Goal: Task Accomplishment & Management: Complete application form

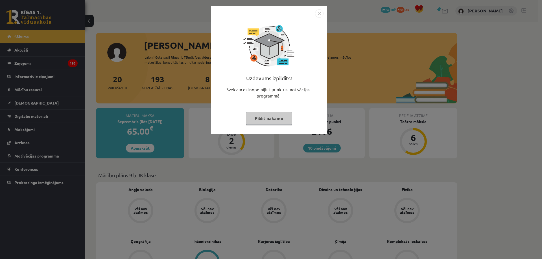
click at [256, 123] on button "Pildīt nākamo" at bounding box center [269, 118] width 46 height 13
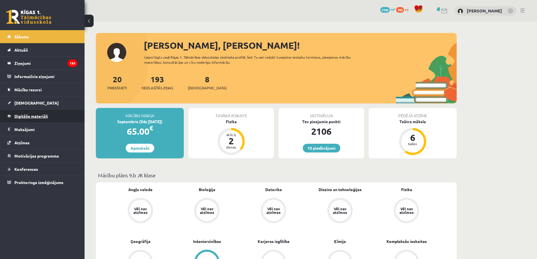
click at [50, 115] on link "Digitālie materiāli" at bounding box center [42, 116] width 70 height 13
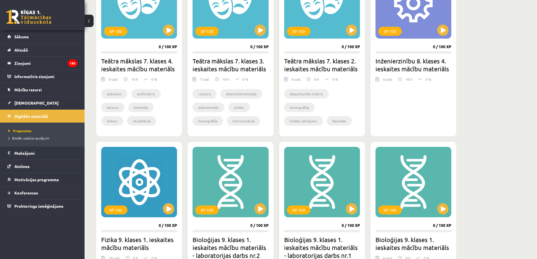
scroll to position [332, 0]
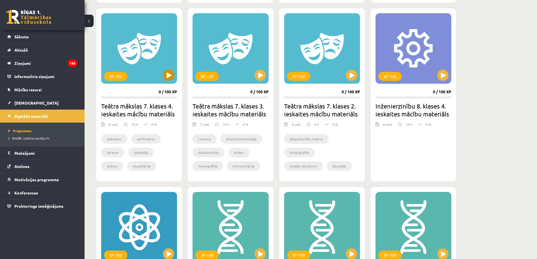
click at [155, 74] on div "XP 100" at bounding box center [139, 48] width 76 height 71
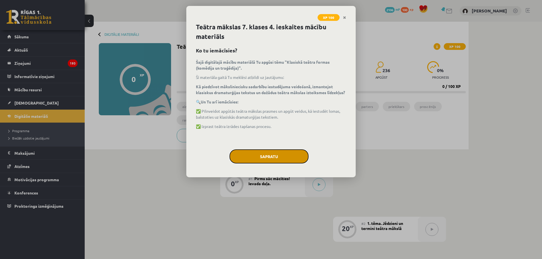
click at [265, 155] on button "Sapratu" at bounding box center [268, 157] width 79 height 14
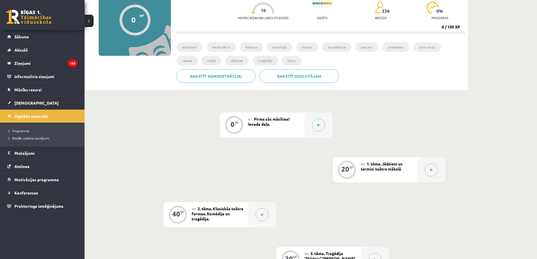
scroll to position [38, 0]
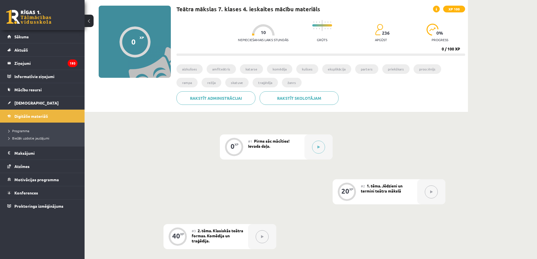
click at [139, 43] on div at bounding box center [135, 42] width 31 height 31
click at [117, 41] on div "0 XP XP 100" at bounding box center [135, 42] width 72 height 72
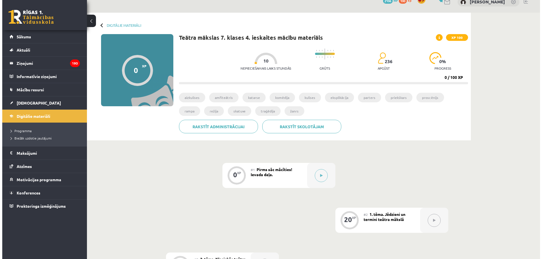
scroll to position [0, 0]
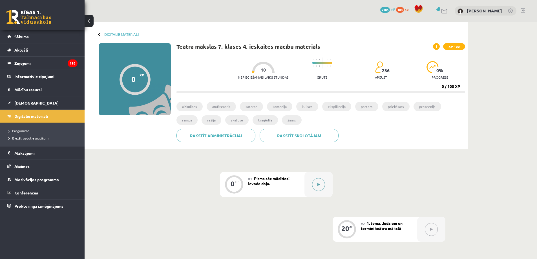
click at [322, 185] on button at bounding box center [318, 184] width 13 height 13
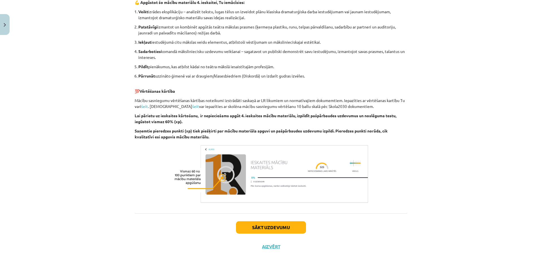
scroll to position [233, 0]
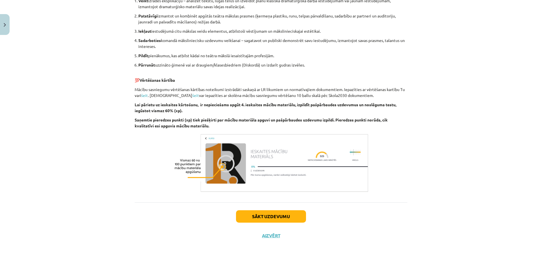
click at [226, 168] on img at bounding box center [270, 163] width 197 height 62
click at [268, 169] on img at bounding box center [270, 163] width 197 height 62
click at [228, 163] on img at bounding box center [270, 163] width 197 height 62
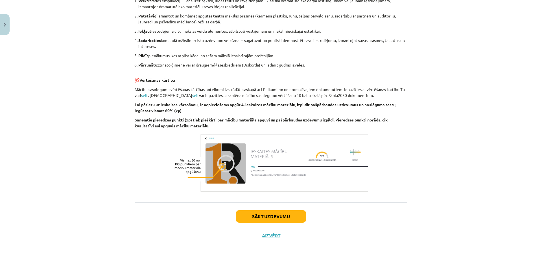
click at [335, 163] on img at bounding box center [270, 163] width 197 height 62
click at [258, 216] on button "Sākt uzdevumu" at bounding box center [271, 216] width 70 height 12
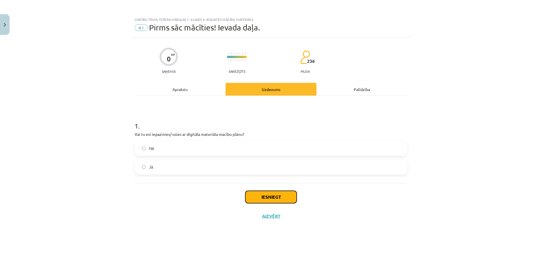
click at [275, 201] on button "Iesniegt" at bounding box center [270, 197] width 51 height 12
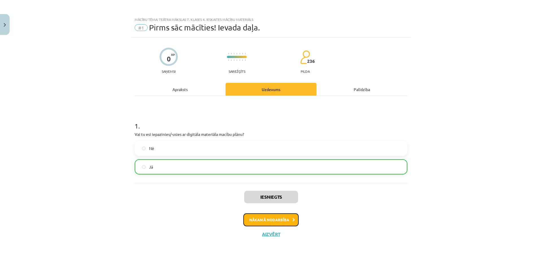
click at [269, 224] on button "Nākamā nodarbība" at bounding box center [270, 220] width 55 height 13
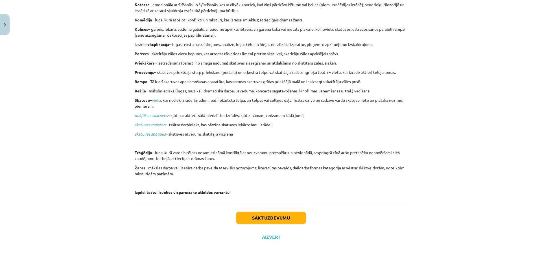
scroll to position [180, 0]
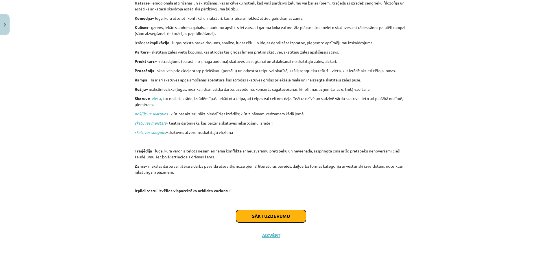
click at [261, 215] on button "Sākt uzdevumu" at bounding box center [271, 216] width 70 height 12
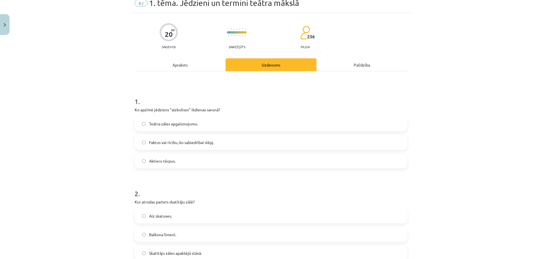
scroll to position [14, 0]
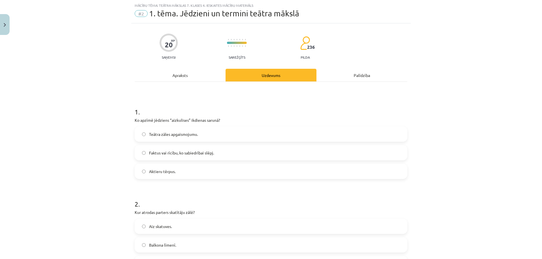
click at [141, 157] on label "Faktus vai rīcību, ko sabiedrībai slēpj." at bounding box center [270, 153] width 271 height 14
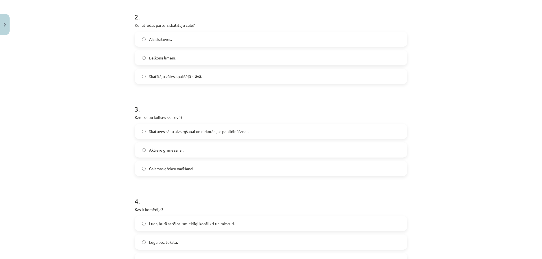
scroll to position [212, 0]
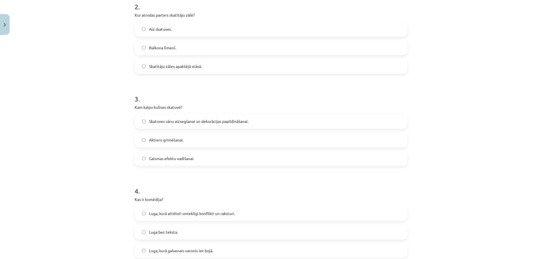
click at [139, 139] on label "Aktieru grimēšanai." at bounding box center [270, 140] width 271 height 14
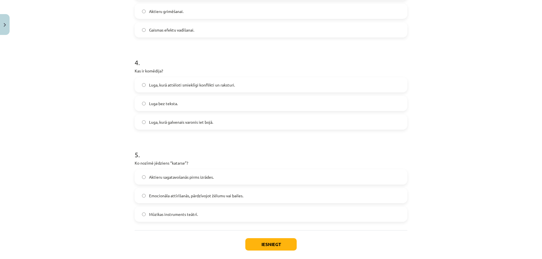
scroll to position [368, 0]
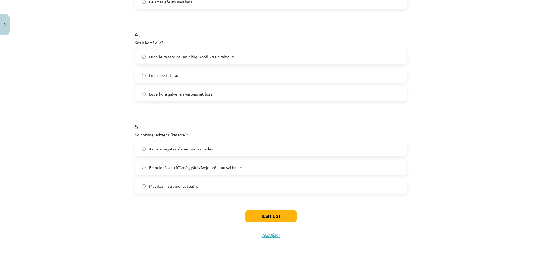
click at [143, 170] on label "Emocionāla attīrīšanās, pārdzīvojot žēlumu vai bailes." at bounding box center [270, 168] width 271 height 14
click at [273, 219] on button "Iesniegt" at bounding box center [270, 216] width 51 height 12
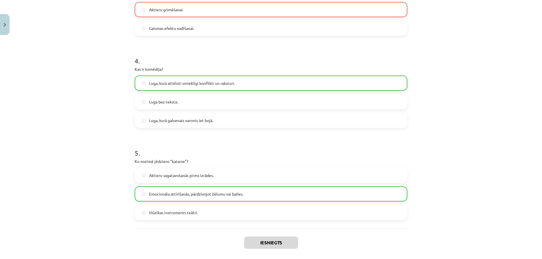
scroll to position [367, 0]
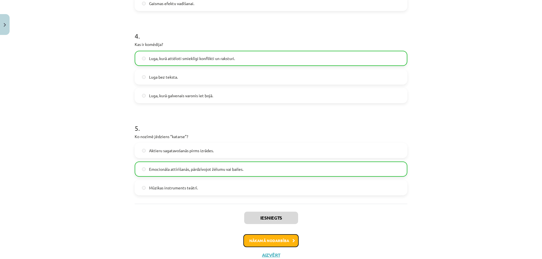
click at [259, 238] on button "Nākamā nodarbība" at bounding box center [270, 240] width 55 height 13
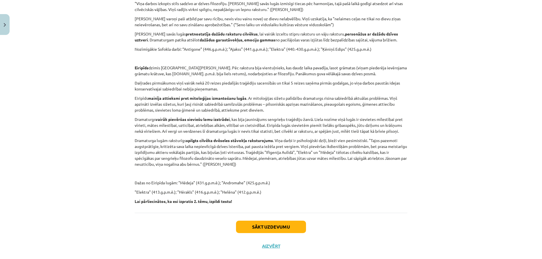
scroll to position [901, 0]
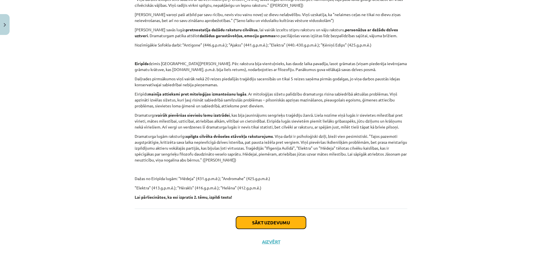
click at [258, 219] on button "Sākt uzdevumu" at bounding box center [271, 223] width 70 height 12
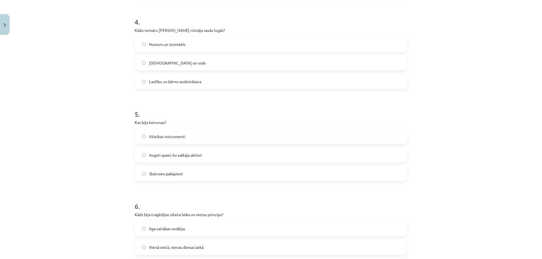
scroll to position [353, 0]
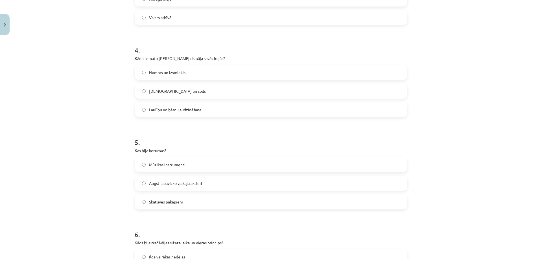
click at [144, 183] on label "Augsti apavi, ko valkāja aktieri" at bounding box center [270, 183] width 271 height 14
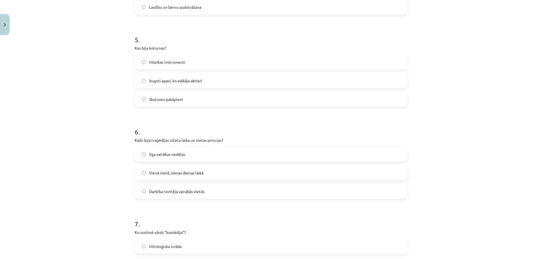
scroll to position [465, 0]
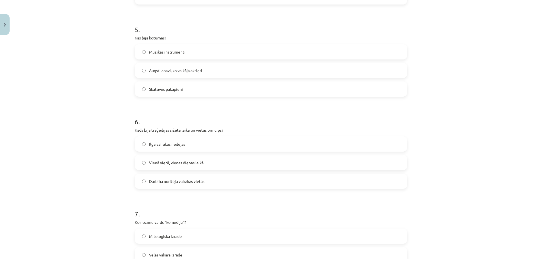
click at [138, 161] on label "Vienā vietā, vienas dienas laikā" at bounding box center [270, 163] width 271 height 14
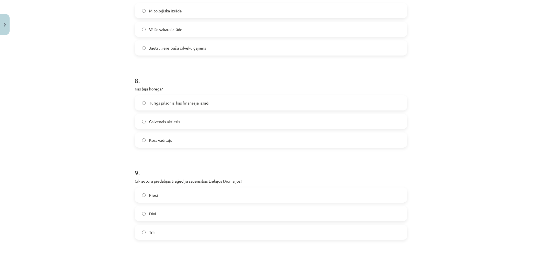
scroll to position [663, 0]
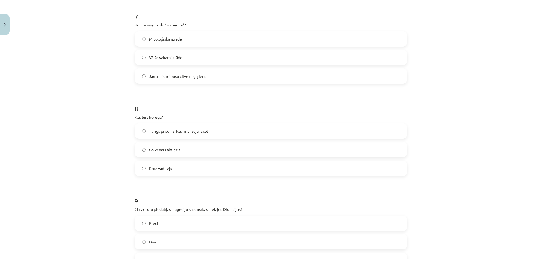
click at [144, 131] on label "Turīgs pilsonis, kas finansēja izrādi" at bounding box center [270, 131] width 271 height 14
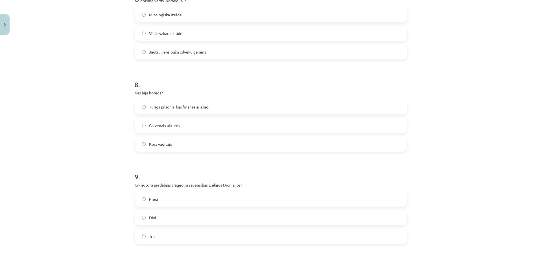
scroll to position [748, 0]
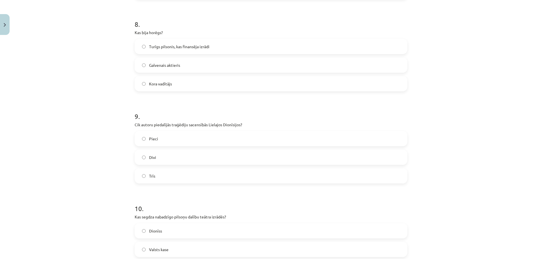
click at [143, 136] on label "Pieci" at bounding box center [270, 139] width 271 height 14
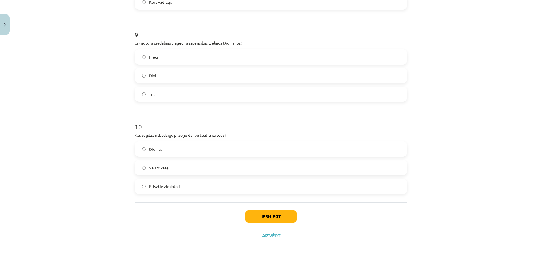
scroll to position [830, 0]
click at [267, 218] on button "Iesniegt" at bounding box center [270, 216] width 51 height 12
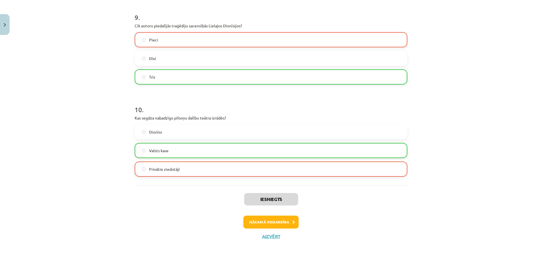
scroll to position [848, 0]
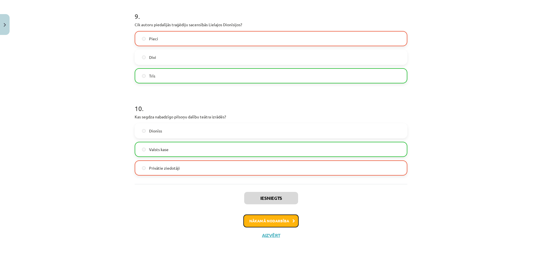
click at [257, 221] on button "Nākamā nodarbība" at bounding box center [270, 221] width 55 height 13
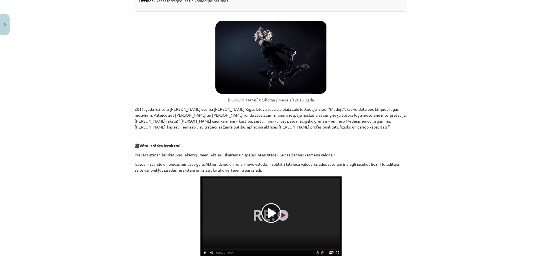
scroll to position [183, 0]
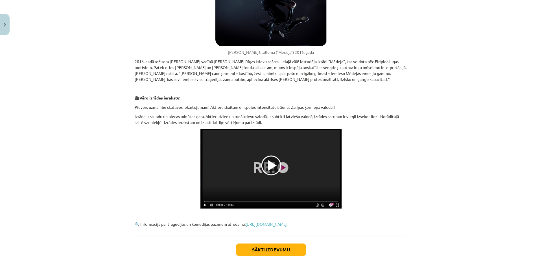
click at [267, 168] on img at bounding box center [270, 169] width 141 height 80
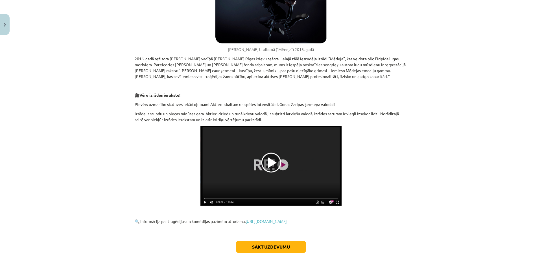
scroll to position [217, 0]
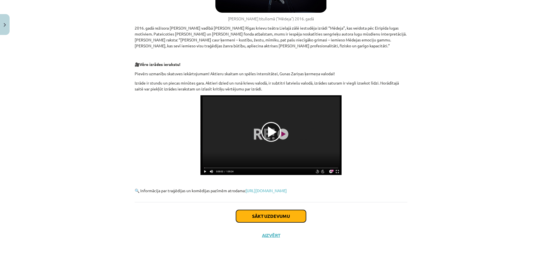
click at [272, 213] on button "Sākt uzdevumu" at bounding box center [271, 216] width 70 height 12
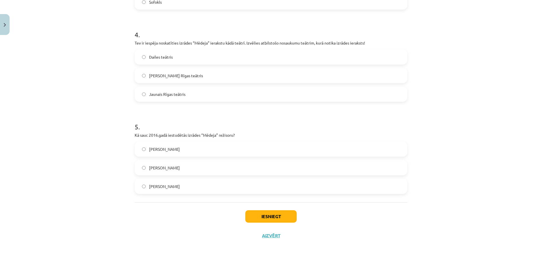
scroll to position [346, 0]
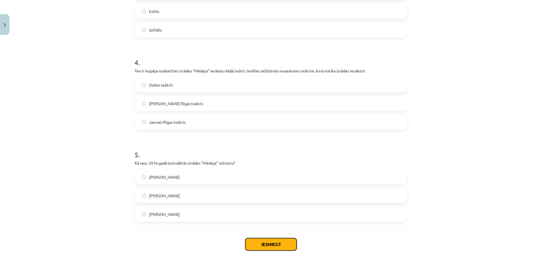
click at [273, 243] on button "Iesniegt" at bounding box center [270, 244] width 51 height 12
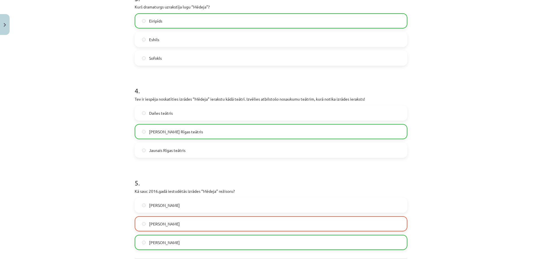
scroll to position [392, 0]
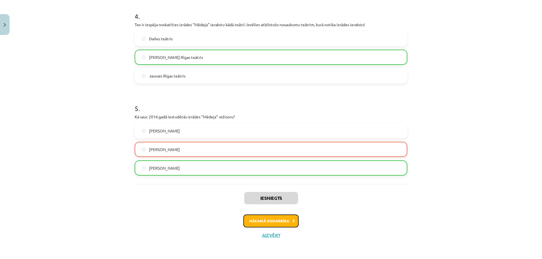
click at [254, 221] on button "Nākamā nodarbība" at bounding box center [270, 221] width 55 height 13
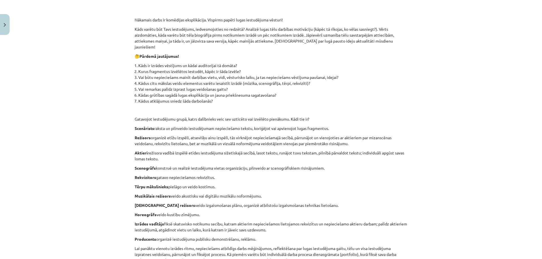
scroll to position [896, 0]
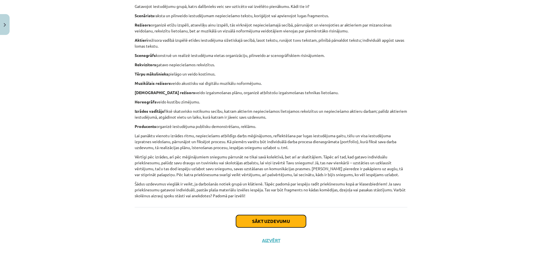
click at [258, 219] on button "Sākt uzdevumu" at bounding box center [271, 221] width 70 height 12
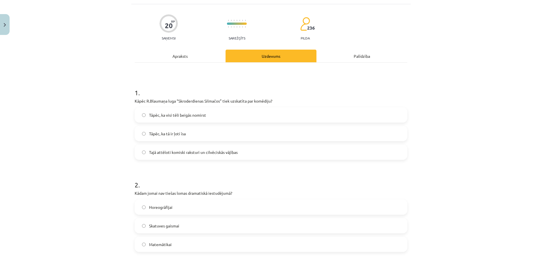
scroll to position [127, 0]
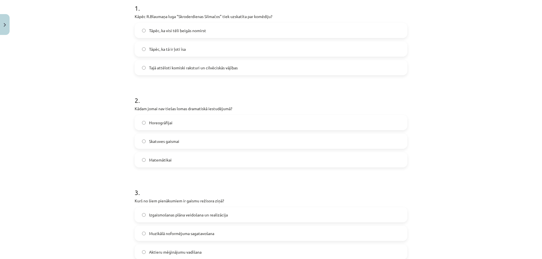
click at [145, 140] on label "Skatuves gaismai" at bounding box center [270, 141] width 271 height 14
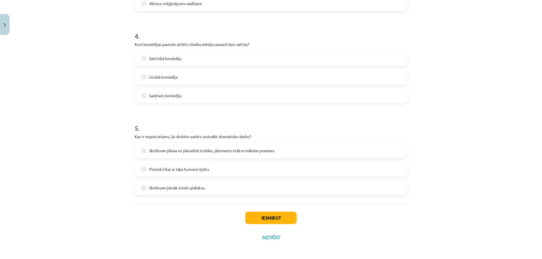
scroll to position [377, 0]
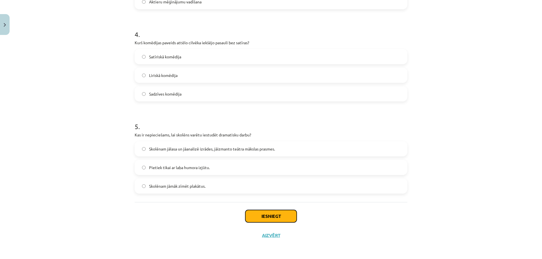
click at [264, 219] on button "Iesniegt" at bounding box center [270, 216] width 51 height 12
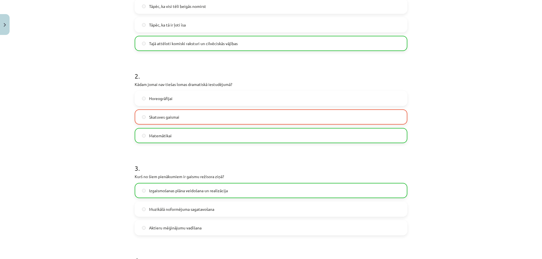
scroll to position [152, 0]
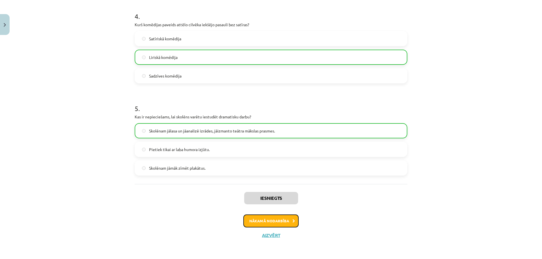
click at [266, 223] on button "Nākamā nodarbība" at bounding box center [270, 221] width 55 height 13
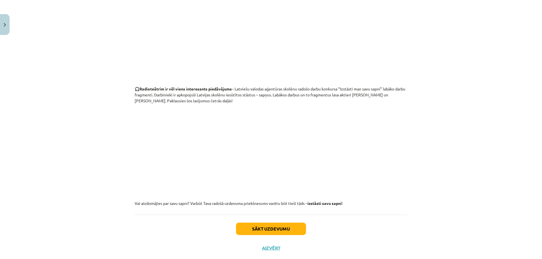
scroll to position [483, 0]
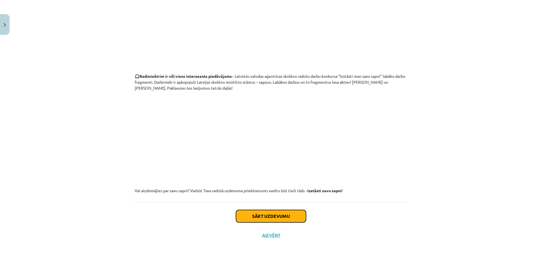
click at [250, 219] on button "Sākt uzdevumu" at bounding box center [271, 216] width 70 height 12
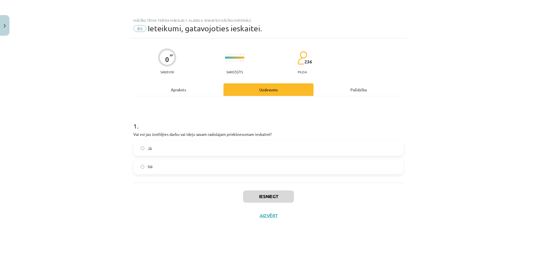
scroll to position [0, 0]
click at [271, 217] on button "Aizvērt" at bounding box center [270, 217] width 21 height 6
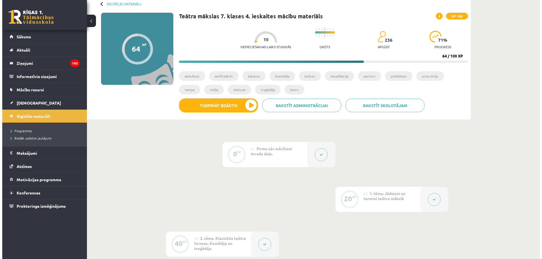
scroll to position [28, 0]
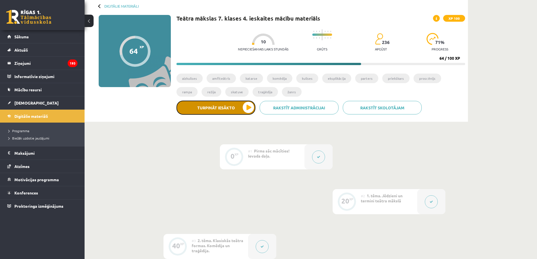
click at [214, 109] on button "Turpināt iesākto" at bounding box center [216, 108] width 79 height 14
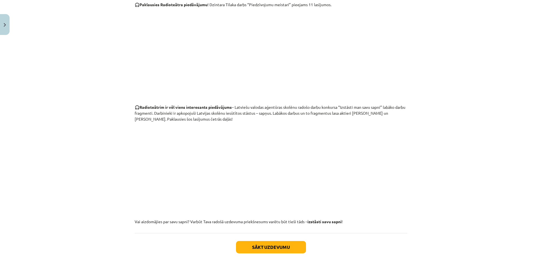
scroll to position [451, 0]
click at [260, 246] on button "Sākt uzdevumu" at bounding box center [271, 246] width 70 height 12
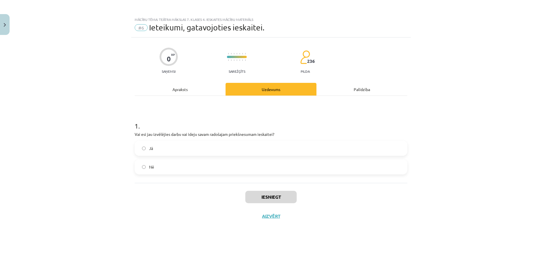
scroll to position [0, 0]
click at [141, 168] on label "Nē" at bounding box center [270, 167] width 271 height 14
click at [274, 195] on button "Iesniegt" at bounding box center [270, 197] width 51 height 12
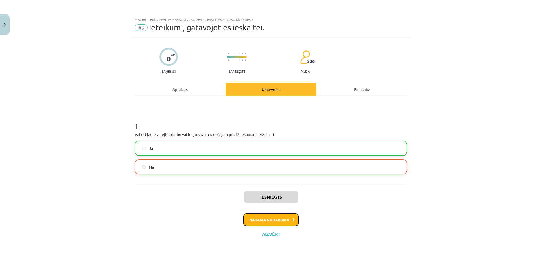
click at [271, 221] on button "Nākamā nodarbība" at bounding box center [270, 220] width 55 height 13
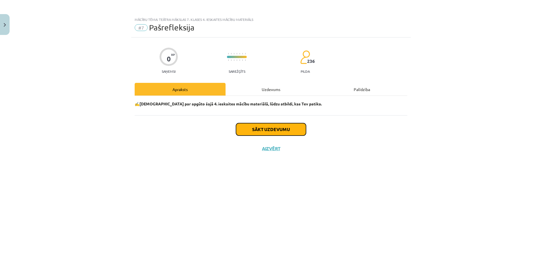
click at [256, 132] on button "Sākt uzdevumu" at bounding box center [271, 129] width 70 height 12
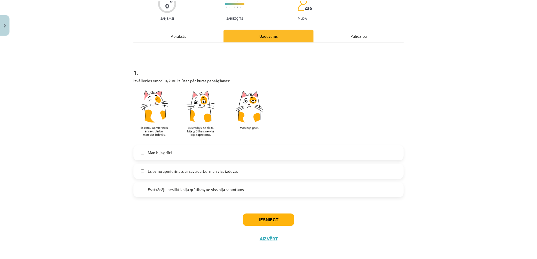
scroll to position [56, 0]
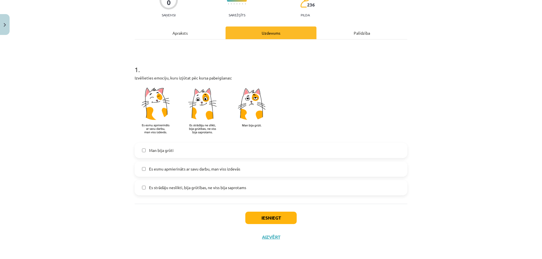
click at [139, 188] on label "Es strādāju neslikti, bija grūtības, ne viss bija saprotams" at bounding box center [270, 188] width 271 height 14
click at [271, 216] on button "Iesniegt" at bounding box center [270, 218] width 51 height 12
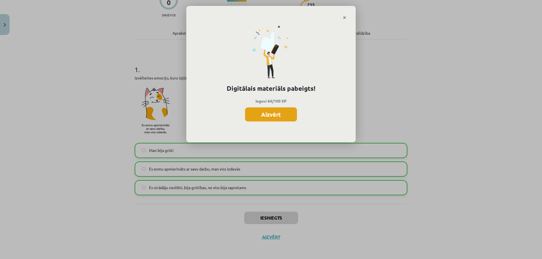
click at [262, 117] on button "Aizvērt" at bounding box center [271, 114] width 52 height 14
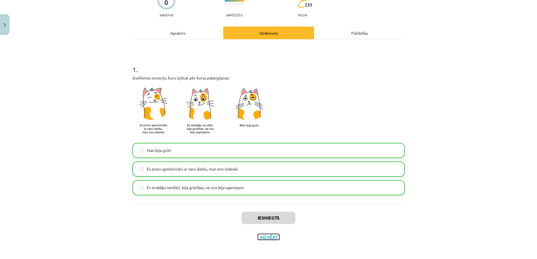
click at [266, 237] on button "Aizvērt" at bounding box center [268, 237] width 21 height 6
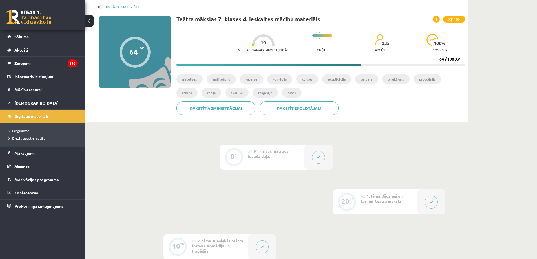
scroll to position [0, 0]
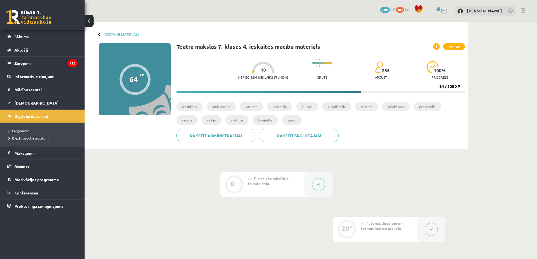
click at [54, 113] on link "Digitālie materiāli" at bounding box center [42, 116] width 70 height 13
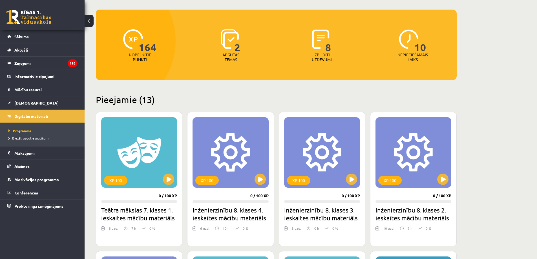
scroll to position [56, 0]
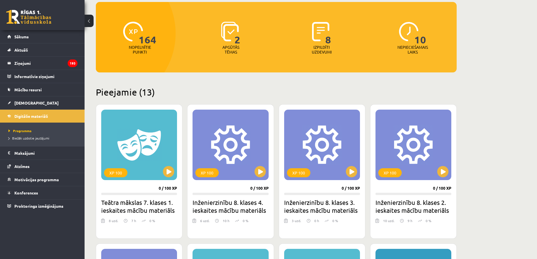
click at [231, 36] on img at bounding box center [230, 32] width 18 height 20
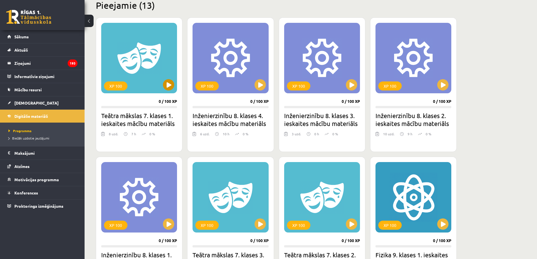
scroll to position [141, 0]
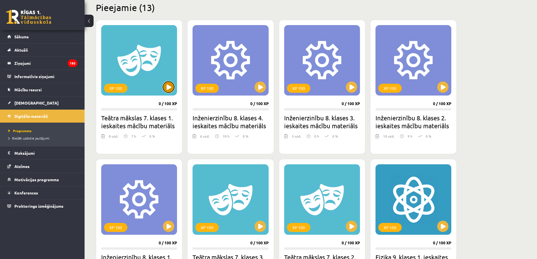
click at [170, 84] on button at bounding box center [168, 87] width 11 height 11
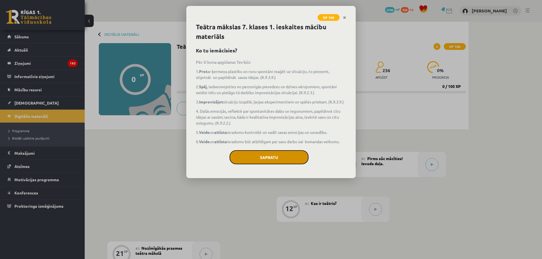
click at [268, 157] on button "Sapratu" at bounding box center [268, 157] width 79 height 14
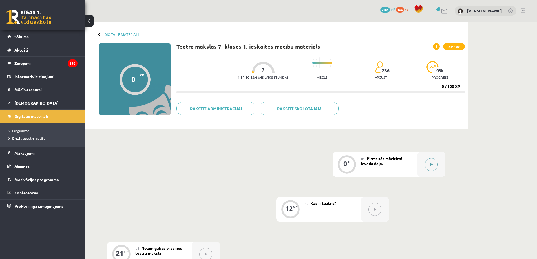
click at [431, 166] on icon at bounding box center [432, 164] width 3 height 3
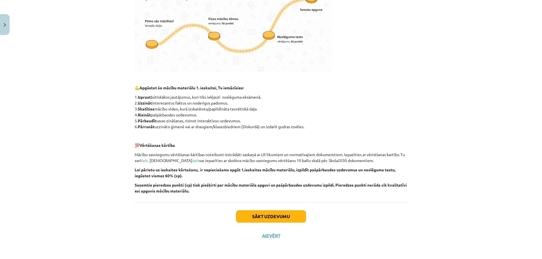
scroll to position [221, 0]
click at [261, 215] on button "Sākt uzdevumu" at bounding box center [271, 216] width 70 height 12
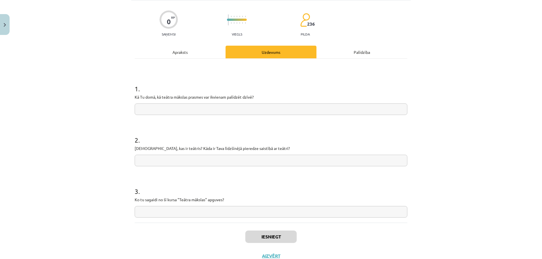
scroll to position [14, 0]
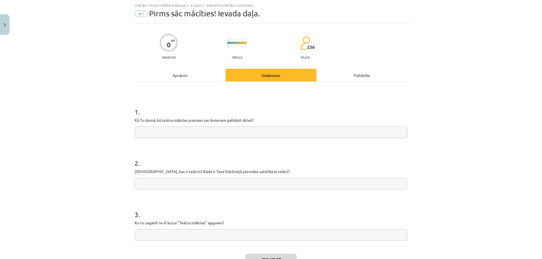
click at [185, 135] on input "text" at bounding box center [271, 133] width 273 height 12
click at [150, 128] on input "text" at bounding box center [271, 133] width 273 height 12
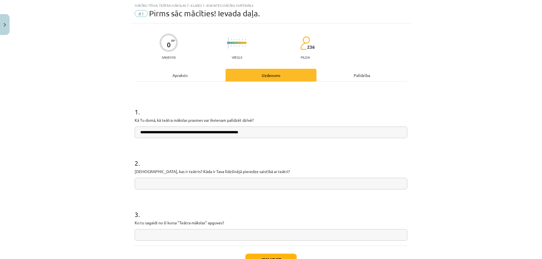
type input "**********"
click at [144, 183] on input "text" at bounding box center [271, 184] width 273 height 12
type input "*"
click at [284, 183] on input "**********" at bounding box center [271, 184] width 273 height 12
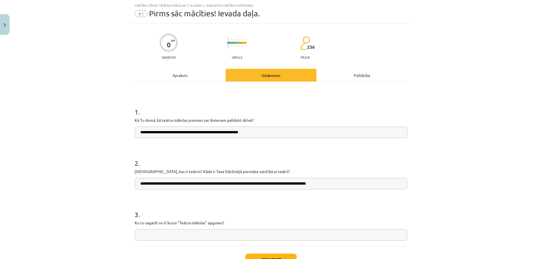
type input "**********"
click at [170, 232] on input "text" at bounding box center [271, 235] width 273 height 12
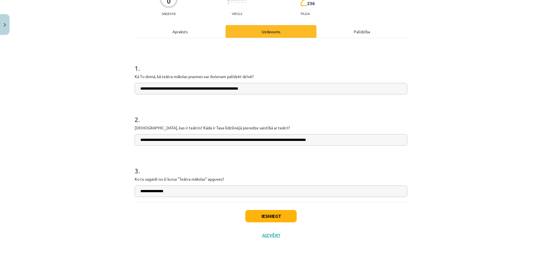
type input "**********"
click at [260, 212] on button "Iesniegt" at bounding box center [270, 216] width 51 height 12
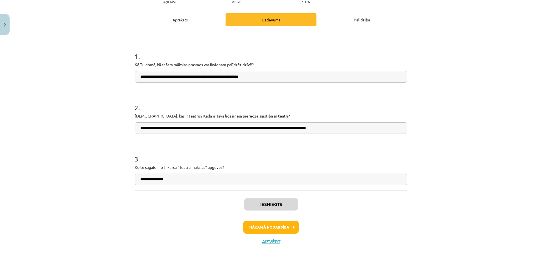
scroll to position [76, 0]
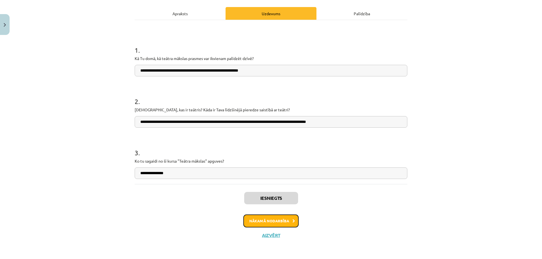
click at [269, 223] on button "Nākamā nodarbība" at bounding box center [270, 221] width 55 height 13
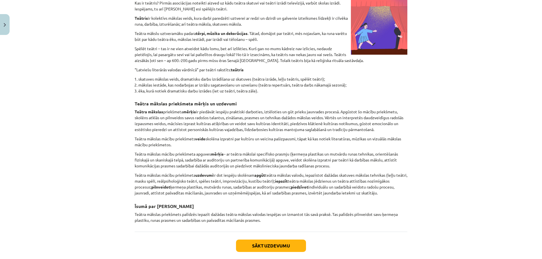
scroll to position [190, 0]
click at [257, 245] on button "Sākt uzdevumu" at bounding box center [271, 245] width 70 height 12
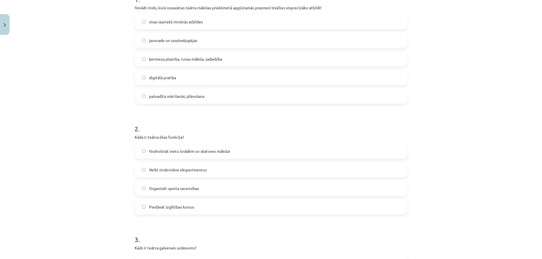
scroll to position [127, 0]
click at [139, 152] on label "Nodrošināt vietu izrādēm un skatuves mākslai" at bounding box center [270, 151] width 271 height 14
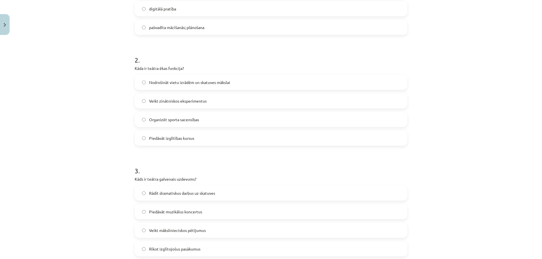
scroll to position [240, 0]
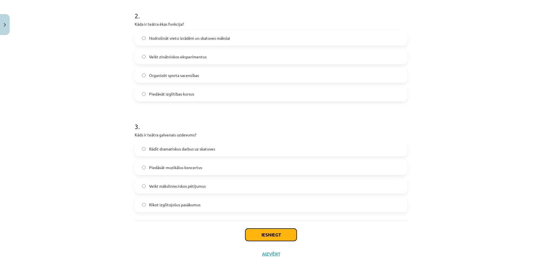
click at [275, 234] on button "Iesniegt" at bounding box center [270, 235] width 51 height 12
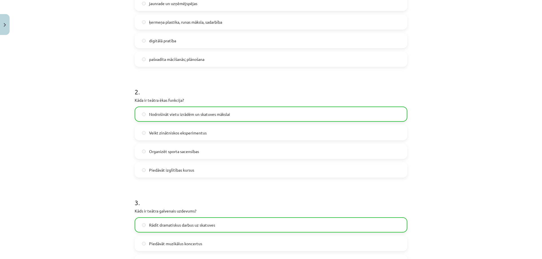
scroll to position [276, 0]
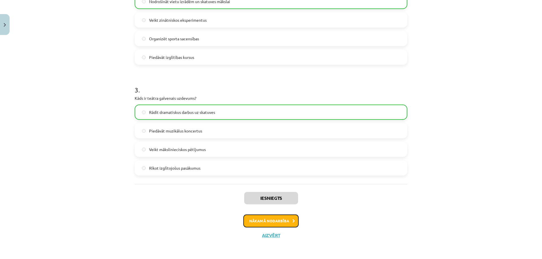
click at [270, 221] on button "Nākamā nodarbība" at bounding box center [270, 221] width 55 height 13
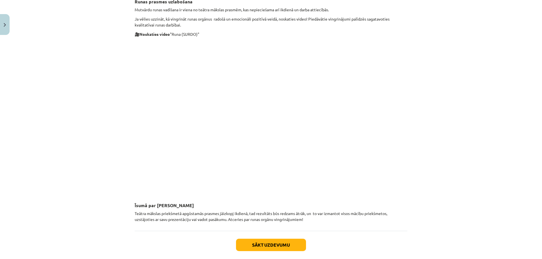
scroll to position [356, 0]
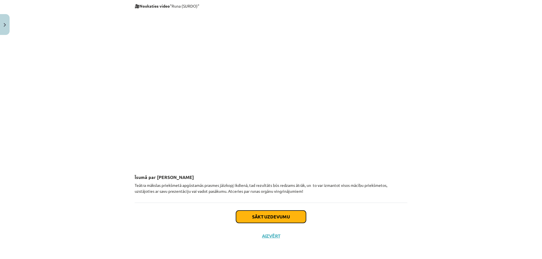
click at [272, 214] on button "Sākt uzdevumu" at bounding box center [271, 217] width 70 height 12
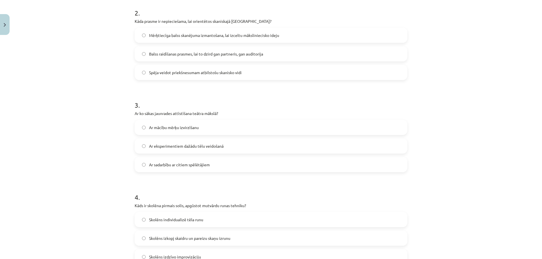
scroll to position [212, 0]
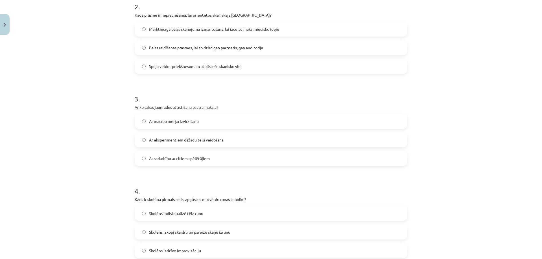
click at [141, 137] on label "Ar eksperimentiem dažādu tēlu veidošanā" at bounding box center [270, 140] width 271 height 14
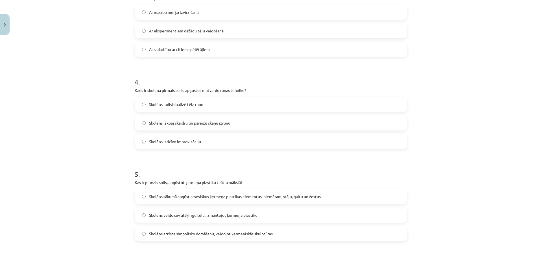
scroll to position [324, 0]
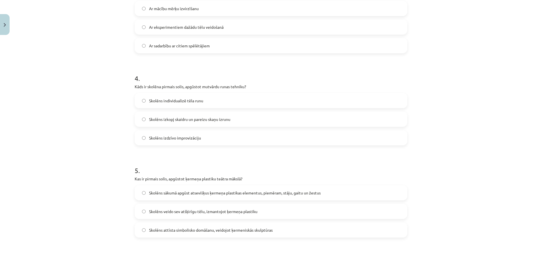
click at [144, 121] on label "Skolēns izkopj skaidru un pareizu skaņu izrunu" at bounding box center [270, 119] width 271 height 14
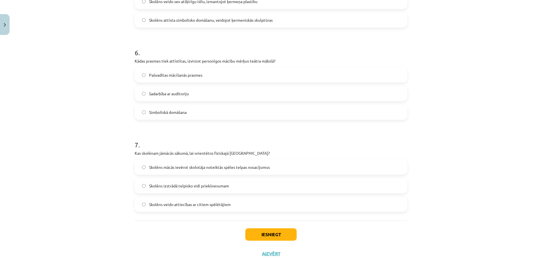
scroll to position [553, 0]
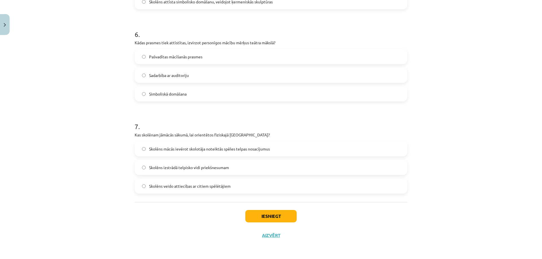
click at [143, 145] on label "Skolēns mācās ievērot skolotāja noteiktās spēles telpas nosacījumus" at bounding box center [270, 149] width 271 height 14
click at [256, 219] on button "Iesniegt" at bounding box center [270, 216] width 51 height 12
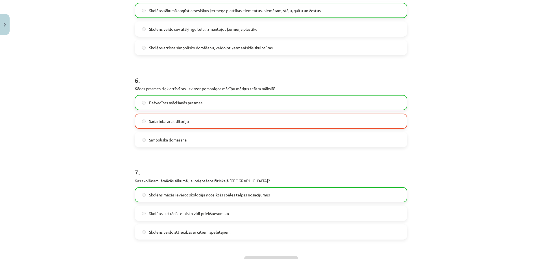
scroll to position [571, 0]
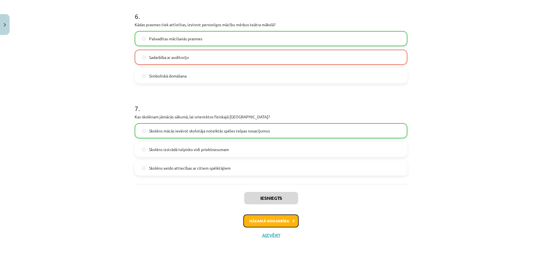
click at [258, 222] on button "Nākamā nodarbība" at bounding box center [270, 221] width 55 height 13
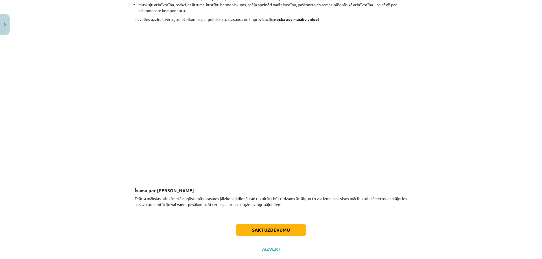
scroll to position [536, 0]
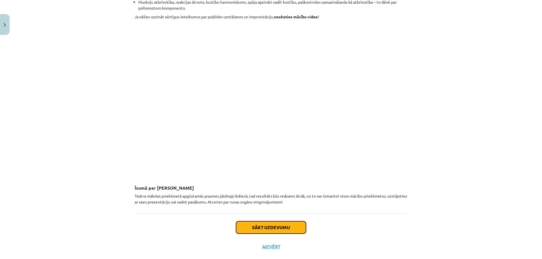
click at [286, 230] on button "Sākt uzdevumu" at bounding box center [271, 227] width 70 height 12
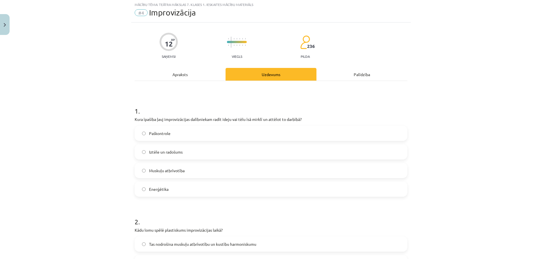
scroll to position [14, 0]
click at [144, 150] on label "Iztēle un radošums" at bounding box center [270, 153] width 271 height 14
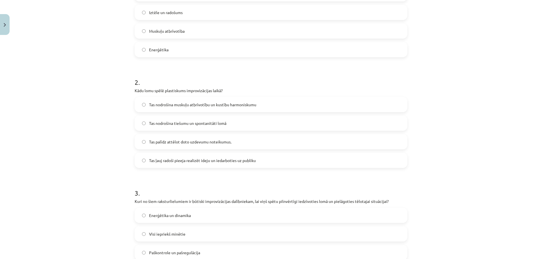
scroll to position [155, 0]
click at [144, 161] on label "Tas ļauj radoši pieeja realizēt ideju un iedarboties uz publiku" at bounding box center [270, 160] width 271 height 14
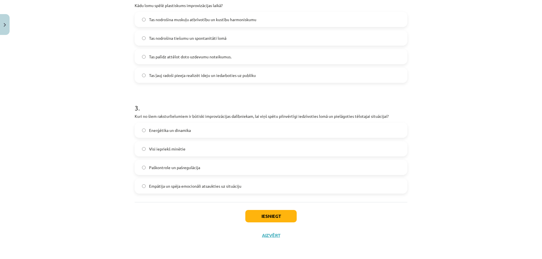
click at [144, 148] on label "Visi iepriekš minētie" at bounding box center [270, 149] width 271 height 14
click at [259, 210] on div "Iesniegt Aizvērt" at bounding box center [271, 221] width 273 height 39
click at [261, 215] on button "Iesniegt" at bounding box center [270, 216] width 51 height 12
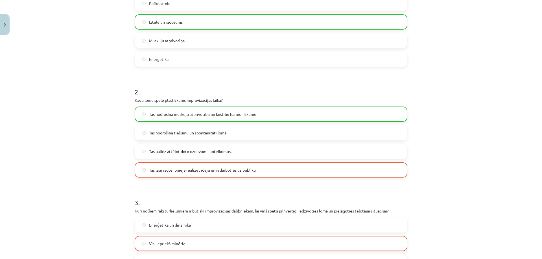
scroll to position [258, 0]
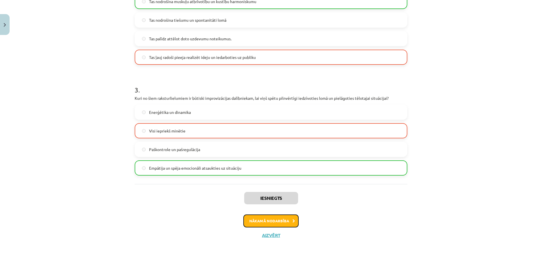
click at [274, 218] on button "Nākamā nodarbība" at bounding box center [270, 221] width 55 height 13
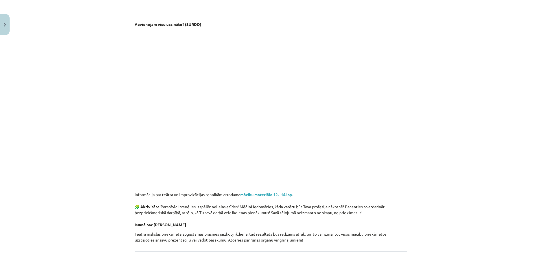
scroll to position [961, 0]
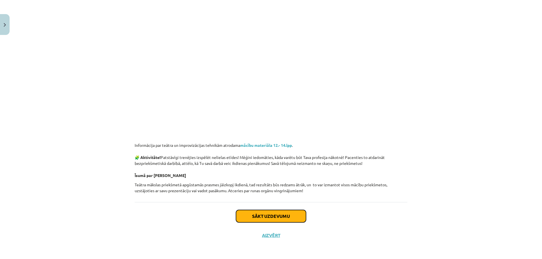
click at [276, 218] on button "Sākt uzdevumu" at bounding box center [271, 216] width 70 height 12
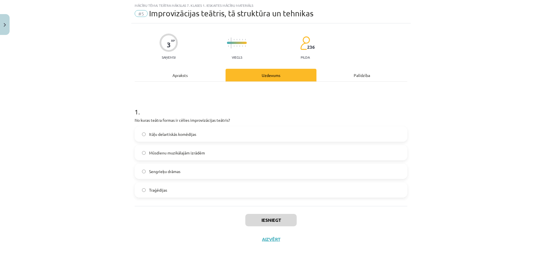
scroll to position [18, 0]
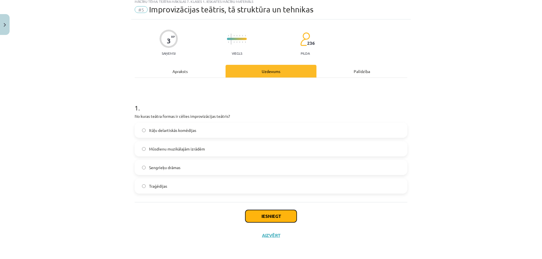
click at [259, 219] on button "Iesniegt" at bounding box center [270, 216] width 51 height 12
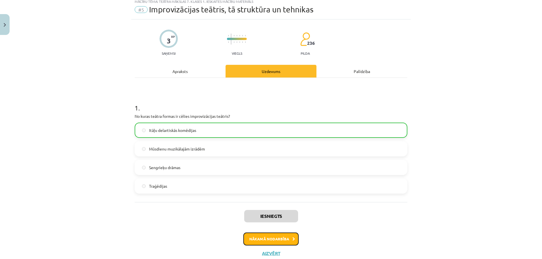
click at [269, 237] on button "Nākamā nodarbība" at bounding box center [270, 239] width 55 height 13
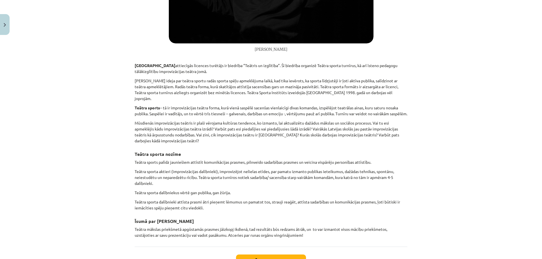
scroll to position [342, 0]
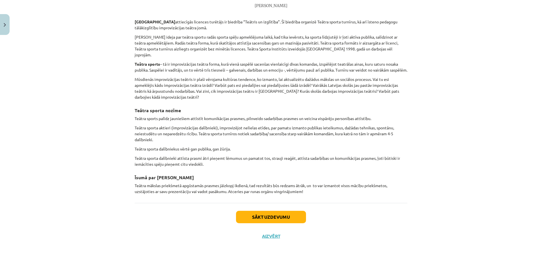
click at [255, 223] on div "Sākt uzdevumu Aizvērt" at bounding box center [271, 222] width 273 height 39
click at [253, 212] on button "Sākt uzdevumu" at bounding box center [271, 217] width 70 height 12
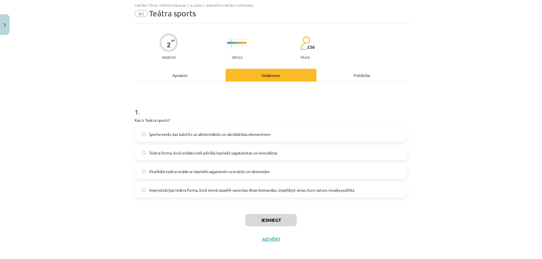
click at [142, 194] on label "Improvizācijas teātra forma, kurā vienā saspēlē sacenšas divas komandas, izspēl…" at bounding box center [270, 190] width 271 height 14
click at [266, 224] on button "Iesniegt" at bounding box center [270, 220] width 51 height 12
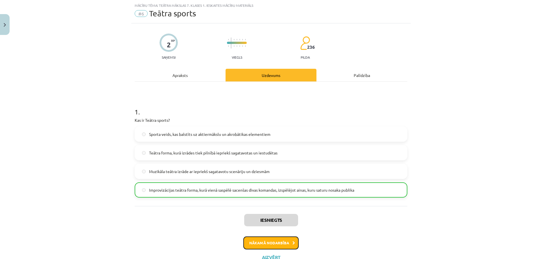
click at [269, 245] on button "Nākamā nodarbība" at bounding box center [270, 243] width 55 height 13
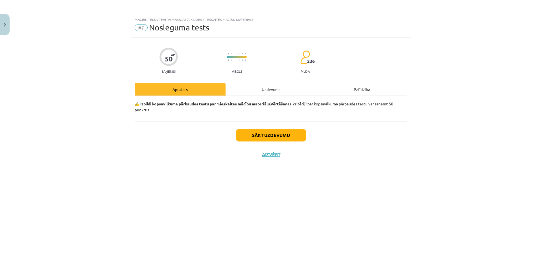
scroll to position [0, 0]
click at [260, 138] on button "Sākt uzdevumu" at bounding box center [271, 135] width 70 height 12
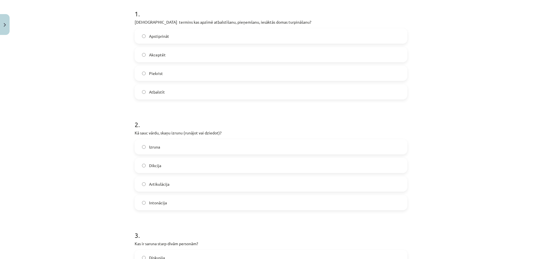
scroll to position [113, 0]
click at [144, 148] on label "Izruna" at bounding box center [270, 146] width 271 height 14
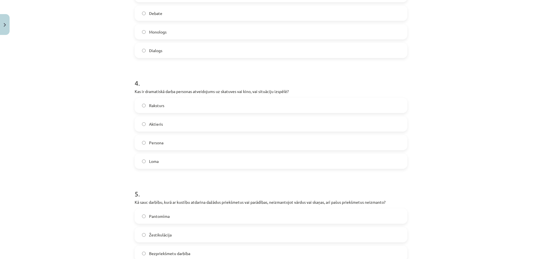
scroll to position [395, 0]
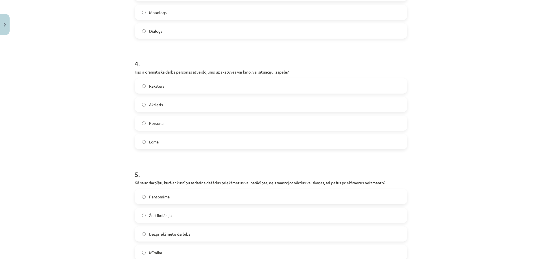
click at [139, 146] on label "Loma" at bounding box center [270, 142] width 271 height 14
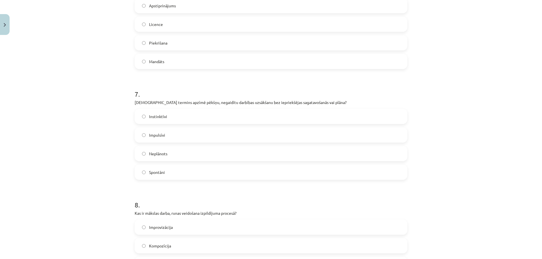
scroll to position [705, 0]
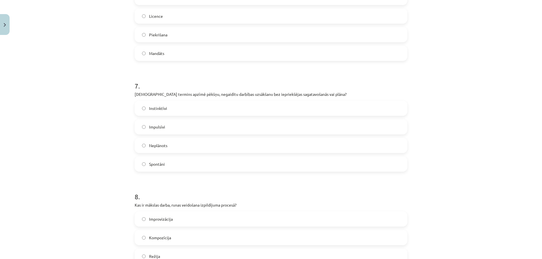
click at [144, 126] on label "Impulsīvi" at bounding box center [270, 127] width 271 height 14
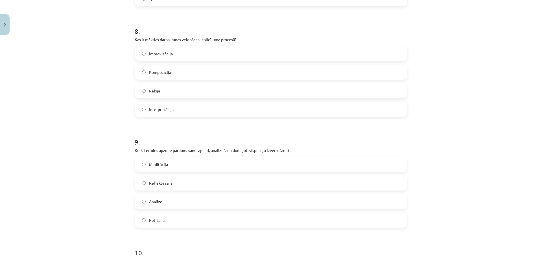
scroll to position [903, 0]
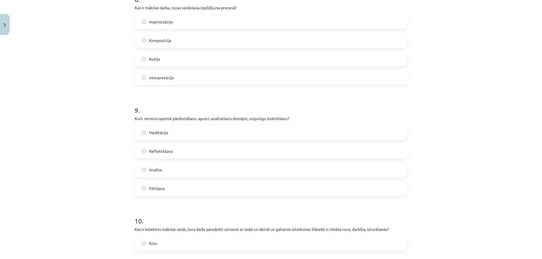
click at [142, 168] on label "Analīze" at bounding box center [270, 170] width 271 height 14
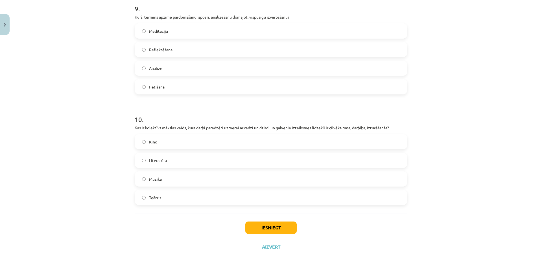
scroll to position [1016, 0]
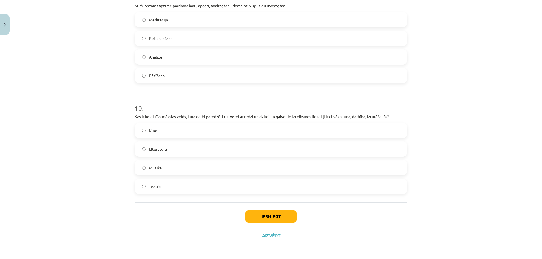
click at [141, 190] on label "Teātris" at bounding box center [270, 186] width 271 height 14
click at [274, 216] on button "Iesniegt" at bounding box center [270, 216] width 51 height 12
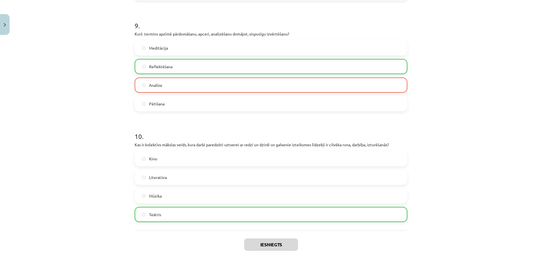
scroll to position [1034, 0]
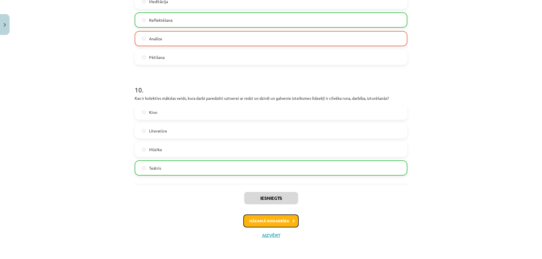
click at [257, 223] on button "Nākamā nodarbība" at bounding box center [270, 221] width 55 height 13
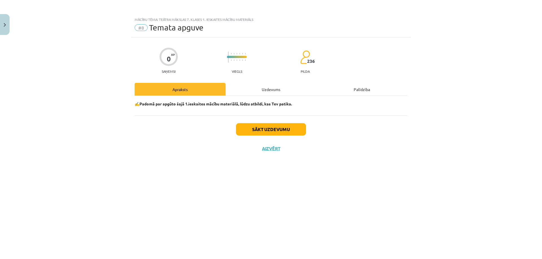
scroll to position [0, 0]
click at [270, 129] on button "Sākt uzdevumu" at bounding box center [271, 129] width 70 height 12
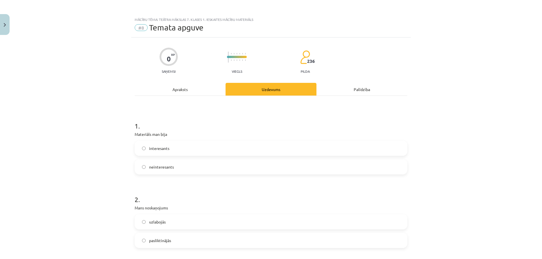
scroll to position [28, 0]
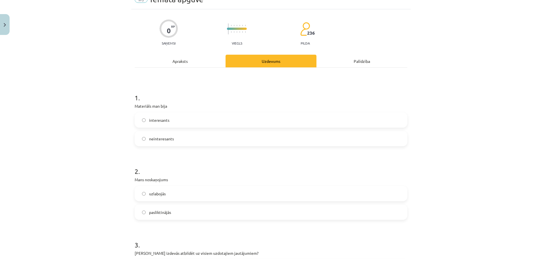
click at [137, 120] on label "interesants" at bounding box center [270, 120] width 271 height 14
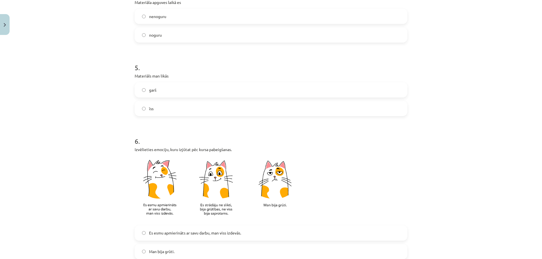
scroll to position [423, 0]
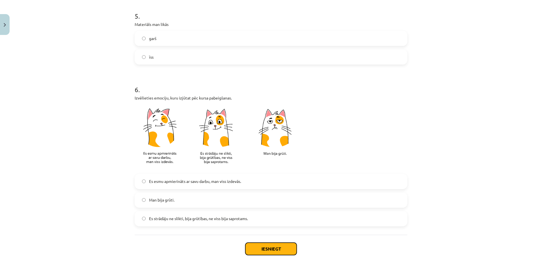
click at [263, 245] on button "Iesniegt" at bounding box center [270, 249] width 51 height 12
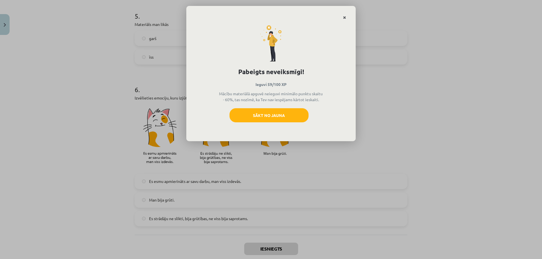
click at [341, 17] on link "Close" at bounding box center [344, 17] width 10 height 11
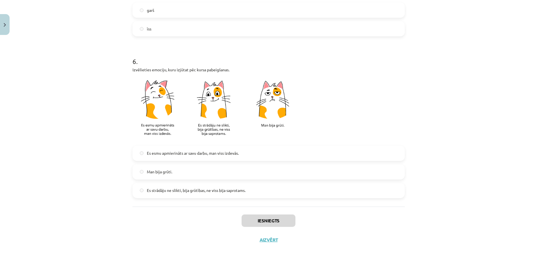
scroll to position [456, 0]
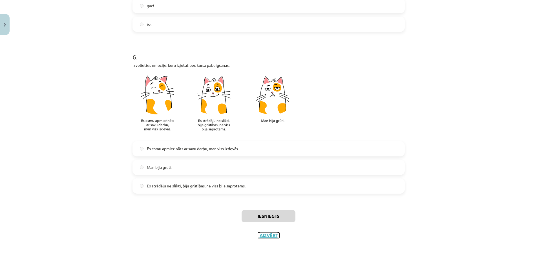
click at [265, 236] on button "Aizvērt" at bounding box center [268, 236] width 21 height 6
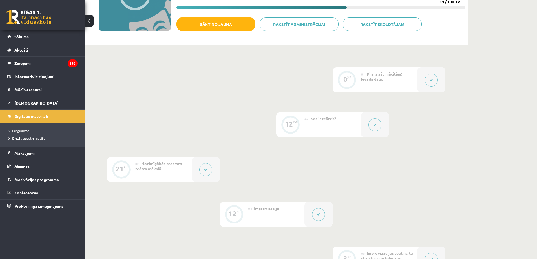
scroll to position [0, 0]
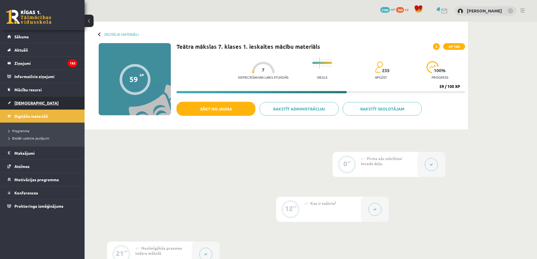
click at [38, 104] on link "[DEMOGRAPHIC_DATA]" at bounding box center [42, 102] width 70 height 13
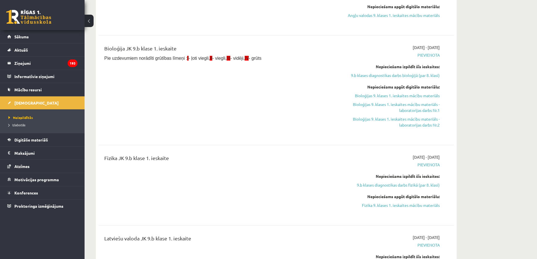
scroll to position [226, 0]
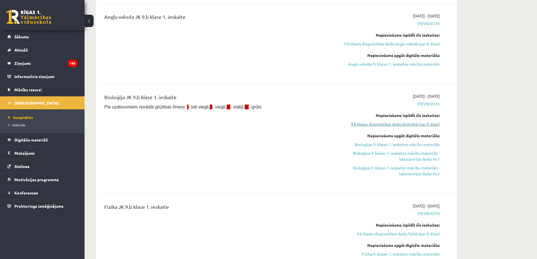
click at [363, 124] on link "9.b klases diagnostikas darbs bioloģijā (par 8. klasi)" at bounding box center [387, 124] width 106 height 6
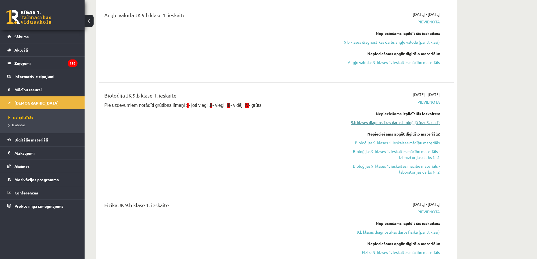
click at [368, 120] on link "9.b klases diagnostikas darbs bioloģijā (par 8. klasi)" at bounding box center [387, 123] width 106 height 6
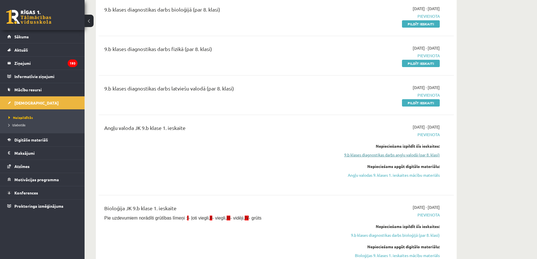
click at [397, 154] on link "9.b klases diagnostikas darbs angļu valodā (par 8. klasi)" at bounding box center [387, 155] width 106 height 6
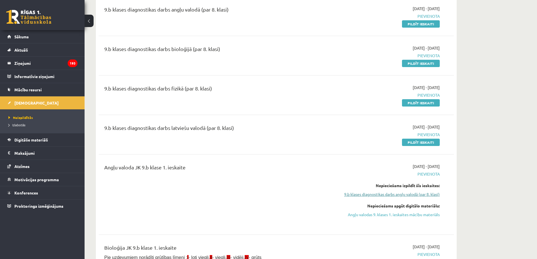
click at [397, 154] on div "9.b klases diagnostikas darbs angļu valodā (par 8. klasi) 2025-09-01 - 2025-09-…" at bounding box center [276, 254] width 355 height 509
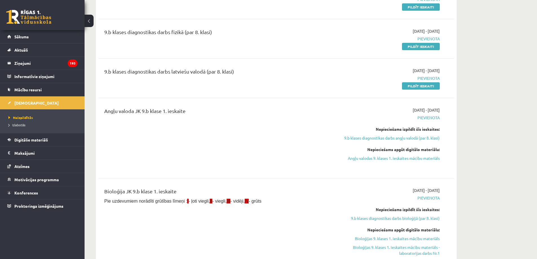
scroll to position [160, 0]
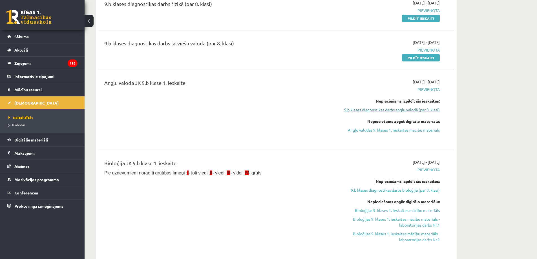
click at [392, 108] on link "9.b klases diagnostikas darbs angļu valodā (par 8. klasi)" at bounding box center [387, 110] width 106 height 6
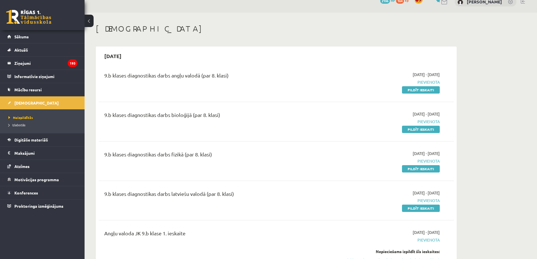
scroll to position [0, 0]
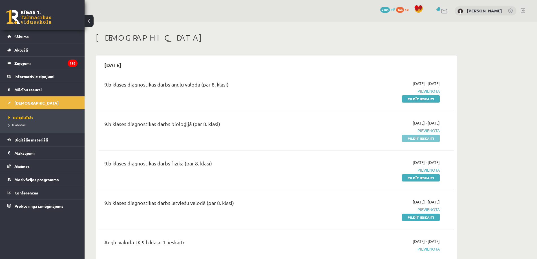
click at [423, 139] on link "Pildīt ieskaiti" at bounding box center [421, 138] width 38 height 7
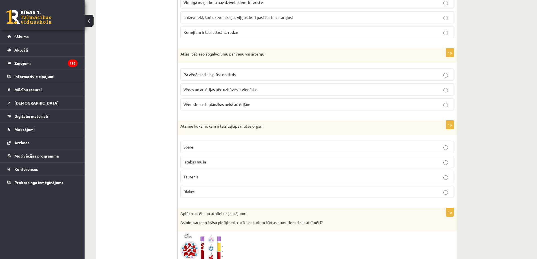
scroll to position [310, 0]
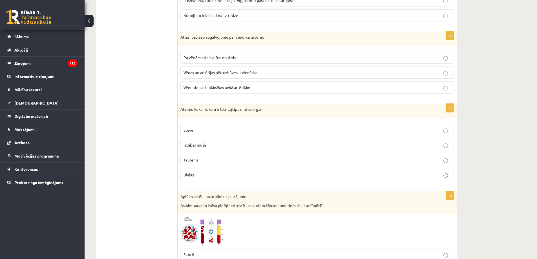
click at [441, 89] on p "Vēnu sienas ir plānākas nekā artērijām" at bounding box center [317, 88] width 267 height 6
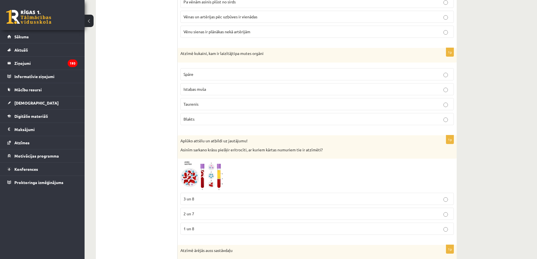
scroll to position [367, 0]
click at [449, 91] on p "Istabas muša" at bounding box center [317, 89] width 267 height 6
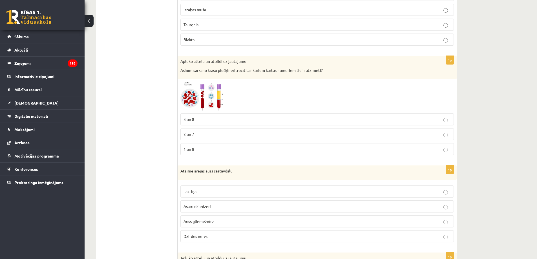
scroll to position [451, 0]
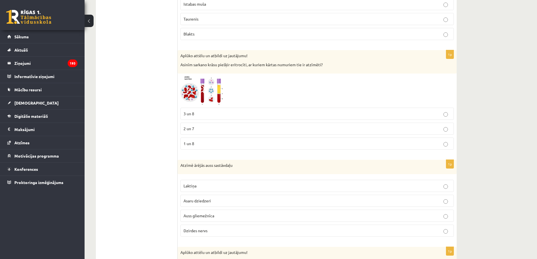
click at [190, 98] on img at bounding box center [202, 90] width 42 height 28
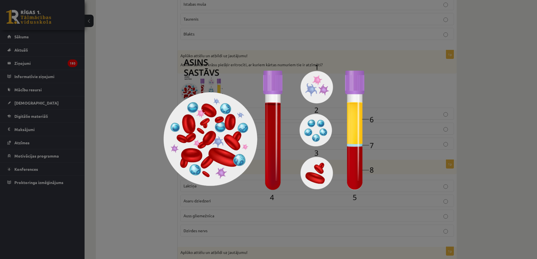
click at [397, 95] on div at bounding box center [268, 129] width 537 height 259
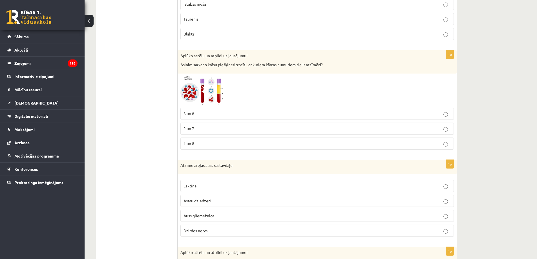
click at [200, 99] on img at bounding box center [202, 90] width 42 height 28
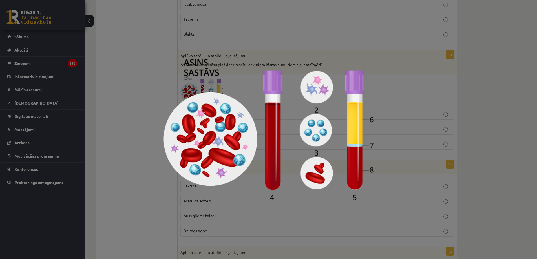
click at [200, 99] on img at bounding box center [269, 129] width 210 height 141
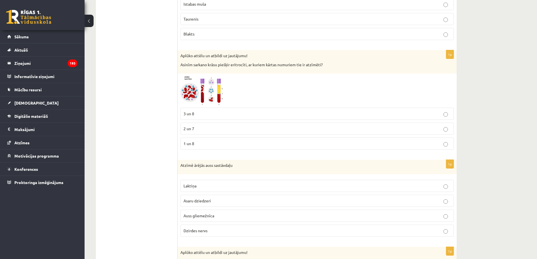
click at [208, 97] on img at bounding box center [202, 90] width 42 height 28
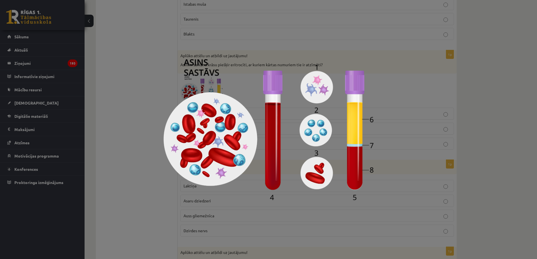
click at [322, 184] on img at bounding box center [269, 129] width 210 height 141
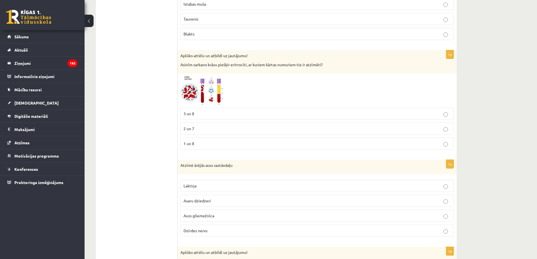
click at [211, 104] on img at bounding box center [202, 90] width 42 height 28
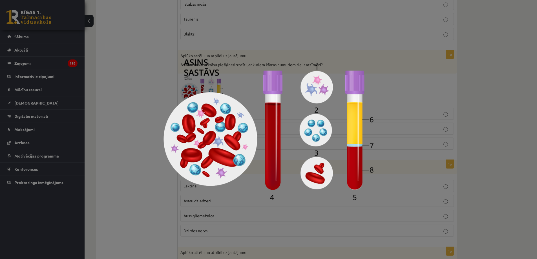
click at [211, 104] on img at bounding box center [269, 129] width 210 height 141
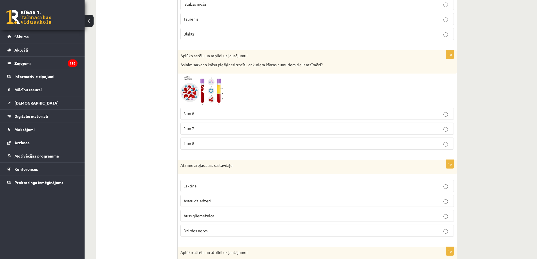
click at [192, 116] on span "3 un 8" at bounding box center [189, 113] width 11 height 5
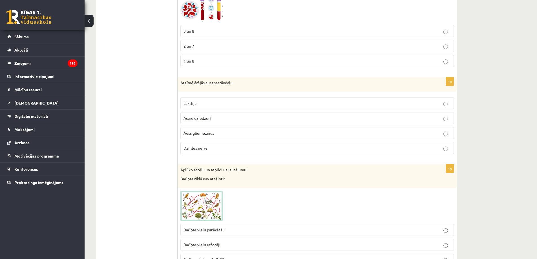
scroll to position [536, 0]
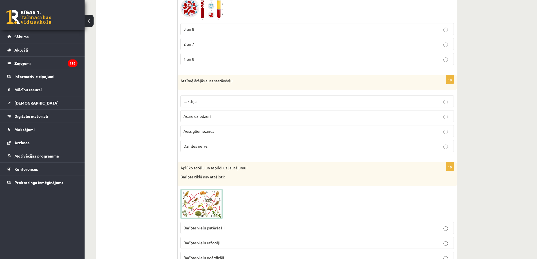
click at [445, 129] on p "Auss gliemežnīca" at bounding box center [317, 131] width 267 height 6
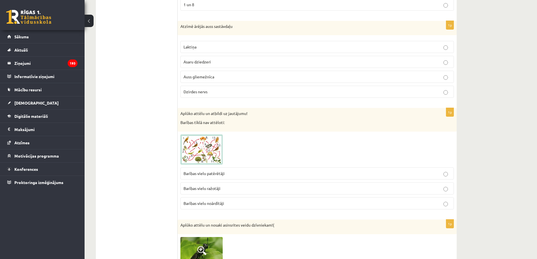
scroll to position [592, 0]
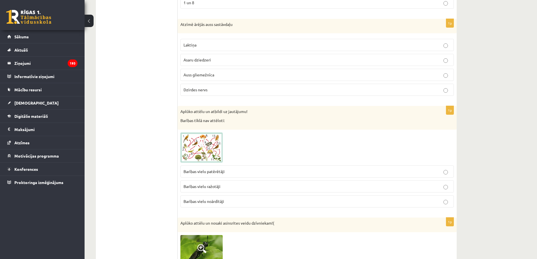
click at [203, 145] on span at bounding box center [201, 146] width 9 height 9
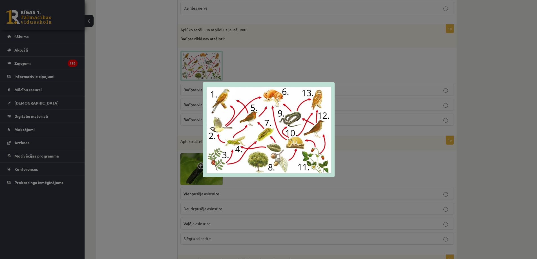
scroll to position [677, 0]
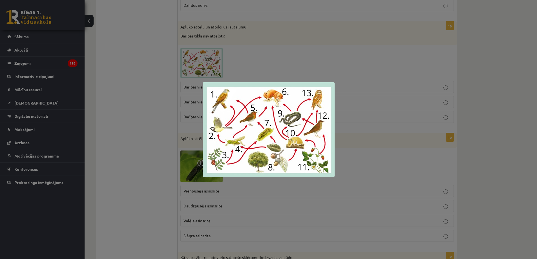
click at [278, 51] on div at bounding box center [268, 129] width 537 height 259
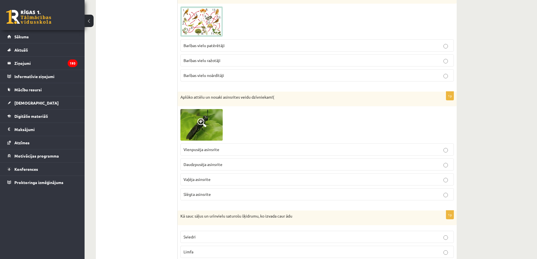
scroll to position [734, 0]
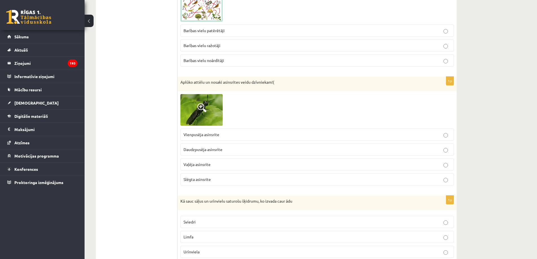
click at [204, 111] on span at bounding box center [201, 107] width 9 height 9
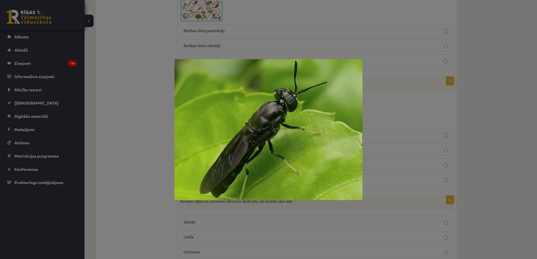
click at [204, 111] on img at bounding box center [269, 129] width 188 height 141
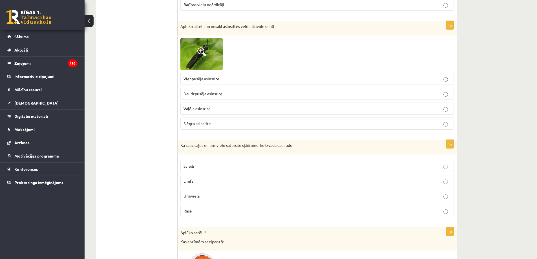
scroll to position [790, 0]
click at [201, 52] on span at bounding box center [201, 51] width 9 height 9
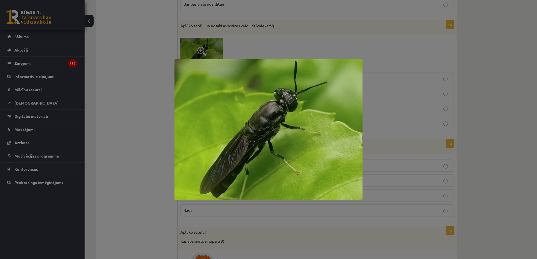
click at [201, 52] on div at bounding box center [268, 129] width 537 height 259
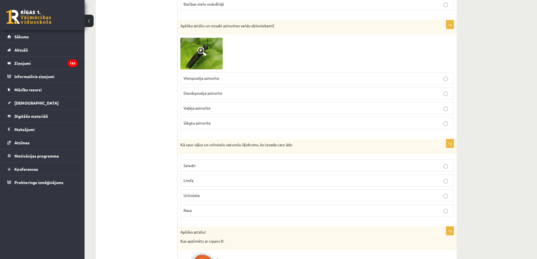
click at [199, 56] on img at bounding box center [202, 54] width 42 height 32
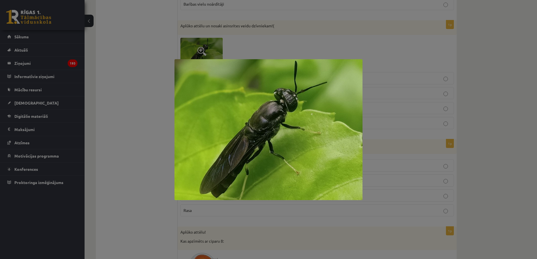
click at [282, 47] on div at bounding box center [268, 129] width 537 height 259
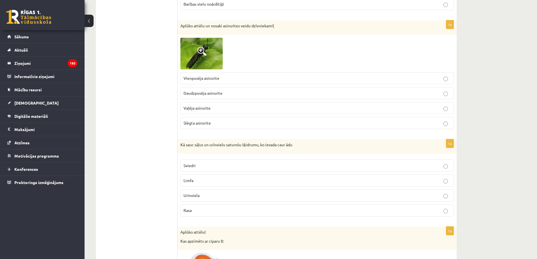
click at [210, 123] on span "Slēgta asinsrite" at bounding box center [197, 122] width 27 height 5
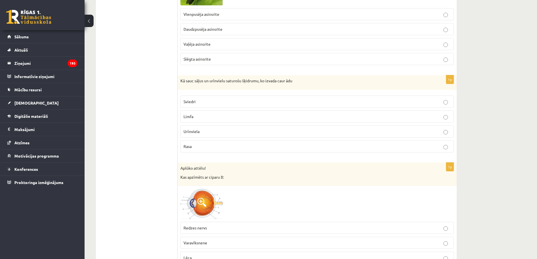
scroll to position [857, 0]
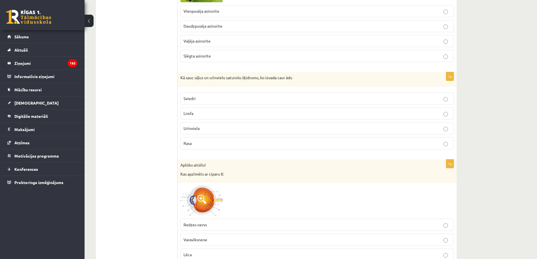
click at [211, 96] on p "Sviedri" at bounding box center [317, 99] width 267 height 6
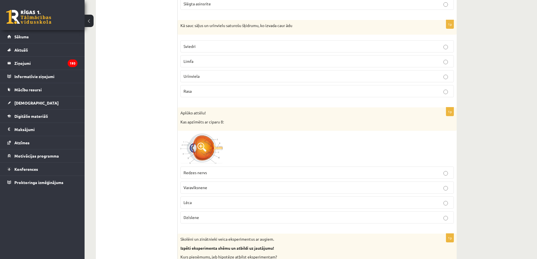
scroll to position [913, 0]
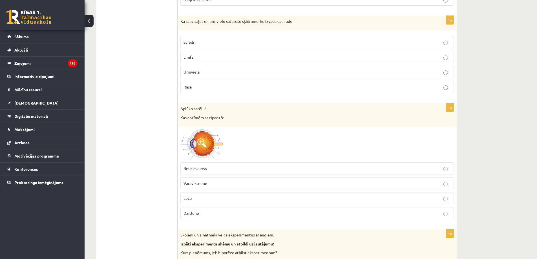
click at [206, 142] on span at bounding box center [201, 143] width 9 height 9
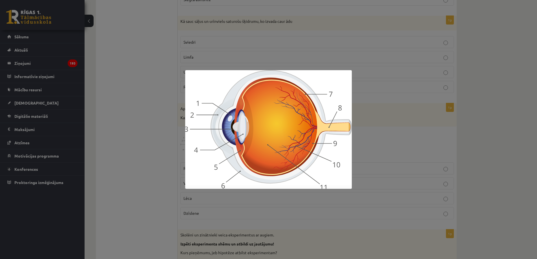
click at [369, 128] on div at bounding box center [268, 129] width 537 height 259
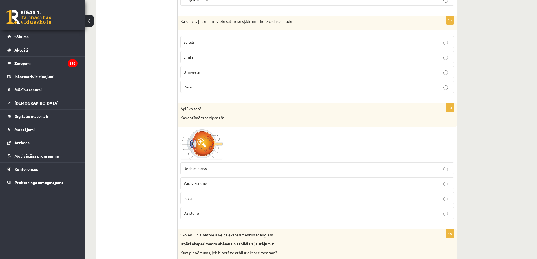
click at [207, 142] on img at bounding box center [202, 144] width 42 height 30
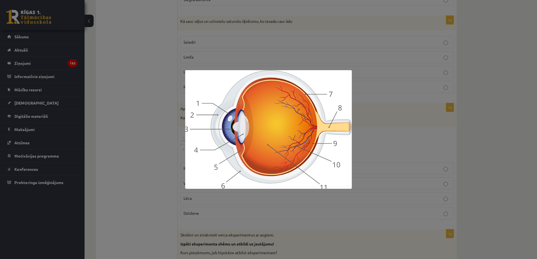
click at [291, 150] on img at bounding box center [268, 129] width 167 height 119
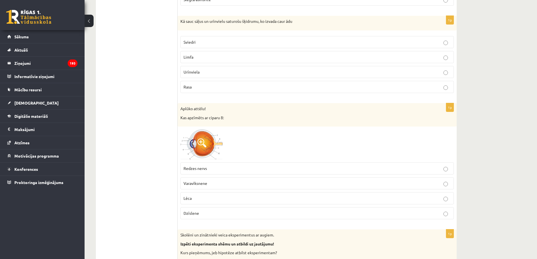
click at [233, 151] on div at bounding box center [318, 144] width 274 height 30
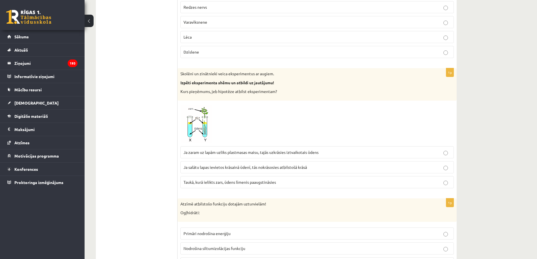
scroll to position [1083, 0]
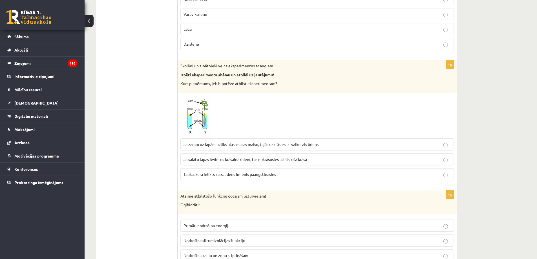
click at [192, 116] on img at bounding box center [202, 116] width 42 height 40
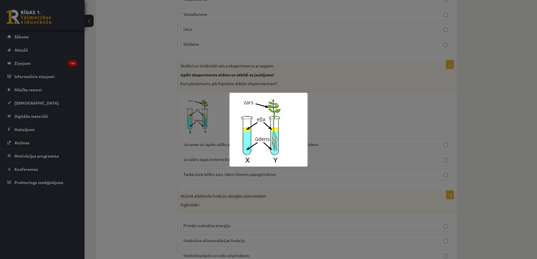
click at [192, 116] on div at bounding box center [268, 129] width 537 height 259
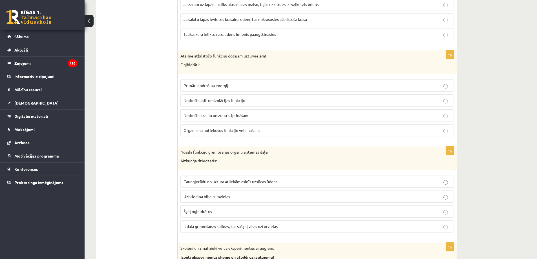
scroll to position [1224, 0]
click at [447, 88] on label "Primāri nodrošina enerģiju" at bounding box center [318, 85] width 274 height 12
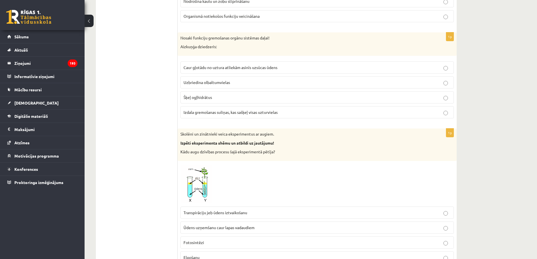
scroll to position [1337, 0]
click at [441, 116] on p "Izdala gremošanas suliņas, kas sašķeļ visas uzturvielas" at bounding box center [317, 113] width 267 height 6
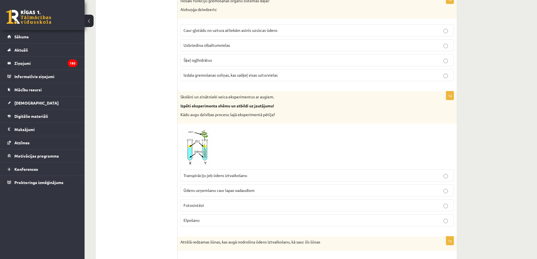
scroll to position [1450, 0]
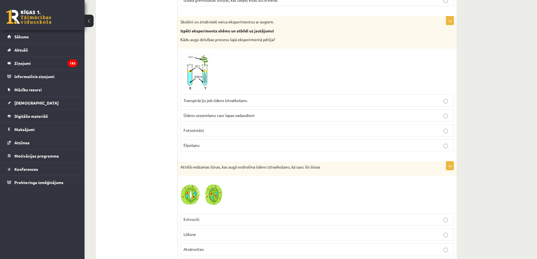
click at [192, 60] on img at bounding box center [202, 72] width 42 height 40
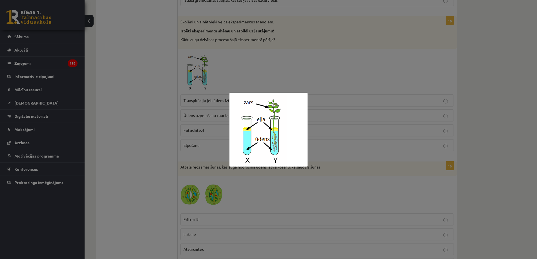
click at [192, 60] on div at bounding box center [268, 129] width 537 height 259
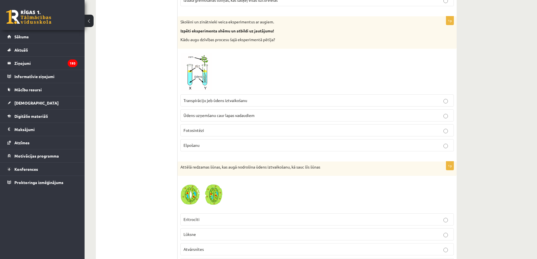
click at [443, 100] on p "Transpirāciju jeb ūdens iztvaikošanu" at bounding box center [317, 101] width 267 height 6
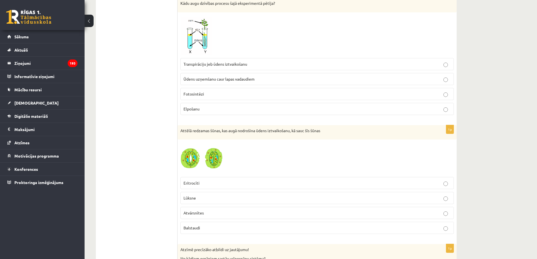
scroll to position [1591, 0]
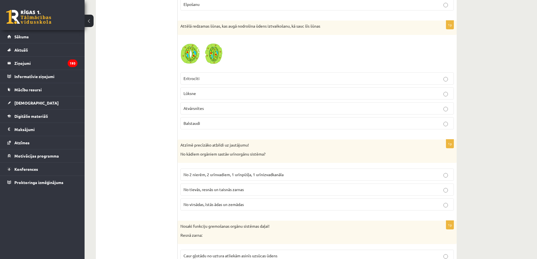
click at [199, 55] on span at bounding box center [201, 51] width 9 height 9
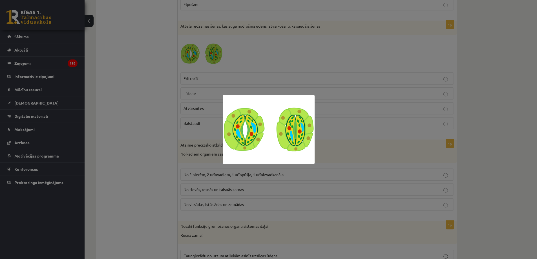
click at [199, 55] on div at bounding box center [268, 129] width 537 height 259
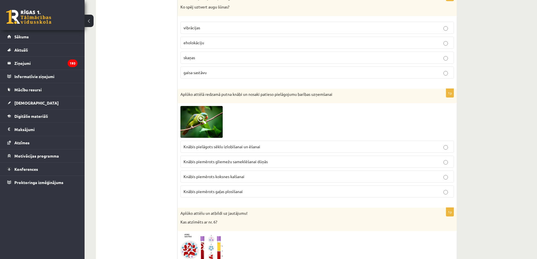
scroll to position [1929, 0]
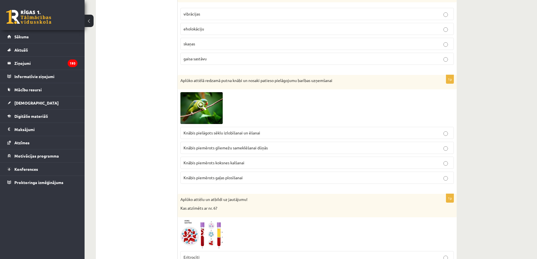
click at [198, 105] on span at bounding box center [201, 105] width 9 height 9
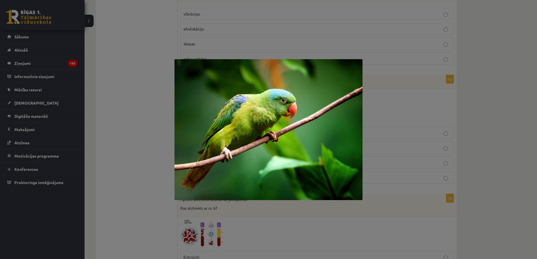
click at [198, 105] on img at bounding box center [269, 129] width 188 height 141
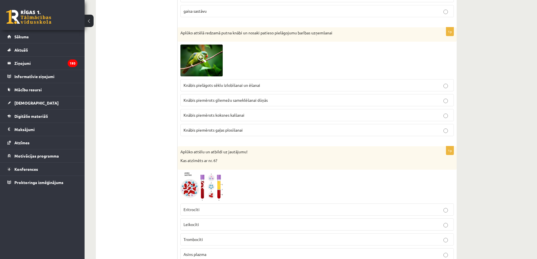
scroll to position [1986, 0]
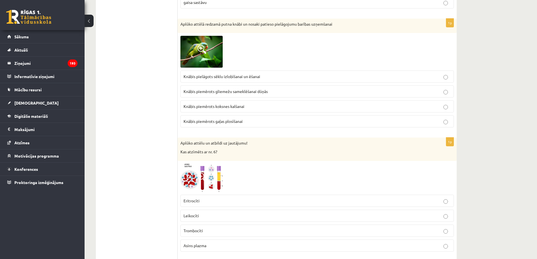
click at [283, 77] on p "Knābis pielāgots sēklu izlobīšanai un ēšanai" at bounding box center [317, 77] width 267 height 6
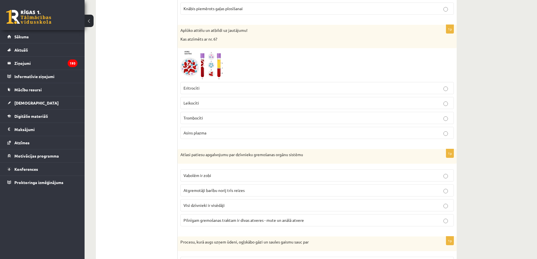
click at [193, 59] on img at bounding box center [202, 65] width 42 height 28
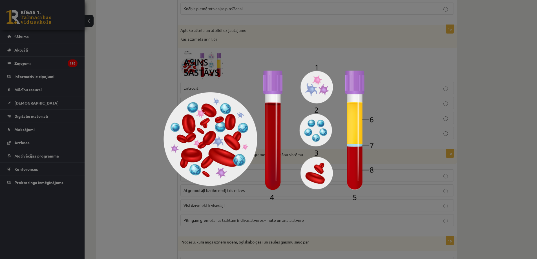
click at [311, 124] on img at bounding box center [269, 129] width 210 height 141
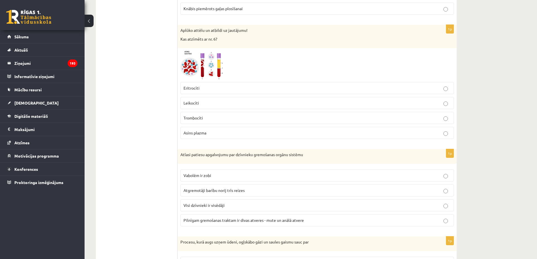
click at [219, 71] on img at bounding box center [202, 65] width 42 height 28
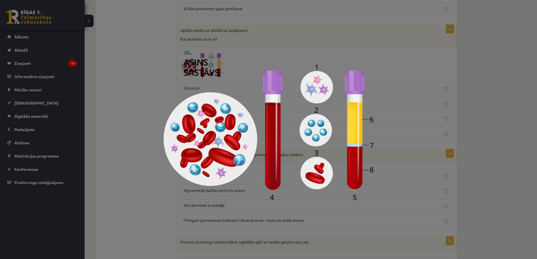
click at [219, 71] on img at bounding box center [269, 129] width 210 height 141
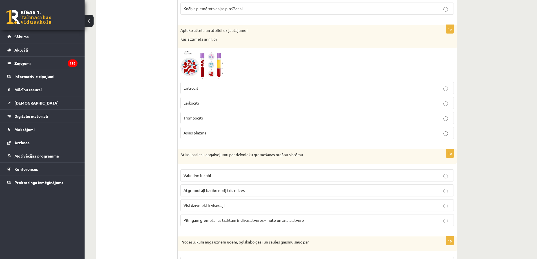
click at [208, 66] on img at bounding box center [202, 65] width 42 height 28
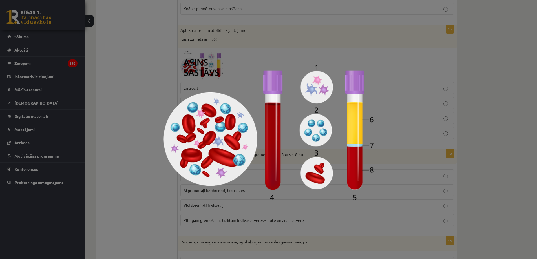
click at [242, 68] on img at bounding box center [269, 129] width 210 height 141
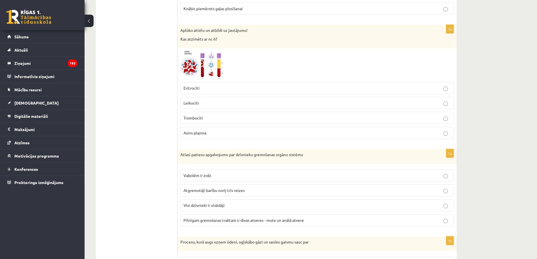
click at [191, 134] on span "Asins plazma" at bounding box center [195, 132] width 23 height 5
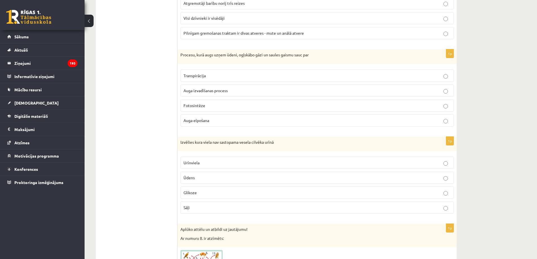
scroll to position [2296, 0]
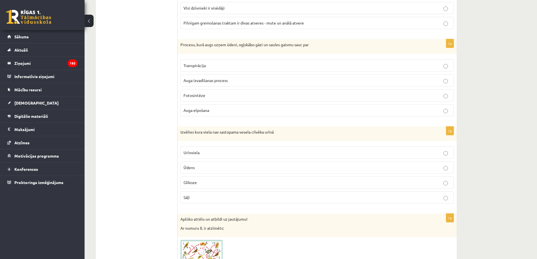
click at [209, 99] on label "Fotosintēze" at bounding box center [318, 95] width 274 height 12
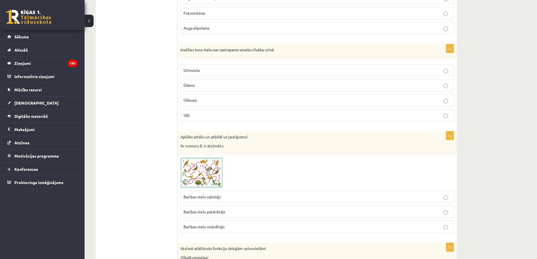
scroll to position [2381, 0]
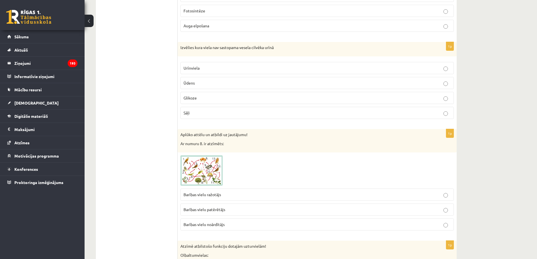
click at [220, 100] on p "Glikoze" at bounding box center [317, 98] width 267 height 6
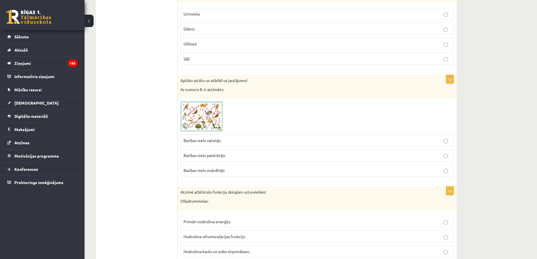
scroll to position [2437, 0]
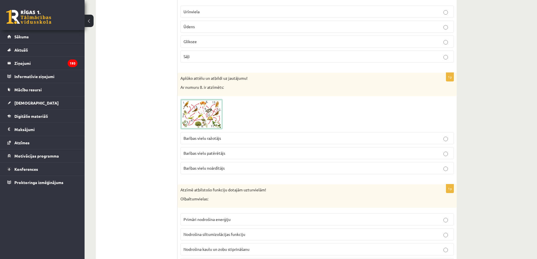
click at [213, 103] on img at bounding box center [202, 114] width 42 height 30
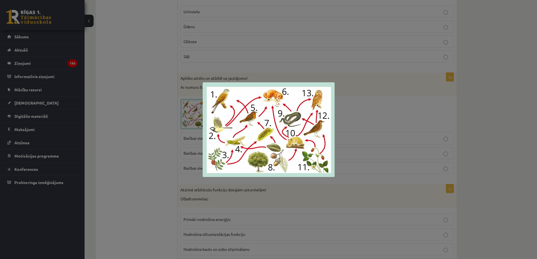
click at [279, 166] on img at bounding box center [269, 129] width 132 height 95
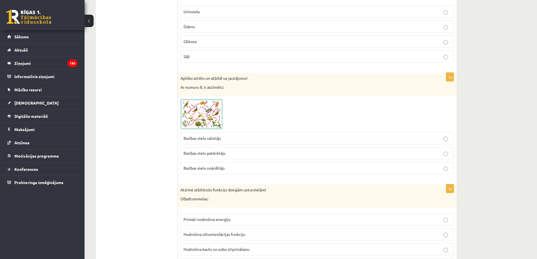
click at [447, 173] on label "Barības vielu noārdītājs" at bounding box center [318, 168] width 274 height 12
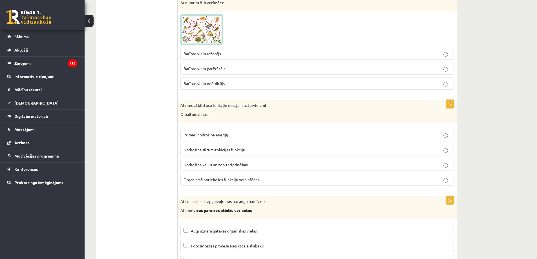
scroll to position [2550, 0]
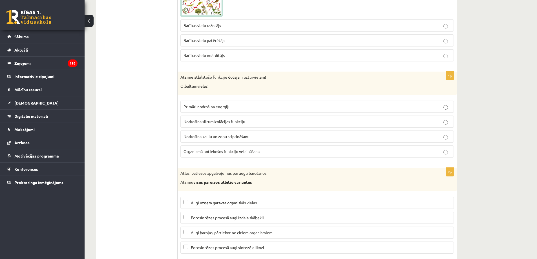
click at [234, 124] on span "Nodrošina siltumizolācijas funkciju" at bounding box center [215, 121] width 62 height 5
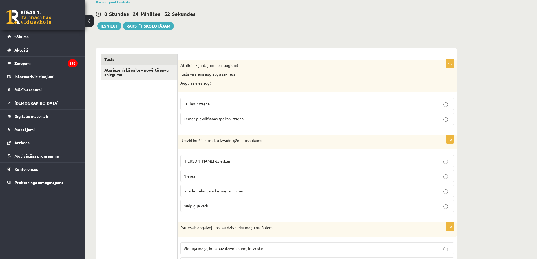
scroll to position [0, 0]
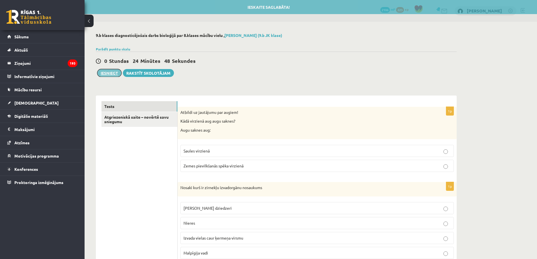
click at [113, 75] on button "Iesniegt" at bounding box center [109, 73] width 24 height 8
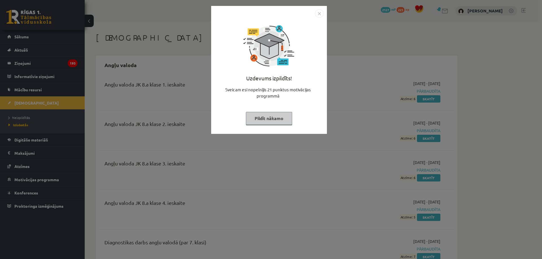
click at [271, 117] on button "Pildīt nākamo" at bounding box center [269, 118] width 46 height 13
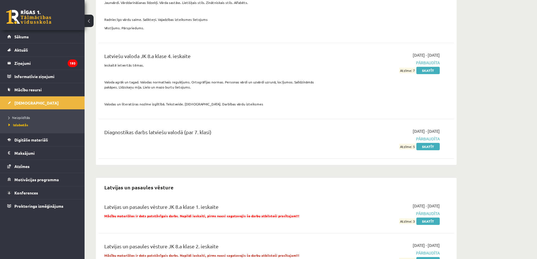
scroll to position [2708, 0]
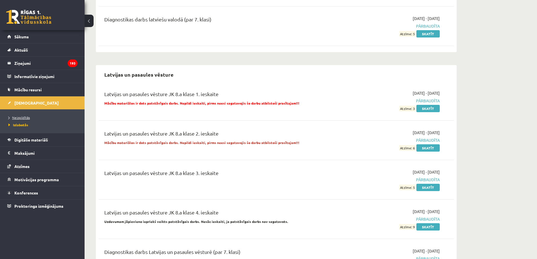
click at [24, 116] on span "Neizpildītās" at bounding box center [18, 117] width 21 height 5
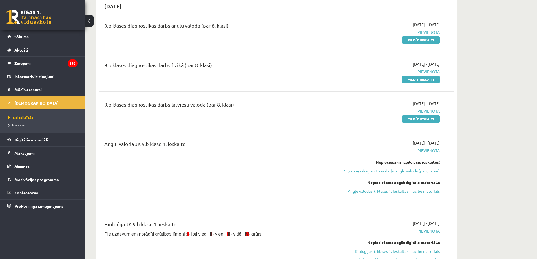
scroll to position [56, 0]
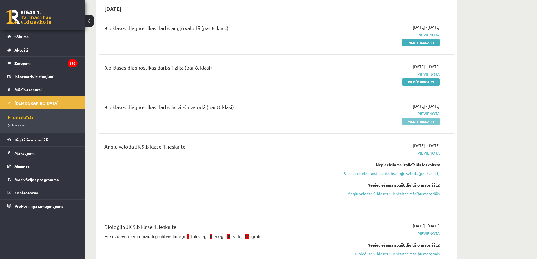
click at [416, 124] on link "Pildīt ieskaiti" at bounding box center [421, 121] width 38 height 7
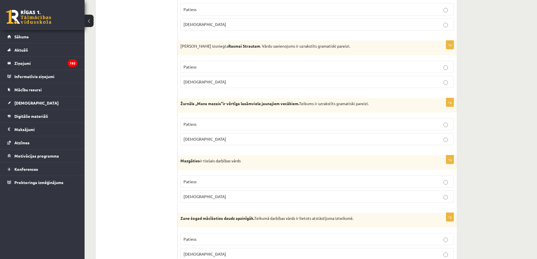
scroll to position [254, 0]
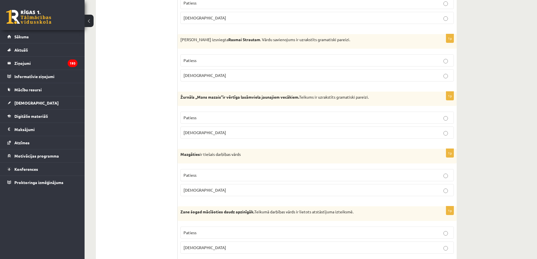
click at [447, 79] on label "[DEMOGRAPHIC_DATA]" at bounding box center [318, 75] width 274 height 12
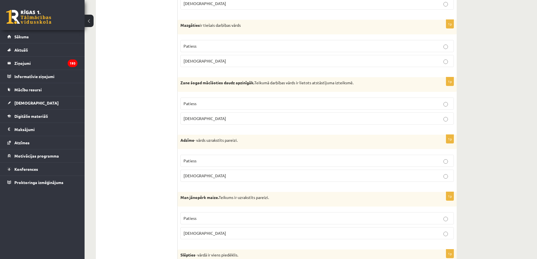
scroll to position [395, 0]
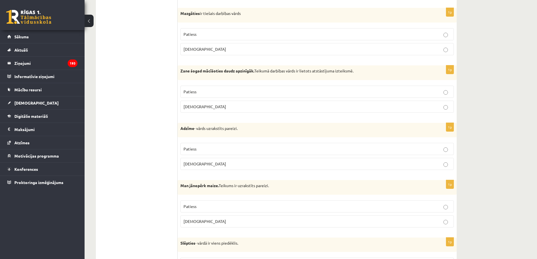
click at [449, 34] on p "Patiess" at bounding box center [317, 34] width 267 height 6
click at [448, 92] on p "Patiess" at bounding box center [317, 92] width 267 height 6
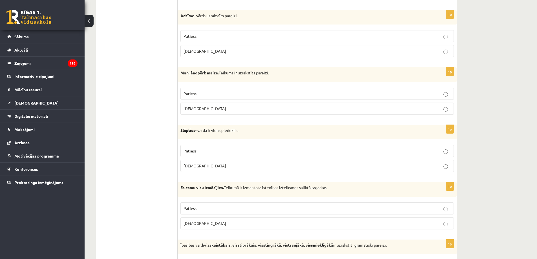
scroll to position [536, 0]
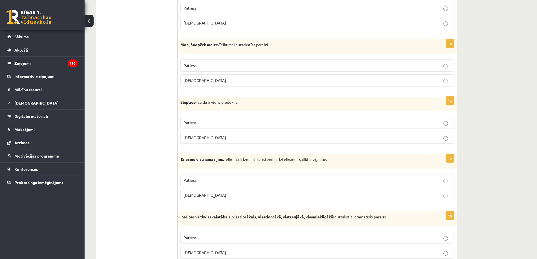
click at [446, 70] on label "Patiess" at bounding box center [318, 66] width 274 height 12
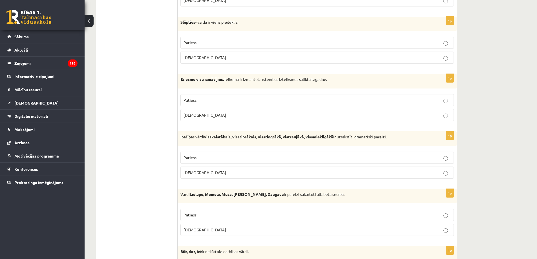
scroll to position [621, 0]
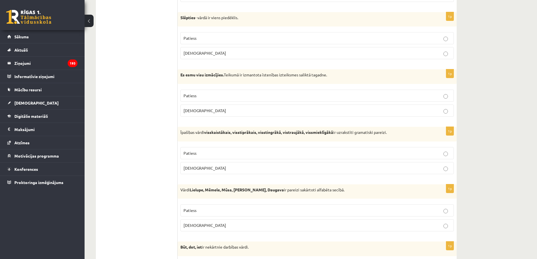
click at [443, 169] on p "[DEMOGRAPHIC_DATA]" at bounding box center [317, 168] width 267 height 6
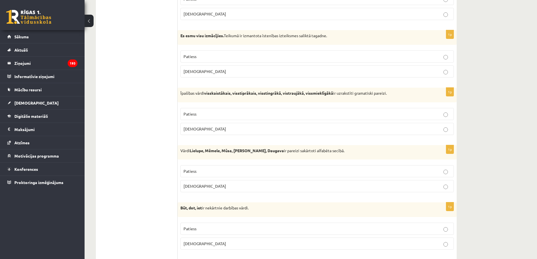
scroll to position [705, 0]
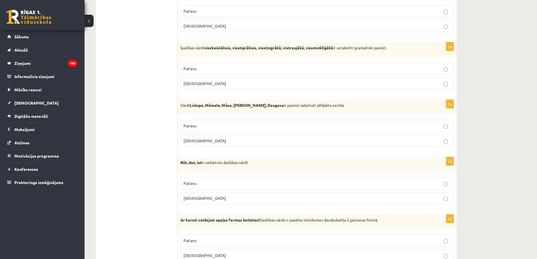
click at [450, 125] on p "Patiess" at bounding box center [317, 126] width 267 height 6
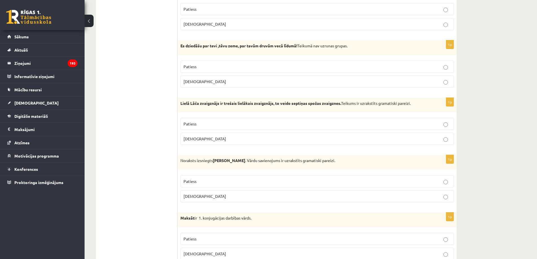
scroll to position [931, 0]
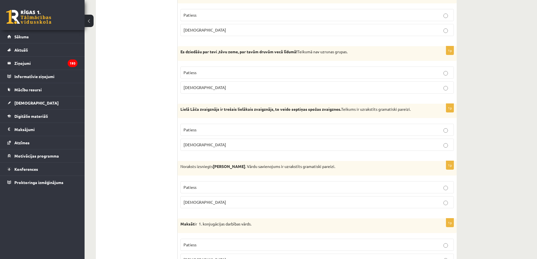
click at [443, 73] on p "Patiess" at bounding box center [317, 73] width 267 height 6
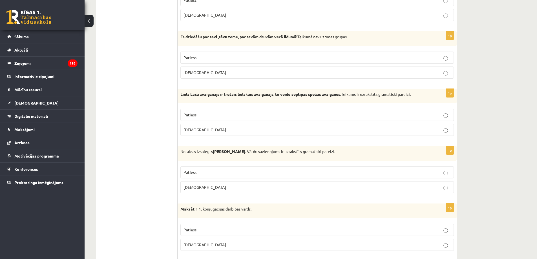
scroll to position [959, 0]
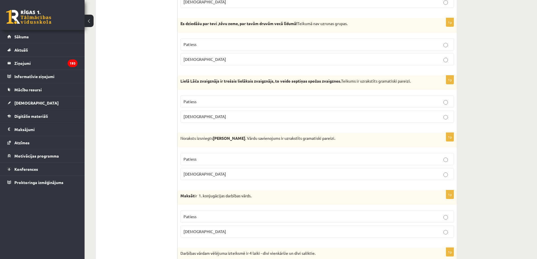
click at [445, 108] on label "Patiess" at bounding box center [318, 102] width 274 height 12
click at [446, 121] on label "Aplams" at bounding box center [318, 117] width 274 height 12
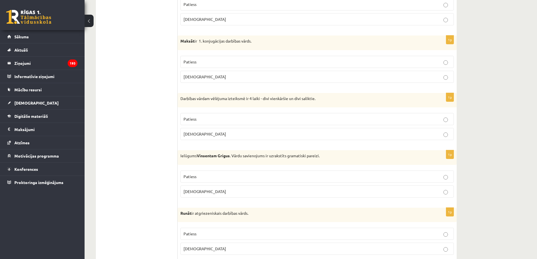
scroll to position [1128, 0]
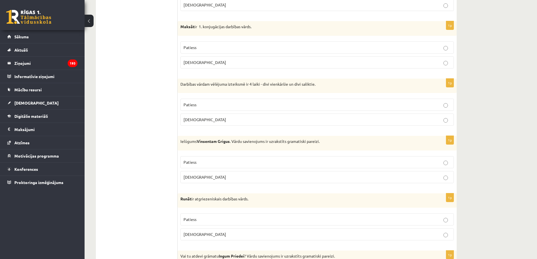
click at [442, 107] on p "Patiess" at bounding box center [317, 105] width 267 height 6
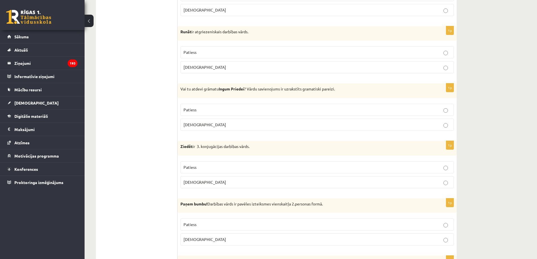
scroll to position [1309, 0]
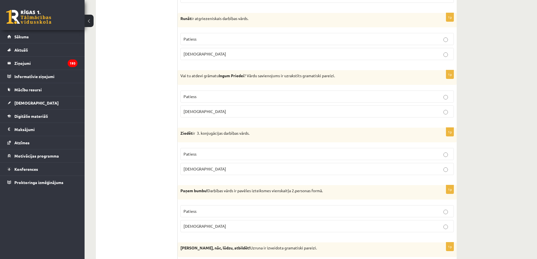
click at [449, 114] on p "Aplams" at bounding box center [317, 112] width 267 height 6
click at [443, 157] on label "Patiess" at bounding box center [318, 154] width 274 height 12
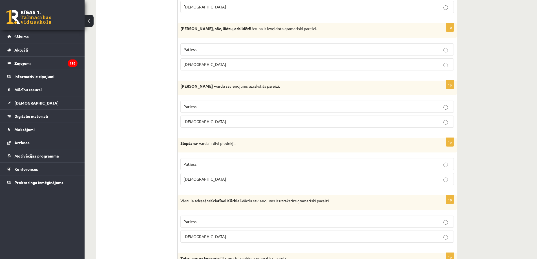
scroll to position [1535, 0]
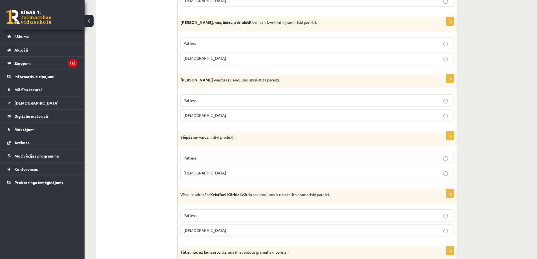
click at [446, 120] on label "Aplams" at bounding box center [318, 115] width 274 height 12
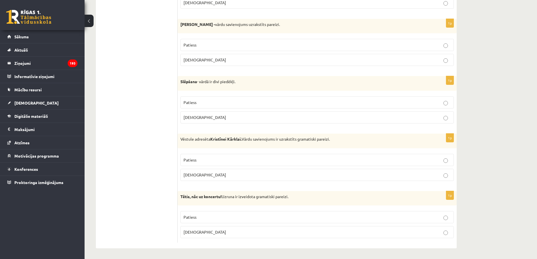
scroll to position [1591, 0]
click at [444, 179] on label "Aplams" at bounding box center [318, 174] width 274 height 12
click at [436, 236] on label "Aplams" at bounding box center [318, 232] width 274 height 12
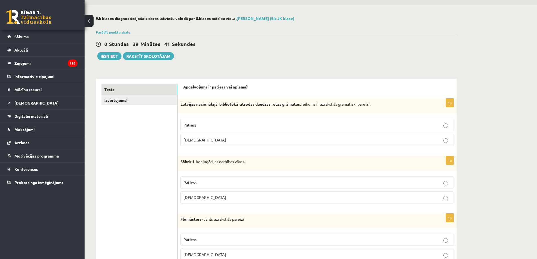
scroll to position [0, 0]
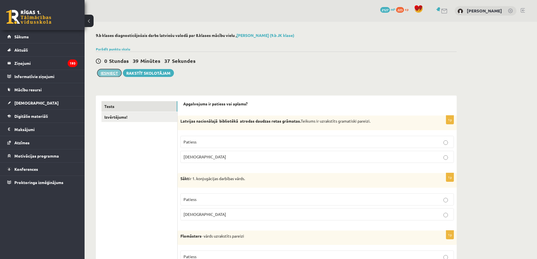
click at [109, 71] on button "Iesniegt" at bounding box center [109, 73] width 24 height 8
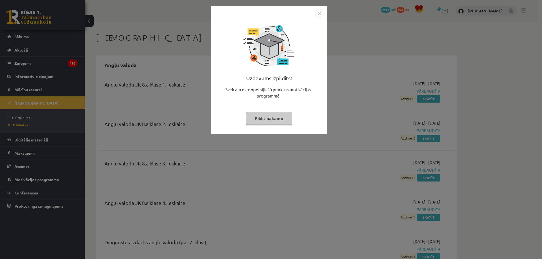
click at [277, 116] on button "Pildīt nākamo" at bounding box center [269, 118] width 46 height 13
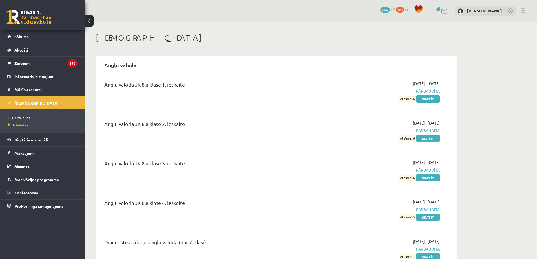
click at [28, 117] on span "Neizpildītās" at bounding box center [18, 117] width 21 height 5
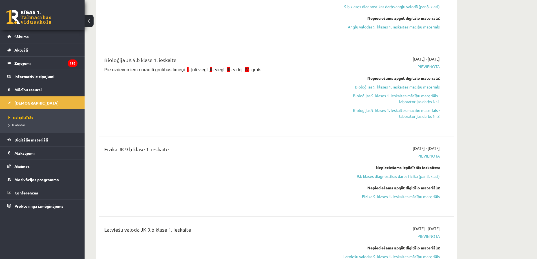
scroll to position [197, 0]
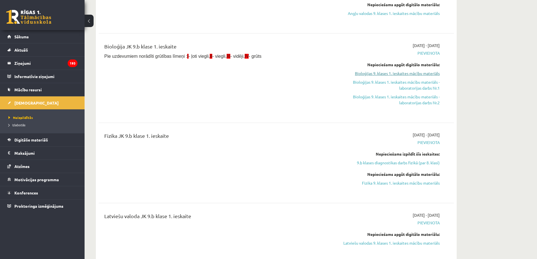
click at [371, 74] on link "Bioloģijas 9. klases 1. ieskaites mācību materiāls" at bounding box center [387, 74] width 106 height 6
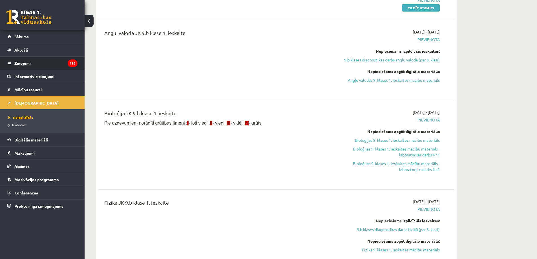
scroll to position [141, 0]
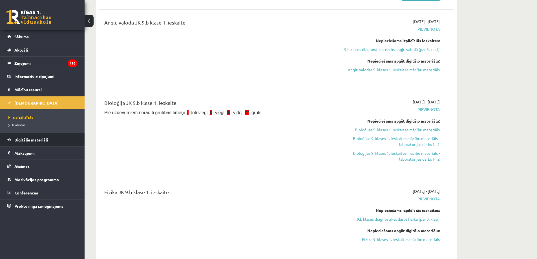
click at [19, 142] on span "Digitālie materiāli" at bounding box center [31, 139] width 34 height 5
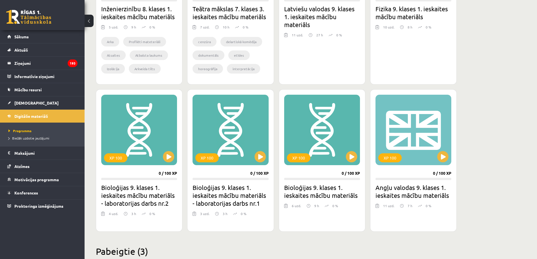
scroll to position [450, 0]
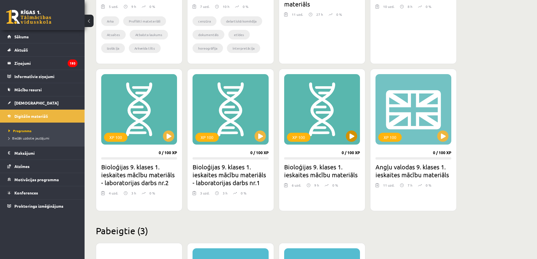
click at [320, 141] on div "XP 100" at bounding box center [322, 109] width 76 height 71
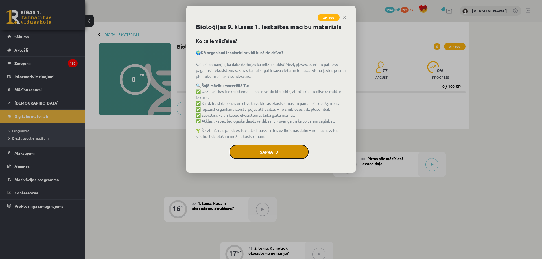
click at [267, 156] on button "Sapratu" at bounding box center [268, 152] width 79 height 14
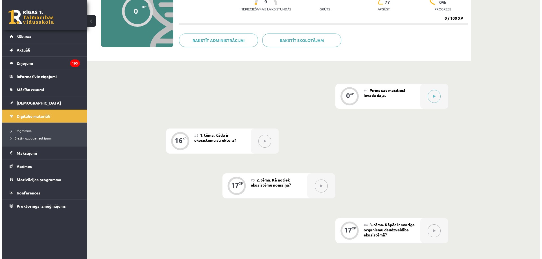
scroll to position [28, 0]
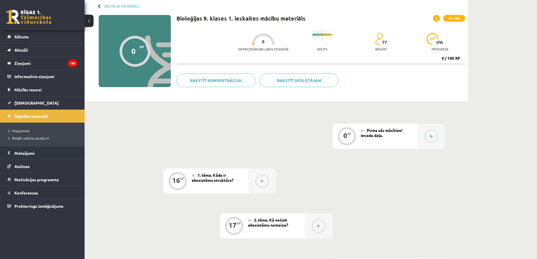
click at [356, 141] on div "0 XP" at bounding box center [347, 136] width 28 height 25
click at [427, 137] on button at bounding box center [431, 136] width 13 height 13
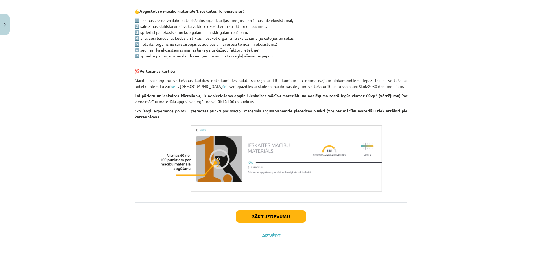
scroll to position [286, 0]
click at [260, 214] on button "Sākt uzdevumu" at bounding box center [271, 216] width 70 height 12
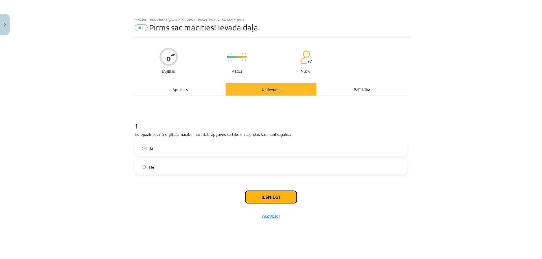
click at [268, 194] on button "Iesniegt" at bounding box center [270, 197] width 51 height 12
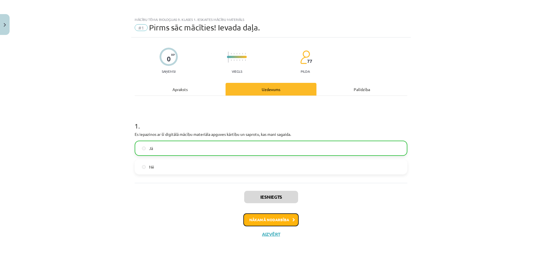
click at [268, 226] on button "Nākamā nodarbība" at bounding box center [270, 220] width 55 height 13
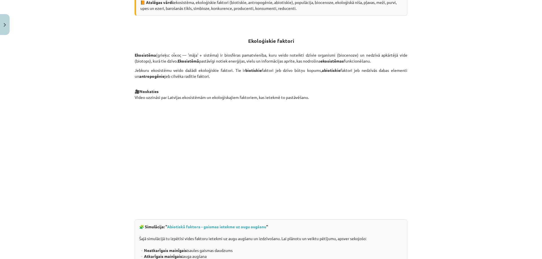
scroll to position [254, 0]
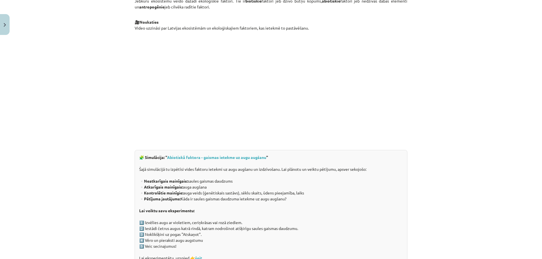
click at [87, 155] on div "Mācību tēma: Bioloģijas 9. klases 1. ieskaites mācību materiāls #2 1. tēma. Kād…" at bounding box center [271, 129] width 542 height 259
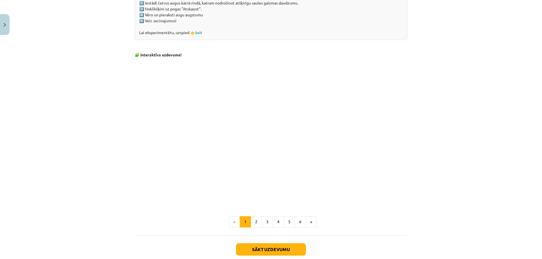
scroll to position [508, 0]
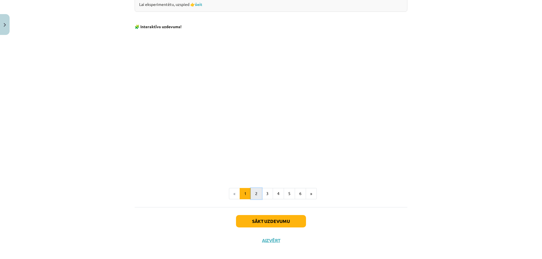
click at [251, 192] on button "2" at bounding box center [256, 193] width 11 height 11
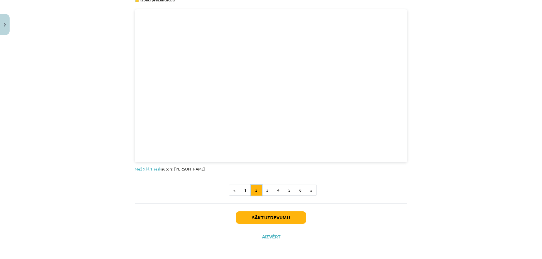
scroll to position [314, 0]
click at [264, 191] on button "3" at bounding box center [267, 189] width 11 height 11
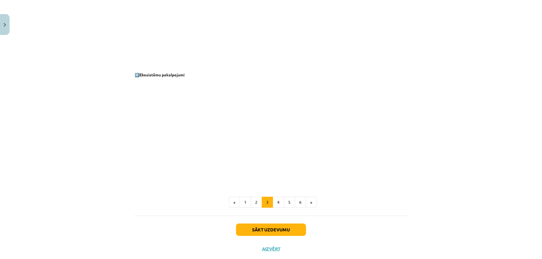
scroll to position [730, 0]
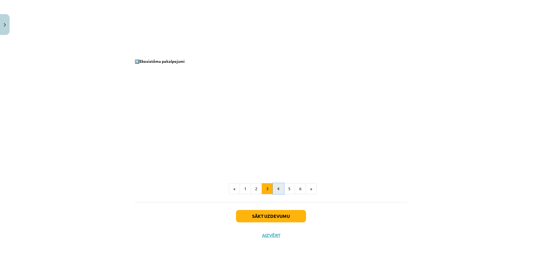
click at [277, 189] on button "4" at bounding box center [278, 188] width 11 height 11
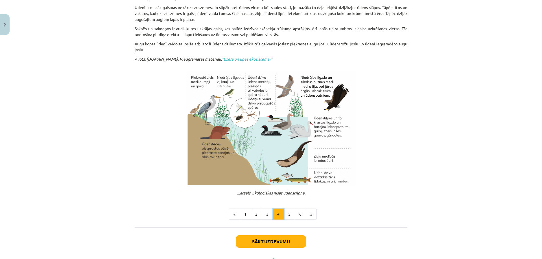
scroll to position [154, 0]
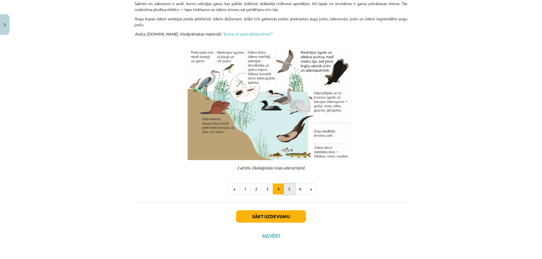
click at [288, 191] on button "5" at bounding box center [289, 189] width 11 height 11
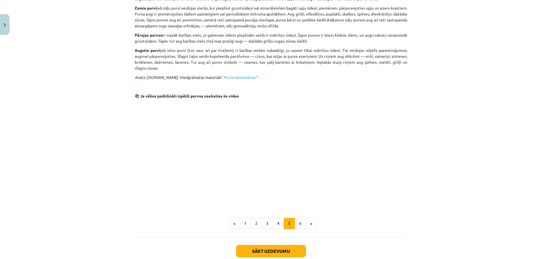
scroll to position [355, 0]
click at [298, 218] on button "6" at bounding box center [300, 223] width 11 height 11
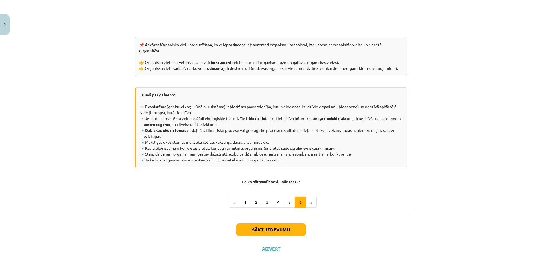
scroll to position [243, 0]
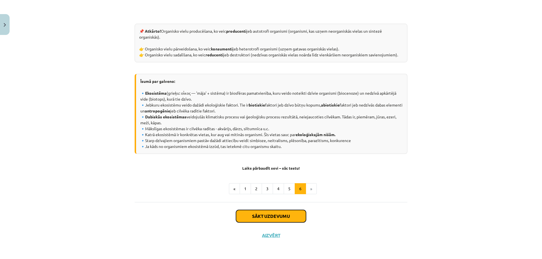
click at [257, 217] on button "Sākt uzdevumu" at bounding box center [271, 216] width 70 height 12
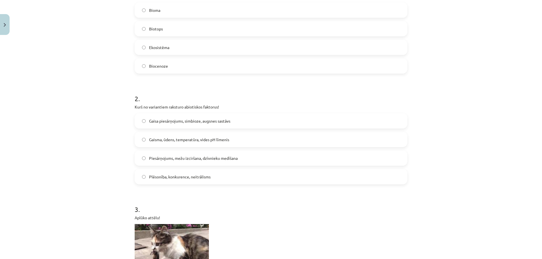
scroll to position [155, 0]
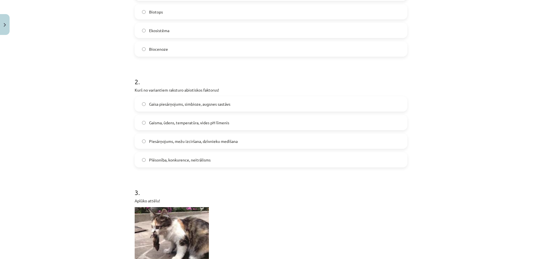
click at [141, 126] on label "Gaisma, ūdens, temperatūra, vides pH līmenis" at bounding box center [270, 123] width 271 height 14
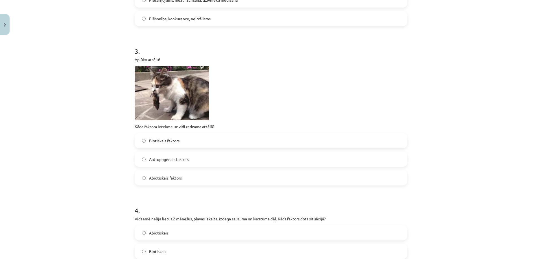
scroll to position [324, 0]
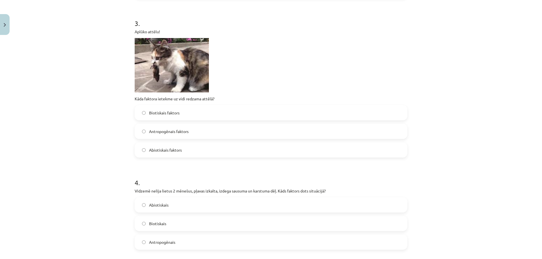
click at [142, 111] on label "Biotiskais faktors" at bounding box center [270, 113] width 271 height 14
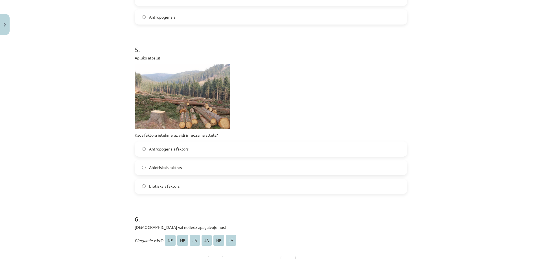
scroll to position [550, 0]
click at [138, 162] on label "Abiotiskais faktors" at bounding box center [270, 168] width 271 height 14
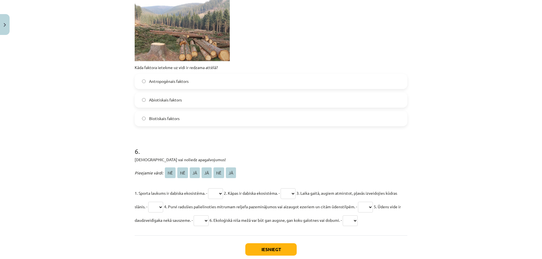
scroll to position [635, 0]
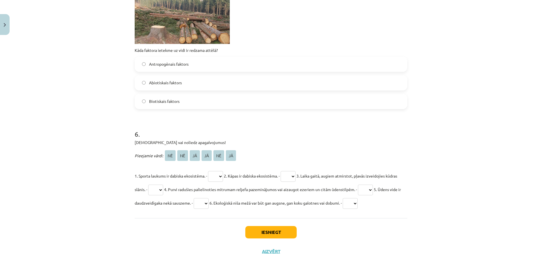
click at [292, 179] on select "** ** ** ** ** **" at bounding box center [287, 176] width 15 height 11
select select "**"
click at [286, 171] on select "** ** ** ** ** **" at bounding box center [287, 176] width 15 height 11
click at [218, 176] on select "** ** ** ** ** **" at bounding box center [215, 176] width 15 height 11
select select "**"
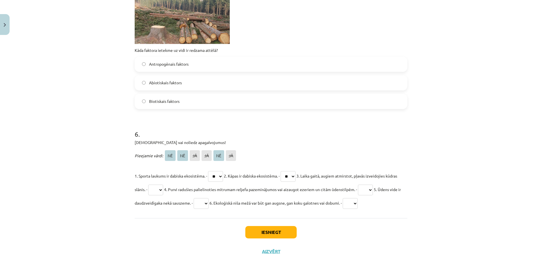
click at [208, 171] on select "** ** ** ** ** **" at bounding box center [215, 176] width 15 height 11
click at [163, 191] on select "** ** ** ** ** **" at bounding box center [155, 190] width 15 height 11
select select "**"
click at [160, 185] on select "** ** ** ** ** **" at bounding box center [155, 190] width 15 height 11
click at [373, 194] on select "** ** ** ** ** **" at bounding box center [365, 190] width 15 height 11
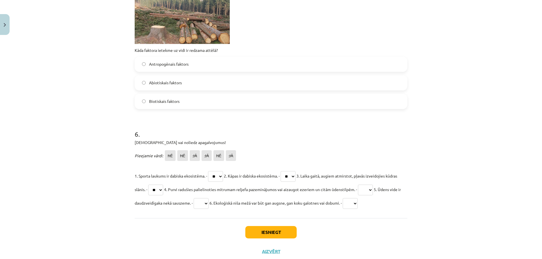
select select "**"
click at [373, 185] on select "** ** ** ** ** **" at bounding box center [365, 190] width 15 height 11
click at [170, 196] on p "1. Sporta laukums ir dabiska ekosistēma. - ** ** ** ** ** ** 2. Kāpas ir dabisk…" at bounding box center [271, 189] width 273 height 41
click at [163, 189] on select "** ** ** ** ** **" at bounding box center [155, 190] width 15 height 11
select select "**"
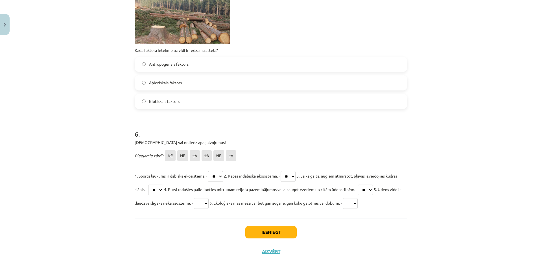
click at [160, 185] on select "** ** ** ** ** **" at bounding box center [155, 190] width 15 height 11
click at [208, 200] on select "** ** ** ** ** **" at bounding box center [201, 203] width 15 height 11
select select "**"
click at [208, 198] on select "** ** ** ** ** **" at bounding box center [201, 203] width 15 height 11
click at [357, 208] on select "** ** ** ** ** **" at bounding box center [349, 203] width 15 height 11
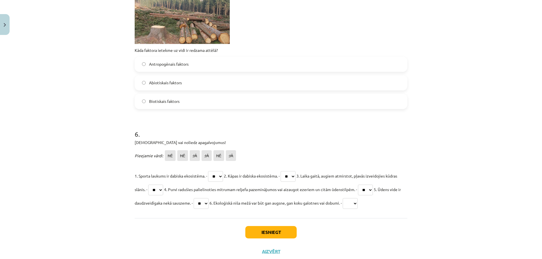
select select "**"
click at [357, 198] on select "** ** ** ** ** **" at bounding box center [349, 203] width 15 height 11
click at [264, 234] on button "Iesniegt" at bounding box center [270, 232] width 51 height 12
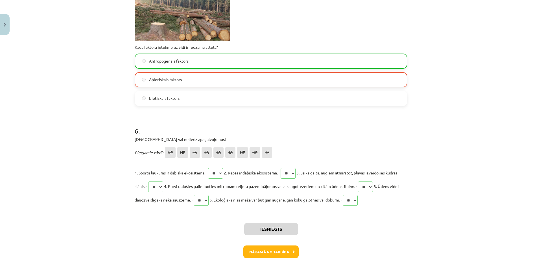
scroll to position [669, 0]
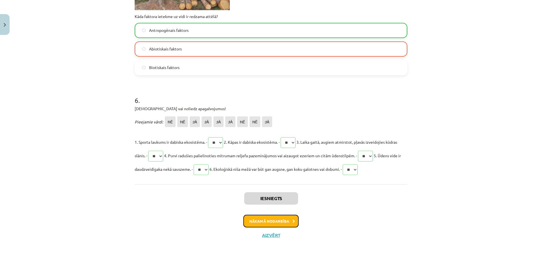
click at [261, 221] on button "Nākamā nodarbība" at bounding box center [270, 221] width 55 height 13
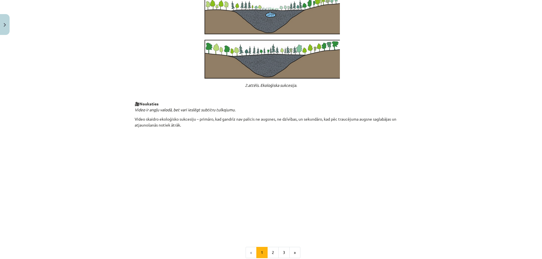
scroll to position [544, 0]
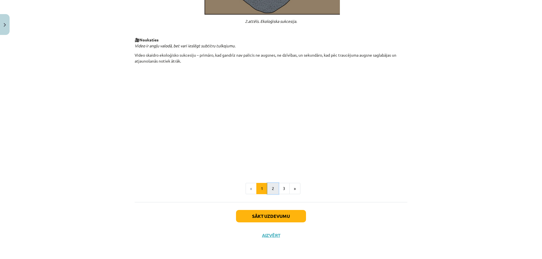
click at [267, 192] on button "2" at bounding box center [272, 188] width 11 height 11
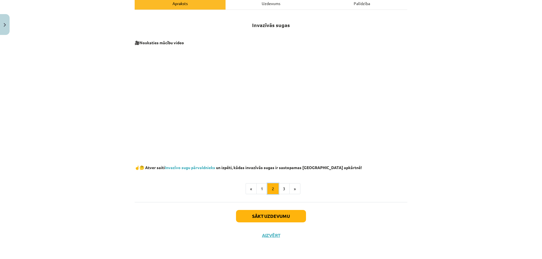
scroll to position [86, 0]
click at [278, 190] on button "3" at bounding box center [283, 188] width 11 height 11
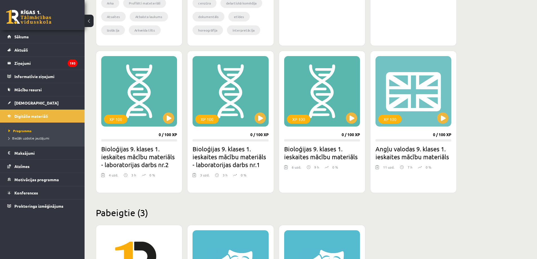
scroll to position [478, 0]
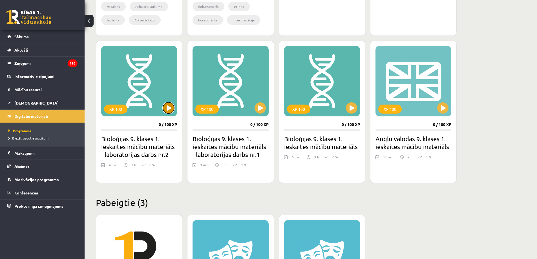
click at [169, 111] on button at bounding box center [168, 107] width 11 height 11
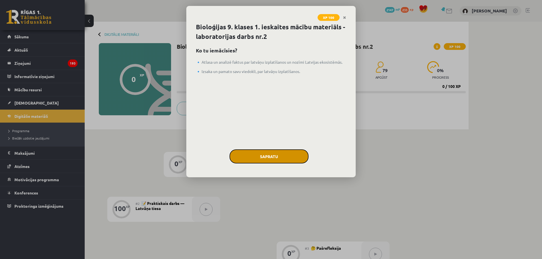
click at [281, 160] on button "Sapratu" at bounding box center [268, 157] width 79 height 14
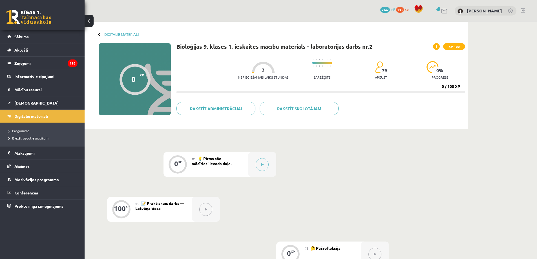
click at [42, 122] on link "Digitālie materiāli" at bounding box center [42, 116] width 70 height 13
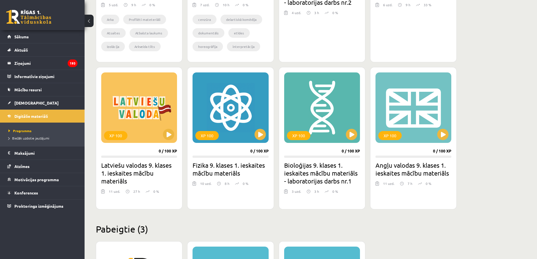
scroll to position [395, 0]
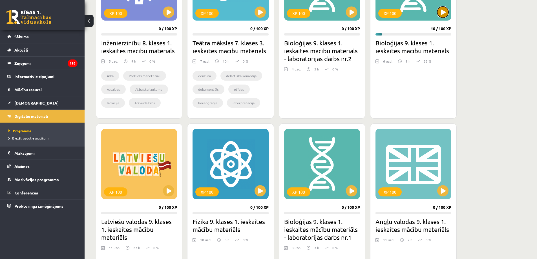
click at [447, 14] on button at bounding box center [443, 11] width 11 height 11
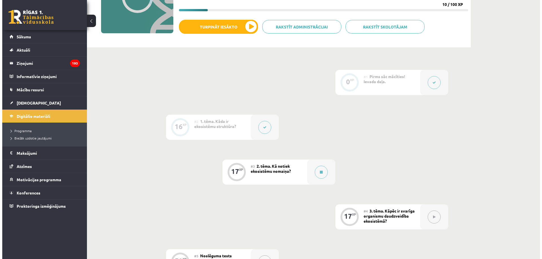
scroll to position [85, 0]
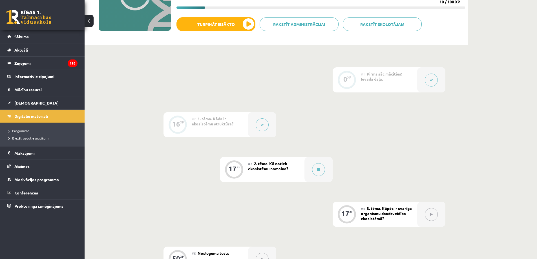
click at [421, 80] on div at bounding box center [432, 79] width 28 height 25
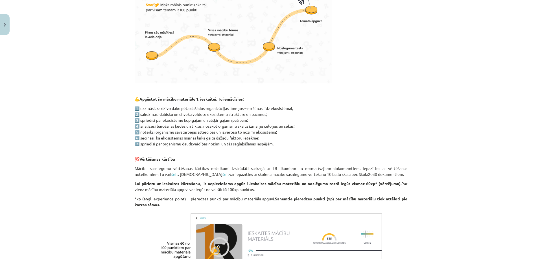
scroll to position [304, 0]
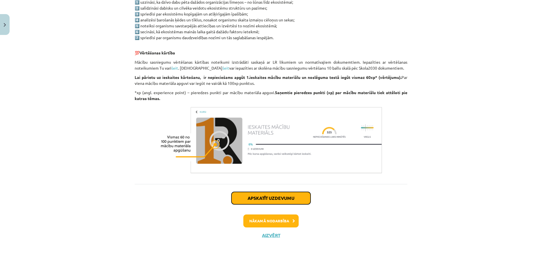
click at [270, 203] on button "Apskatīt uzdevumu" at bounding box center [270, 198] width 79 height 12
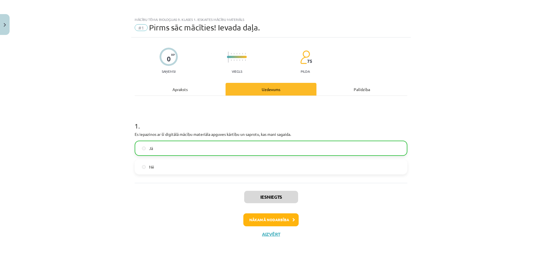
scroll to position [0, 0]
click at [273, 221] on button "Nākamā nodarbība" at bounding box center [270, 220] width 55 height 13
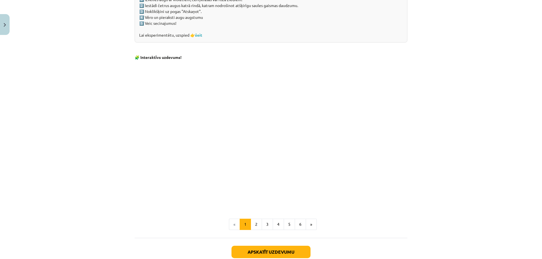
scroll to position [531, 0]
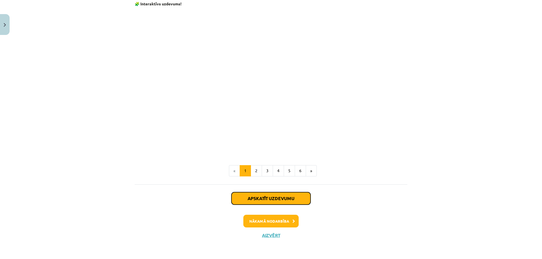
click at [270, 202] on button "Apskatīt uzdevumu" at bounding box center [270, 198] width 79 height 12
select select "**"
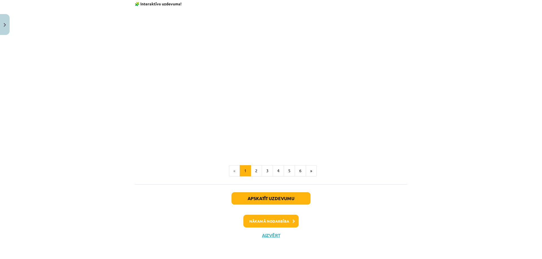
select select "**"
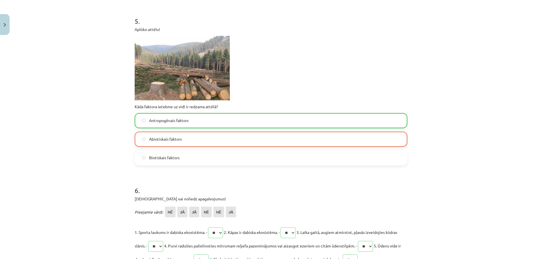
scroll to position [669, 0]
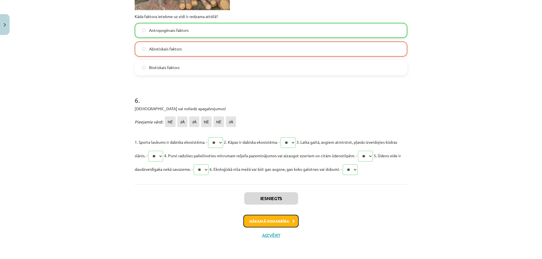
click at [264, 221] on button "Nākamā nodarbība" at bounding box center [270, 221] width 55 height 13
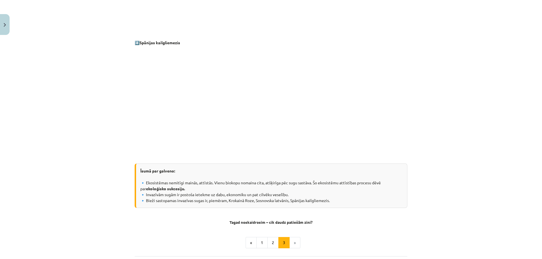
scroll to position [521, 0]
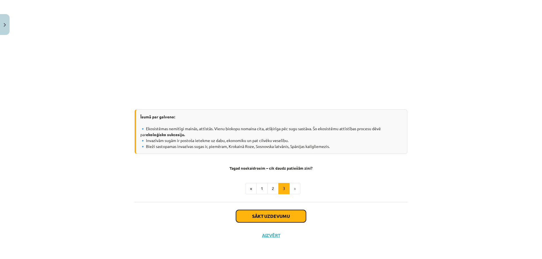
click at [263, 218] on button "Sākt uzdevumu" at bounding box center [271, 216] width 70 height 12
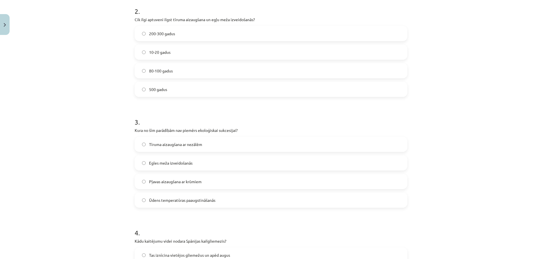
scroll to position [197, 0]
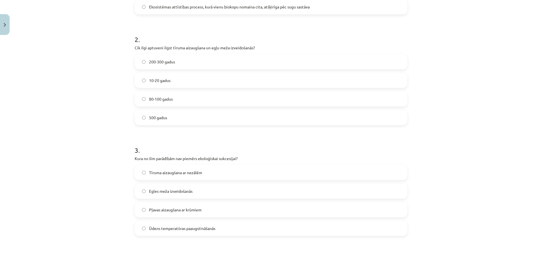
click at [139, 99] on label "80-100 gadus" at bounding box center [270, 99] width 271 height 14
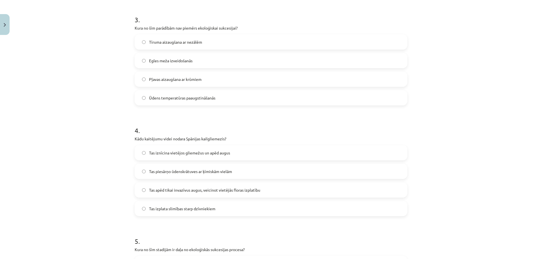
scroll to position [339, 0]
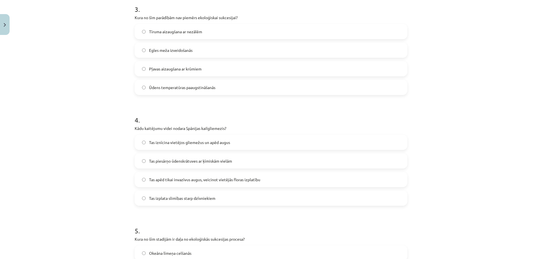
click at [139, 87] on label "Ūdens temperatūras paaugstināšanās" at bounding box center [270, 87] width 271 height 14
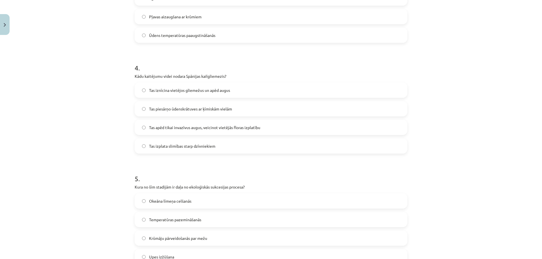
scroll to position [395, 0]
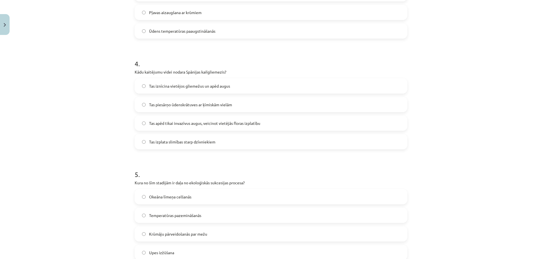
click at [142, 126] on label "Tas apēd tikai invazīvus augus, veicinot vietējās floras izplatību" at bounding box center [270, 123] width 271 height 14
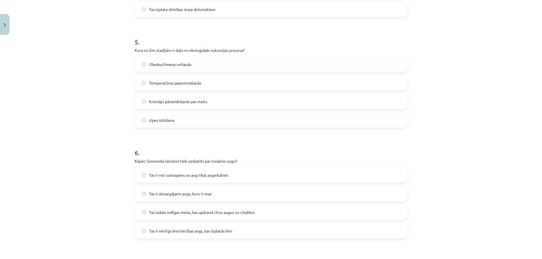
scroll to position [536, 0]
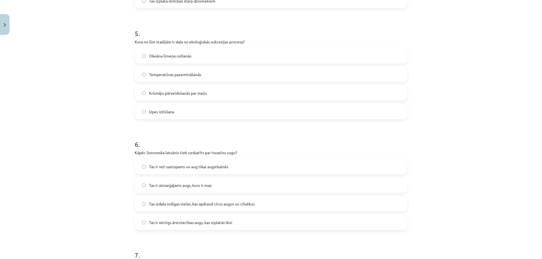
click at [140, 90] on label "Krūmāju pārveidošanās par mežu" at bounding box center [270, 93] width 271 height 14
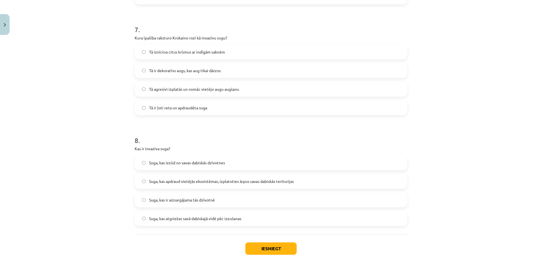
scroll to position [794, 0]
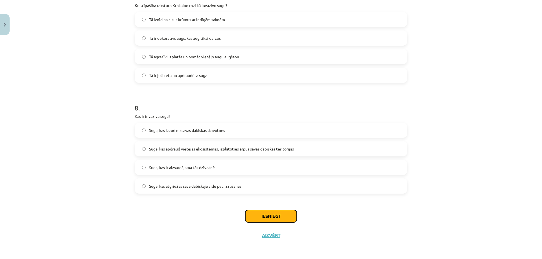
click at [268, 221] on button "Iesniegt" at bounding box center [270, 216] width 51 height 12
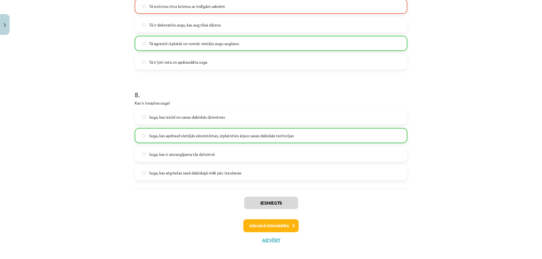
scroll to position [812, 0]
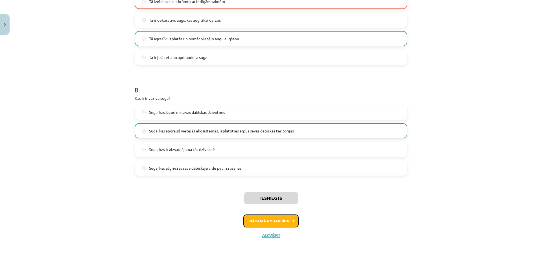
click at [276, 222] on button "Nākamā nodarbība" at bounding box center [270, 221] width 55 height 13
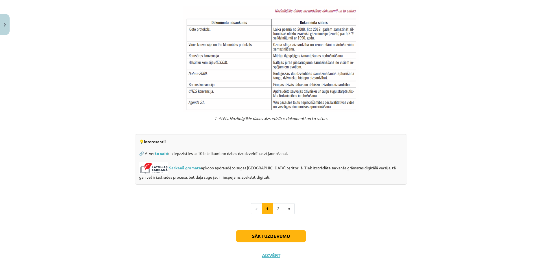
scroll to position [403, 0]
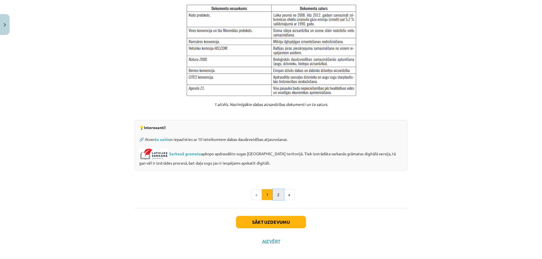
click at [275, 192] on button "2" at bounding box center [278, 194] width 11 height 11
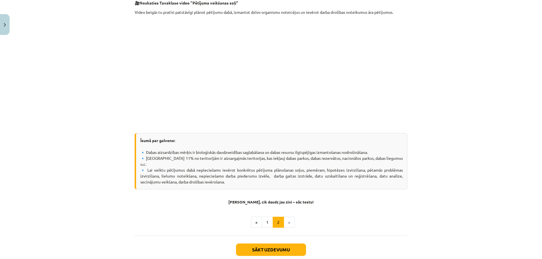
scroll to position [154, 0]
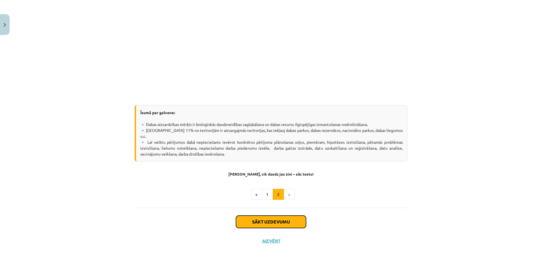
click at [275, 216] on button "Sākt uzdevumu" at bounding box center [271, 222] width 70 height 12
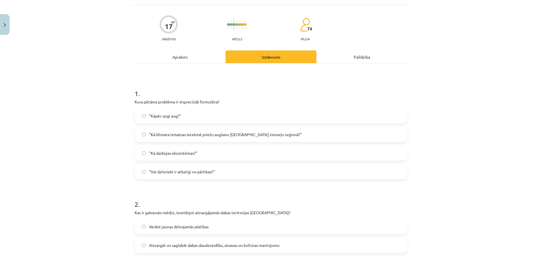
scroll to position [42, 0]
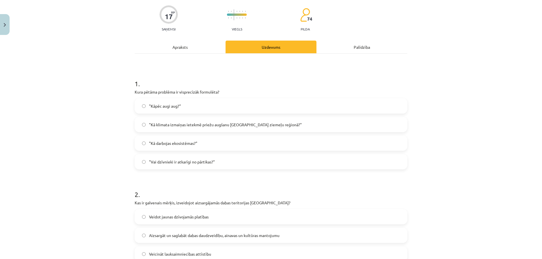
click at [140, 145] on label ""Kā darbojas ekosistēmas?"" at bounding box center [270, 143] width 271 height 14
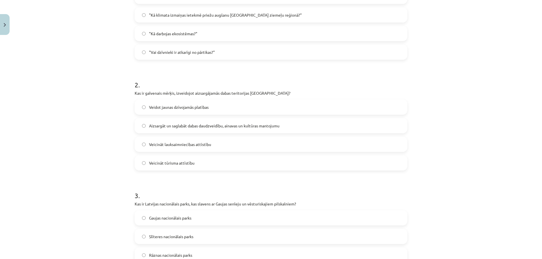
scroll to position [155, 0]
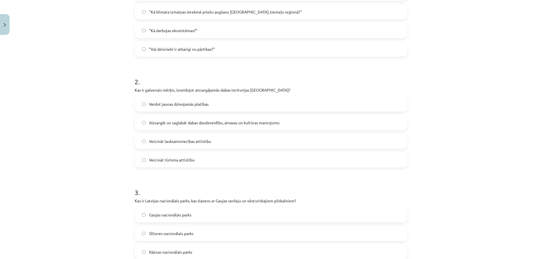
click at [144, 122] on label "Aizsargāt un saglabāt dabas daudzveidību, ainavas un kultūras mantojumu" at bounding box center [270, 123] width 271 height 14
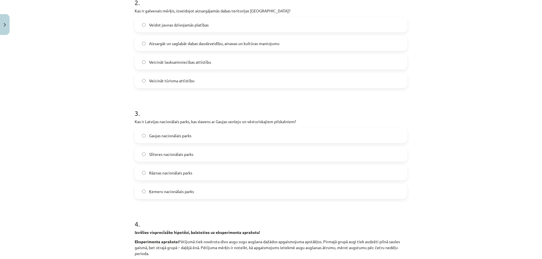
scroll to position [240, 0]
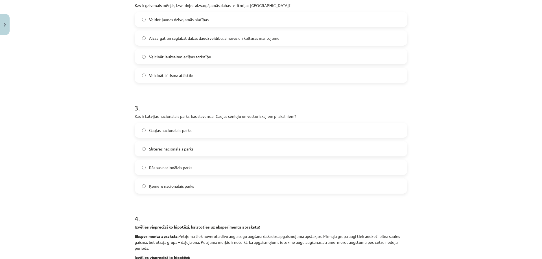
click at [145, 132] on label "Gaujas nacionālais parks" at bounding box center [270, 130] width 271 height 14
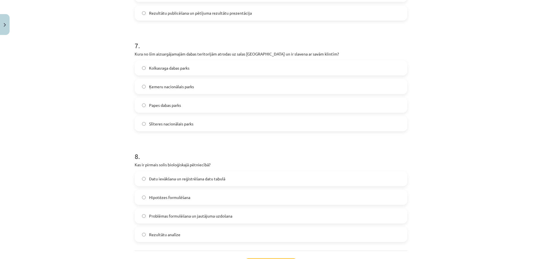
scroll to position [825, 0]
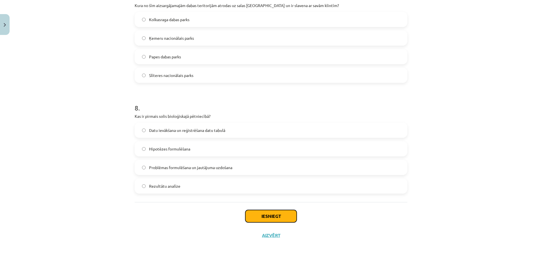
click at [275, 217] on button "Iesniegt" at bounding box center [270, 216] width 51 height 12
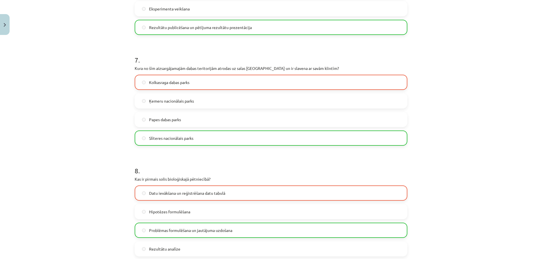
scroll to position [843, 0]
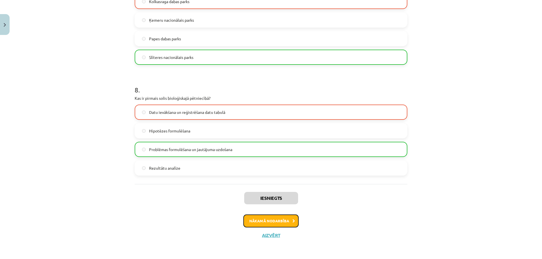
click at [260, 226] on button "Nākamā nodarbība" at bounding box center [270, 221] width 55 height 13
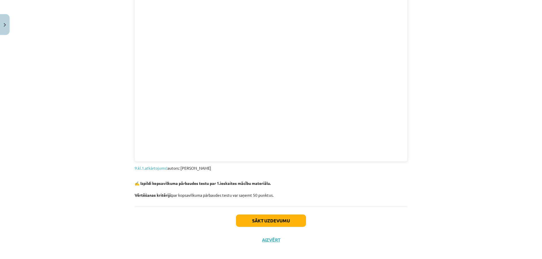
scroll to position [565, 0]
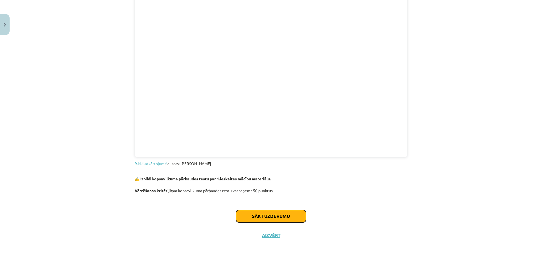
click at [275, 217] on button "Sākt uzdevumu" at bounding box center [271, 216] width 70 height 12
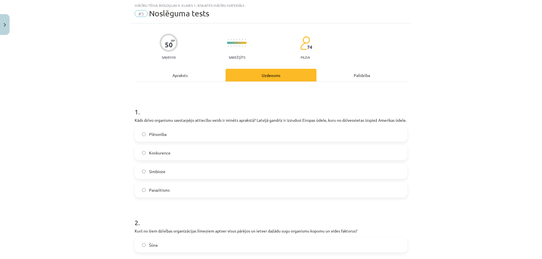
scroll to position [42, 0]
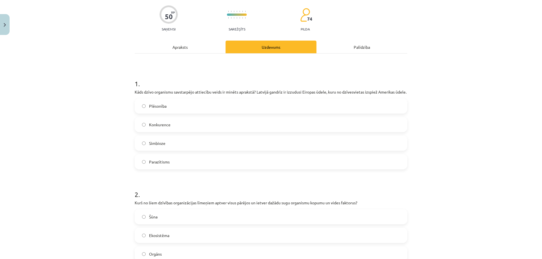
click at [141, 132] on label "Konkurence" at bounding box center [270, 125] width 271 height 14
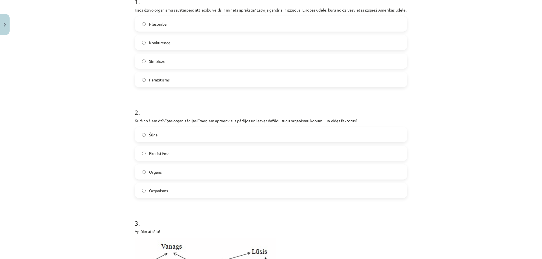
scroll to position [127, 0]
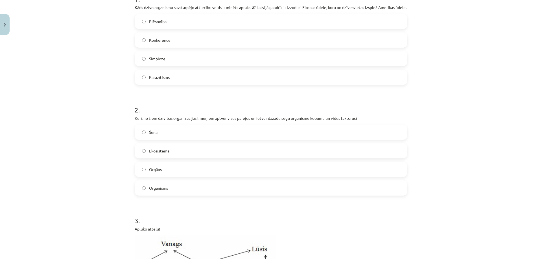
click at [141, 158] on label "Ekosistēma" at bounding box center [270, 151] width 271 height 14
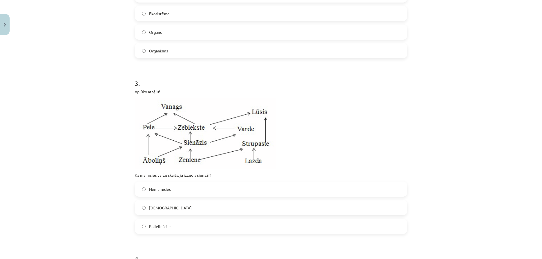
scroll to position [268, 0]
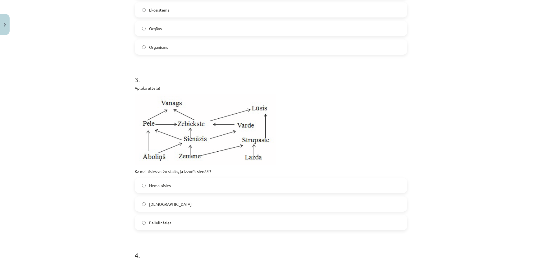
click at [143, 154] on img at bounding box center [205, 130] width 141 height 71
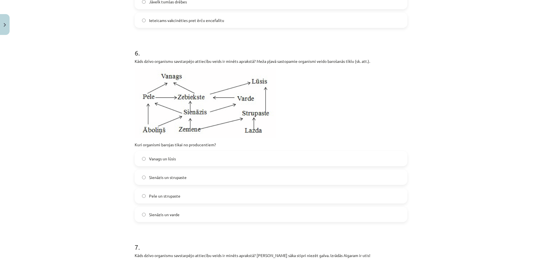
scroll to position [804, 0]
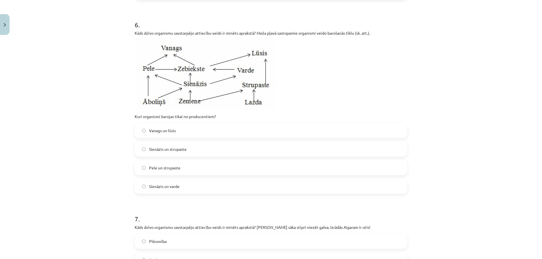
click at [144, 136] on label "Vanags un lūsis" at bounding box center [270, 131] width 271 height 14
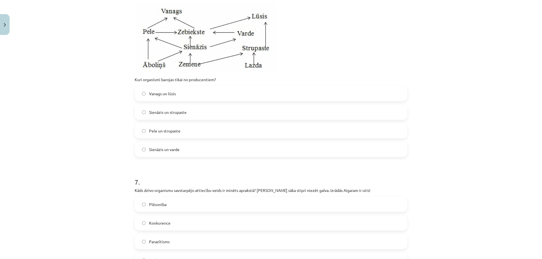
scroll to position [917, 0]
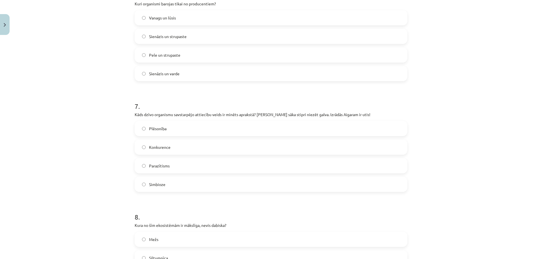
click at [144, 172] on label "Parazītisms" at bounding box center [270, 166] width 271 height 14
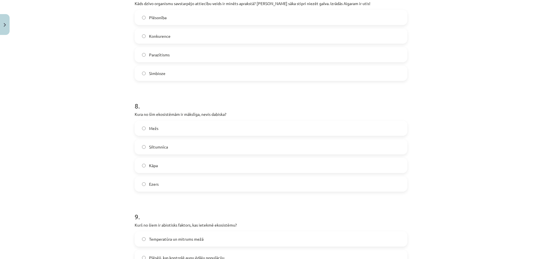
scroll to position [1058, 0]
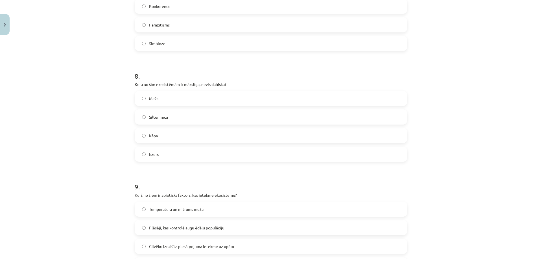
click at [139, 122] on label "Siltumnīca" at bounding box center [270, 117] width 271 height 14
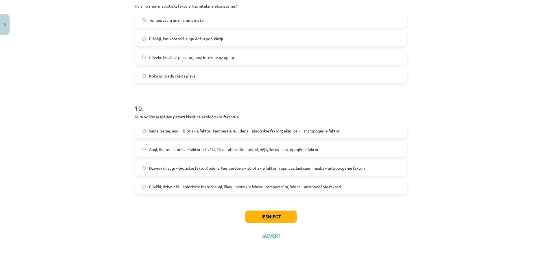
scroll to position [1254, 0]
click at [138, 166] on label "Dzīvnieki, augi – biotiskie faktori; ūdens, temperatūra – abiotiskie faktori; r…" at bounding box center [270, 168] width 271 height 14
click at [267, 216] on button "Iesniegt" at bounding box center [270, 216] width 51 height 12
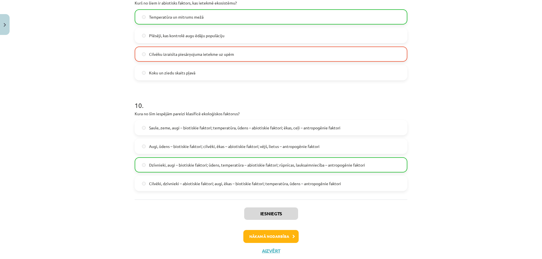
scroll to position [1272, 0]
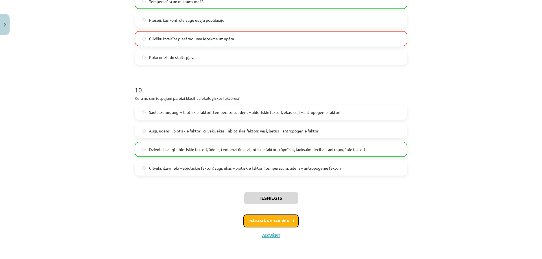
click at [280, 223] on button "Nākamā nodarbība" at bounding box center [270, 221] width 55 height 13
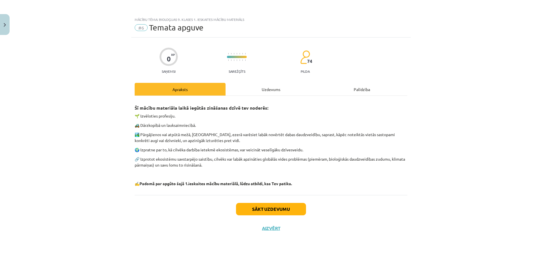
scroll to position [0, 0]
click at [279, 209] on button "Sākt uzdevumu" at bounding box center [271, 209] width 70 height 12
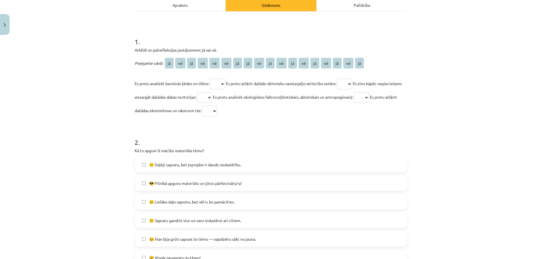
scroll to position [28, 0]
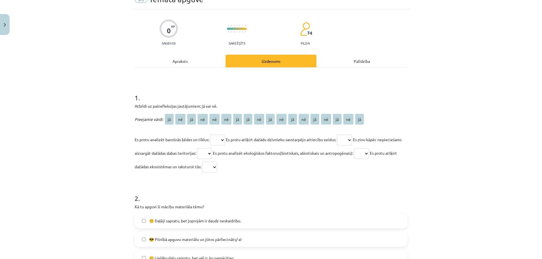
click at [166, 119] on span "jā" at bounding box center [169, 119] width 9 height 11
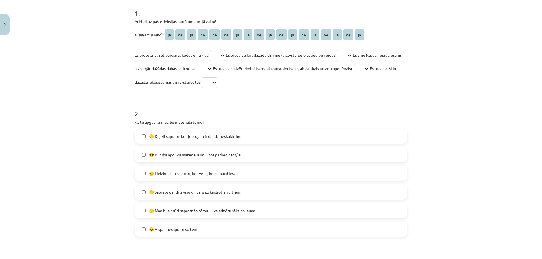
click at [219, 55] on select "** ** ** ** ** ** ** ** ** ** ** ** ** ** ** ** ** **" at bounding box center [217, 55] width 15 height 11
select select "**"
click at [210, 50] on select "** ** ** ** ** ** ** ** ** ** ** ** ** ** ** ** ** **" at bounding box center [217, 55] width 15 height 11
click at [352, 56] on select "** ** ** ** ** ** ** ** ** ** ** ** ** ** ** ** ** **" at bounding box center [344, 55] width 15 height 11
select select "**"
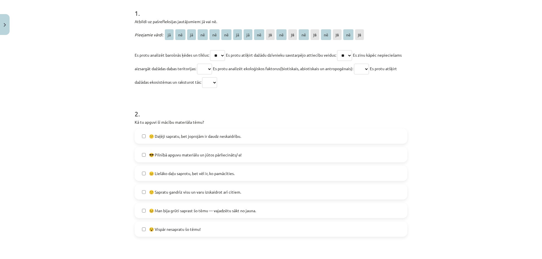
click at [340, 50] on select "** ** ** ** ** ** ** ** ** ** ** ** ** ** ** ** ** **" at bounding box center [344, 55] width 15 height 11
click at [212, 70] on select "** ** ** ** ** ** ** ** ** ** ** ** ** ** ** ** ** **" at bounding box center [204, 69] width 15 height 11
select select "**"
click at [212, 64] on select "** ** ** ** ** ** ** ** ** ** ** ** ** ** ** ** ** **" at bounding box center [204, 69] width 15 height 11
click at [369, 72] on select "** ** ** ** ** ** ** ** ** ** ** ** ** ** ** ** ** **" at bounding box center [361, 69] width 15 height 11
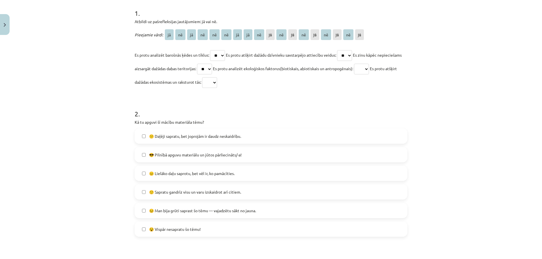
select select "**"
click at [369, 64] on select "** ** ** ** ** ** ** ** ** ** ** ** ** ** ** ** ** **" at bounding box center [361, 69] width 15 height 11
click at [217, 84] on select "** ** ** ** ** ** ** ** ** ** ** ** ** ** ** ** ** **" at bounding box center [209, 82] width 15 height 11
select select "**"
click at [217, 77] on select "** ** ** ** ** ** ** ** ** ** ** ** ** ** ** ** ** **" at bounding box center [209, 82] width 15 height 11
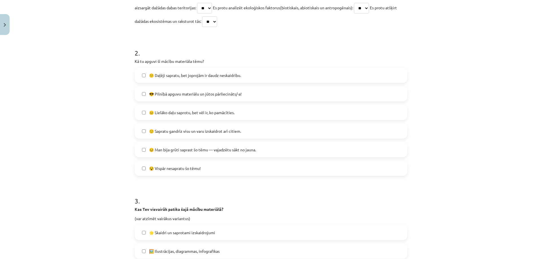
scroll to position [197, 0]
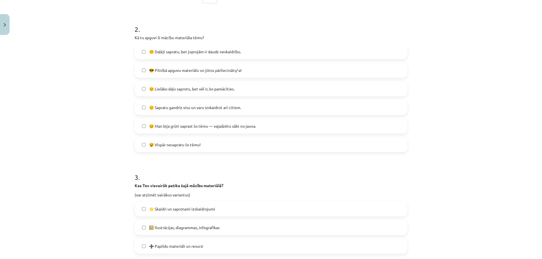
click at [139, 89] on label "😐 Lielāko daļu saprotu, bet vēl ir, ko pamācīties." at bounding box center [270, 89] width 271 height 14
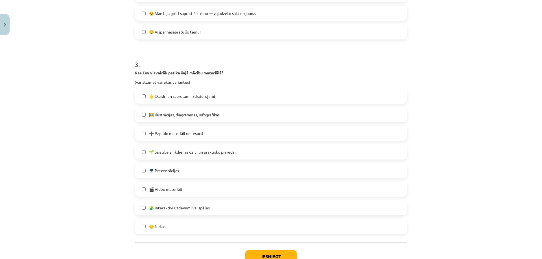
scroll to position [339, 0]
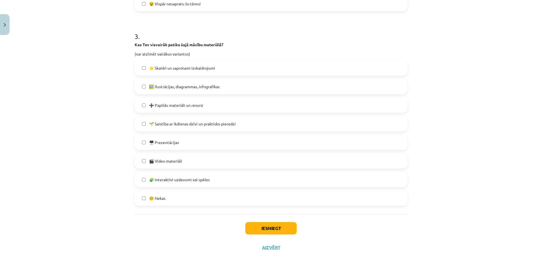
click at [139, 88] on label "🖼️ Ilustrācijas, diagrammas, infografikas" at bounding box center [270, 87] width 271 height 14
click at [261, 231] on button "Iesniegt" at bounding box center [270, 228] width 51 height 12
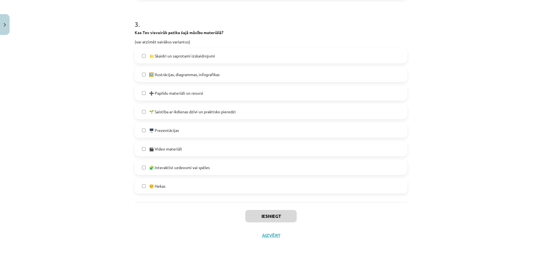
scroll to position [364, 0]
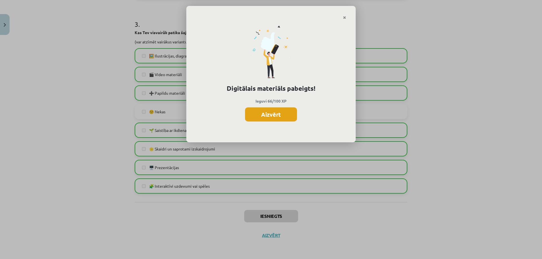
click at [265, 113] on button "Aizvērt" at bounding box center [271, 114] width 52 height 14
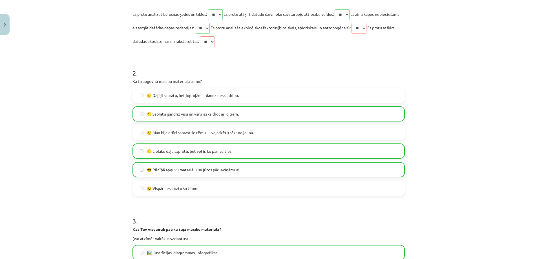
scroll to position [254, 0]
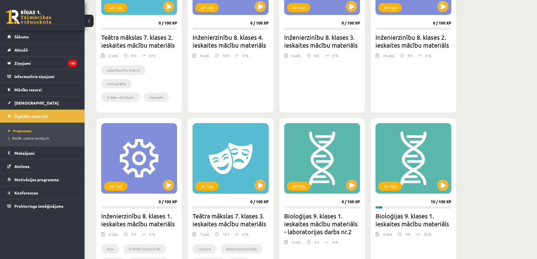
scroll to position [226, 0]
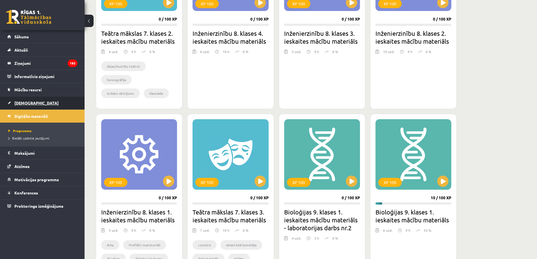
click at [33, 101] on link "[DEMOGRAPHIC_DATA]" at bounding box center [42, 102] width 70 height 13
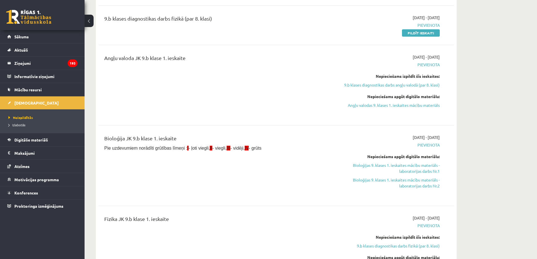
scroll to position [113, 0]
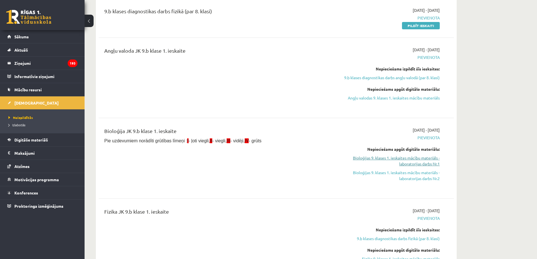
click at [415, 159] on link "Bioloģijas 9. klases 1. ieskaites mācību materiāls - laboratorijas darbs Nr.1" at bounding box center [387, 161] width 106 height 12
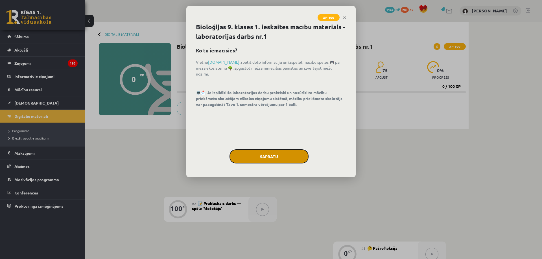
click at [275, 153] on button "Sapratu" at bounding box center [268, 157] width 79 height 14
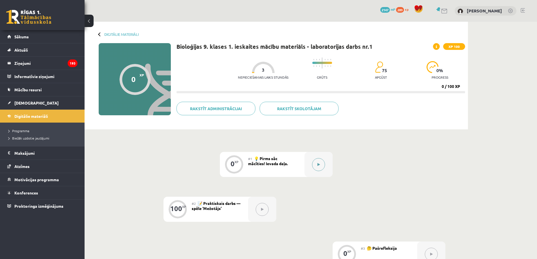
click at [316, 163] on button at bounding box center [318, 164] width 13 height 13
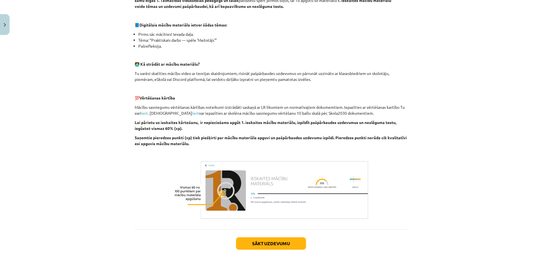
scroll to position [140, 0]
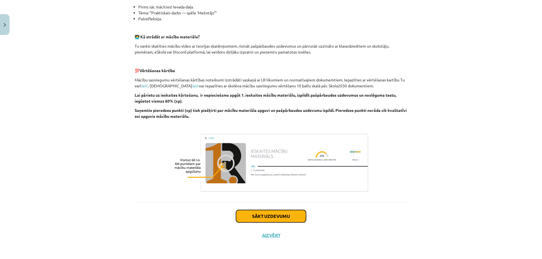
click at [267, 217] on button "Sākt uzdevumu" at bounding box center [271, 216] width 70 height 12
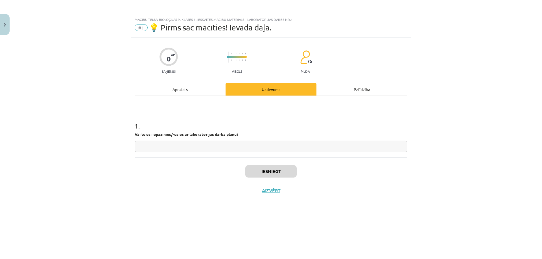
scroll to position [0, 0]
click at [165, 140] on div "1 . Vai tu esi iepazinies/-usies ar laboratorijas darba plānu?" at bounding box center [271, 132] width 273 height 40
click at [180, 145] on input "text" at bounding box center [271, 147] width 273 height 12
type input "**"
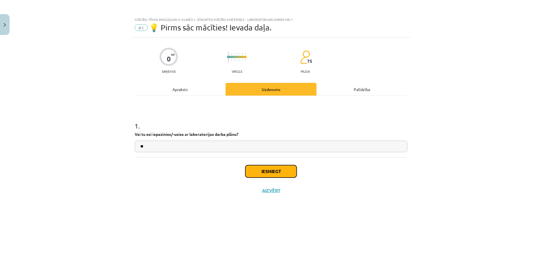
click at [267, 169] on button "Iesniegt" at bounding box center [270, 171] width 51 height 12
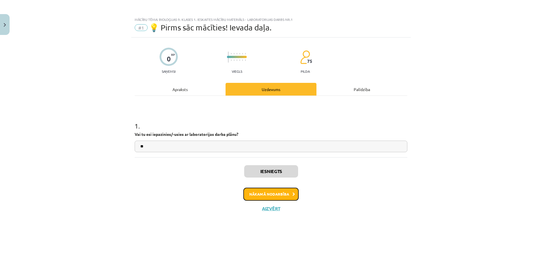
click at [273, 192] on button "Nākamā nodarbība" at bounding box center [270, 194] width 55 height 13
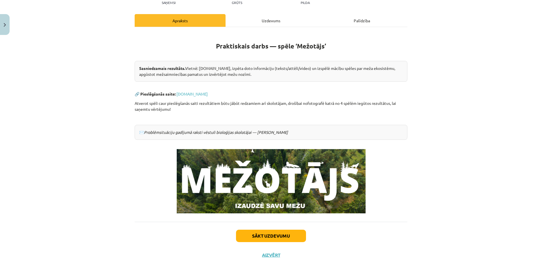
scroll to position [88, 0]
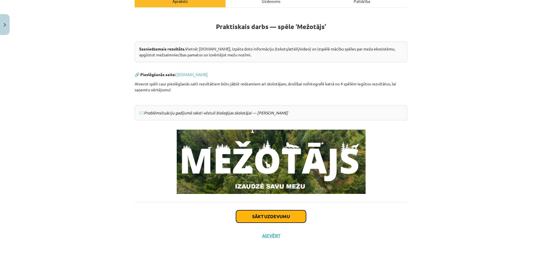
click at [268, 212] on button "Sākt uzdevumu" at bounding box center [271, 216] width 70 height 12
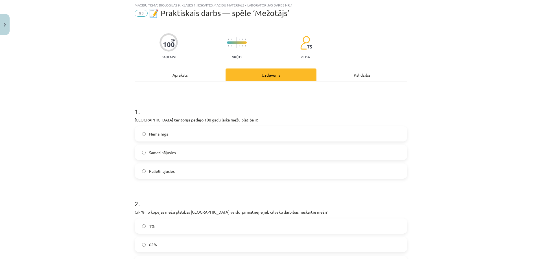
scroll to position [14, 0]
click at [142, 174] on label "Palielinājusies" at bounding box center [270, 171] width 271 height 14
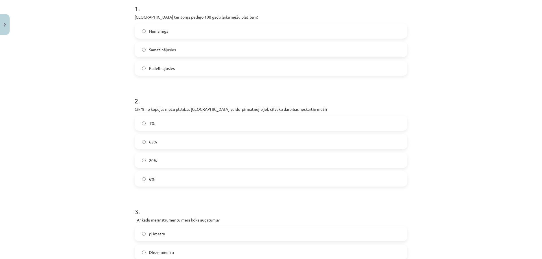
scroll to position [127, 0]
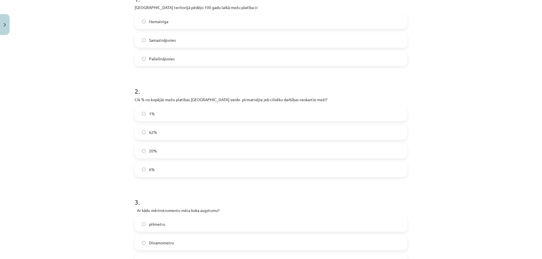
click at [142, 117] on label "1%" at bounding box center [270, 114] width 271 height 14
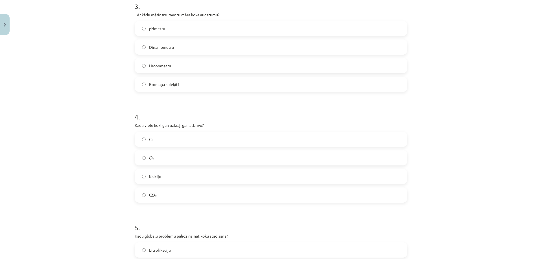
scroll to position [324, 0]
click at [139, 194] on label "С O 2 С O 2" at bounding box center [270, 193] width 271 height 14
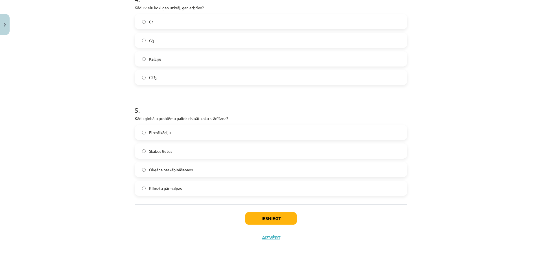
scroll to position [443, 0]
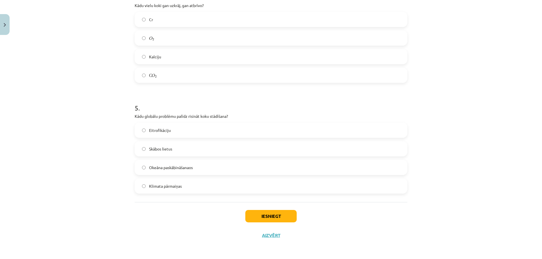
click at [138, 130] on label "Eitrofikāciju" at bounding box center [270, 130] width 271 height 14
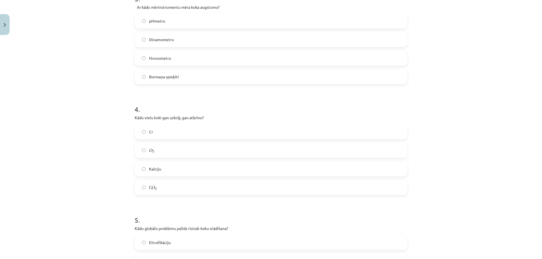
scroll to position [330, 0]
click at [139, 79] on label "Bormaņa spieķīti" at bounding box center [270, 77] width 271 height 14
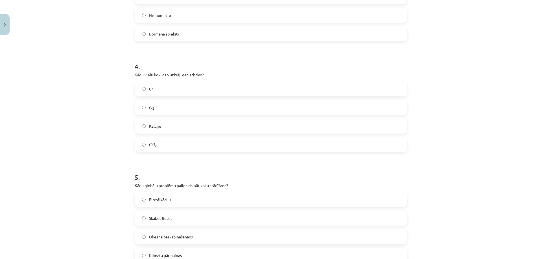
scroll to position [443, 0]
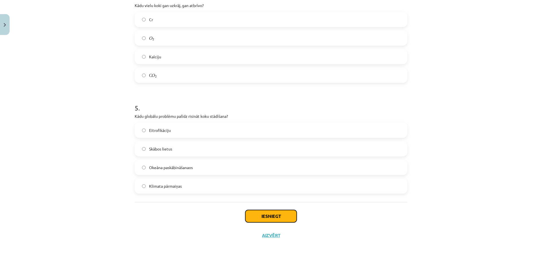
click at [269, 216] on button "Iesniegt" at bounding box center [270, 216] width 51 height 12
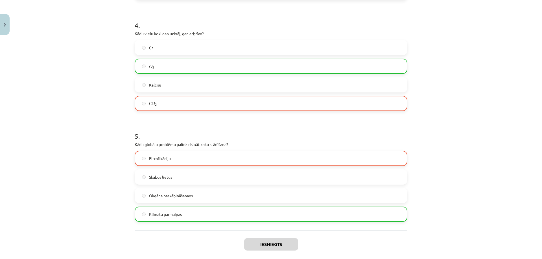
scroll to position [461, 0]
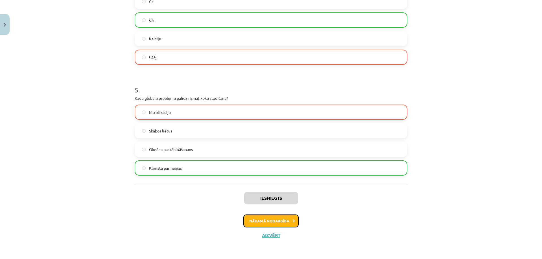
click at [263, 223] on button "Nākamā nodarbība" at bounding box center [270, 221] width 55 height 13
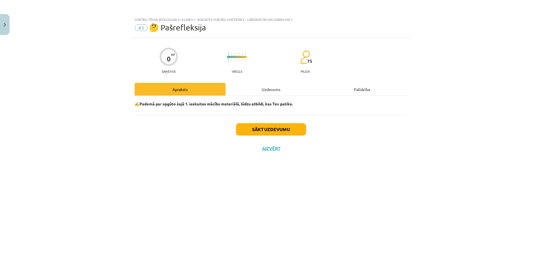
scroll to position [0, 0]
click at [268, 127] on button "Sākt uzdevumu" at bounding box center [271, 129] width 70 height 12
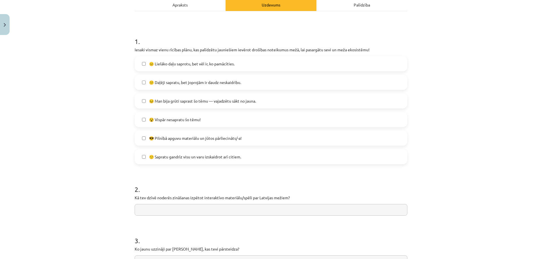
scroll to position [113, 0]
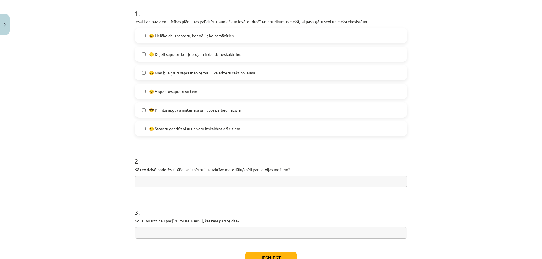
click at [169, 185] on input "text" at bounding box center [271, 182] width 273 height 12
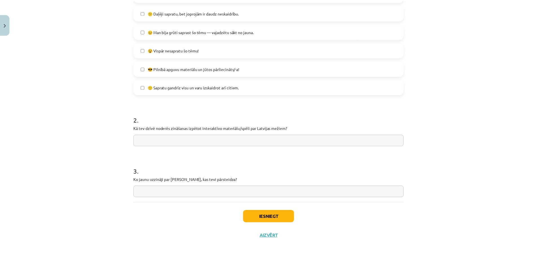
scroll to position [155, 0]
click at [280, 219] on button "Iesniegt" at bounding box center [270, 216] width 51 height 12
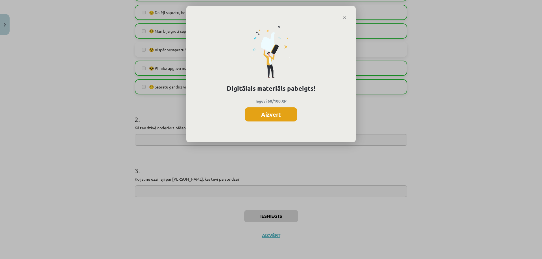
click at [274, 118] on button "Aizvērt" at bounding box center [271, 114] width 52 height 14
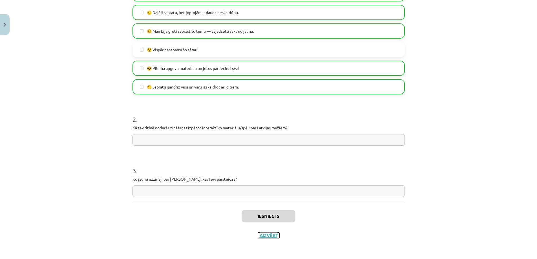
click at [263, 237] on button "Aizvērt" at bounding box center [268, 236] width 21 height 6
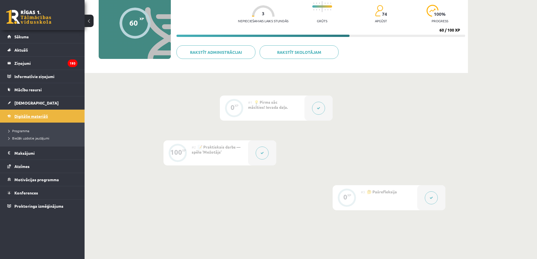
click at [33, 117] on span "Digitālie materiāli" at bounding box center [31, 116] width 34 height 5
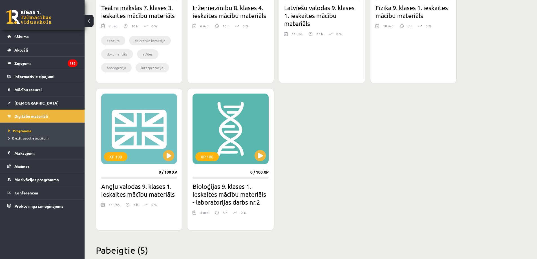
scroll to position [451, 0]
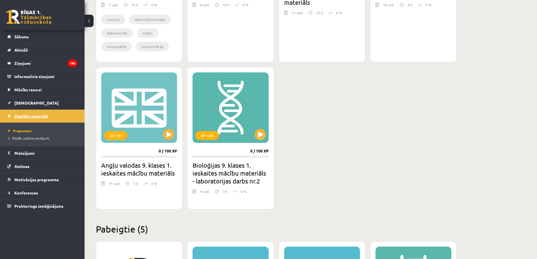
click at [41, 114] on span "Digitālie materiāli" at bounding box center [31, 116] width 34 height 5
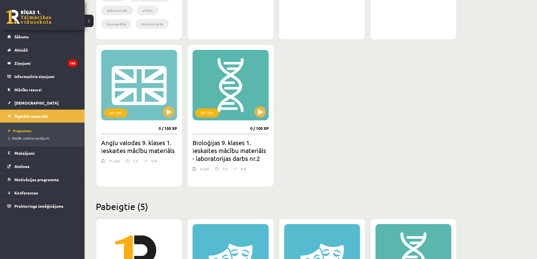
scroll to position [480, 0]
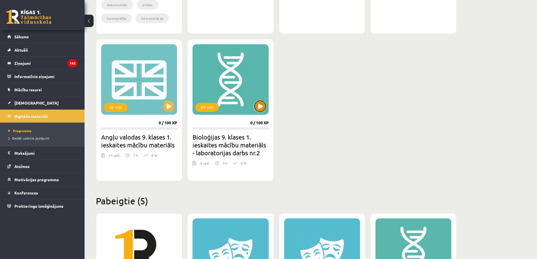
click at [261, 106] on button at bounding box center [260, 106] width 11 height 11
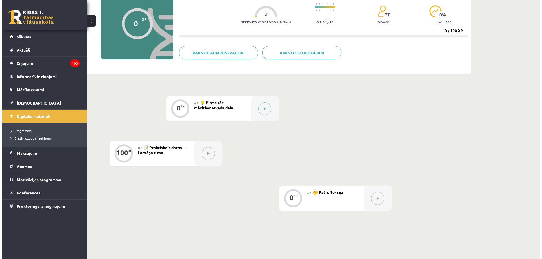
scroll to position [56, 0]
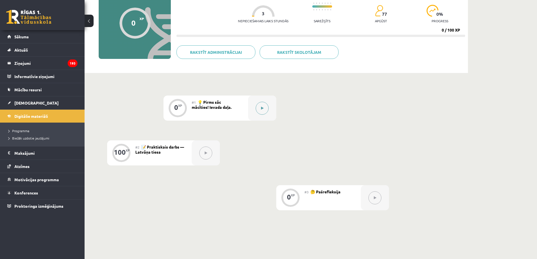
click at [260, 111] on button at bounding box center [262, 108] width 13 height 13
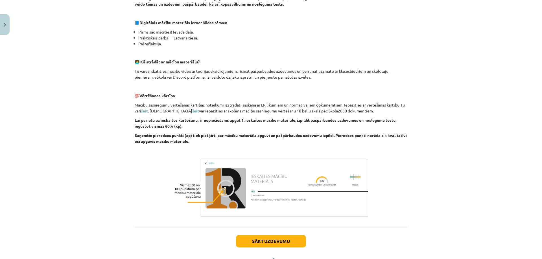
scroll to position [140, 0]
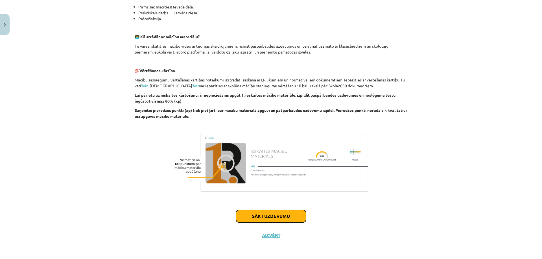
click at [263, 216] on button "Sākt uzdevumu" at bounding box center [271, 216] width 70 height 12
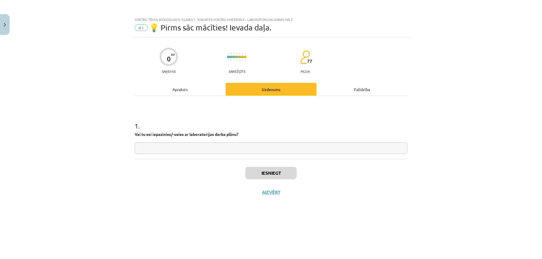
click at [195, 141] on div "1 . Vai tu esi iepazinies/-usies ar laboratorijas darba plānu?" at bounding box center [271, 133] width 273 height 42
click at [182, 150] on input "text" at bounding box center [271, 148] width 273 height 12
type input "**"
click at [264, 170] on button "Iesniegt" at bounding box center [270, 173] width 51 height 12
click at [276, 194] on button "Nākamā nodarbība" at bounding box center [270, 196] width 55 height 13
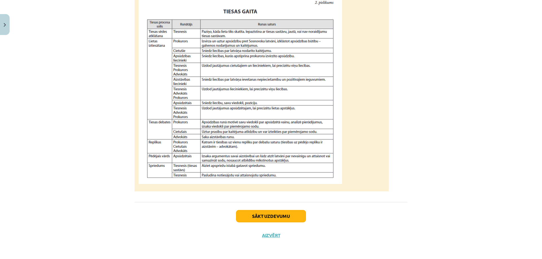
scroll to position [486, 0]
click at [264, 220] on button "Sākt uzdevumu" at bounding box center [271, 216] width 70 height 12
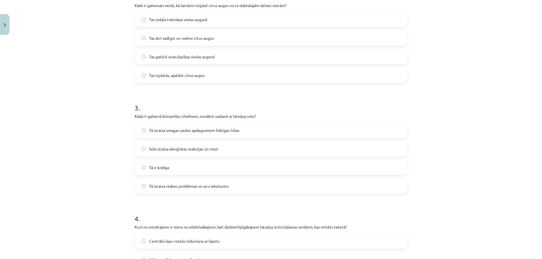
scroll to position [268, 0]
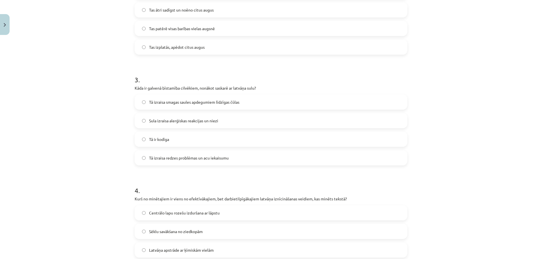
click at [138, 102] on label "Tā izraisa smagas saules apdegumiem līdzīgas čūlas" at bounding box center [270, 102] width 271 height 14
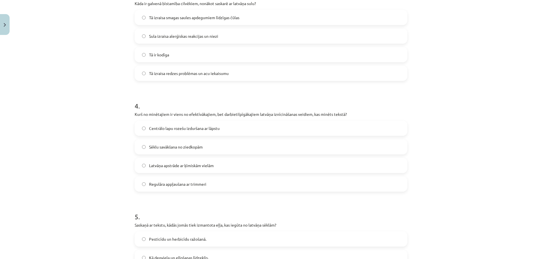
click at [146, 185] on label "Regulāra appļaušana ar trimmeri" at bounding box center [270, 184] width 271 height 14
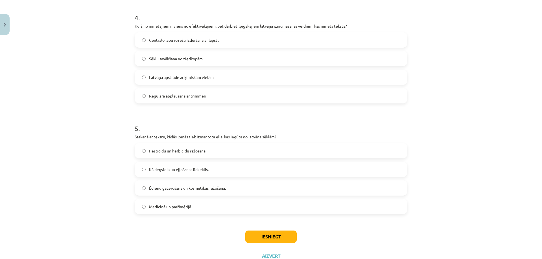
scroll to position [462, 0]
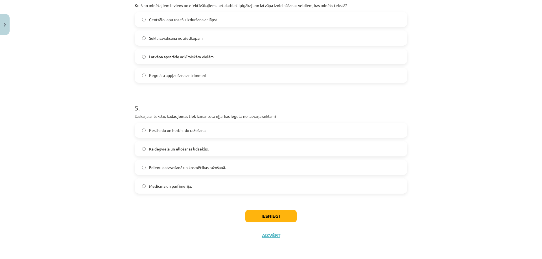
click at [145, 130] on label "Pesticīdu un herbicīdu ražošanā." at bounding box center [270, 130] width 271 height 14
click at [256, 216] on button "Iesniegt" at bounding box center [270, 216] width 51 height 12
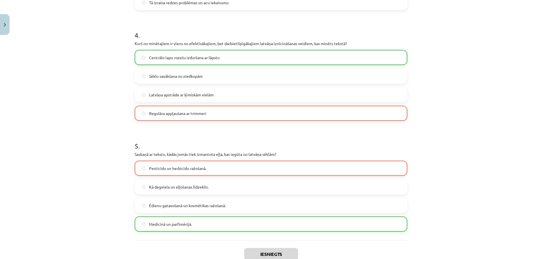
scroll to position [480, 0]
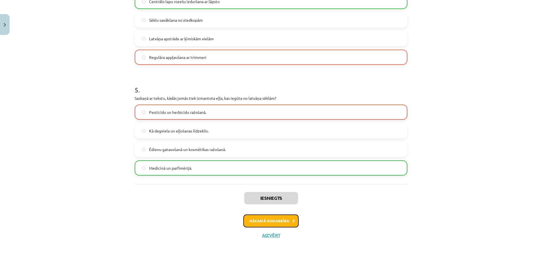
click at [258, 221] on button "Nākamā nodarbība" at bounding box center [270, 221] width 55 height 13
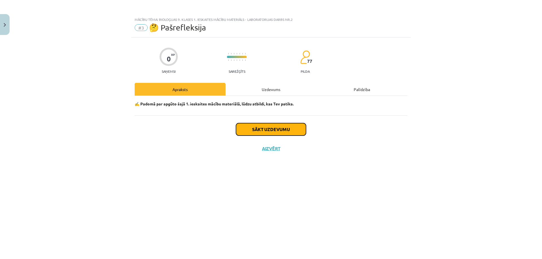
click at [283, 128] on button "Sākt uzdevumu" at bounding box center [271, 129] width 70 height 12
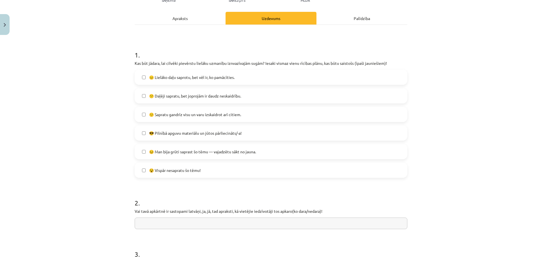
scroll to position [113, 0]
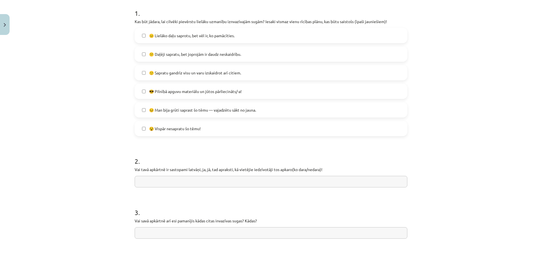
click at [146, 35] on label "😐 Lielāko daļu saprotu, bet vēl ir, ko pamācīties." at bounding box center [270, 35] width 271 height 14
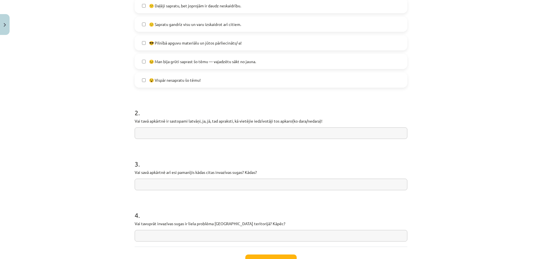
scroll to position [206, 0]
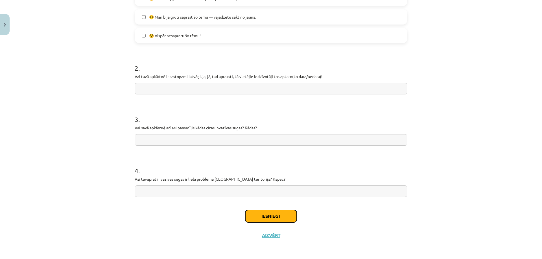
click at [273, 215] on button "Iesniegt" at bounding box center [270, 216] width 51 height 12
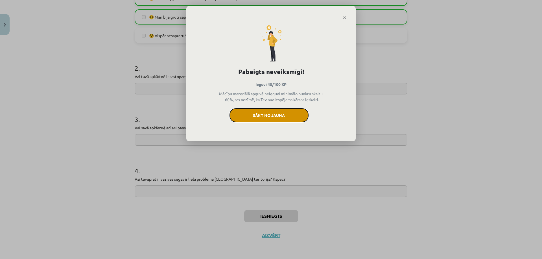
click at [271, 114] on button "Sākt no jauna" at bounding box center [268, 115] width 79 height 14
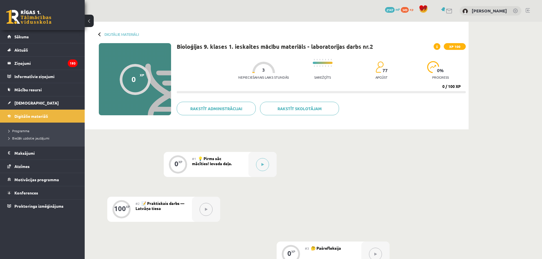
scroll to position [56, 0]
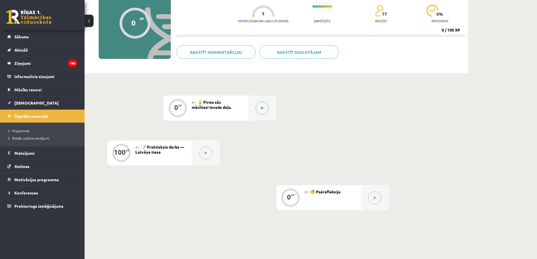
click at [263, 108] on icon at bounding box center [262, 108] width 3 height 3
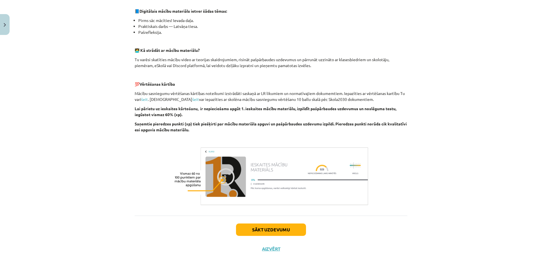
scroll to position [140, 0]
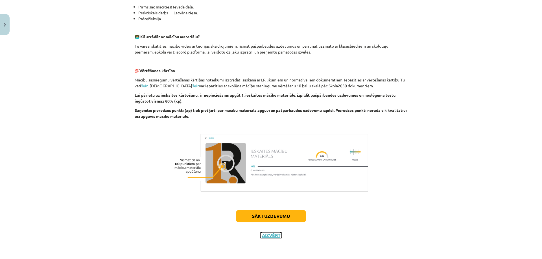
click at [274, 236] on button "Aizvērt" at bounding box center [270, 236] width 21 height 6
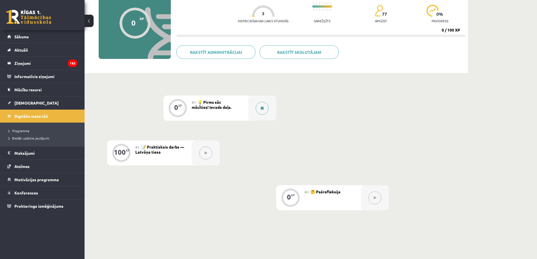
click at [258, 105] on button at bounding box center [262, 108] width 13 height 13
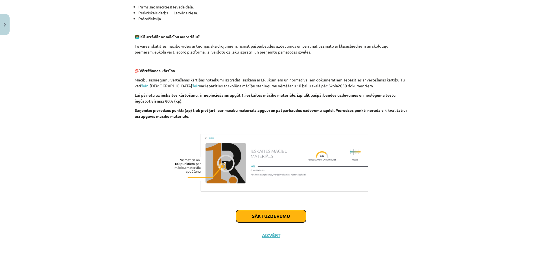
click at [271, 214] on button "Sākt uzdevumu" at bounding box center [271, 216] width 70 height 12
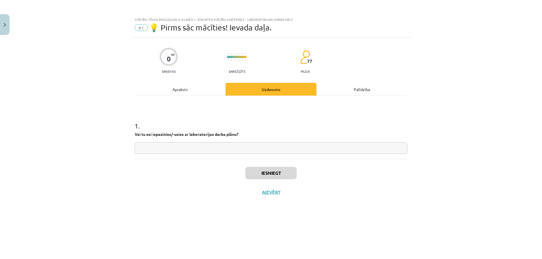
click at [248, 142] on div "1 . Vai tu esi iepazinies/-usies ar laboratorijas darba plānu?" at bounding box center [271, 133] width 273 height 42
click at [159, 151] on input "text" at bounding box center [271, 148] width 273 height 12
type input "**"
click at [260, 177] on button "Iesniegt" at bounding box center [270, 173] width 51 height 12
click at [254, 194] on button "Nākamā nodarbība" at bounding box center [270, 196] width 55 height 13
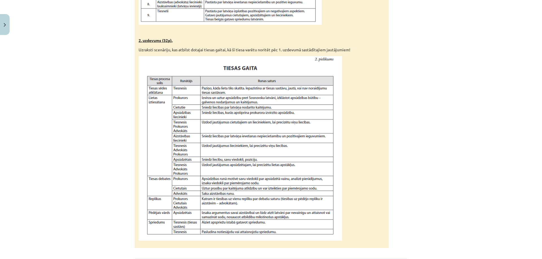
scroll to position [486, 0]
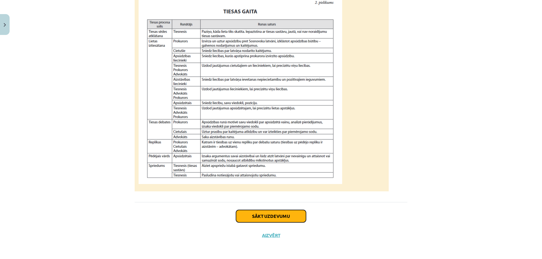
click at [262, 217] on button "Sākt uzdevumu" at bounding box center [271, 216] width 70 height 12
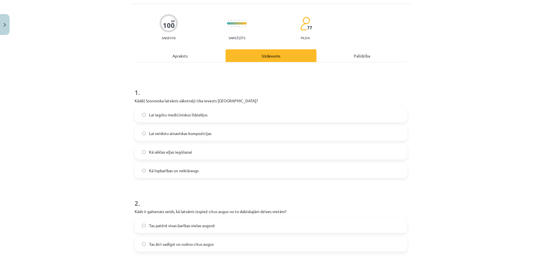
scroll to position [14, 0]
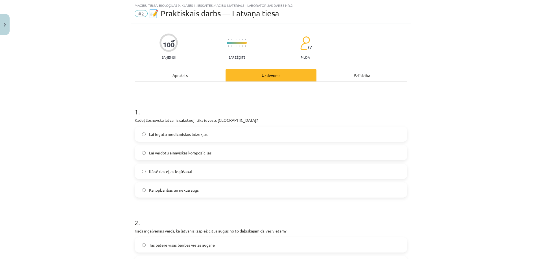
click at [144, 192] on label "Kā lopbarības un nektāraugs" at bounding box center [270, 190] width 271 height 14
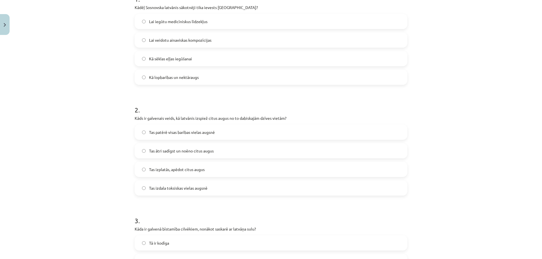
scroll to position [240, 0]
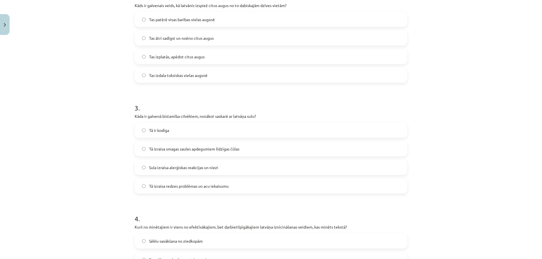
click at [144, 153] on label "Tā izraisa smagas saules apdegumiem līdzīgas čūlas" at bounding box center [270, 149] width 271 height 14
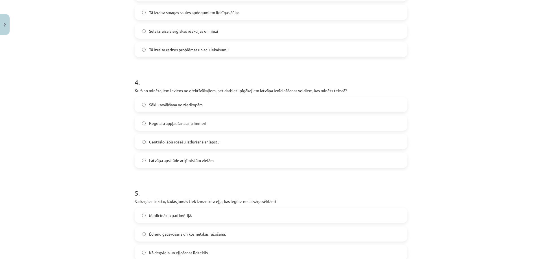
scroll to position [381, 0]
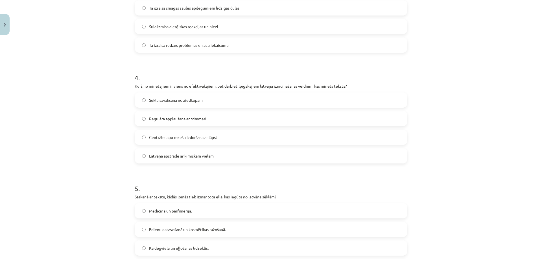
click at [139, 118] on label "Regulāra appļaušana ar trimmeri" at bounding box center [270, 119] width 271 height 14
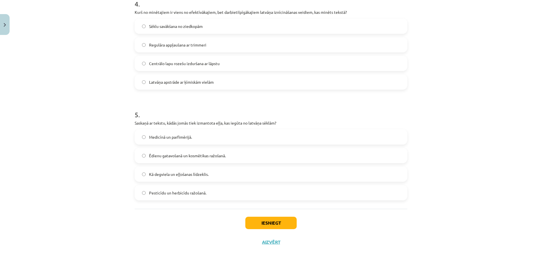
scroll to position [462, 0]
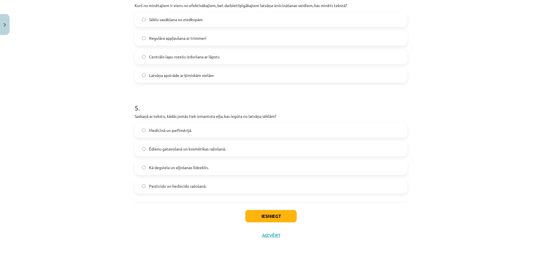
click at [143, 128] on label "Medicīnā un parfimērijā." at bounding box center [270, 130] width 271 height 14
click at [272, 213] on button "Iesniegt" at bounding box center [270, 216] width 51 height 12
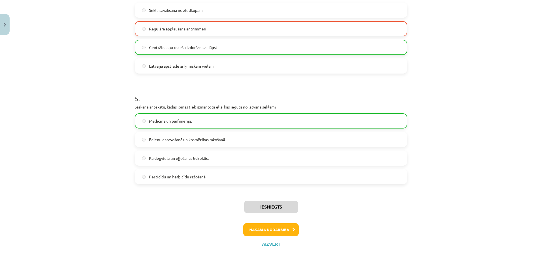
scroll to position [480, 0]
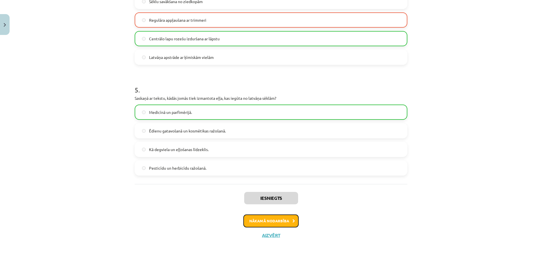
click at [272, 227] on button "Nākamā nodarbība" at bounding box center [270, 221] width 55 height 13
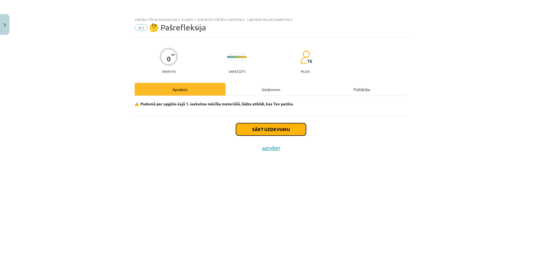
click at [283, 131] on button "Sākt uzdevumu" at bounding box center [271, 129] width 70 height 12
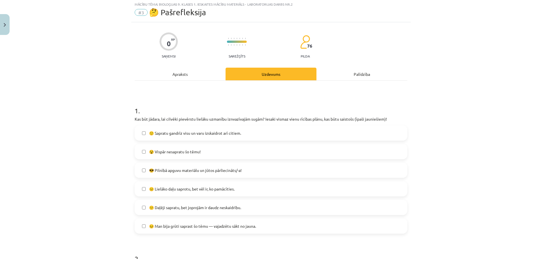
scroll to position [28, 0]
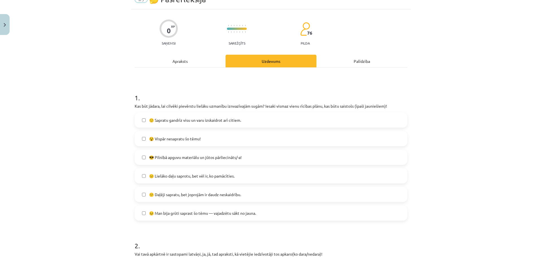
click at [145, 173] on label "😐 Lielāko daļu saprotu, bet vēl ir, ko pamācīties." at bounding box center [270, 176] width 271 height 14
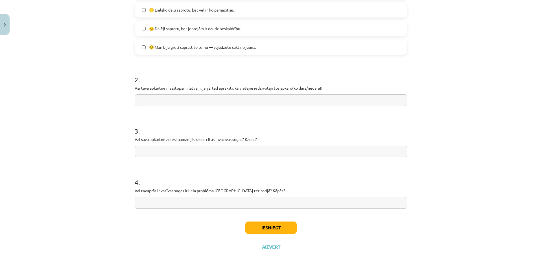
scroll to position [169, 0]
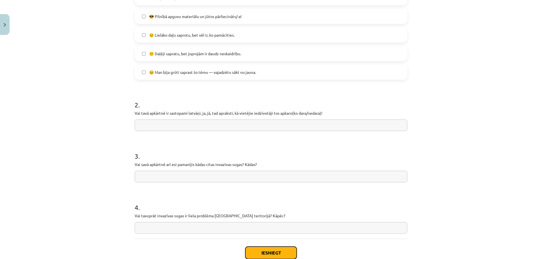
click at [269, 256] on button "Iesniegt" at bounding box center [270, 253] width 51 height 12
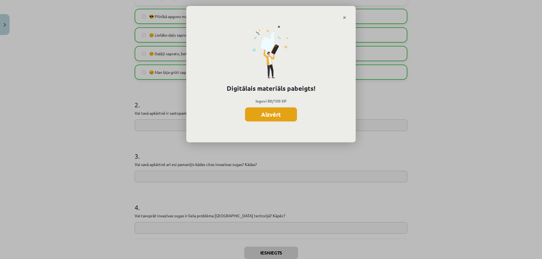
click at [272, 115] on button "Aizvērt" at bounding box center [271, 114] width 52 height 14
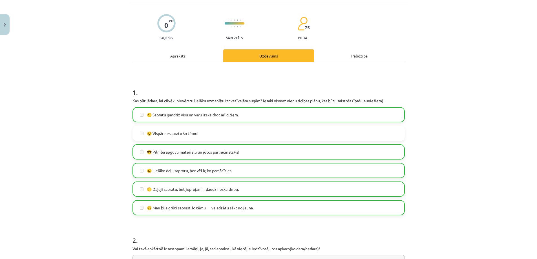
scroll to position [141, 0]
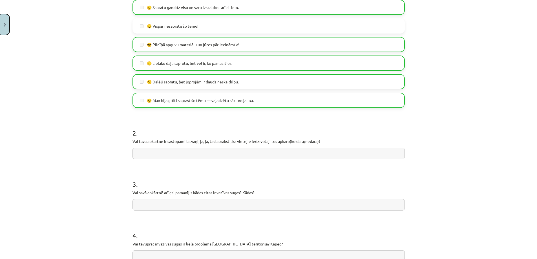
click at [1, 23] on button "Close" at bounding box center [5, 24] width 10 height 21
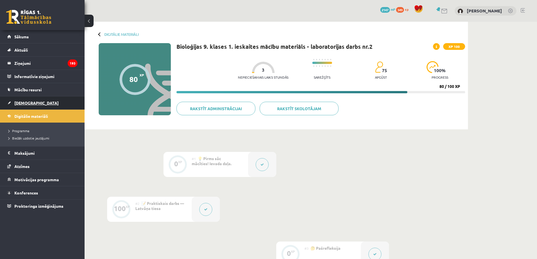
click at [37, 100] on link "[DEMOGRAPHIC_DATA]" at bounding box center [42, 102] width 70 height 13
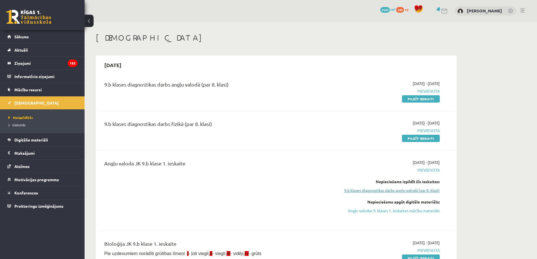
click at [401, 193] on link "9.b klases diagnostikas darbs angļu valodā (par 8. klasi)" at bounding box center [387, 191] width 106 height 6
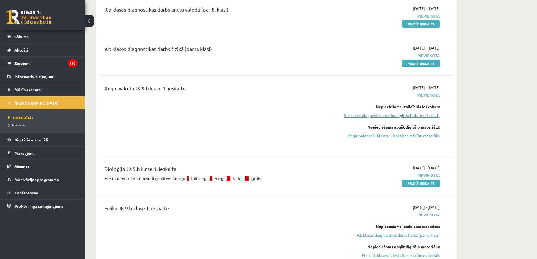
click at [401, 193] on div "9.b klases diagnostikas darbs angļu valodā (par 8. klasi) 2025-09-01 - 2025-09-…" at bounding box center [276, 169] width 355 height 339
click at [414, 113] on link "9.b klases diagnostikas darbs angļu valodā (par 8. klasi)" at bounding box center [387, 116] width 106 height 6
click at [397, 138] on link "Angļu valodas 9. klases 1. ieskaites mācību materiāls" at bounding box center [387, 136] width 106 height 6
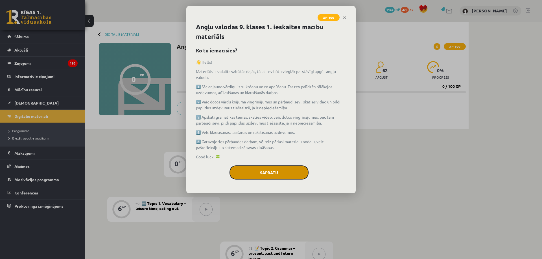
click at [276, 174] on button "Sapratu" at bounding box center [268, 173] width 79 height 14
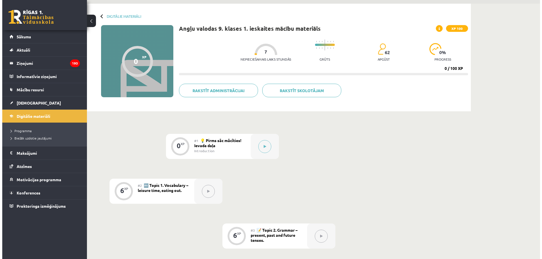
scroll to position [28, 0]
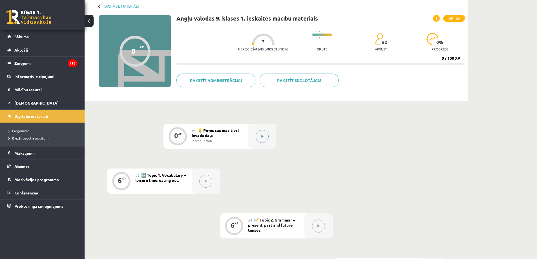
click at [264, 135] on button at bounding box center [262, 136] width 13 height 13
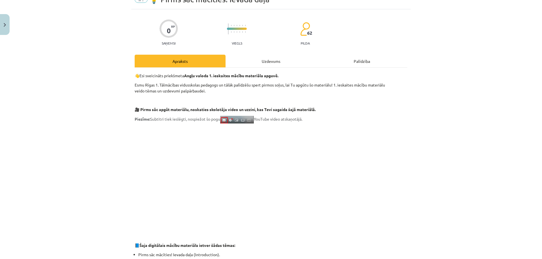
scroll to position [0, 0]
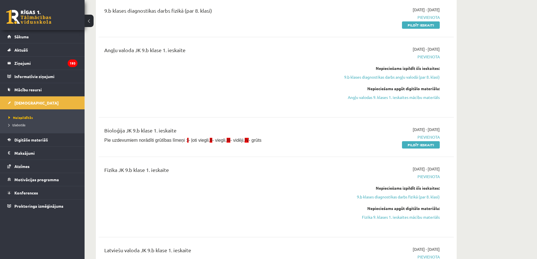
scroll to position [131, 0]
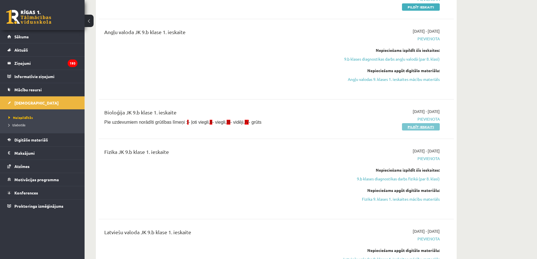
click at [425, 127] on link "Pildīt ieskaiti" at bounding box center [421, 126] width 38 height 7
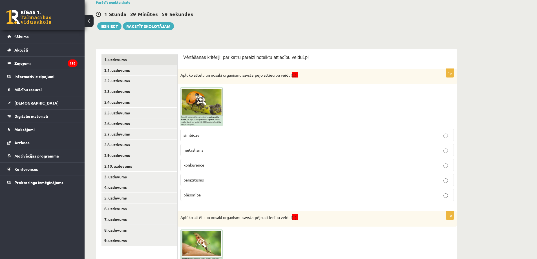
scroll to position [56, 0]
click at [205, 95] on img at bounding box center [202, 106] width 42 height 39
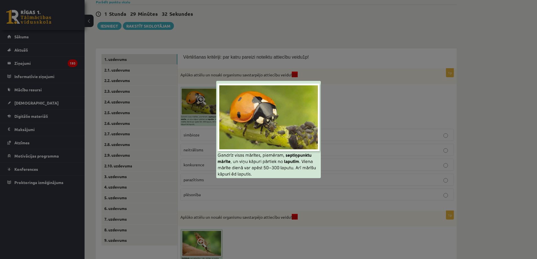
click at [280, 127] on img at bounding box center [268, 129] width 105 height 97
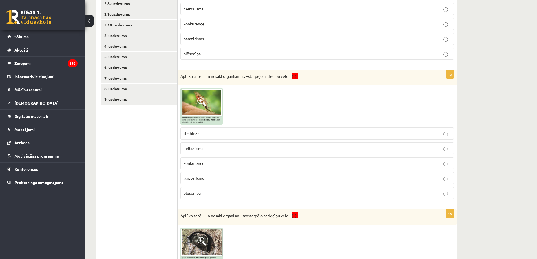
scroll to position [226, 0]
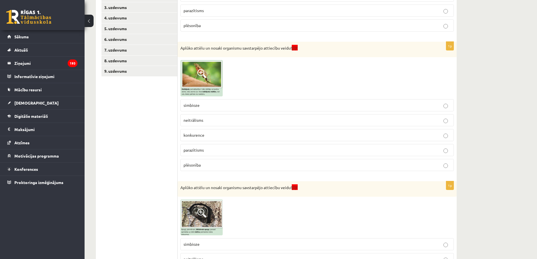
click at [211, 82] on img at bounding box center [202, 78] width 42 height 36
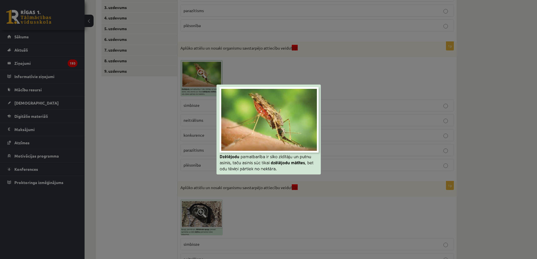
click at [211, 82] on div at bounding box center [268, 129] width 537 height 259
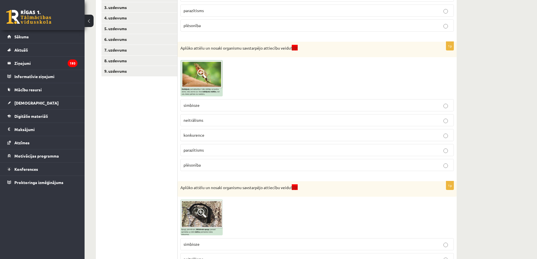
click at [287, 152] on p "parazītisms" at bounding box center [317, 150] width 267 height 6
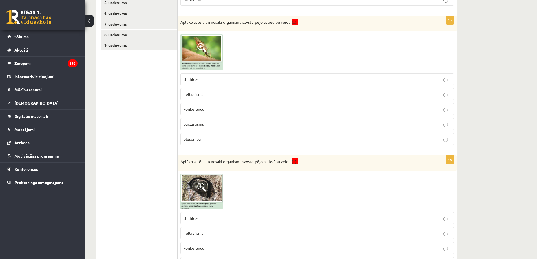
scroll to position [298, 0]
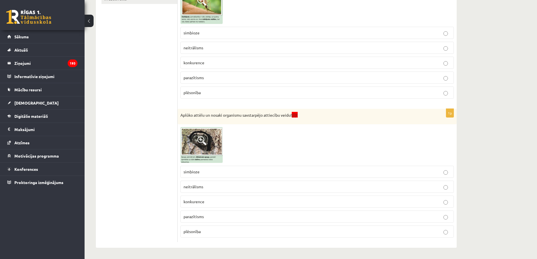
click at [216, 140] on img at bounding box center [202, 145] width 42 height 36
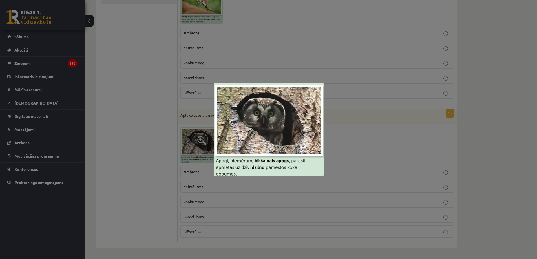
click at [254, 137] on img at bounding box center [269, 129] width 110 height 93
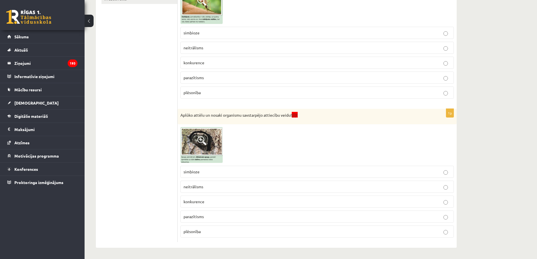
scroll to position [157, 0]
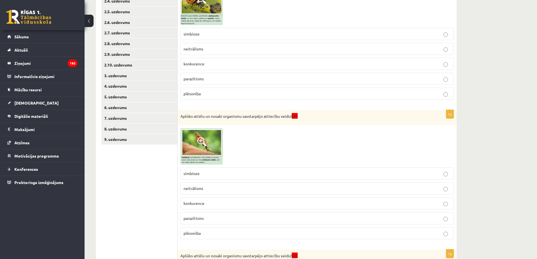
click at [448, 95] on p "plēsonība" at bounding box center [317, 94] width 267 height 6
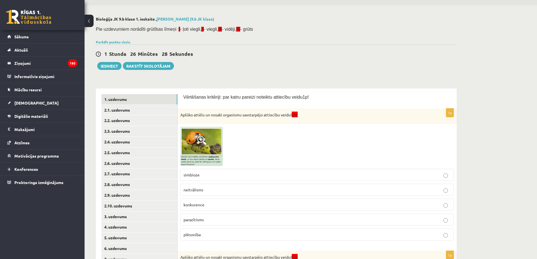
scroll to position [45, 0]
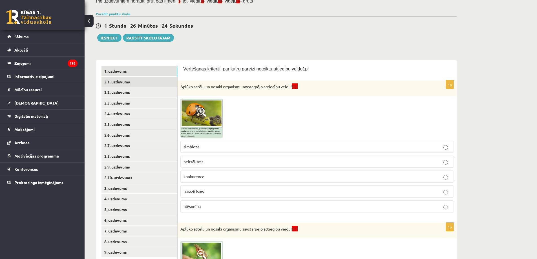
click at [129, 80] on link "2.1. uzdevums" at bounding box center [140, 82] width 76 height 10
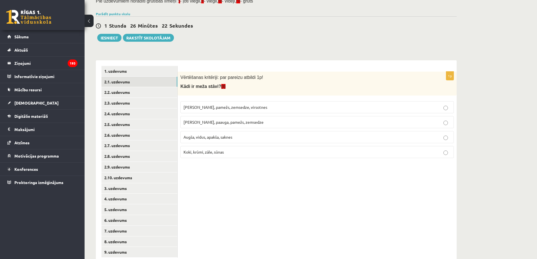
scroll to position [60, 0]
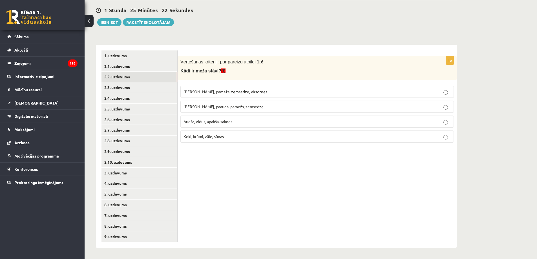
click at [134, 82] on link "2.2. uzdevums" at bounding box center [140, 77] width 76 height 10
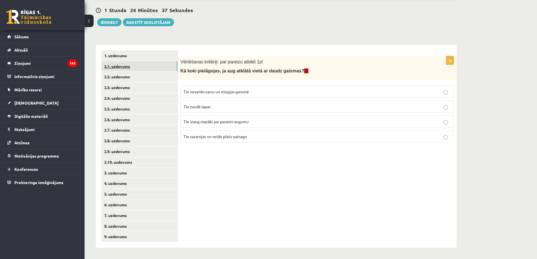
click at [147, 71] on link "2.1. uzdevums" at bounding box center [140, 66] width 76 height 10
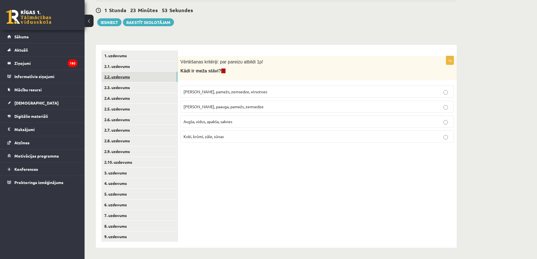
click at [122, 75] on link "2.2. uzdevums" at bounding box center [140, 77] width 76 height 10
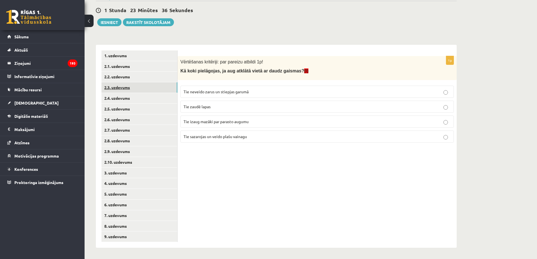
click at [125, 85] on link "2.3. uzdevums" at bounding box center [140, 87] width 76 height 10
click at [446, 111] on label "No augu atmiršanas un sadalīšanās" at bounding box center [318, 107] width 274 height 12
click at [147, 102] on link "2.4. uzdevums" at bounding box center [140, 98] width 76 height 10
click at [250, 105] on p "Aptuveni 5000 gadu" at bounding box center [317, 107] width 267 height 6
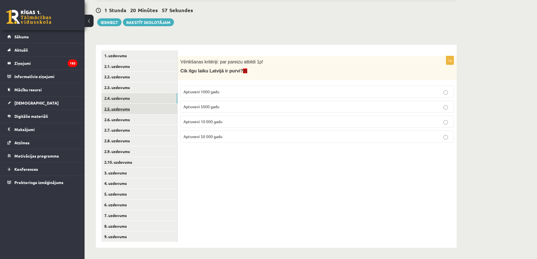
click at [150, 112] on link "2.5. uzdevums" at bounding box center [140, 109] width 76 height 10
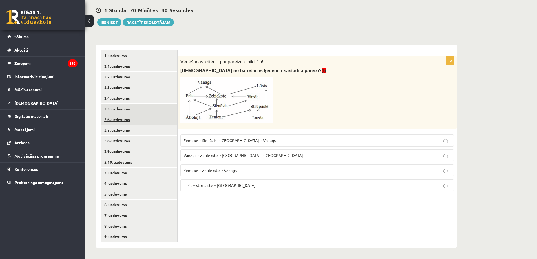
click at [129, 122] on link "2.6. uzdevums" at bounding box center [140, 120] width 76 height 10
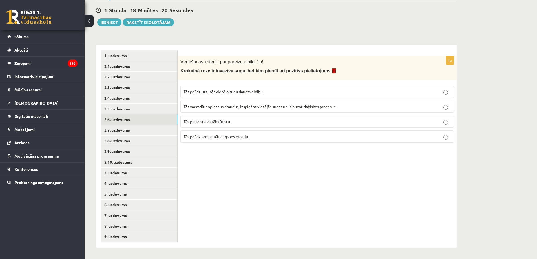
click at [250, 91] on span "Tās palīdz uzturēt vietējo sugu daudzveidību." at bounding box center [224, 91] width 80 height 5
click at [449, 140] on label "Tās palīdz samazināt augsnes eroziju." at bounding box center [318, 137] width 274 height 12
click at [132, 128] on link "2.7. uzdevums" at bounding box center [140, 130] width 76 height 10
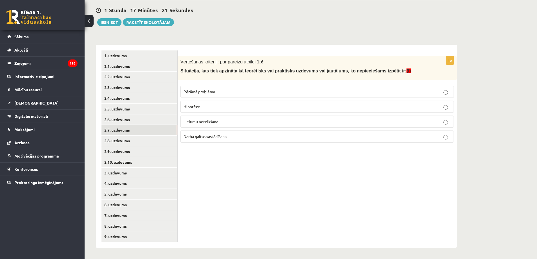
click at [200, 93] on span "Pētāmā problēma" at bounding box center [200, 91] width 32 height 5
click at [138, 142] on link "2.8. uzdevums" at bounding box center [140, 141] width 76 height 10
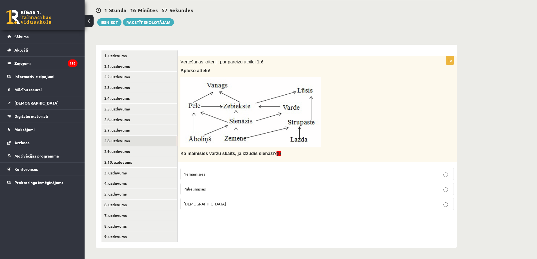
click at [195, 206] on span "Samazināsies" at bounding box center [205, 203] width 43 height 5
click at [124, 152] on link "2.9. uzdevums" at bounding box center [140, 151] width 76 height 10
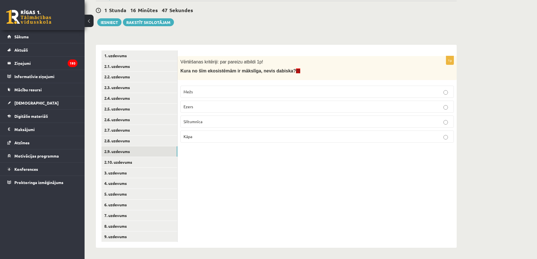
click at [210, 121] on p "Siltumnīca" at bounding box center [317, 122] width 267 height 6
click at [121, 160] on link "2.10. uzdevums" at bounding box center [140, 162] width 76 height 10
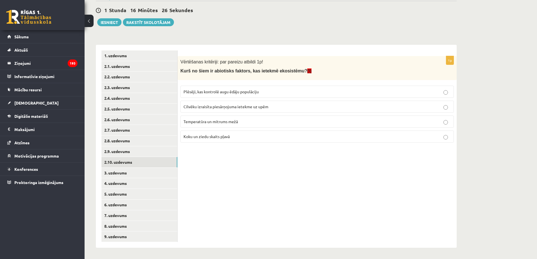
click at [218, 109] on p "Cilvēku izraisīta piesārņojuma ietekme uz upēm" at bounding box center [317, 107] width 267 height 6
click at [159, 176] on link "3. uzdevums" at bounding box center [140, 173] width 76 height 10
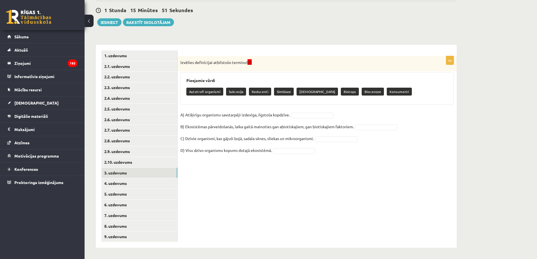
click at [282, 92] on p "Simbioze" at bounding box center [284, 92] width 20 height 8
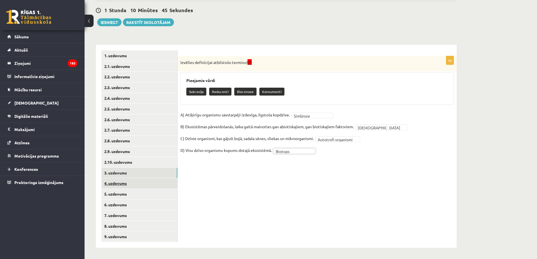
click at [131, 185] on link "4. uzdevums" at bounding box center [140, 183] width 76 height 10
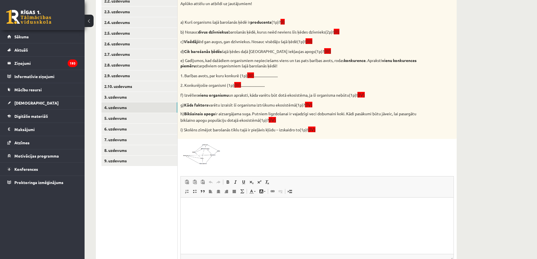
scroll to position [103, 0]
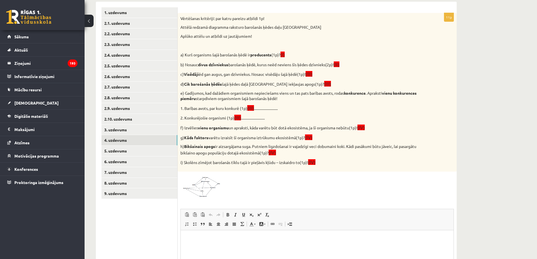
click at [199, 190] on span at bounding box center [201, 188] width 9 height 9
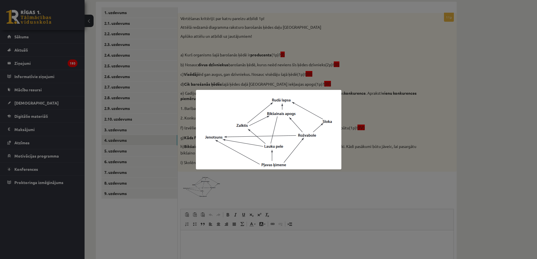
click at [251, 195] on div at bounding box center [268, 129] width 537 height 259
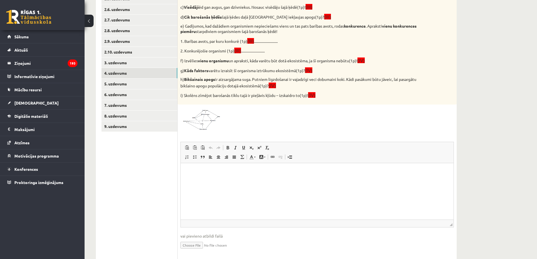
scroll to position [188, 0]
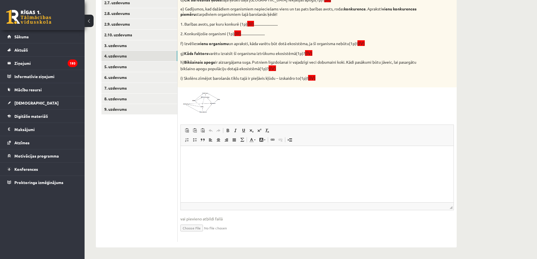
click at [188, 163] on html at bounding box center [317, 154] width 273 height 17
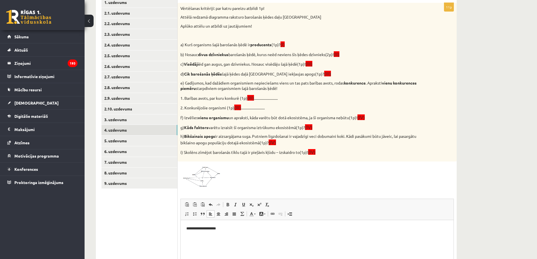
scroll to position [103, 0]
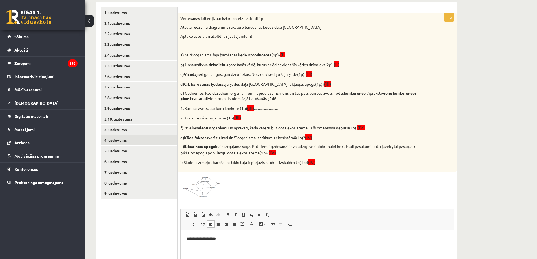
click at [190, 234] on html "**********" at bounding box center [317, 243] width 273 height 27
click at [208, 235] on html "**********" at bounding box center [317, 243] width 273 height 27
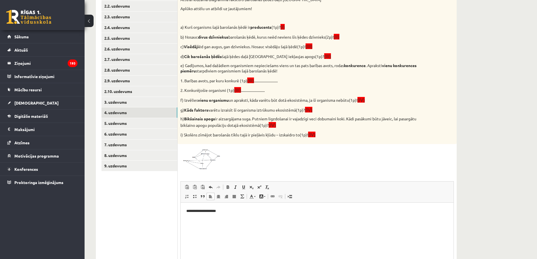
scroll to position [188, 0]
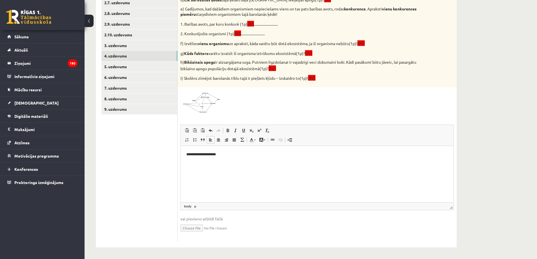
click at [226, 155] on p "**********" at bounding box center [317, 154] width 262 height 6
click at [203, 106] on span at bounding box center [201, 103] width 9 height 9
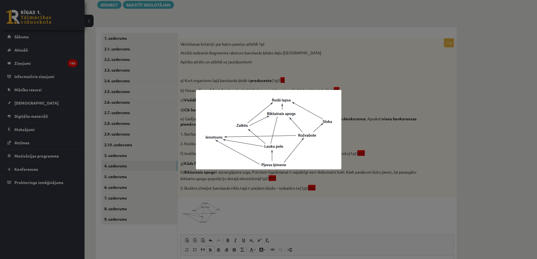
scroll to position [75, 0]
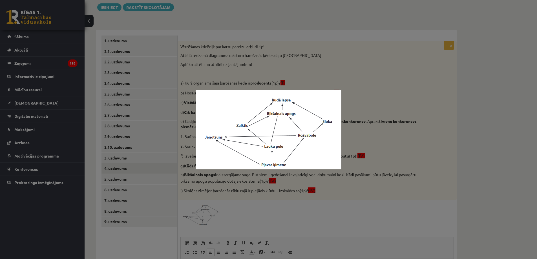
click at [323, 103] on img at bounding box center [269, 130] width 146 height 80
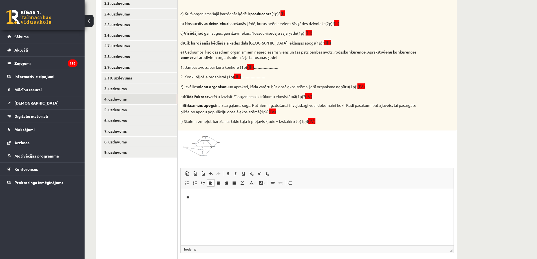
scroll to position [160, 0]
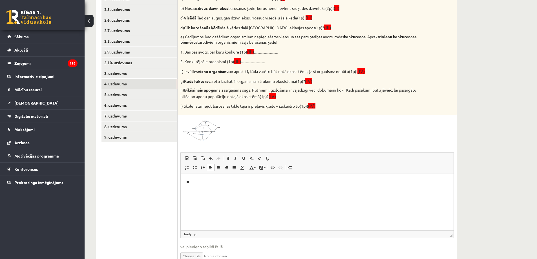
click p "**"
click span
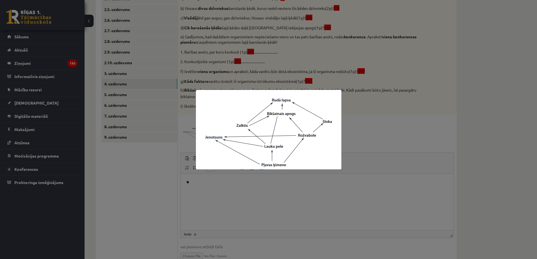
click img
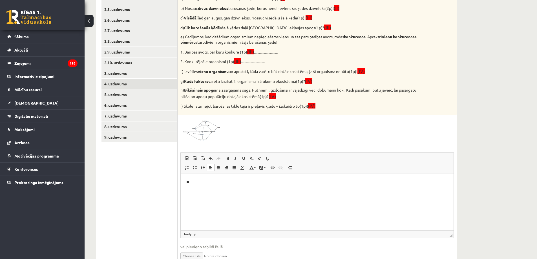
click p "**"
click img
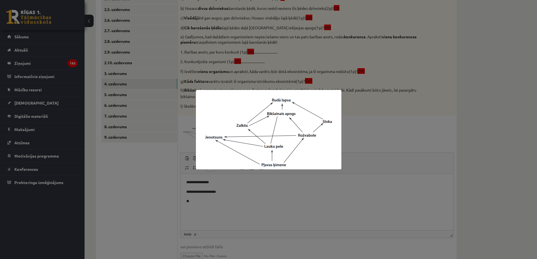
click div
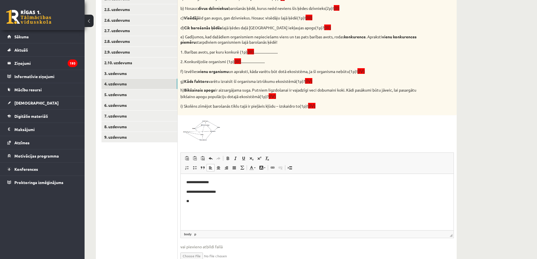
click p "**"
click img
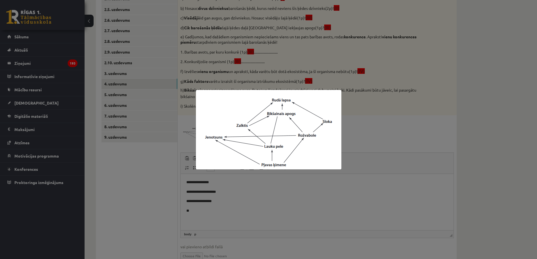
click div
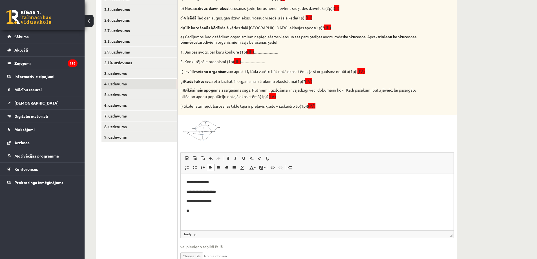
click body "**********"
click span
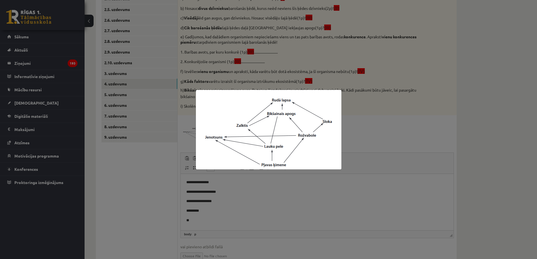
click div
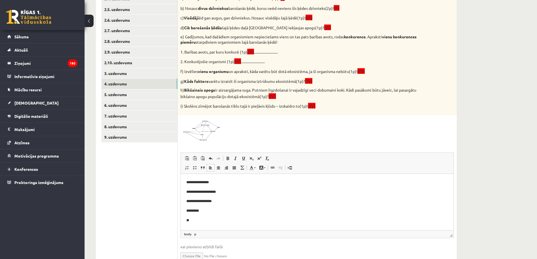
click p "**********"
click p "**"
click span
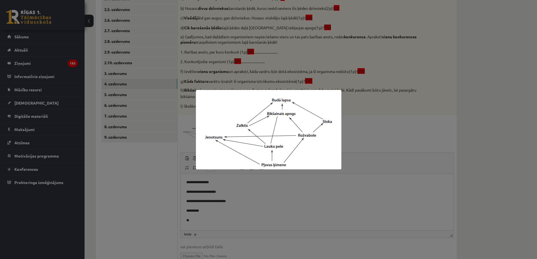
click div
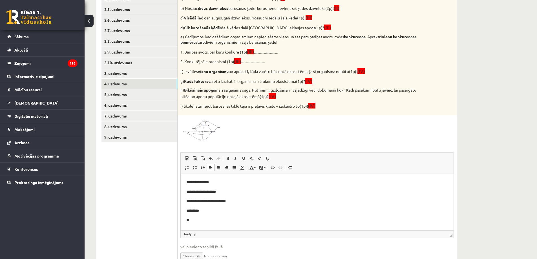
click p "**"
click img
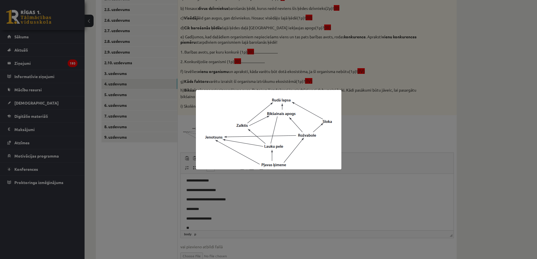
click img
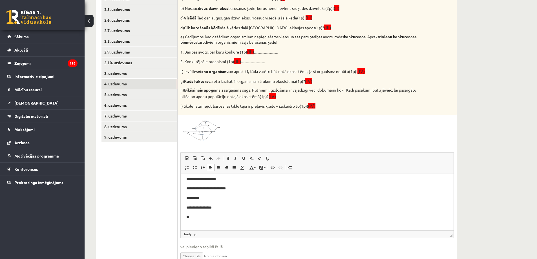
scroll to position [18, 0]
click p "**"
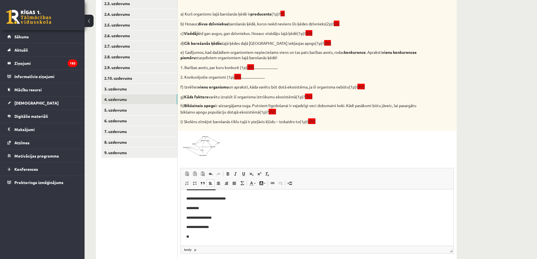
scroll to position [103, 0]
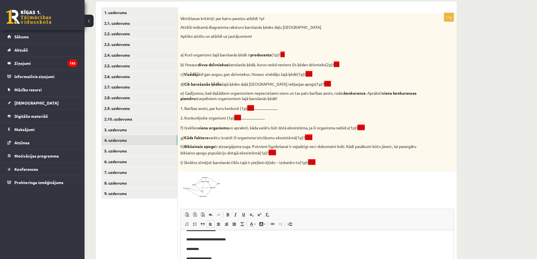
click span
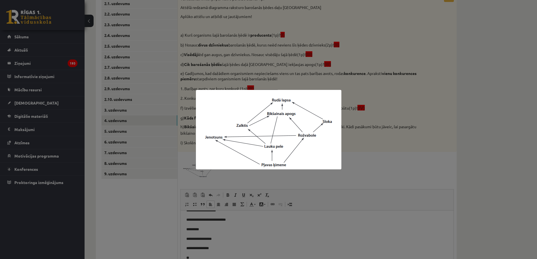
scroll to position [131, 0]
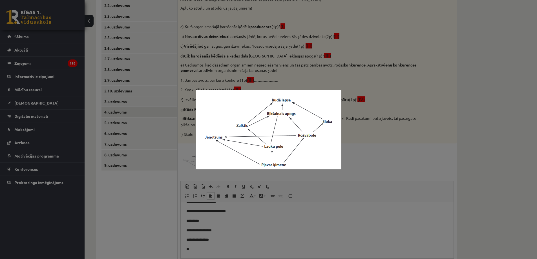
click img
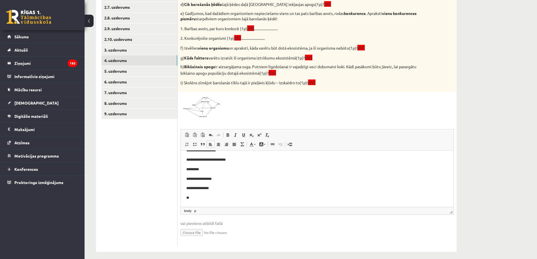
scroll to position [188, 0]
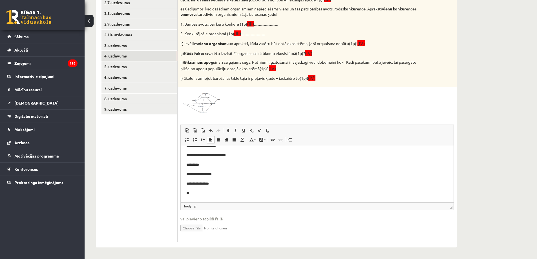
click p "**"
click p "**********"
click p "Bagātinātā teksta redaktors, wiswyg-editor-user-answer-47024880655400"
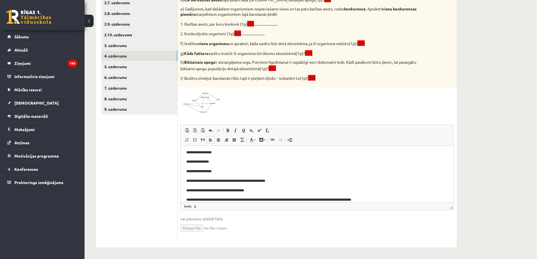
scroll to position [49, 0]
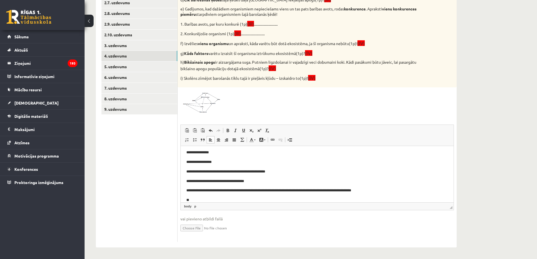
click img
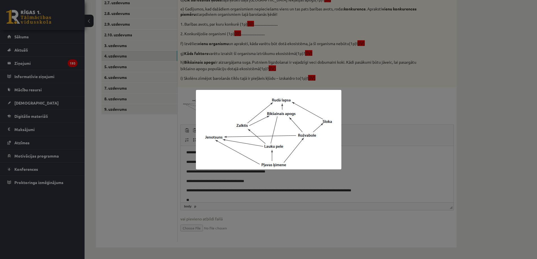
click div
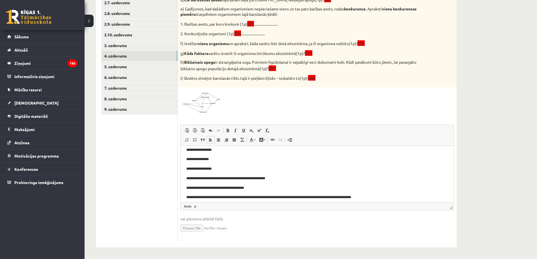
scroll to position [56, 0]
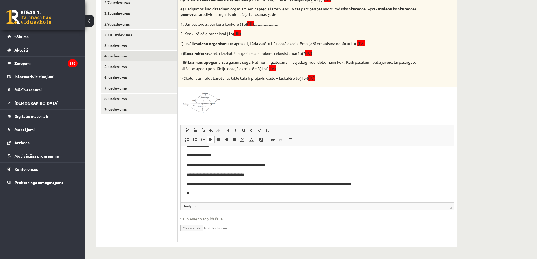
click p "**"
click link "5. uzdevums"
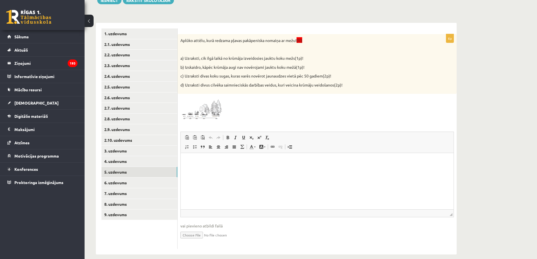
scroll to position [85, 0]
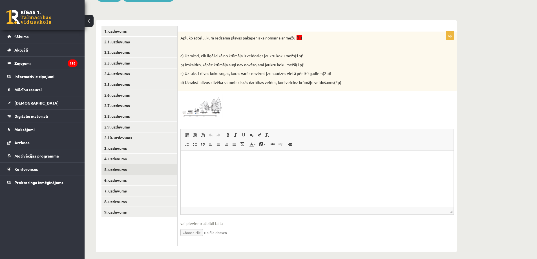
click img
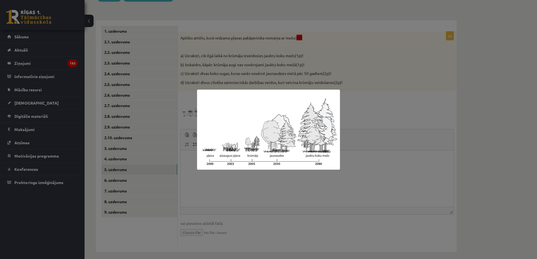
click div
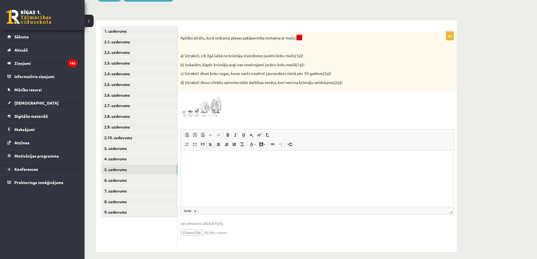
click html
click img
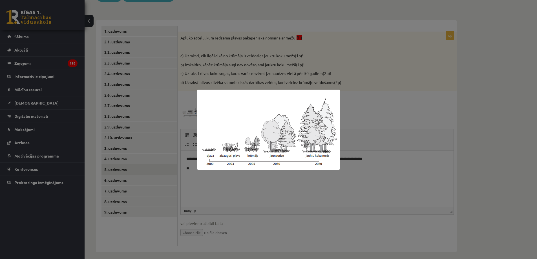
click img
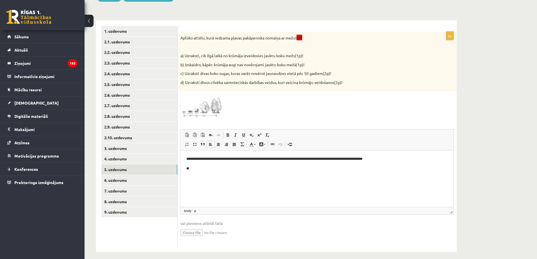
scroll to position [89, 0]
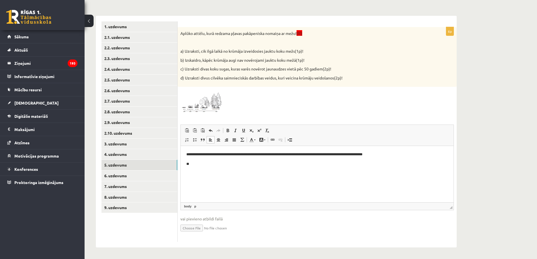
click p "**"
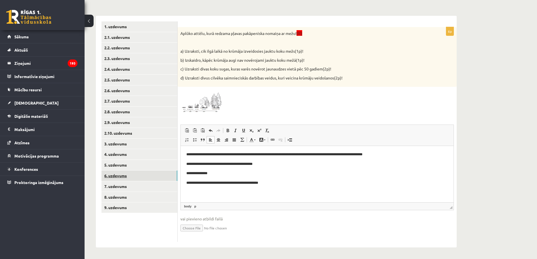
click link "6. uzdevums"
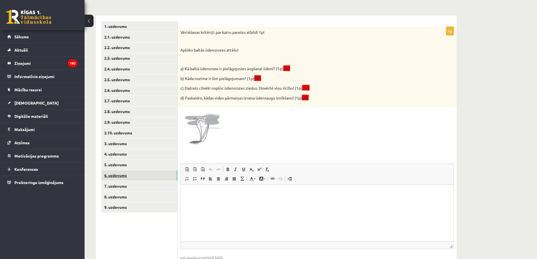
scroll to position [0, 0]
click span
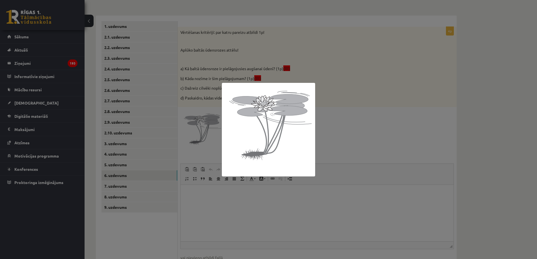
click div
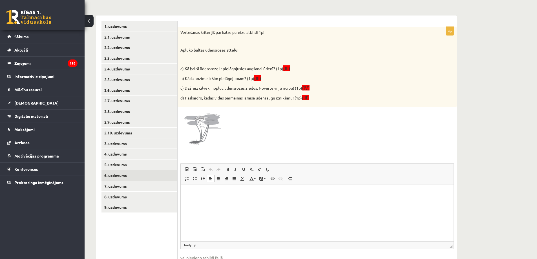
click p "Bagātinātā teksta redaktors, wiswyg-editor-user-answer-47024906529740"
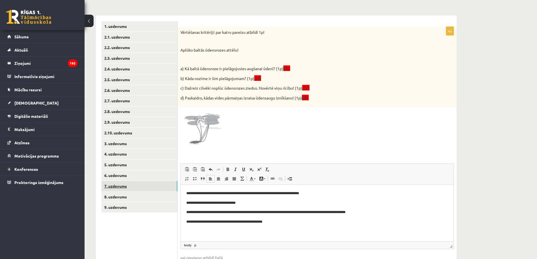
click link "7. uzdevums"
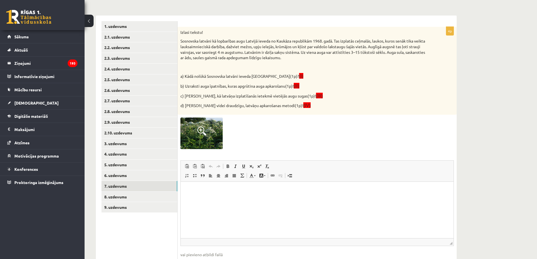
click img
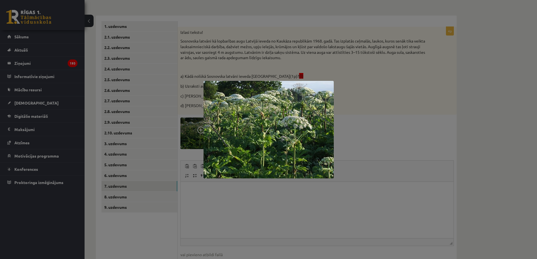
click div
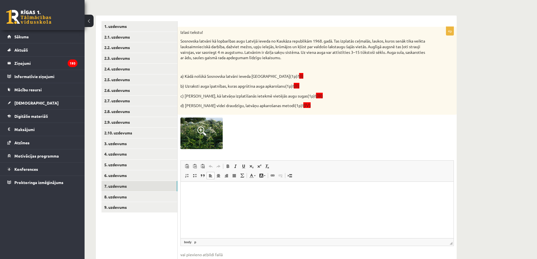
click html
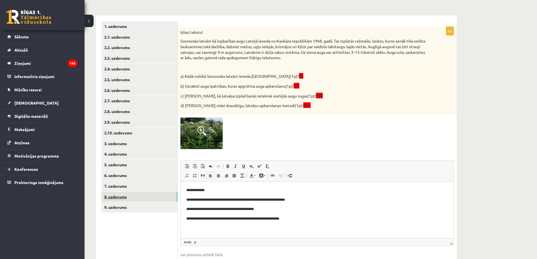
click link "8. uzdevums"
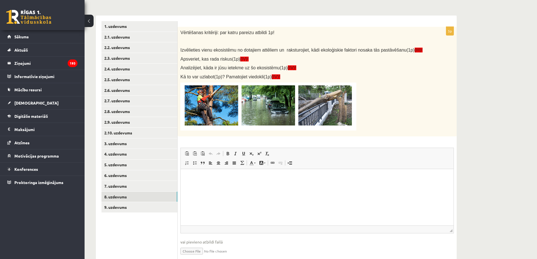
click img
click p "Bagātinātā teksta redaktors, wiswyg-editor-user-answer-47024932654780"
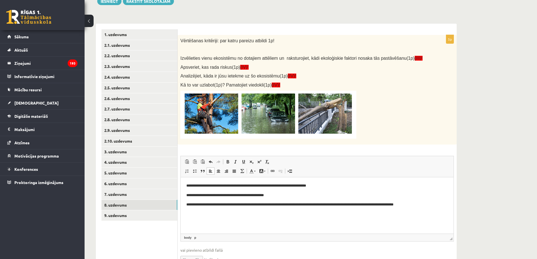
scroll to position [113, 0]
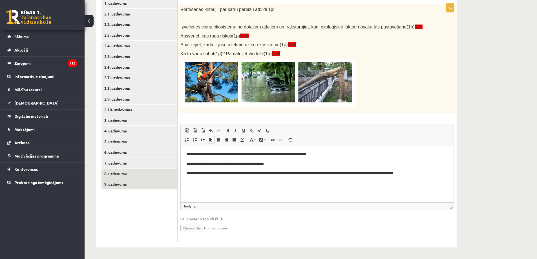
click link "9. uzdevums"
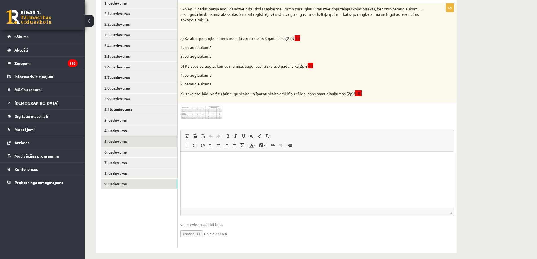
scroll to position [0, 0]
click img
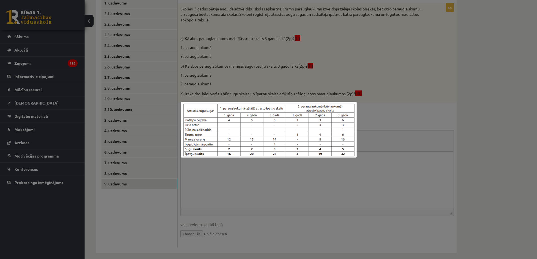
click div
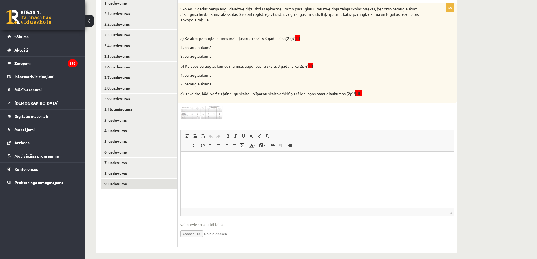
click span
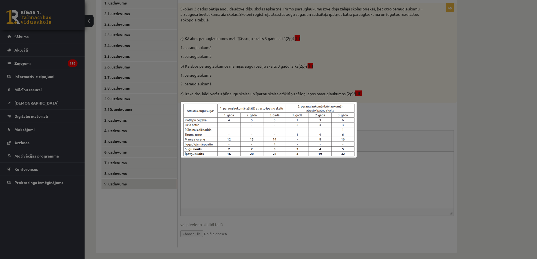
click div
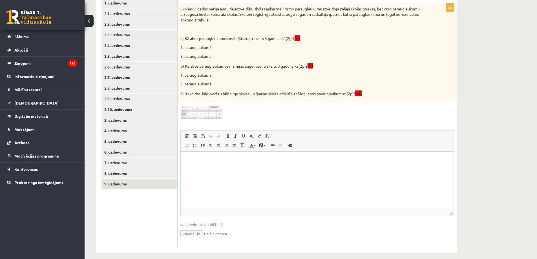
click p "Bagātinātā teksta redaktors, wiswyg-editor-user-answer-47024752446760"
click p "**********"
click img
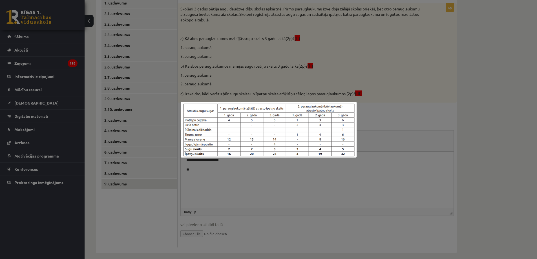
click div
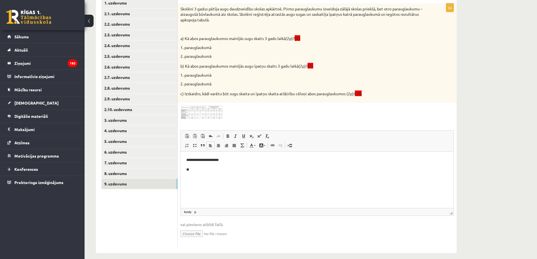
click html "**********"
click img
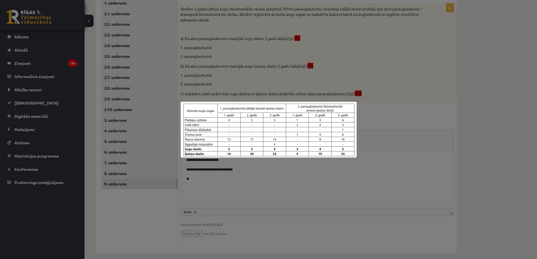
click div
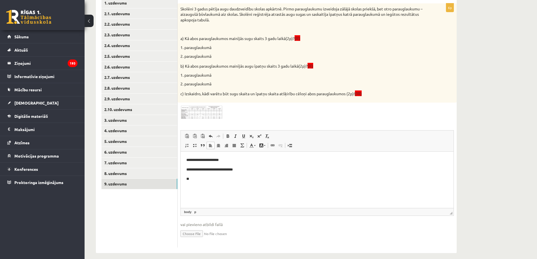
click p "**"
click img
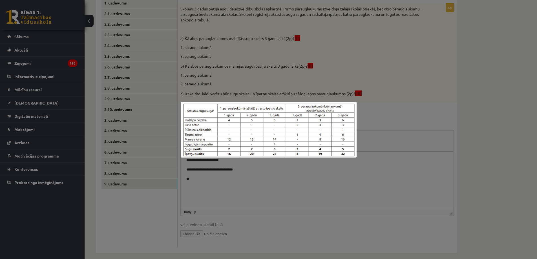
click div
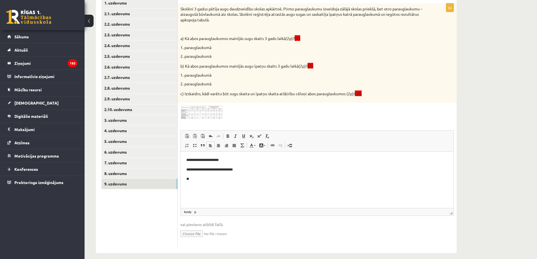
click html "**********"
click link "9. uzdevums"
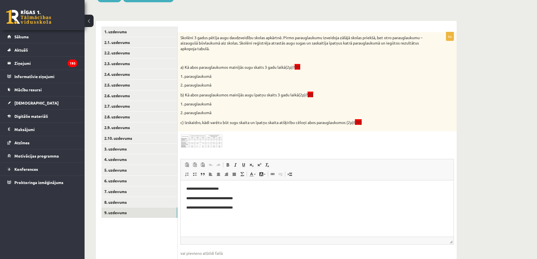
scroll to position [34, 0]
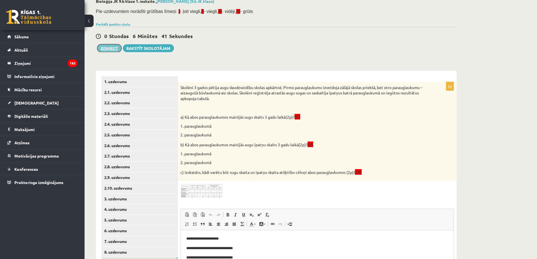
click button "Iesniegt"
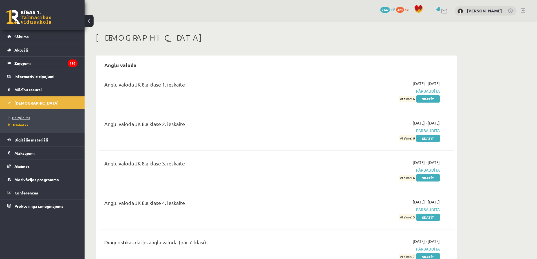
click at [30, 118] on link "Neizpildītās" at bounding box center [43, 117] width 71 height 5
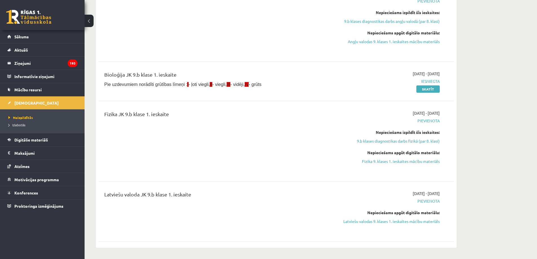
scroll to position [197, 0]
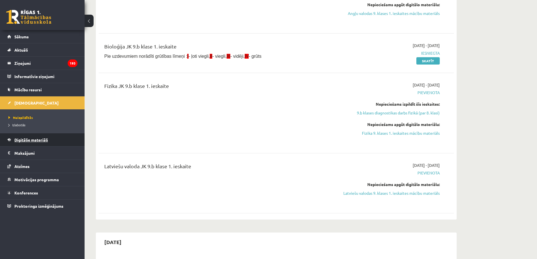
click at [27, 140] on span "Digitālie materiāli" at bounding box center [31, 139] width 34 height 5
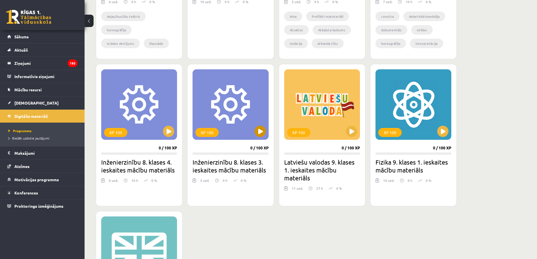
scroll to position [282, 0]
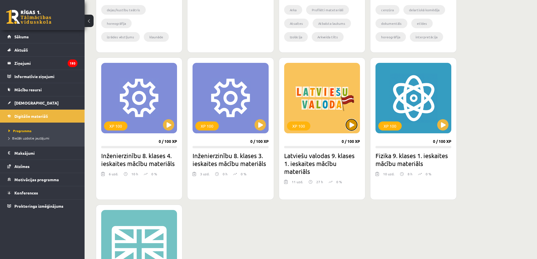
click at [349, 123] on button at bounding box center [351, 124] width 11 height 11
click at [317, 100] on div "XP 100" at bounding box center [322, 98] width 76 height 71
click at [337, 184] on p "0 %" at bounding box center [340, 181] width 6 height 5
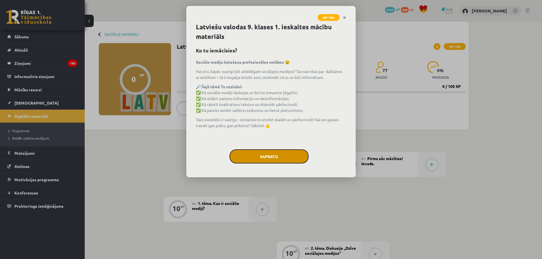
click at [275, 159] on button "Sapratu" at bounding box center [268, 157] width 79 height 14
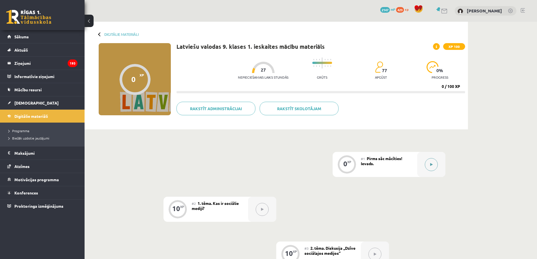
click at [431, 165] on icon at bounding box center [432, 164] width 3 height 3
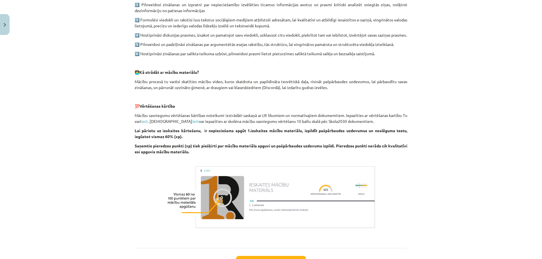
scroll to position [278, 0]
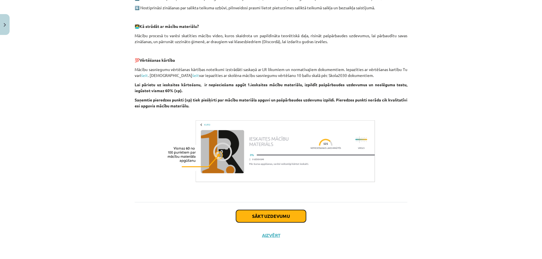
click at [263, 220] on button "Sākt uzdevumu" at bounding box center [271, 216] width 70 height 12
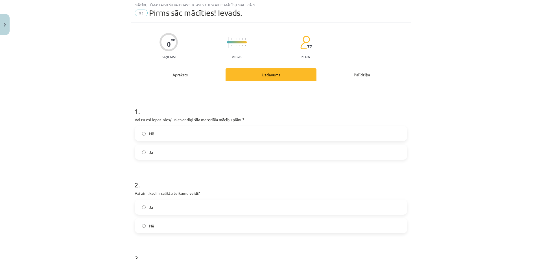
scroll to position [14, 0]
click at [143, 155] on label "Jā" at bounding box center [270, 153] width 271 height 14
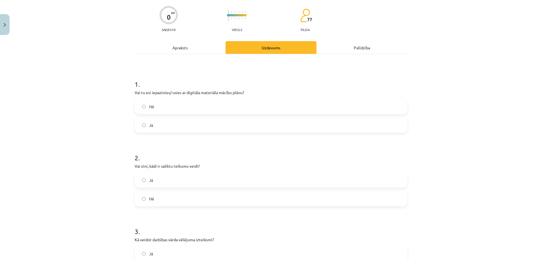
scroll to position [99, 0]
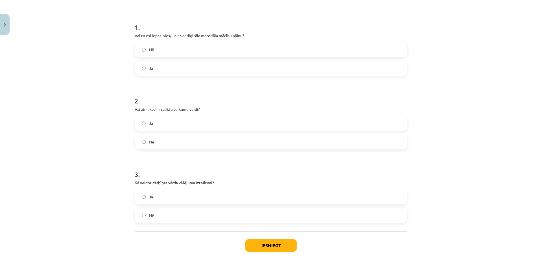
click at [141, 126] on label "Jā" at bounding box center [270, 123] width 271 height 14
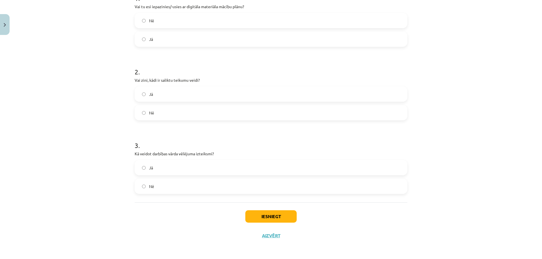
scroll to position [128, 0]
click at [270, 212] on button "Iesniegt" at bounding box center [270, 216] width 51 height 12
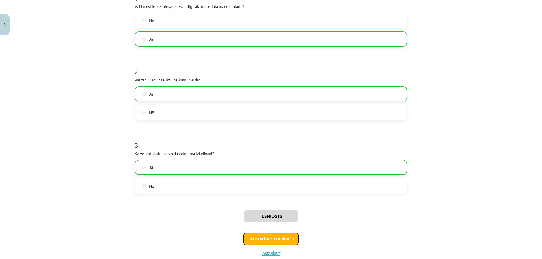
click at [268, 244] on button "Nākamā nodarbība" at bounding box center [270, 239] width 55 height 13
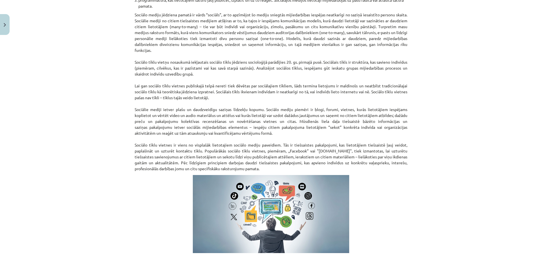
scroll to position [322, 0]
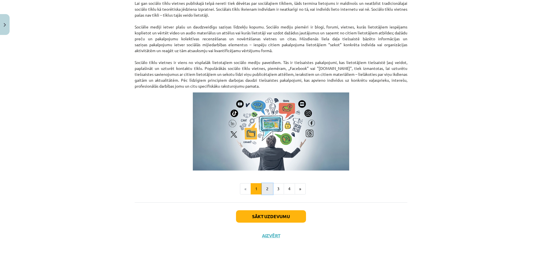
click at [262, 191] on button "2" at bounding box center [267, 188] width 11 height 11
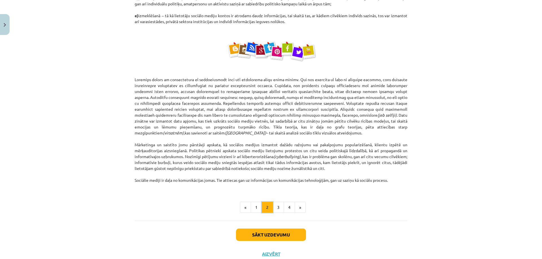
scroll to position [307, 0]
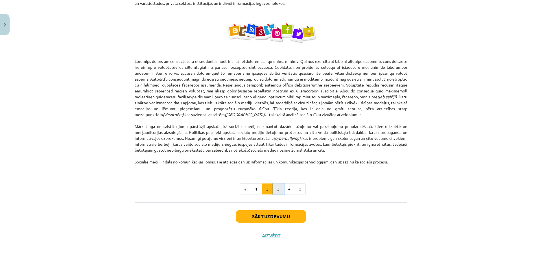
click at [280, 190] on button "3" at bounding box center [278, 189] width 11 height 11
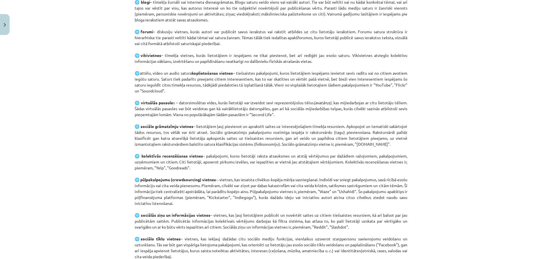
scroll to position [270, 0]
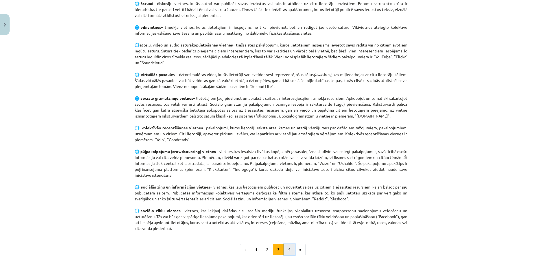
click at [286, 249] on button "4" at bounding box center [289, 249] width 11 height 11
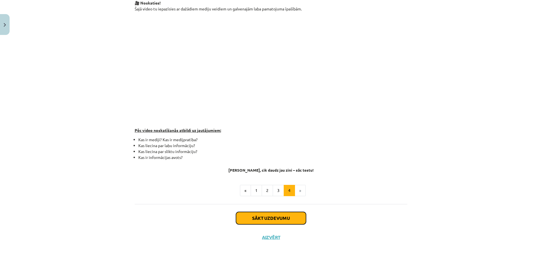
click at [280, 220] on button "Sākt uzdevumu" at bounding box center [271, 218] width 70 height 12
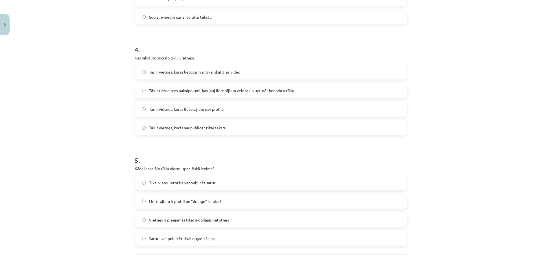
scroll to position [462, 0]
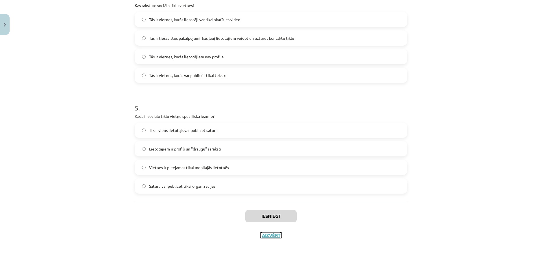
click at [268, 237] on button "Aizvērt" at bounding box center [270, 236] width 21 height 6
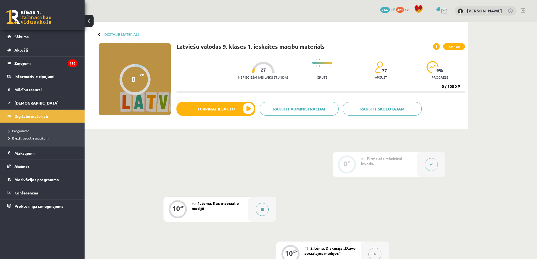
click at [251, 208] on div at bounding box center [262, 209] width 28 height 25
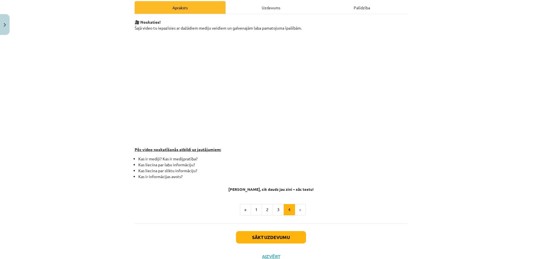
scroll to position [85, 0]
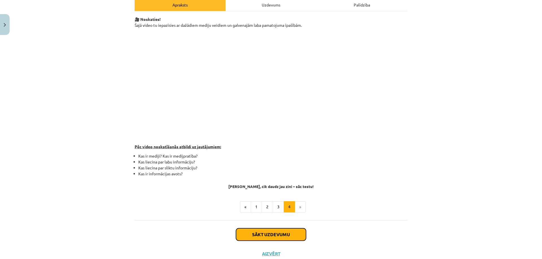
click at [271, 237] on button "Sākt uzdevumu" at bounding box center [271, 235] width 70 height 12
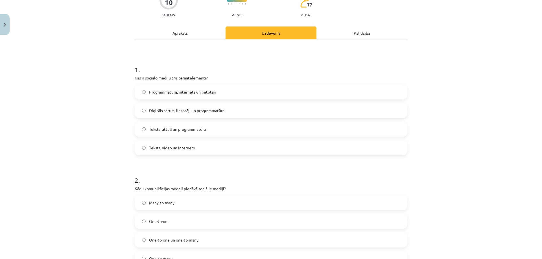
scroll to position [14, 0]
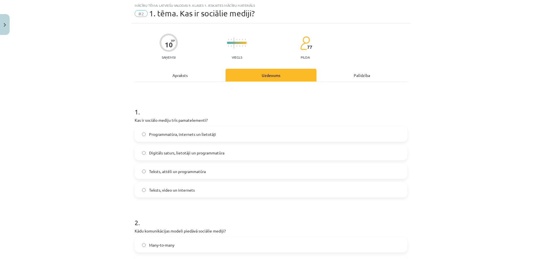
click at [139, 155] on label "Digitāls saturs, lietotāji un programmatūra" at bounding box center [270, 153] width 271 height 14
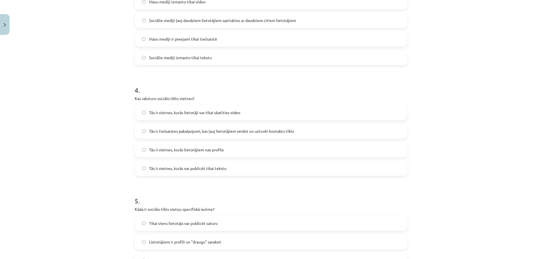
scroll to position [377, 0]
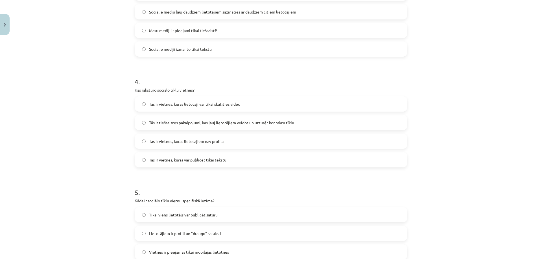
click at [144, 145] on label "Tās ir vietnes, kurās lietotājiem nav profila" at bounding box center [270, 141] width 271 height 14
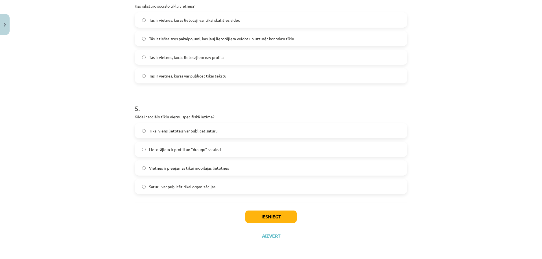
scroll to position [462, 0]
click at [273, 219] on button "Iesniegt" at bounding box center [270, 216] width 51 height 12
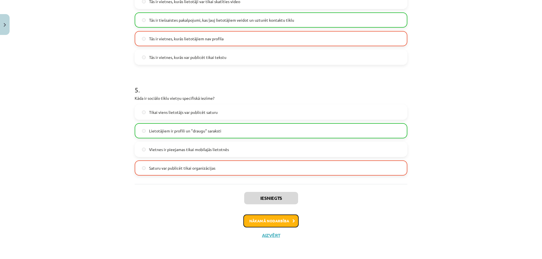
click at [271, 220] on button "Nākamā nodarbība" at bounding box center [270, 221] width 55 height 13
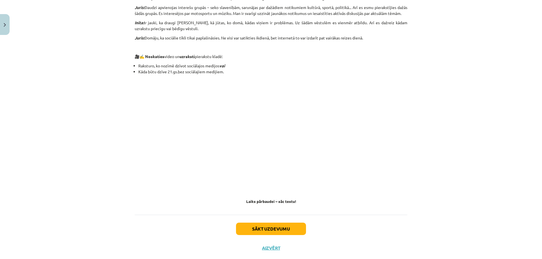
scroll to position [460, 0]
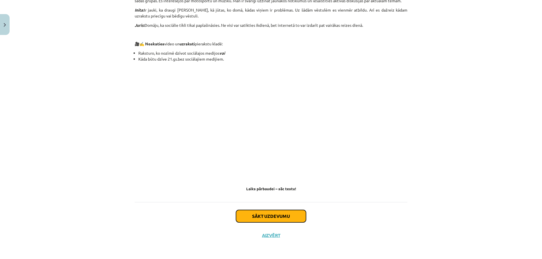
click at [257, 221] on button "Sākt uzdevumu" at bounding box center [271, 216] width 70 height 12
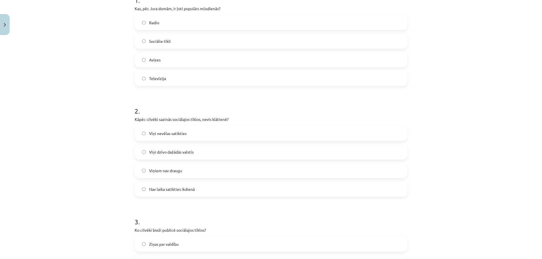
scroll to position [14, 0]
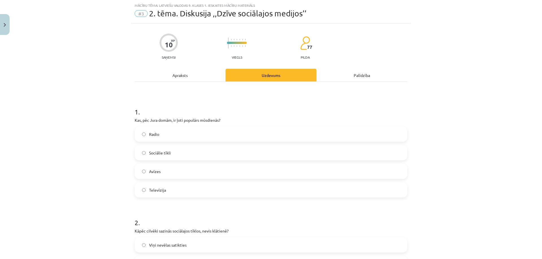
click at [139, 155] on label "Sociālie tīkli" at bounding box center [270, 153] width 271 height 14
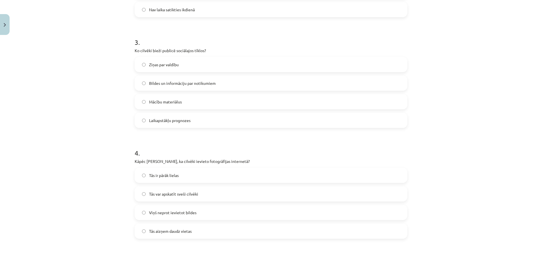
scroll to position [353, 0]
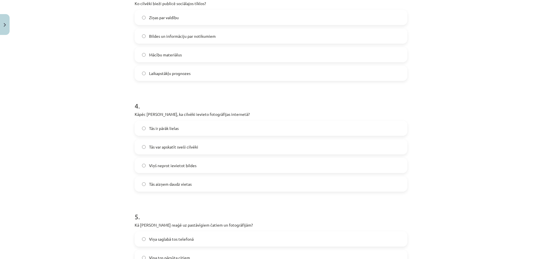
click at [137, 145] on label "Tās var apskatīt sveši cilvēki" at bounding box center [270, 147] width 271 height 14
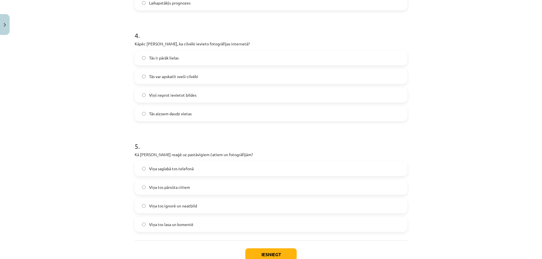
scroll to position [462, 0]
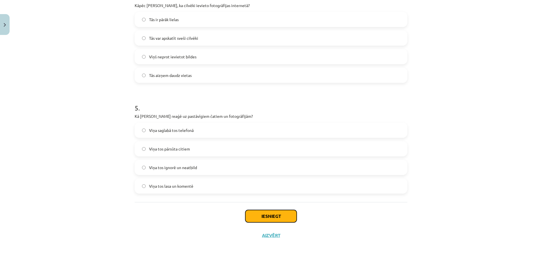
click at [265, 218] on button "Iesniegt" at bounding box center [270, 216] width 51 height 12
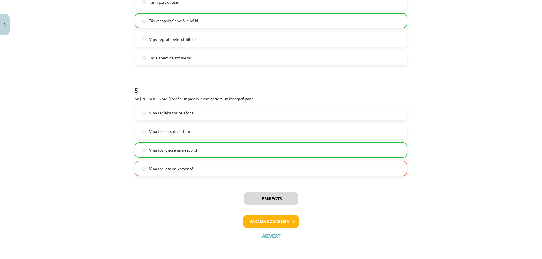
scroll to position [480, 0]
click at [254, 222] on button "Nākamā nodarbība" at bounding box center [270, 221] width 55 height 13
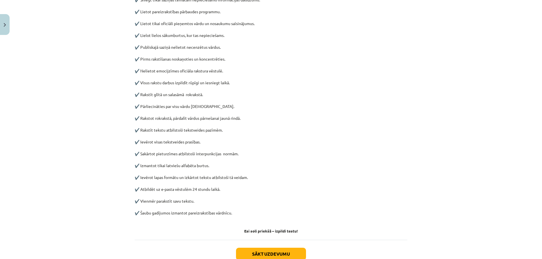
scroll to position [229, 0]
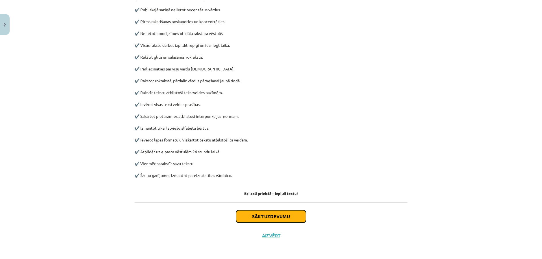
click at [254, 222] on button "Sākt uzdevumu" at bounding box center [271, 216] width 70 height 12
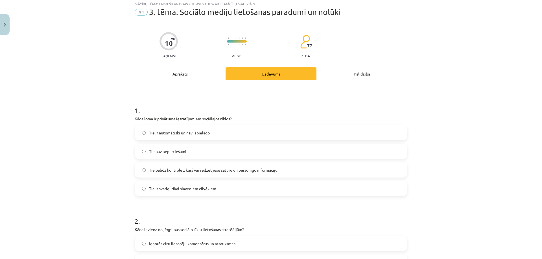
scroll to position [14, 0]
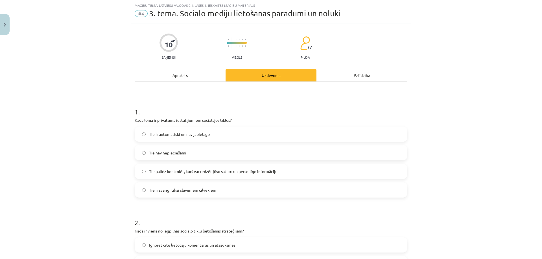
click at [142, 175] on label "Tie palīdz kontrolēt, kurš var redzēt jūsu saturu un personīgo informāciju" at bounding box center [270, 171] width 271 height 14
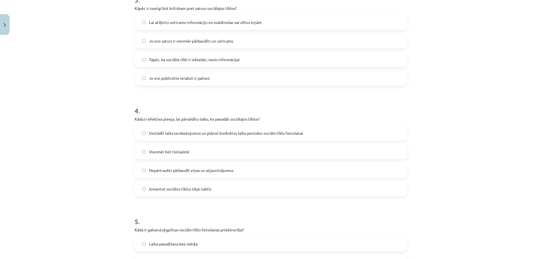
scroll to position [353, 0]
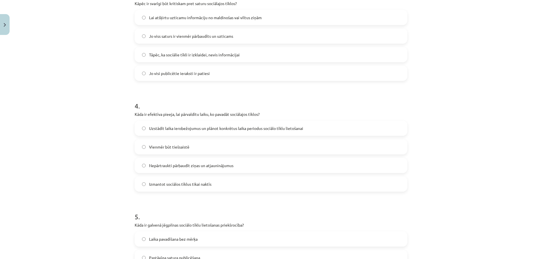
click at [139, 128] on label "Uzstādīt laika ierobežojumus un plānot konkrētus laika periodus sociālo tīklu l…" at bounding box center [270, 128] width 271 height 14
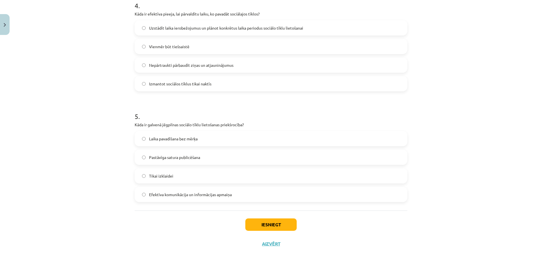
scroll to position [462, 0]
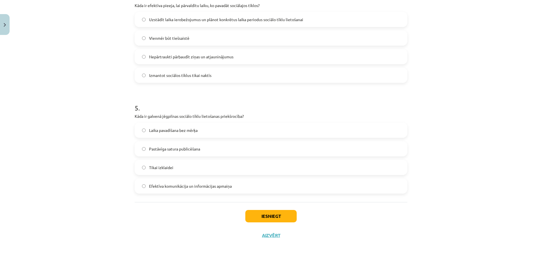
click at [138, 186] on label "Efektīva komunikācija un informācijas apmaiņa" at bounding box center [270, 186] width 271 height 14
click at [274, 220] on button "Iesniegt" at bounding box center [270, 216] width 51 height 12
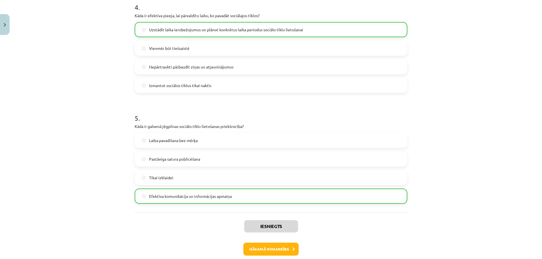
scroll to position [480, 0]
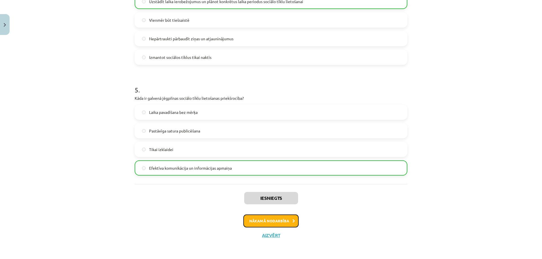
click at [272, 220] on button "Nākamā nodarbība" at bounding box center [270, 221] width 55 height 13
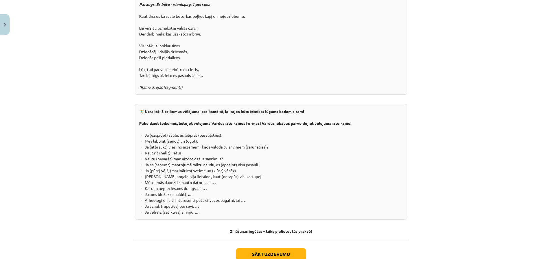
scroll to position [991, 0]
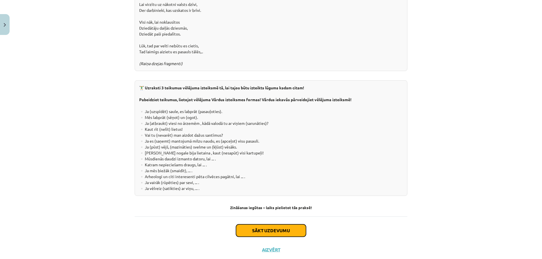
click at [263, 225] on button "Sākt uzdevumu" at bounding box center [271, 231] width 70 height 12
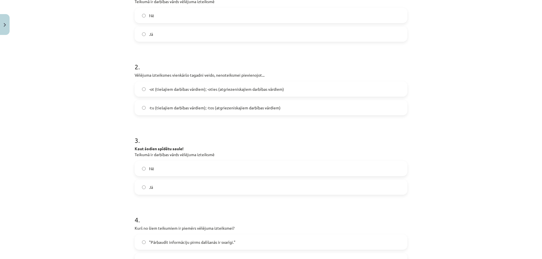
scroll to position [155, 0]
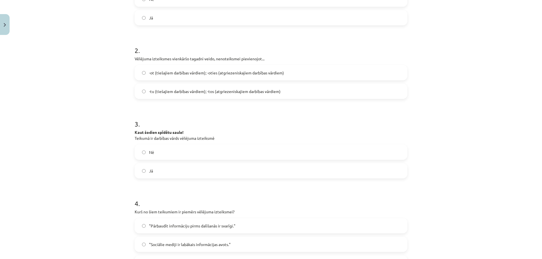
click at [139, 73] on label "-ot (tiešajiem darbības vārdiem); -oties (atgriezeniskajiem darbības vārdiem)" at bounding box center [270, 73] width 271 height 14
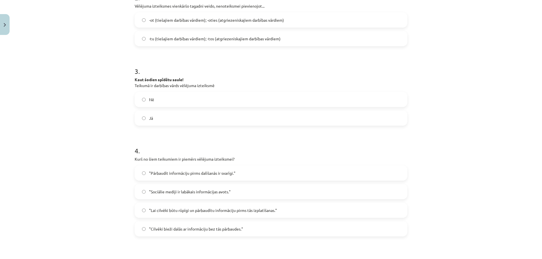
scroll to position [212, 0]
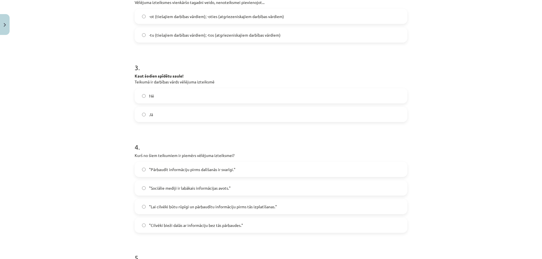
click at [140, 120] on label "Jā" at bounding box center [270, 114] width 271 height 14
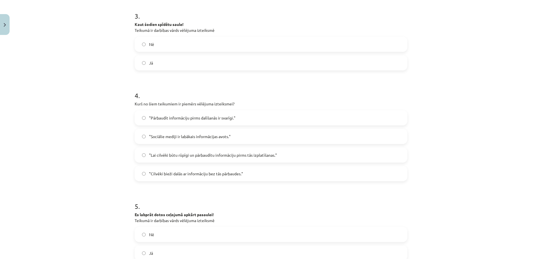
scroll to position [268, 0]
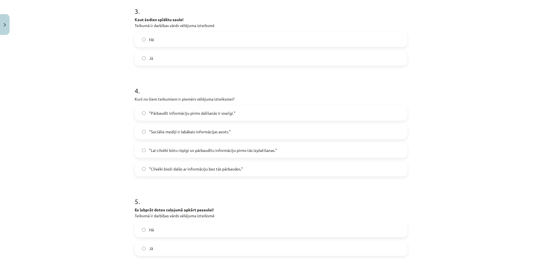
click at [138, 150] on label ""Lai cilvēki būtu rūpīgi un pārbaudītu informāciju pirms tās izplatīšanas."" at bounding box center [270, 150] width 271 height 14
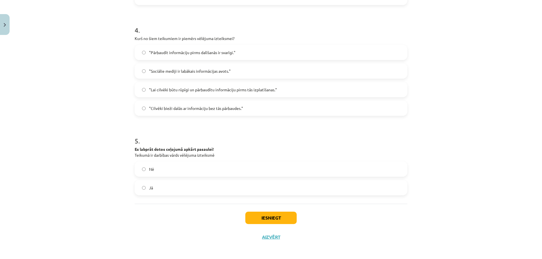
scroll to position [330, 0]
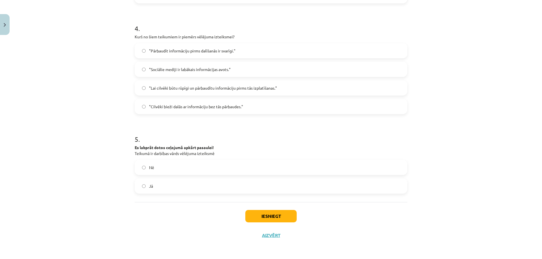
click at [139, 187] on label "Jā" at bounding box center [270, 186] width 271 height 14
click at [278, 219] on button "Iesniegt" at bounding box center [270, 216] width 51 height 12
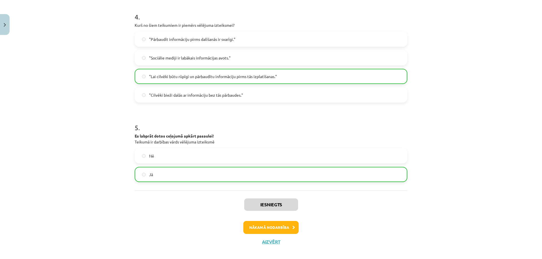
scroll to position [348, 0]
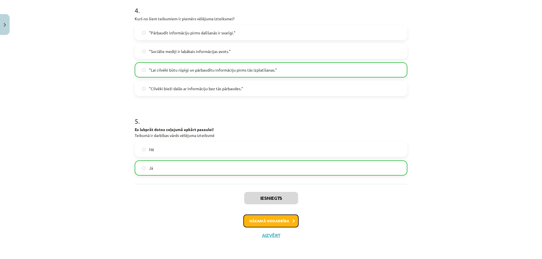
click at [278, 222] on button "Nākamā nodarbība" at bounding box center [270, 221] width 55 height 13
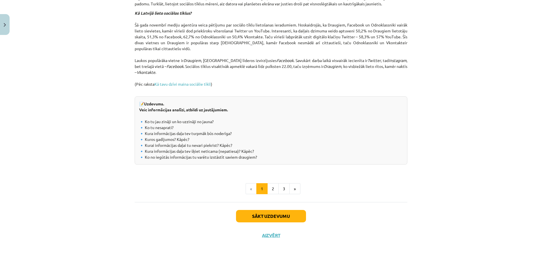
scroll to position [578, 0]
click at [270, 188] on button "2" at bounding box center [272, 188] width 11 height 11
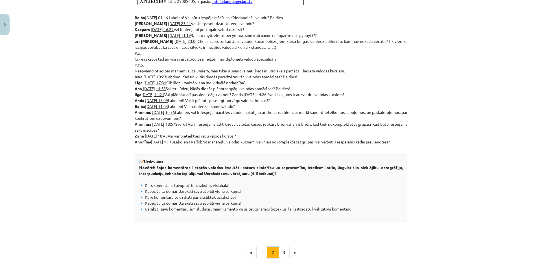
scroll to position [270, 0]
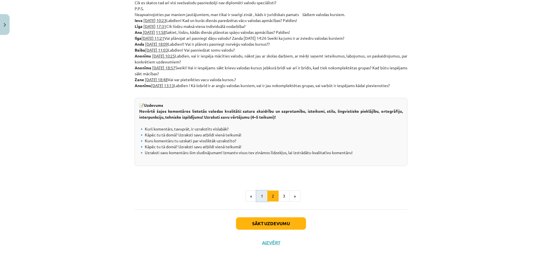
click at [256, 198] on button "1" at bounding box center [261, 196] width 11 height 11
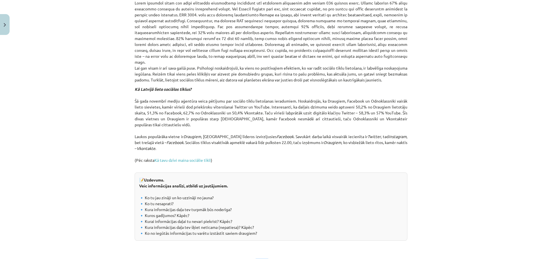
scroll to position [524, 0]
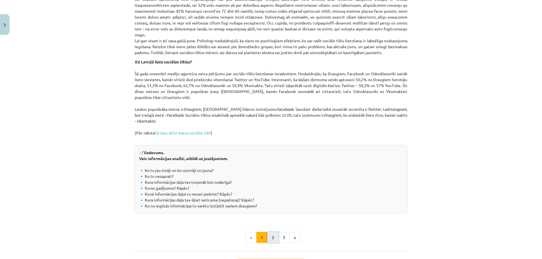
click at [269, 243] on button "2" at bounding box center [272, 237] width 11 height 11
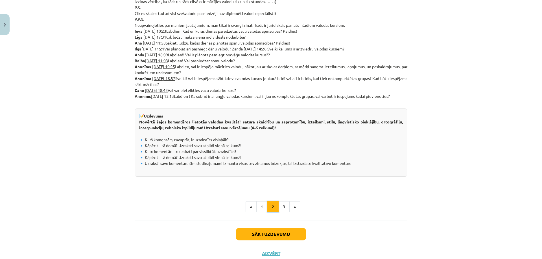
scroll to position [277, 0]
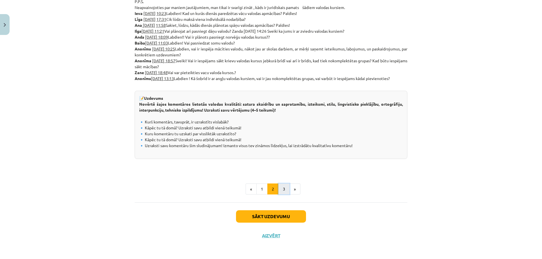
click at [280, 189] on button "3" at bounding box center [283, 189] width 11 height 11
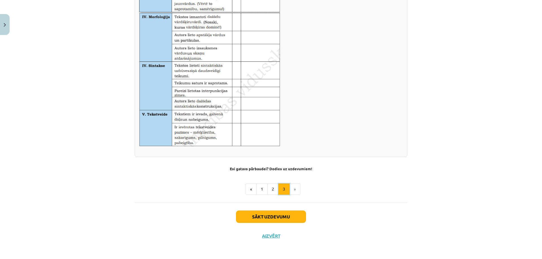
scroll to position [326, 0]
click at [273, 225] on div "Sākt uzdevumu Aizvērt" at bounding box center [271, 221] width 273 height 39
click at [273, 219] on button "Sākt uzdevumu" at bounding box center [271, 216] width 70 height 12
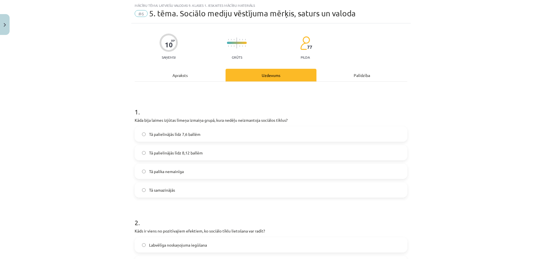
scroll to position [0, 0]
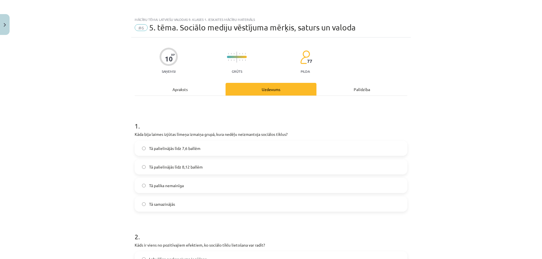
click at [178, 89] on div "Apraksts" at bounding box center [180, 89] width 91 height 13
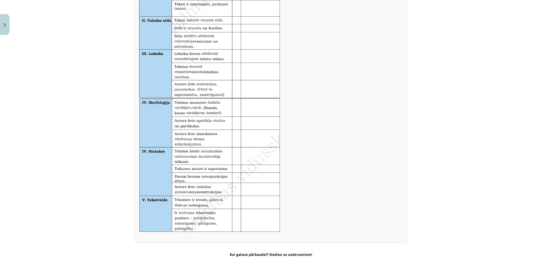
scroll to position [326, 0]
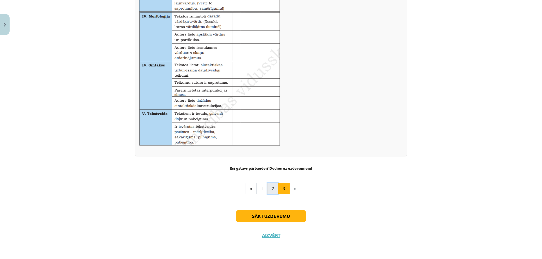
click at [274, 187] on button "2" at bounding box center [272, 188] width 11 height 11
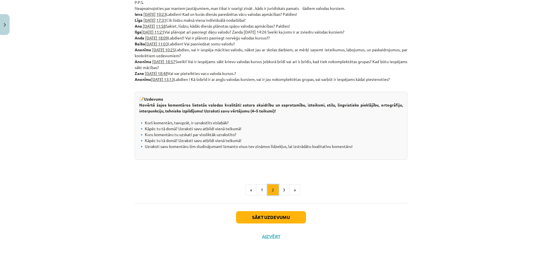
scroll to position [277, 0]
click at [258, 188] on button "1" at bounding box center [261, 189] width 11 height 11
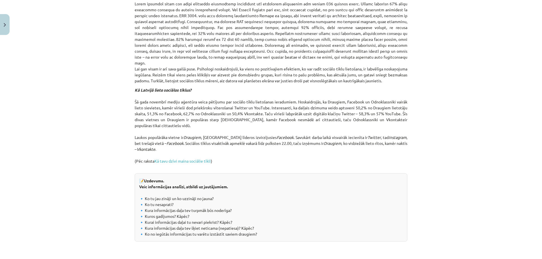
scroll to position [578, 0]
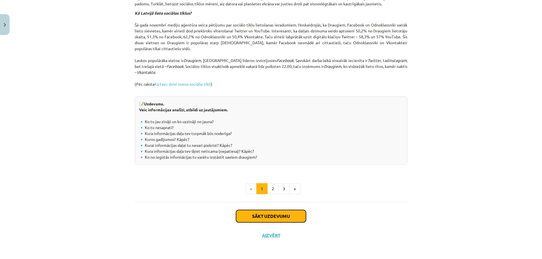
click at [266, 221] on button "Sākt uzdevumu" at bounding box center [271, 216] width 70 height 12
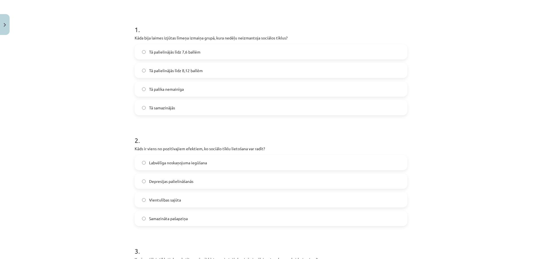
scroll to position [155, 0]
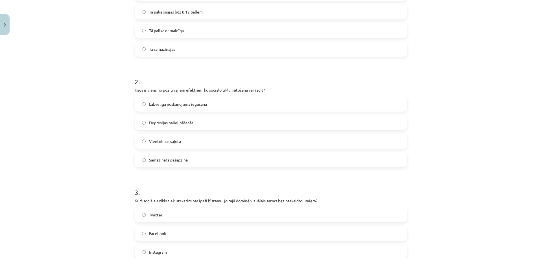
click at [140, 107] on label "Labvēlīga noskaņojuma iegūšana" at bounding box center [270, 104] width 271 height 14
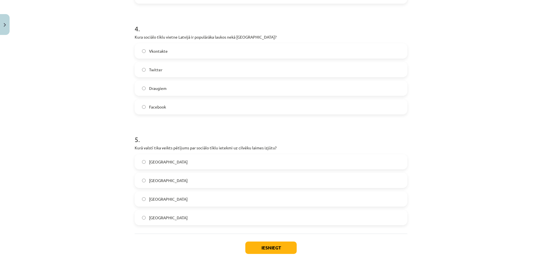
scroll to position [462, 0]
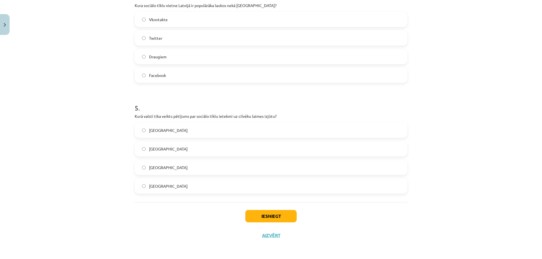
click at [268, 239] on div "Iesniegt Aizvērt" at bounding box center [271, 221] width 273 height 39
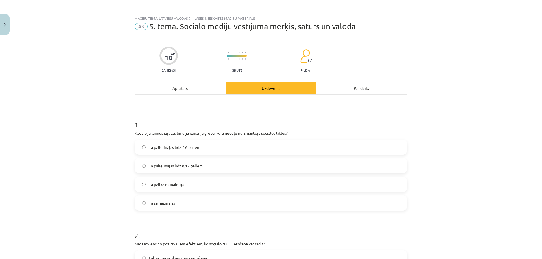
scroll to position [0, 0]
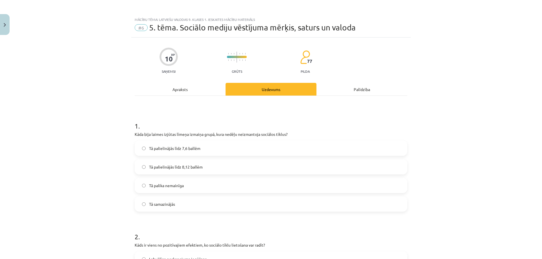
click at [178, 91] on div "Apraksts" at bounding box center [180, 89] width 91 height 13
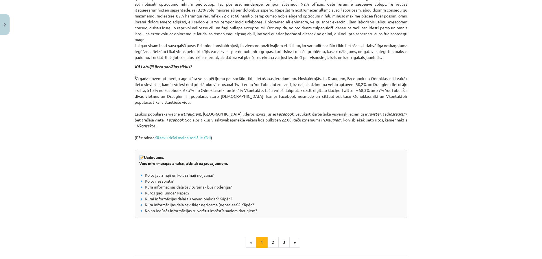
scroll to position [578, 0]
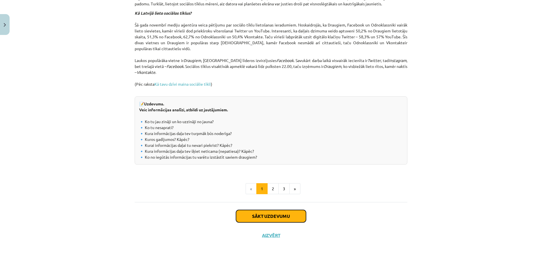
click at [272, 217] on button "Sākt uzdevumu" at bounding box center [271, 216] width 70 height 12
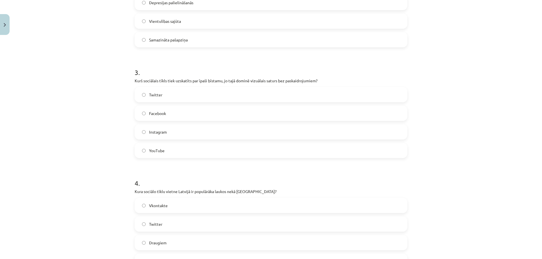
scroll to position [324, 0]
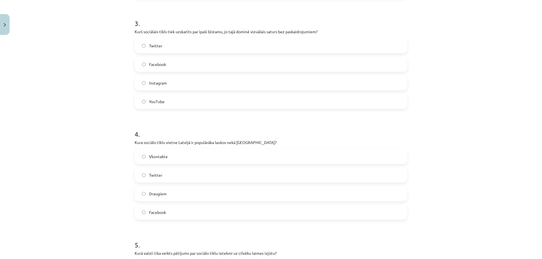
click at [140, 197] on label "Draugiem" at bounding box center [270, 194] width 271 height 14
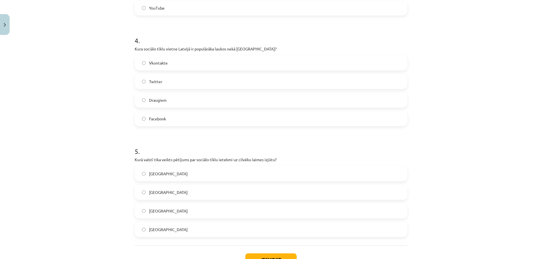
scroll to position [462, 0]
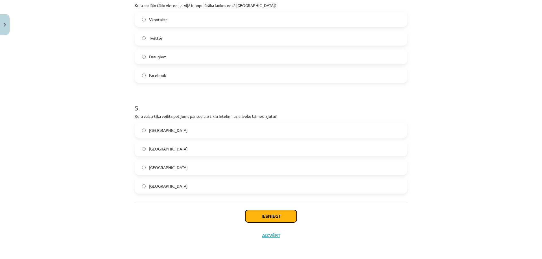
click at [278, 219] on button "Iesniegt" at bounding box center [270, 216] width 51 height 12
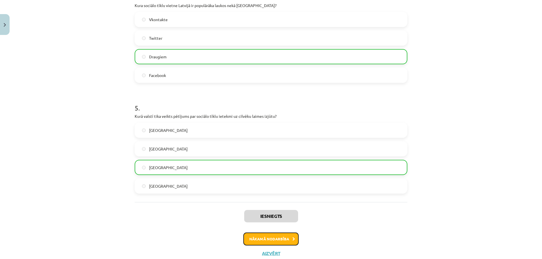
click at [280, 238] on button "Nākamā nodarbība" at bounding box center [270, 239] width 55 height 13
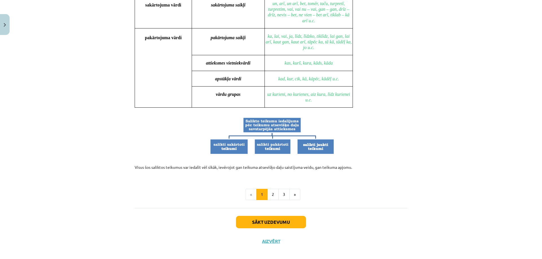
scroll to position [493, 0]
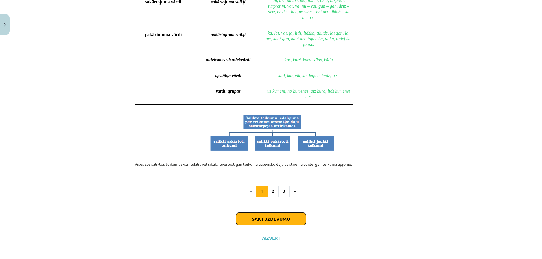
click at [281, 215] on button "Sākt uzdevumu" at bounding box center [271, 219] width 70 height 12
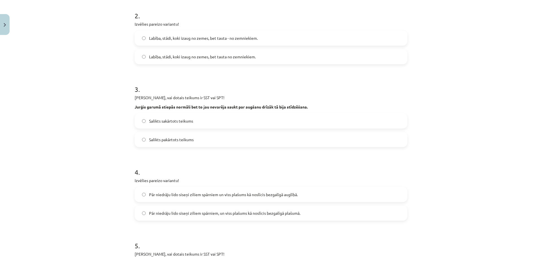
scroll to position [212, 0]
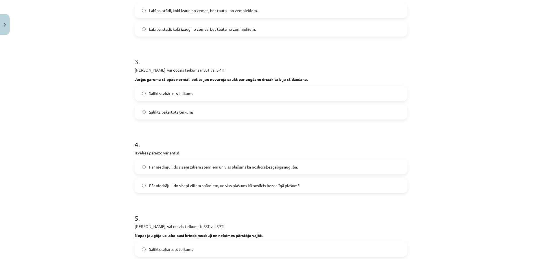
click at [144, 111] on label "Salikts pakārtots teikums" at bounding box center [270, 112] width 271 height 14
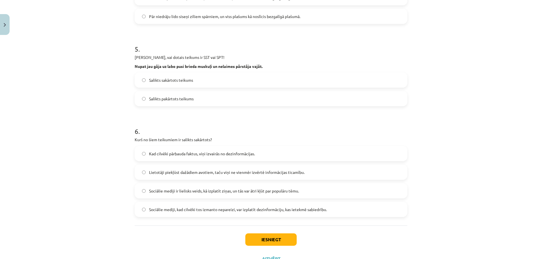
scroll to position [404, 0]
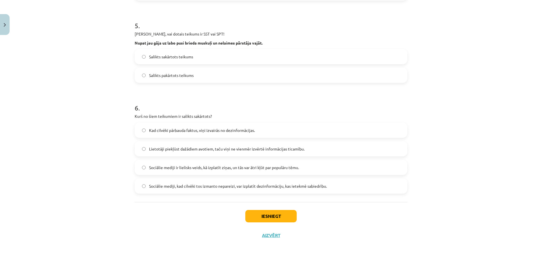
click at [144, 133] on label "Kad cilvēki pārbauda faktus, viņi izvairās no dezinformācijas." at bounding box center [270, 130] width 271 height 14
click at [260, 218] on button "Iesniegt" at bounding box center [270, 216] width 51 height 12
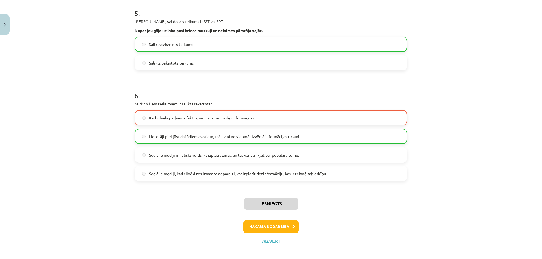
scroll to position [422, 0]
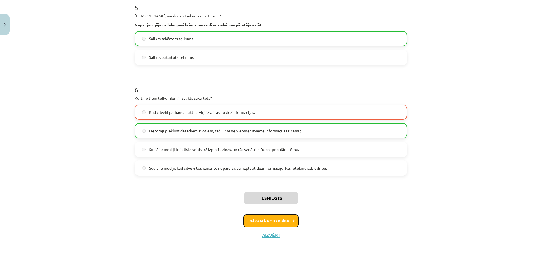
click at [269, 218] on button "Nākamā nodarbība" at bounding box center [270, 221] width 55 height 13
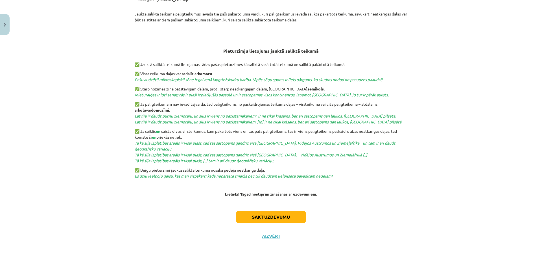
scroll to position [168, 0]
click at [251, 214] on button "Sākt uzdevumu" at bounding box center [271, 217] width 70 height 12
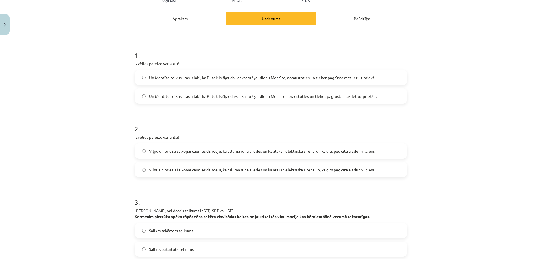
scroll to position [71, 0]
click at [139, 79] on label "Un Mentīte teikusi, tas ir labi, ka Puteklis šķauda - ar katru šķaudienu Mentīt…" at bounding box center [270, 78] width 271 height 14
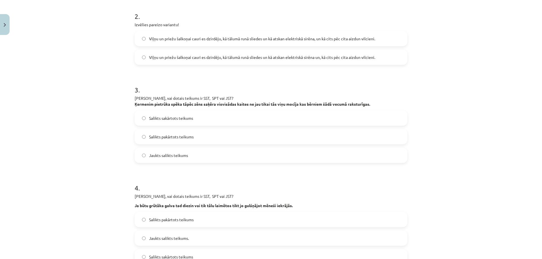
scroll to position [212, 0]
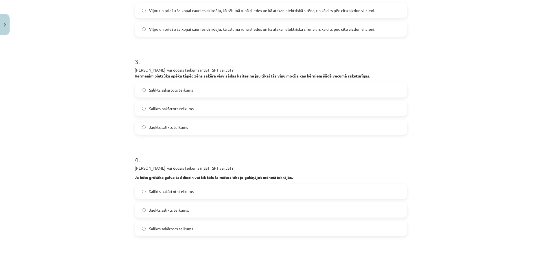
click at [141, 130] on label "Jaukts salikts teikums" at bounding box center [270, 127] width 271 height 14
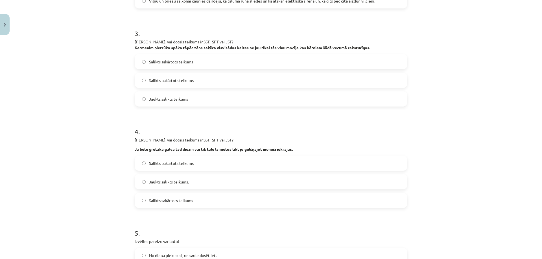
scroll to position [268, 0]
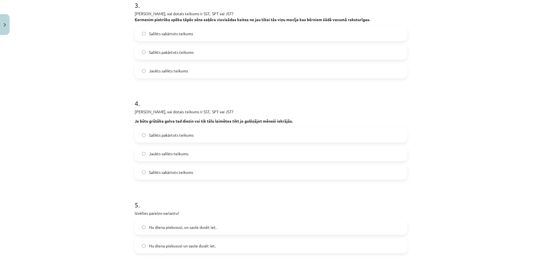
click at [142, 174] on label "Salikts sakārtots teikums" at bounding box center [270, 172] width 271 height 14
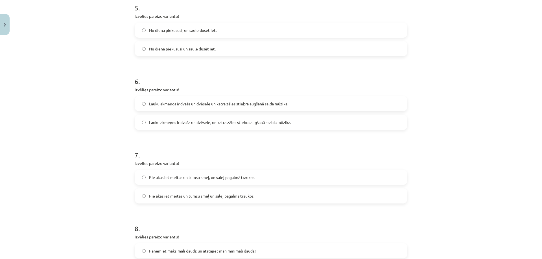
scroll to position [465, 0]
click at [144, 122] on label "Lauku akmeņos ir dvaša un dvēsele, un katra zāles stiebra augšanā - salda mūzik…" at bounding box center [270, 122] width 271 height 14
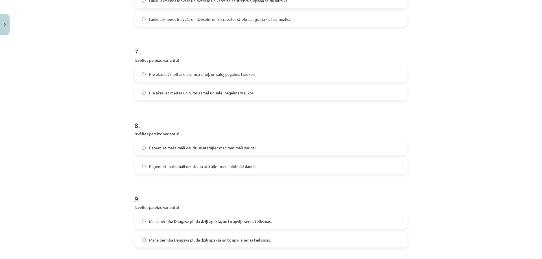
scroll to position [578, 0]
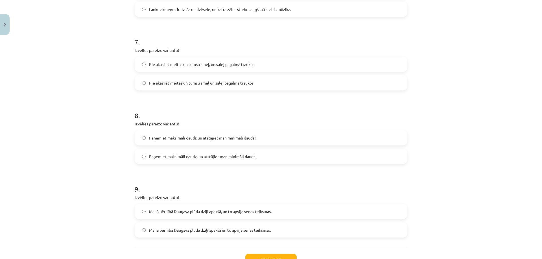
click at [138, 138] on label "Paņemiet maksimāli daudz un atstājiet man minimāli daudz!" at bounding box center [270, 138] width 271 height 14
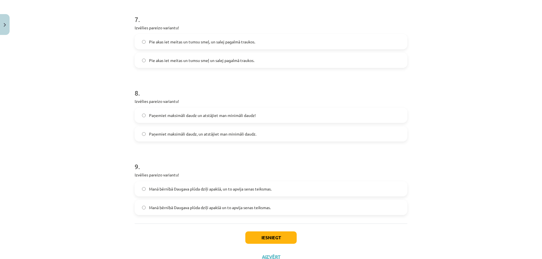
scroll to position [622, 0]
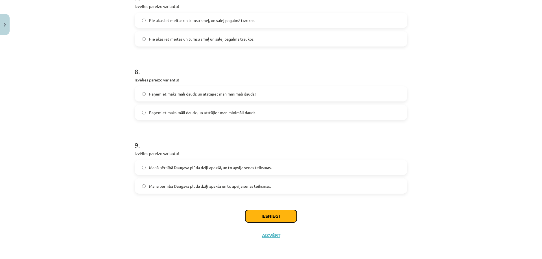
drag, startPoint x: 288, startPoint y: 215, endPoint x: 286, endPoint y: 206, distance: 9.4
click at [286, 211] on button "Iesniegt" at bounding box center [270, 216] width 51 height 12
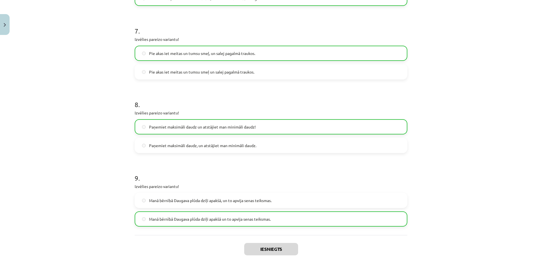
scroll to position [640, 0]
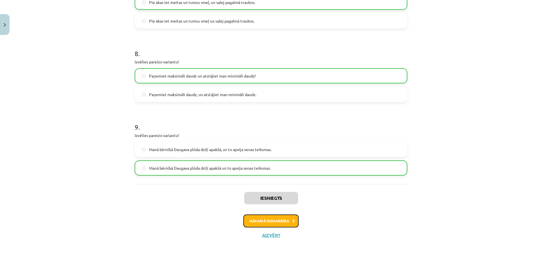
click at [250, 219] on button "Nākamā nodarbība" at bounding box center [270, 221] width 55 height 13
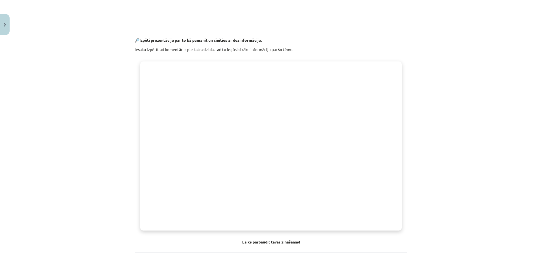
scroll to position [375, 0]
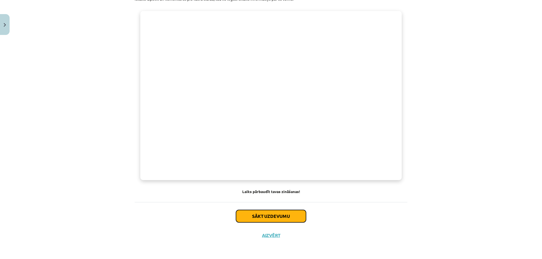
click at [253, 218] on button "Sākt uzdevumu" at bounding box center [271, 216] width 70 height 12
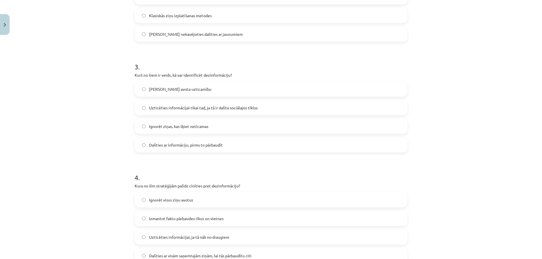
scroll to position [324, 0]
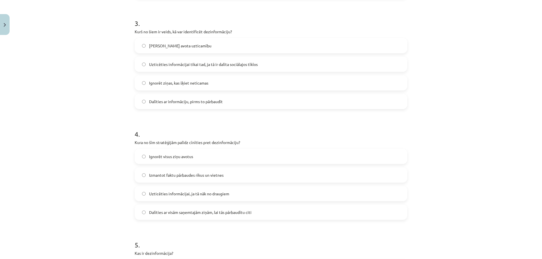
click at [143, 39] on label "Pārbaudīt avota uzticamību" at bounding box center [270, 46] width 271 height 14
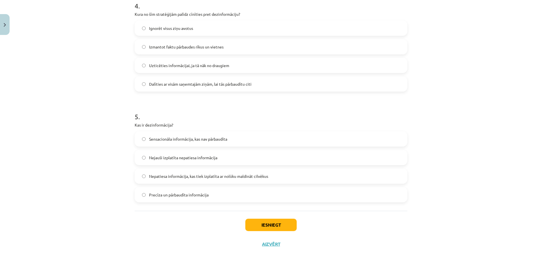
scroll to position [462, 0]
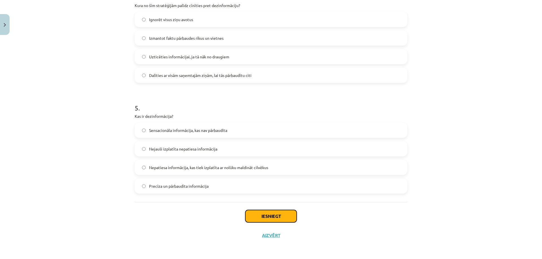
click at [255, 220] on button "Iesniegt" at bounding box center [270, 216] width 51 height 12
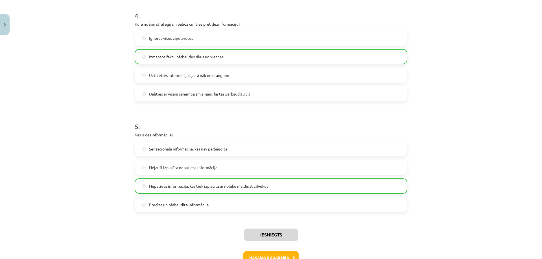
scroll to position [480, 0]
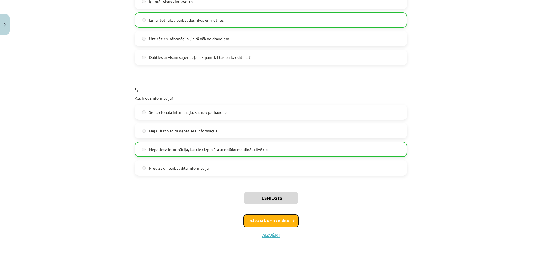
click at [272, 220] on button "Nākamā nodarbība" at bounding box center [270, 221] width 55 height 13
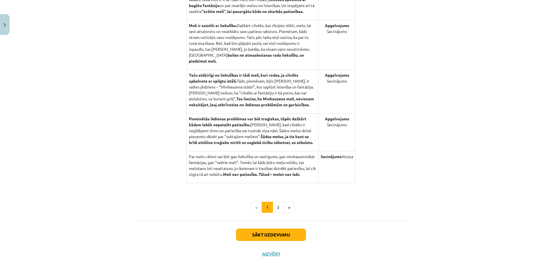
scroll to position [546, 0]
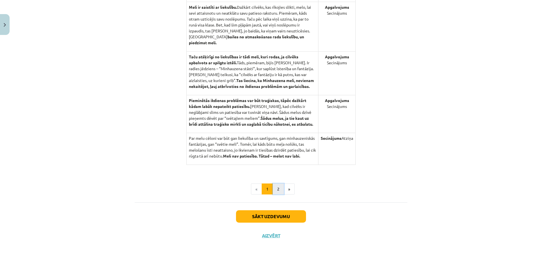
click at [276, 194] on button "2" at bounding box center [278, 189] width 11 height 11
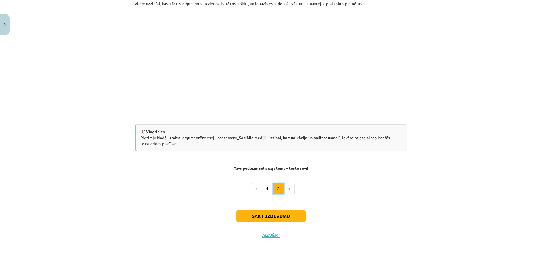
scroll to position [119, 0]
click at [267, 216] on button "Sākt uzdevumu" at bounding box center [271, 216] width 70 height 12
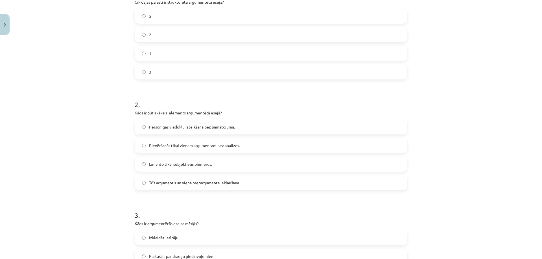
scroll to position [141, 0]
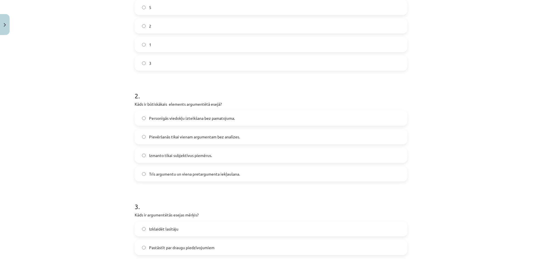
click at [141, 159] on label "Izmanto tikai subjektīvus piemērus." at bounding box center [270, 155] width 271 height 14
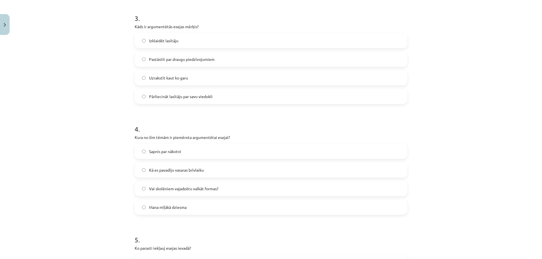
scroll to position [339, 0]
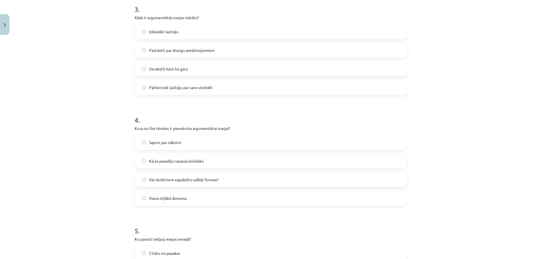
click at [140, 92] on label "Pārliecināt lasītāju par savu viedokli" at bounding box center [270, 87] width 271 height 14
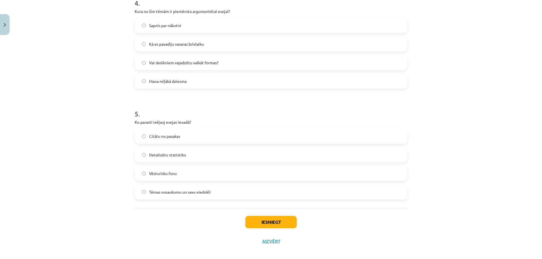
scroll to position [462, 0]
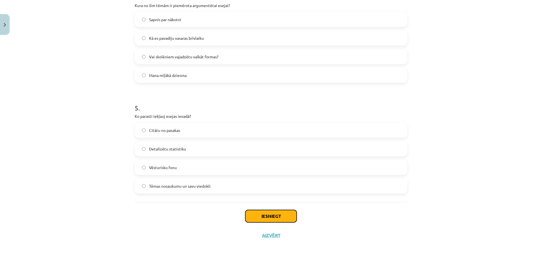
click at [274, 218] on button "Iesniegt" at bounding box center [270, 216] width 51 height 12
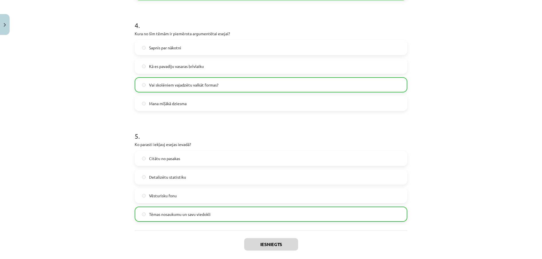
scroll to position [480, 0]
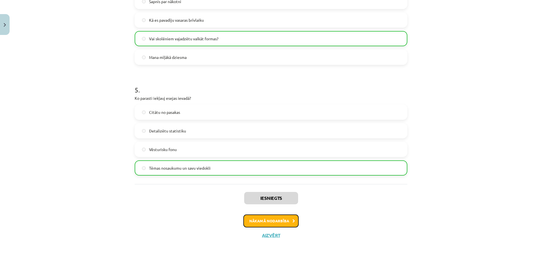
click at [256, 222] on button "Nākamā nodarbība" at bounding box center [270, 221] width 55 height 13
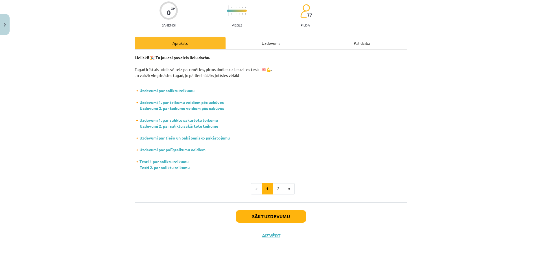
scroll to position [47, 0]
click at [279, 187] on button "2" at bounding box center [278, 188] width 11 height 11
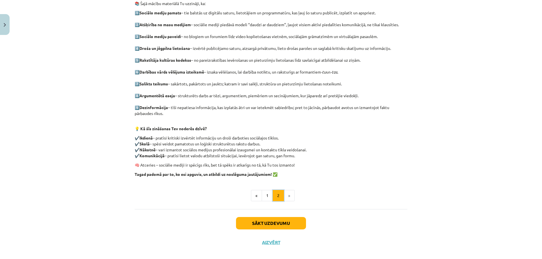
scroll to position [126, 0]
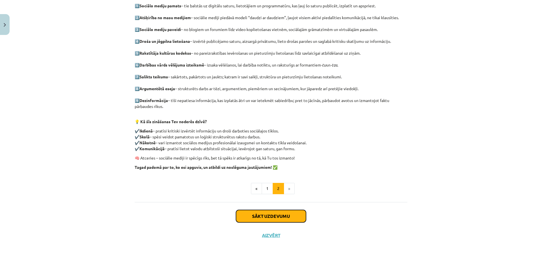
click at [262, 215] on button "Sākt uzdevumu" at bounding box center [271, 216] width 70 height 12
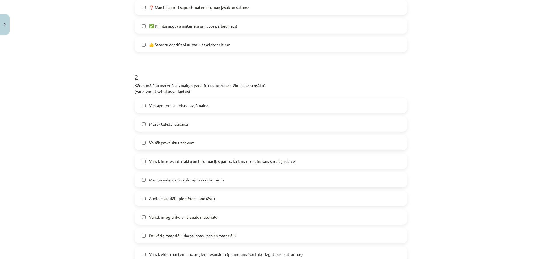
scroll to position [212, 0]
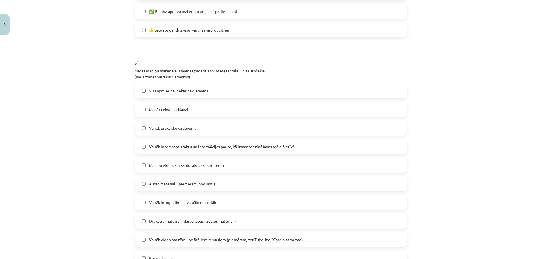
click at [140, 116] on label "Mazāk teksta lasīšanai" at bounding box center [270, 109] width 271 height 14
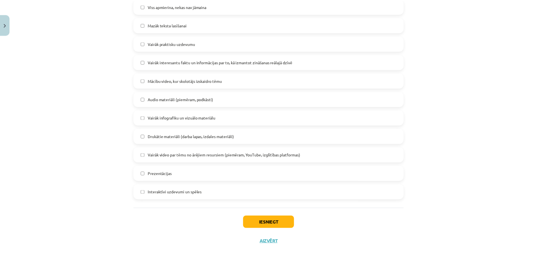
scroll to position [302, 0]
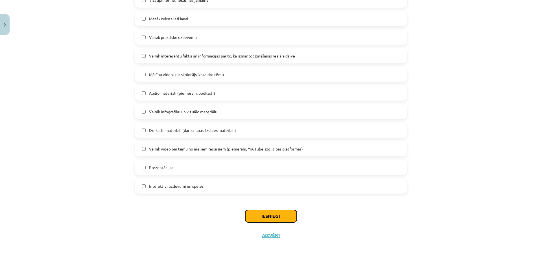
click at [273, 219] on button "Iesniegt" at bounding box center [270, 216] width 51 height 12
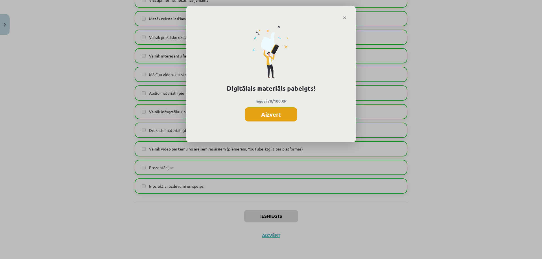
click at [257, 109] on button "Aizvērt" at bounding box center [271, 114] width 52 height 14
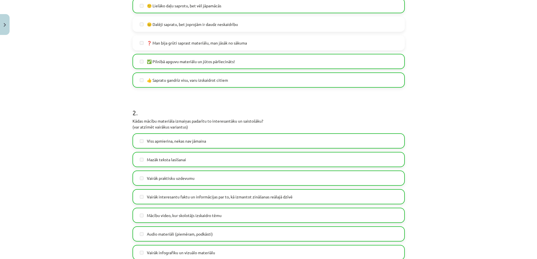
scroll to position [20, 0]
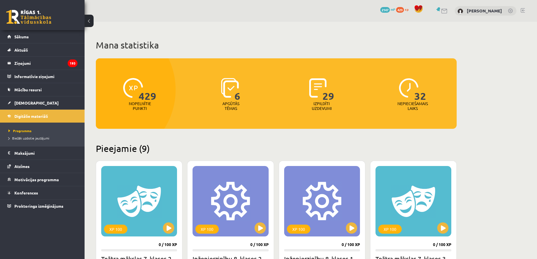
scroll to position [282, 0]
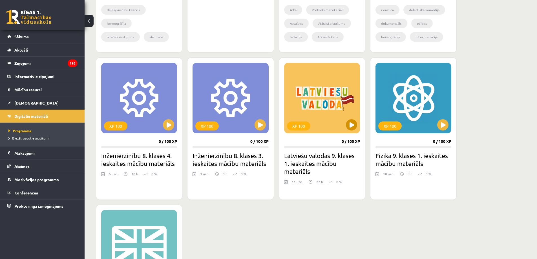
click at [332, 126] on div "XP 100" at bounding box center [322, 98] width 76 height 71
click at [323, 166] on h2 "Latviešu valodas 9. klases 1. ieskaites mācību materiāls" at bounding box center [322, 164] width 76 height 24
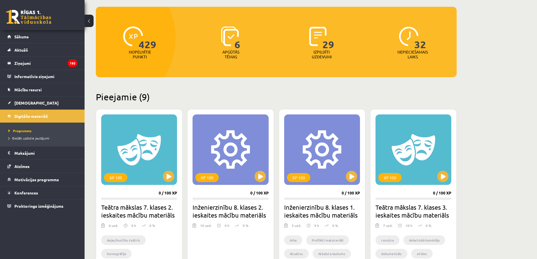
scroll to position [113, 0]
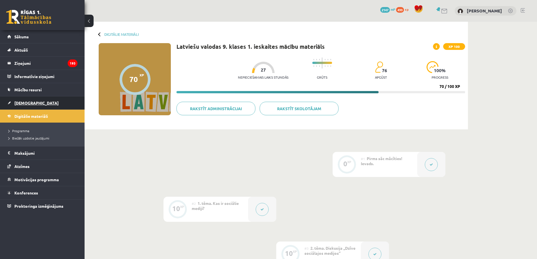
click at [27, 102] on span "[DEMOGRAPHIC_DATA]" at bounding box center [36, 102] width 44 height 5
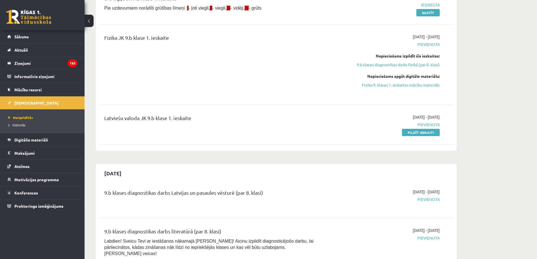
scroll to position [254, 0]
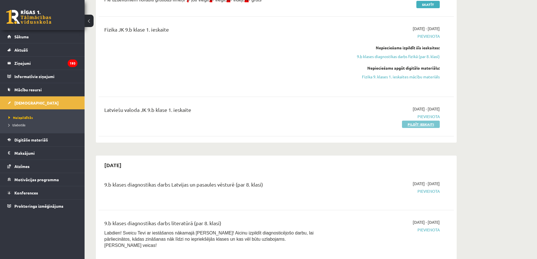
click at [413, 125] on link "Pildīt ieskaiti" at bounding box center [421, 124] width 38 height 7
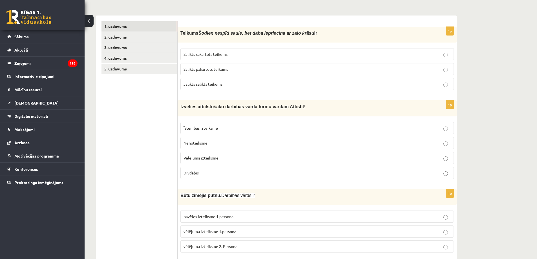
scroll to position [85, 0]
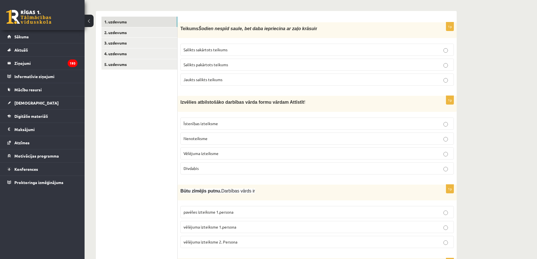
click at [215, 67] on span "Salikts pakārtots teikums" at bounding box center [206, 64] width 45 height 5
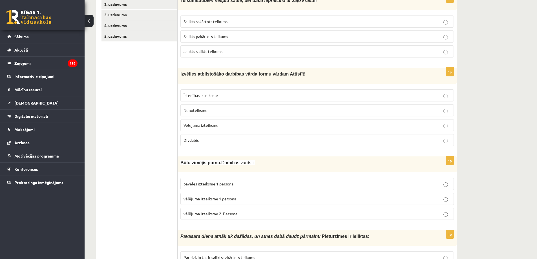
click at [246, 127] on p "Vēlējuma izteiksme" at bounding box center [317, 125] width 267 height 6
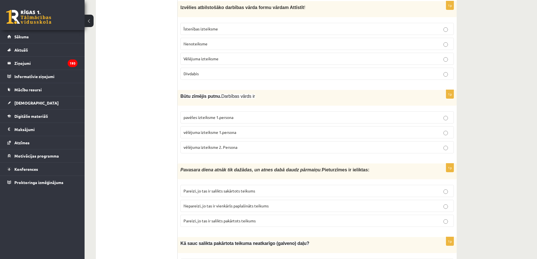
scroll to position [197, 0]
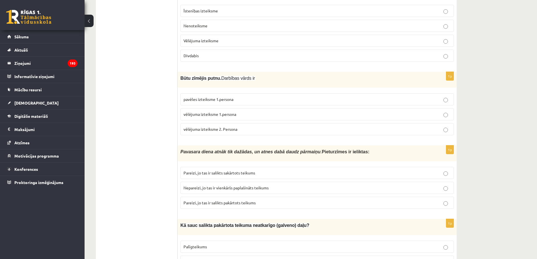
click at [242, 118] on label "vēlējuma izteiksme 1.persona" at bounding box center [318, 114] width 274 height 12
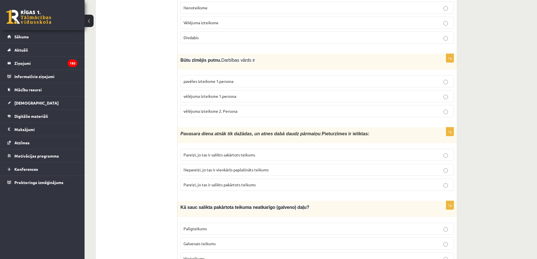
scroll to position [226, 0]
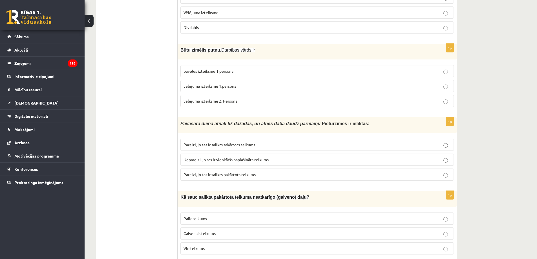
click at [231, 162] on p "Nepareizi, jo tas ir vienkāršs paplašināts teikums" at bounding box center [317, 160] width 267 height 6
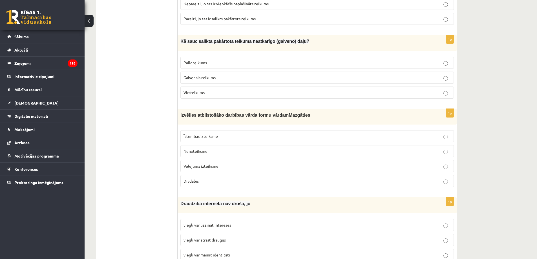
scroll to position [395, 0]
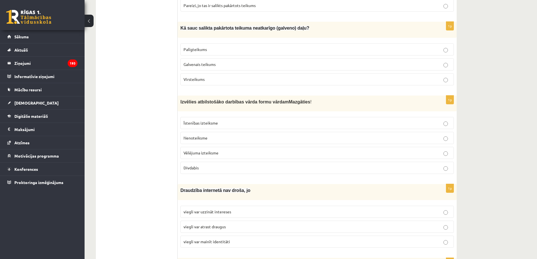
click at [447, 245] on label "viegli var mainīt identitāti" at bounding box center [318, 242] width 274 height 12
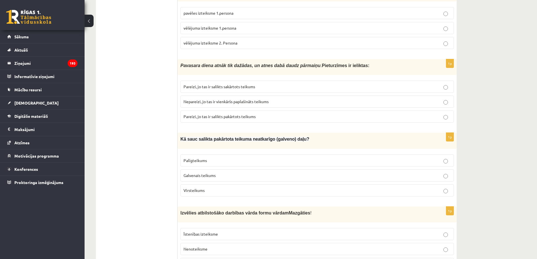
scroll to position [282, 0]
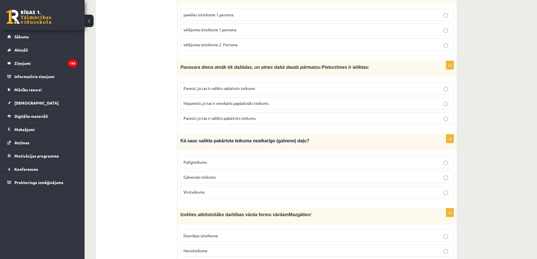
click at [212, 175] on span "Galvenais teikums" at bounding box center [200, 177] width 32 height 5
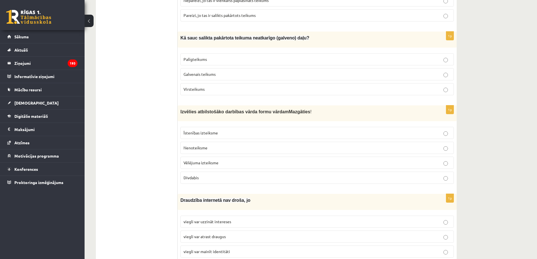
scroll to position [395, 0]
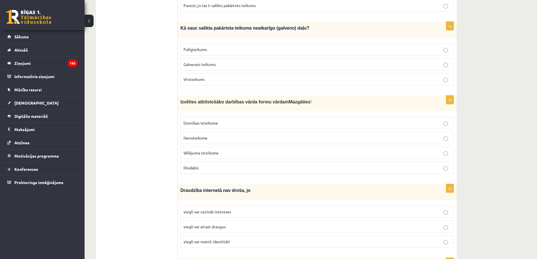
click at [206, 139] on span "Nenoteiksme" at bounding box center [196, 137] width 24 height 5
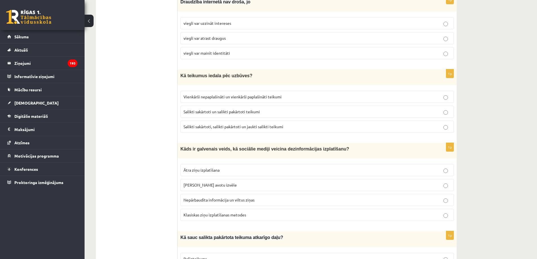
scroll to position [592, 0]
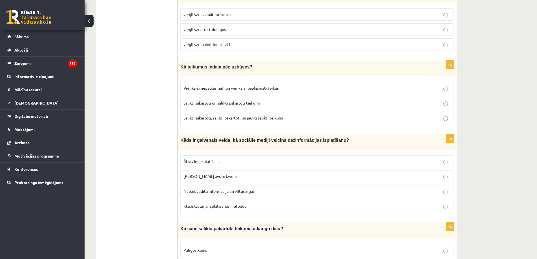
click at [228, 118] on p "Salikti sakārtoti, salikti pakārtoti un jaukti salikti teikumi" at bounding box center [317, 118] width 267 height 6
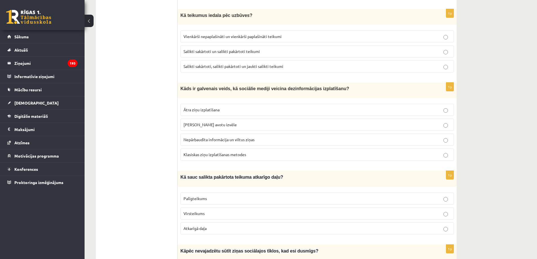
scroll to position [649, 0]
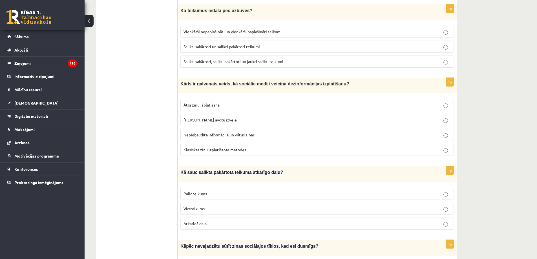
click at [198, 133] on span "Nepārbaudīta informācija un viltus ziņas" at bounding box center [219, 134] width 71 height 5
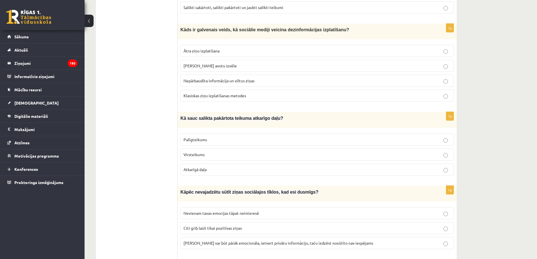
scroll to position [705, 0]
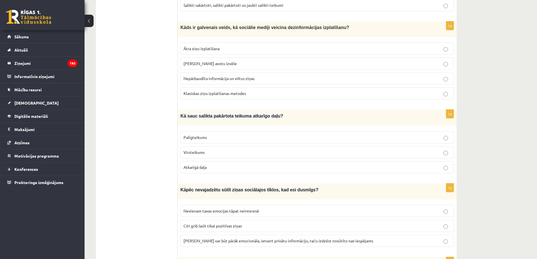
click at [208, 142] on fieldset "Palīgteikums Virsteikums Atkarīgā daļa" at bounding box center [318, 152] width 274 height 47
click at [212, 135] on p "Palīgteikums" at bounding box center [317, 138] width 267 height 6
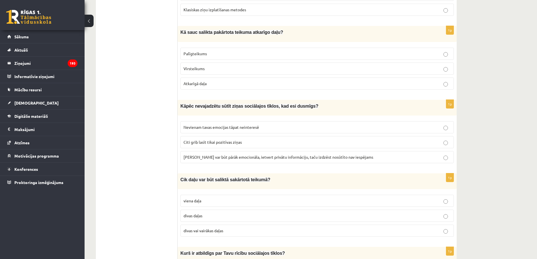
scroll to position [790, 0]
click at [303, 154] on span "Ziņa var būt pārāk emocionāla, ietvert privātu informāciju, taču izdzēst nosūtī…" at bounding box center [279, 156] width 190 height 5
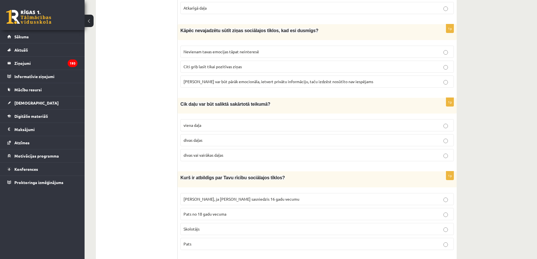
scroll to position [875, 0]
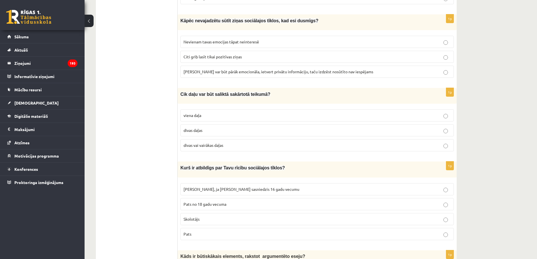
click at [209, 144] on span "divas vai vairākas daļas" at bounding box center [204, 145] width 40 height 5
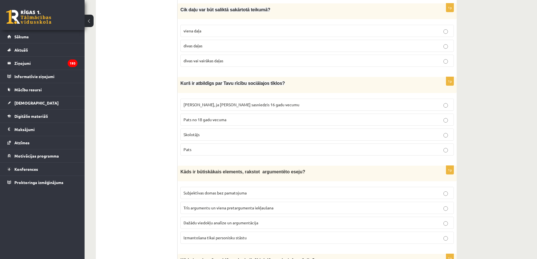
scroll to position [987, 0]
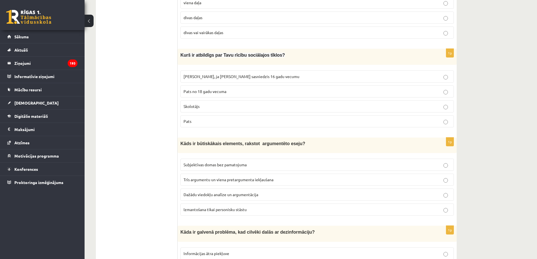
click at [191, 119] on span "Pats" at bounding box center [188, 121] width 8 height 5
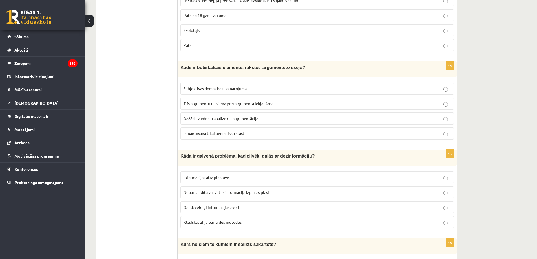
scroll to position [1072, 0]
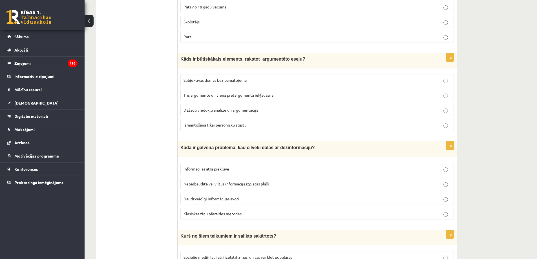
click at [241, 94] on span "Trīs argumentu un viena pretargumenta iekļaušana" at bounding box center [229, 95] width 90 height 5
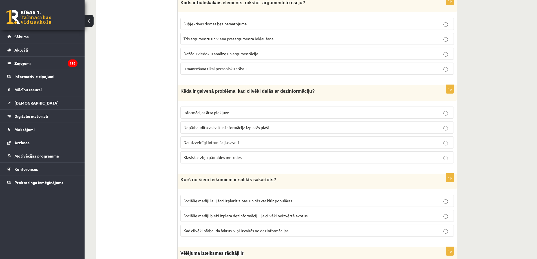
scroll to position [1157, 0]
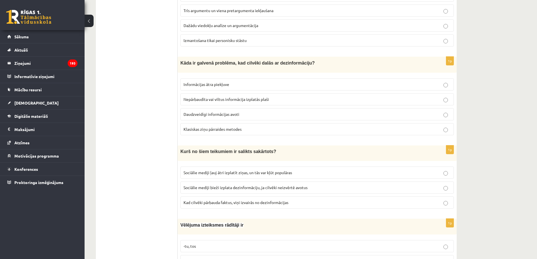
click at [267, 99] on p "Nepārbaudīta vai viltus informācija izplatās plaši" at bounding box center [317, 99] width 267 height 6
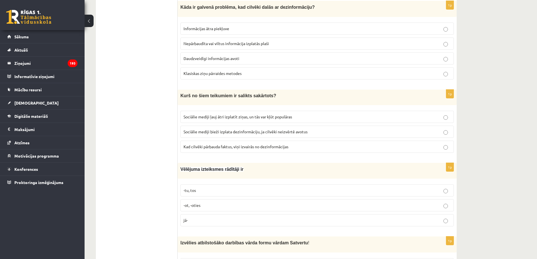
scroll to position [1213, 0]
click at [257, 129] on span "Sociālie mediji bieži izplata dezinformāciju, ja cilvēki neizvērtē avotus" at bounding box center [246, 131] width 124 height 5
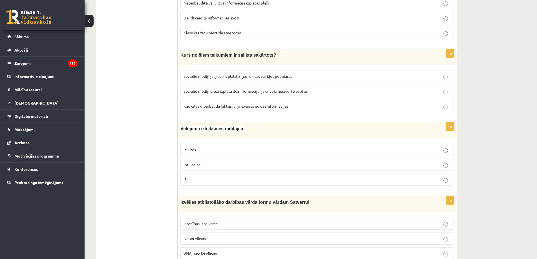
scroll to position [1270, 0]
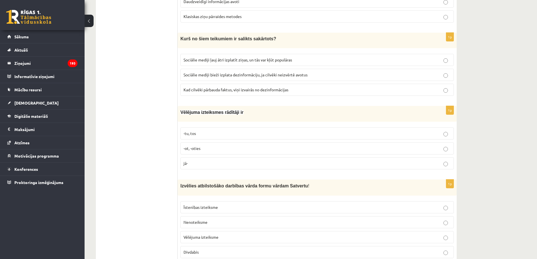
click at [216, 132] on p "-tu, tos" at bounding box center [317, 134] width 267 height 6
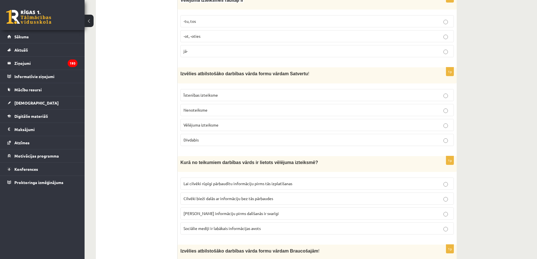
scroll to position [1382, 0]
click at [196, 122] on span "Vēlējuma izteiksme" at bounding box center [201, 124] width 35 height 5
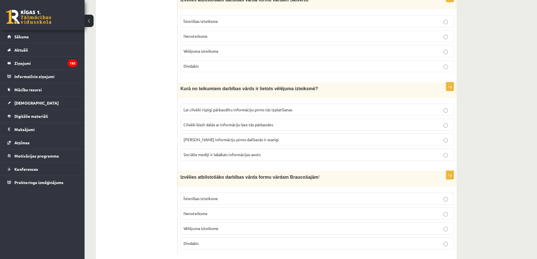
scroll to position [1463, 0]
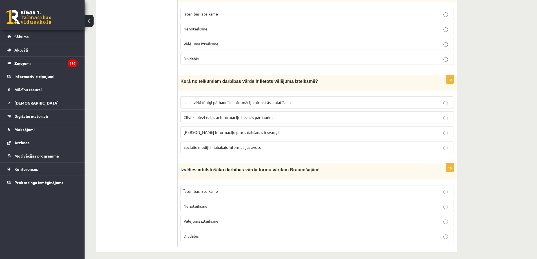
click at [212, 133] on label "Pārbaudīt informāciju pirms dalīšanās ir svarīgi" at bounding box center [318, 132] width 274 height 12
click at [196, 234] on span "Divdabis" at bounding box center [191, 236] width 15 height 5
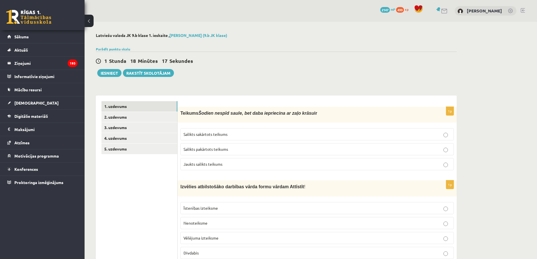
scroll to position [28, 0]
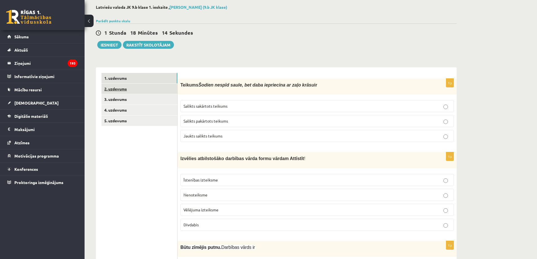
click at [143, 90] on link "2. uzdevums" at bounding box center [140, 89] width 76 height 10
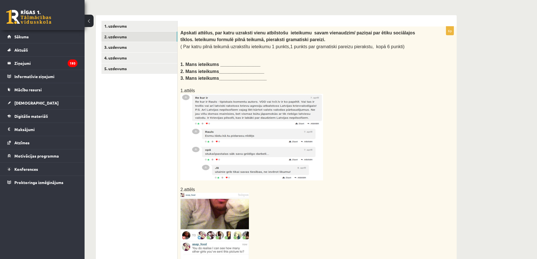
scroll to position [85, 0]
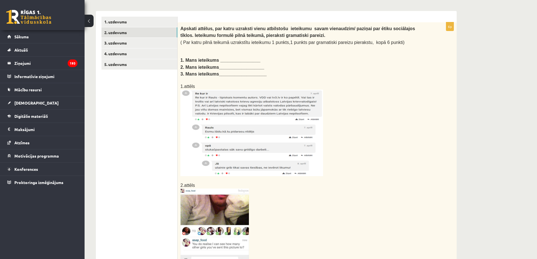
click at [270, 141] on img at bounding box center [252, 133] width 143 height 87
click at [248, 141] on img at bounding box center [252, 133] width 143 height 87
click at [248, 142] on img at bounding box center [252, 133] width 143 height 87
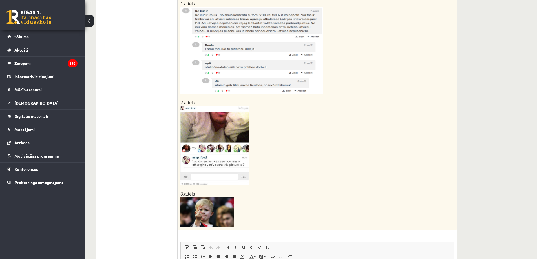
scroll to position [169, 0]
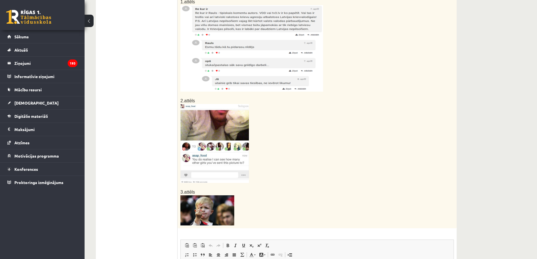
click at [199, 118] on img at bounding box center [215, 143] width 69 height 79
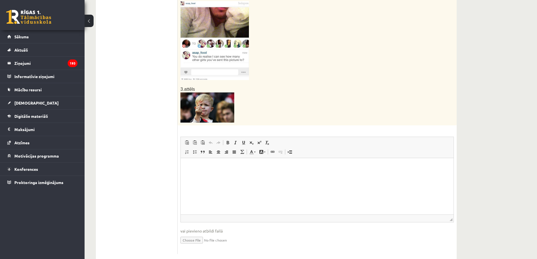
scroll to position [282, 0]
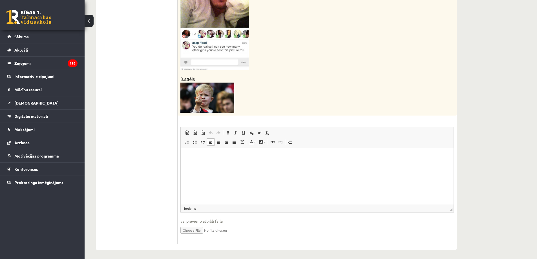
click at [188, 160] on p "Bagātinātā teksta redaktors, wiswyg-editor-user-answer-47024854379320" at bounding box center [317, 157] width 262 height 6
click at [228, 159] on p "**********" at bounding box center [317, 157] width 262 height 6
click at [195, 166] on p "**" at bounding box center [317, 167] width 262 height 6
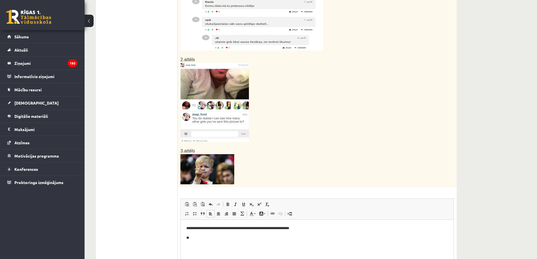
scroll to position [141, 0]
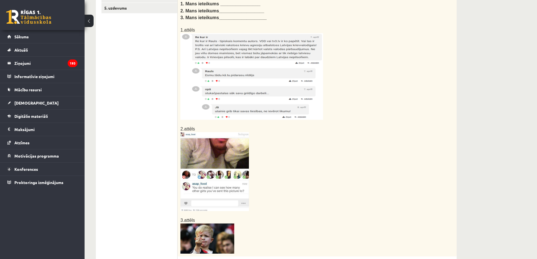
click at [213, 147] on img at bounding box center [215, 171] width 69 height 79
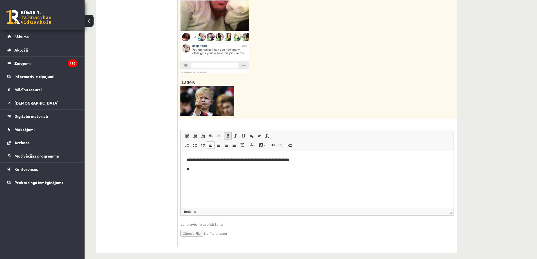
scroll to position [282, 0]
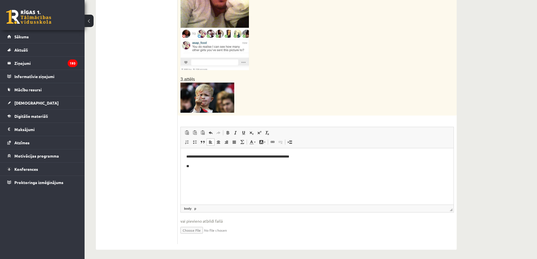
click at [196, 168] on p "**" at bounding box center [317, 167] width 262 height 6
click at [195, 177] on p "**" at bounding box center [317, 176] width 262 height 6
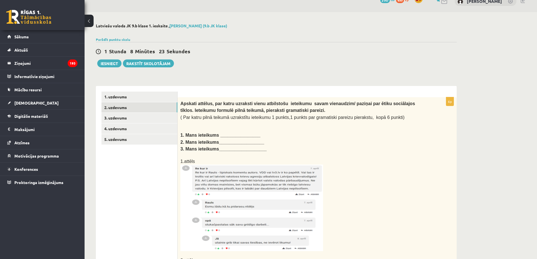
scroll to position [0, 0]
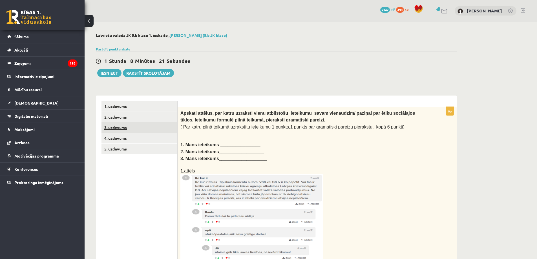
click at [135, 129] on link "3. uzdevums" at bounding box center [140, 127] width 76 height 10
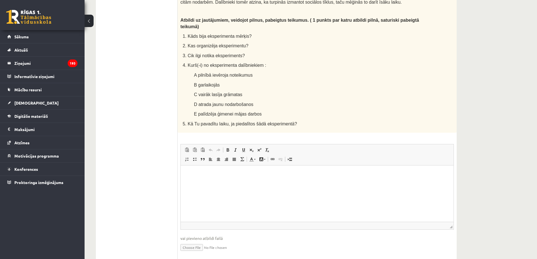
scroll to position [333, 0]
click at [190, 172] on p "Bagātinātā teksta redaktors, wiswyg-editor-user-answer-47024930642500" at bounding box center [317, 173] width 262 height 6
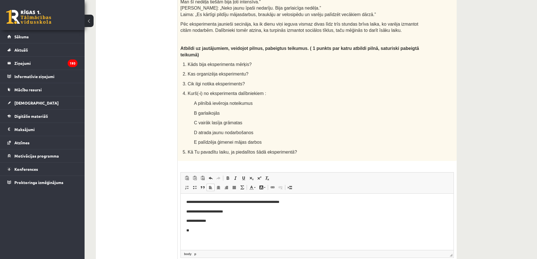
scroll to position [305, 0]
click at [198, 227] on p "**" at bounding box center [317, 230] width 262 height 6
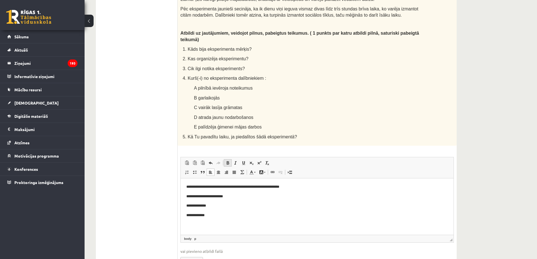
scroll to position [333, 0]
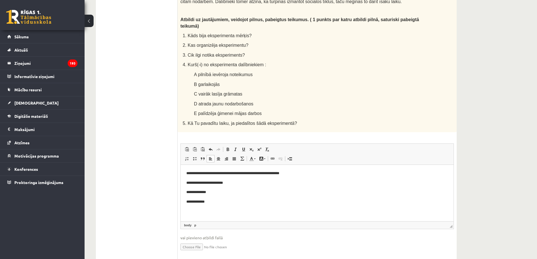
click at [189, 210] on html "**********" at bounding box center [317, 188] width 273 height 46
click at [215, 201] on p "**********" at bounding box center [317, 202] width 262 height 6
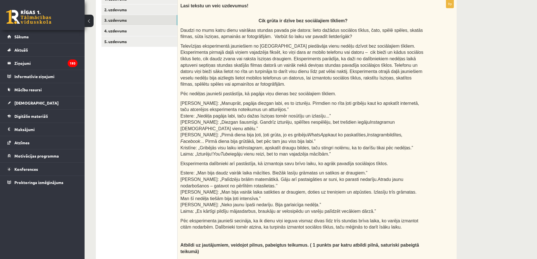
scroll to position [0, 0]
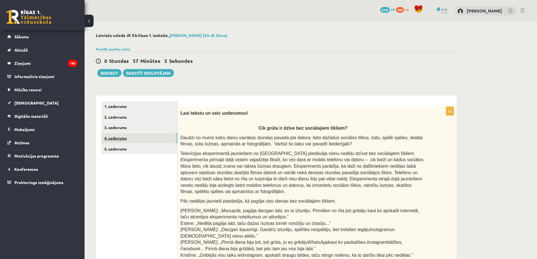
click at [118, 139] on link "4. uzdevums" at bounding box center [140, 138] width 76 height 10
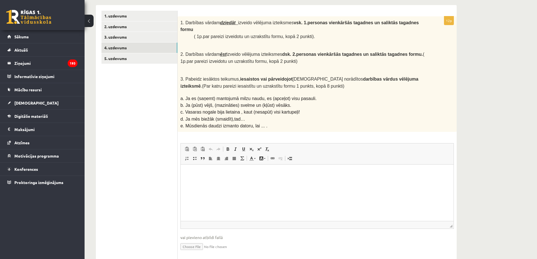
scroll to position [100, 0]
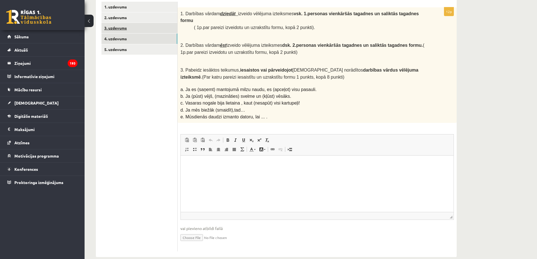
click at [125, 25] on link "3. uzdevums" at bounding box center [140, 28] width 76 height 10
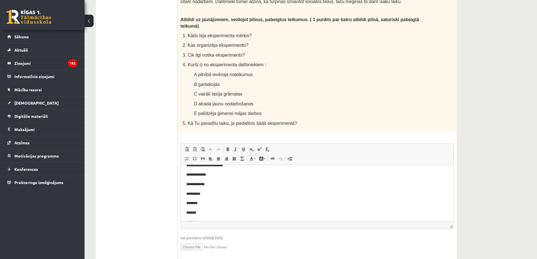
scroll to position [27, 0]
click at [210, 218] on html "**********" at bounding box center [317, 179] width 273 height 84
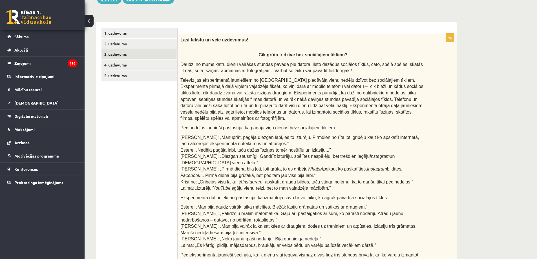
scroll to position [0, 0]
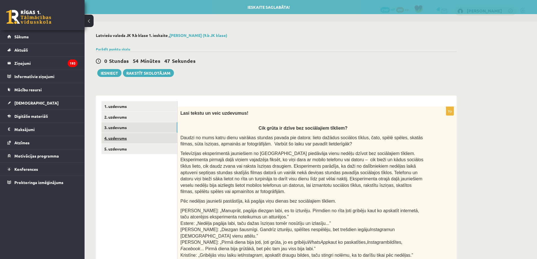
click at [116, 142] on link "4. uzdevums" at bounding box center [140, 138] width 76 height 10
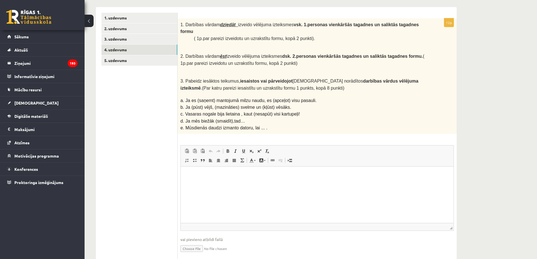
scroll to position [100, 0]
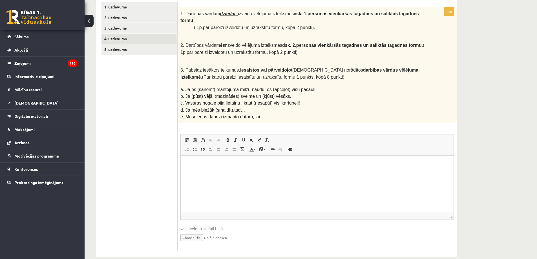
click at [189, 161] on html at bounding box center [317, 164] width 273 height 17
click at [204, 164] on p "**" at bounding box center [317, 164] width 262 height 6
click at [217, 201] on p "**********" at bounding box center [315, 200] width 258 height 6
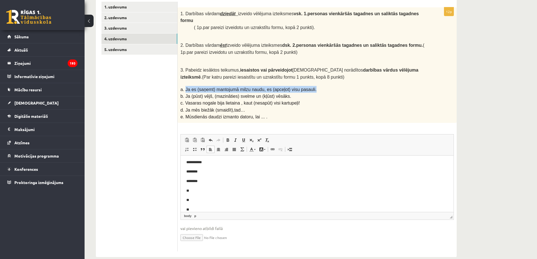
drag, startPoint x: 185, startPoint y: 81, endPoint x: 306, endPoint y: 82, distance: 120.5
click at [306, 86] on p "a. Ja es (saņemt) mantojumā milzu naudu, es (apceļot) visu pasauli." at bounding box center [303, 89] width 245 height 7
copy span "Ja es (saņemt) mantojumā milzu naudu, es (apceļot) visu pasauli."
click at [201, 199] on p "**" at bounding box center [315, 200] width 258 height 6
click at [213, 199] on p "**********" at bounding box center [315, 200] width 258 height 6
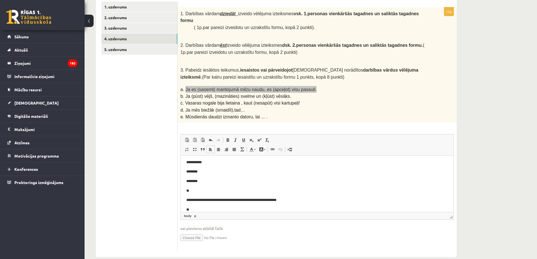
click at [198, 209] on p "**" at bounding box center [315, 210] width 258 height 6
click at [201, 94] on span "b. Ja (pūst) vējš, (mazināties) svelme un (kļūst) vēsāks." at bounding box center [236, 96] width 111 height 5
drag, startPoint x: 185, startPoint y: 88, endPoint x: 241, endPoint y: 82, distance: 56.1
click at [241, 82] on div "1. Darbības vārdam dziedāt izveido vēlējuma izteiksmes vsk. 1.personas vienkārš…" at bounding box center [317, 65] width 279 height 116
click at [235, 94] on span "b. Ja (pūst) vējš, (mazināties) svelme un (kļūst) vēsāks." at bounding box center [236, 96] width 111 height 5
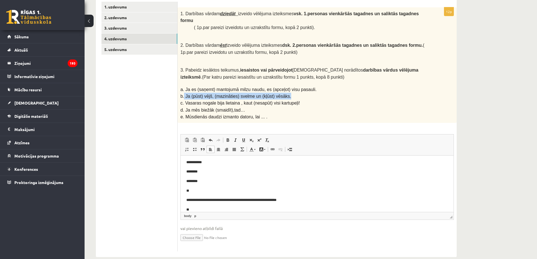
drag, startPoint x: 185, startPoint y: 88, endPoint x: 280, endPoint y: 87, distance: 95.4
click at [280, 93] on p "b. Ja (pūst) vējš, (mazināties) svelme un (kļūst) vēsāks." at bounding box center [303, 96] width 245 height 7
copy span "Ja (pūst) vējš, (mazināties) svelme un (kļūst) vēsāks."
click at [213, 207] on body "**********" at bounding box center [317, 181] width 262 height 63
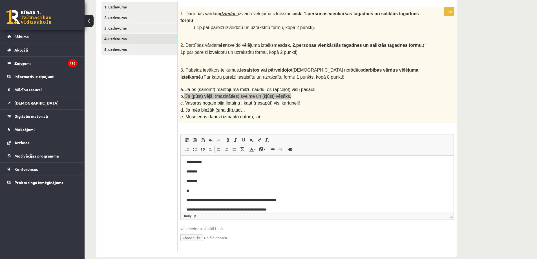
click at [205, 210] on p "**********" at bounding box center [315, 210] width 258 height 6
click at [197, 210] on p "**********" at bounding box center [315, 210] width 258 height 6
click at [216, 210] on p "**********" at bounding box center [315, 210] width 258 height 6
click at [232, 210] on p "**********" at bounding box center [315, 210] width 258 height 6
click at [259, 211] on p "**********" at bounding box center [315, 210] width 258 height 6
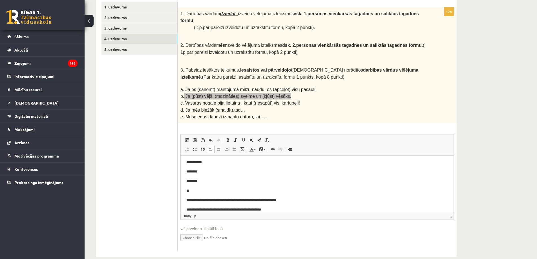
click at [251, 210] on p "**********" at bounding box center [315, 210] width 258 height 6
click at [258, 210] on p "**********" at bounding box center [315, 210] width 258 height 6
click at [274, 209] on p "**********" at bounding box center [315, 210] width 258 height 6
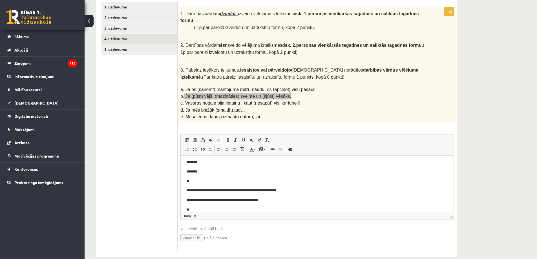
click at [190, 190] on p "**********" at bounding box center [315, 191] width 258 height 6
click at [203, 101] on span "c. Vasaras nogale bija lietaina , kaut (nesapūt) visi kartupeļi!" at bounding box center [241, 103] width 120 height 5
click at [185, 101] on span "c. Vasaras nogale bija lietaina , kaut (nesapūt) visi kartupeļi!" at bounding box center [241, 103] width 120 height 5
click at [188, 101] on span "c. Vasaras nogale bija lietaina , kaut (nesapūt) visi kartupeļi!" at bounding box center [241, 103] width 120 height 5
drag, startPoint x: 185, startPoint y: 94, endPoint x: 194, endPoint y: 86, distance: 11.8
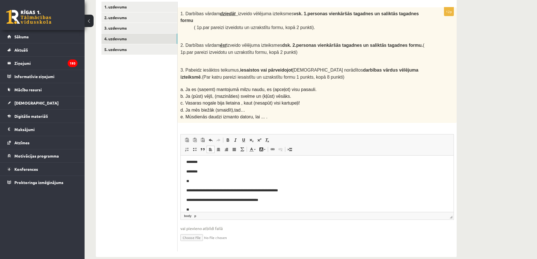
click at [194, 94] on span "b. Ja (pūst) vējš, (mazināties) svelme un (kļūst) vēsāks." at bounding box center [236, 96] width 111 height 5
click at [187, 101] on span "c. Vasaras nogale bija lietaina , kaut (nesapūt) visi kartupeļi!" at bounding box center [241, 103] width 120 height 5
click at [189, 101] on span "c. Vasaras nogale bija lietaina , kaut (nesapūt) visi kartupeļi!" at bounding box center [241, 103] width 120 height 5
click at [189, 93] on p "b. Ja (pūst) vējš, (mazināties) svelme un (kļūst) vēsāks." at bounding box center [303, 96] width 245 height 7
drag, startPoint x: 186, startPoint y: 93, endPoint x: 289, endPoint y: 92, distance: 103.5
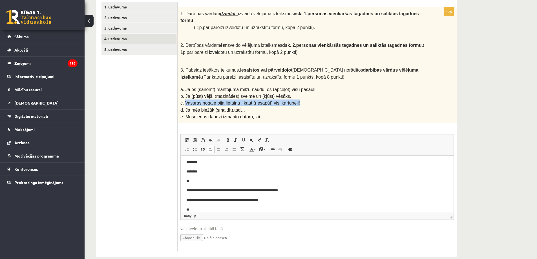
click at [289, 101] on span "c. Vasaras nogale bija lietaina , kaut (nesapūt) visi kartupeļi!" at bounding box center [241, 103] width 120 height 5
copy span "Vasaras nogale bija lietaina , kaut (nesapūt) visi kartupeļi!"
click at [199, 208] on p "**" at bounding box center [315, 210] width 258 height 6
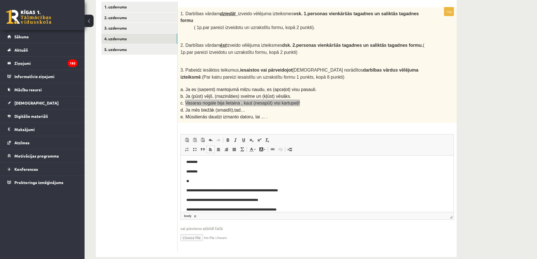
click at [261, 209] on p "**********" at bounding box center [315, 210] width 258 height 6
click at [248, 210] on p "**********" at bounding box center [315, 210] width 258 height 6
click at [287, 211] on p "**********" at bounding box center [315, 210] width 258 height 6
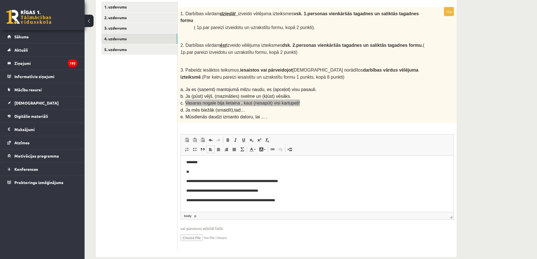
scroll to position [30, 0]
drag, startPoint x: 186, startPoint y: 100, endPoint x: 237, endPoint y: 101, distance: 50.8
click at [237, 108] on span "d. Ja mēs biežāk (smaidīt),tad…" at bounding box center [213, 110] width 65 height 5
copy span "a mēs biežāk (smaidīt),tad…"
click at [199, 207] on p "**" at bounding box center [315, 210] width 258 height 6
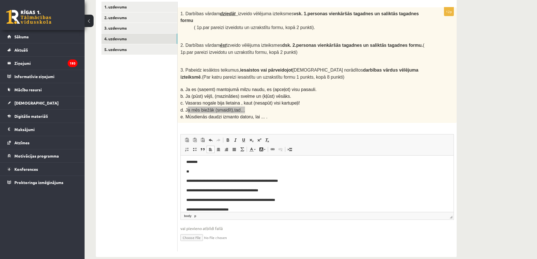
click at [227, 208] on p "**********" at bounding box center [315, 210] width 258 height 6
click at [215, 209] on p "**********" at bounding box center [315, 210] width 258 height 6
click at [245, 210] on p "**********" at bounding box center [315, 210] width 258 height 6
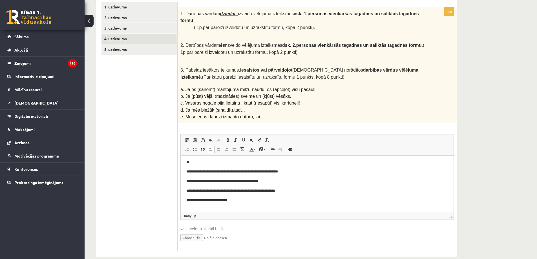
click at [243, 115] on span "e. Mūsdienās daudzi izmanto datoru, lai ... ." at bounding box center [224, 117] width 87 height 5
click at [243, 199] on p "**********" at bounding box center [315, 201] width 258 height 6
drag, startPoint x: 185, startPoint y: 107, endPoint x: 259, endPoint y: 107, distance: 73.6
click at [259, 115] on span "e. Mūsdienās daudzi izmanto datoru, lai ... ." at bounding box center [224, 117] width 87 height 5
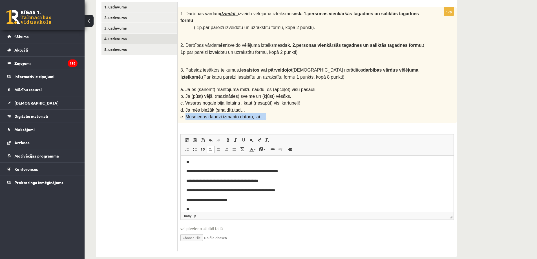
copy span "Mūsdienās daudzi izmanto datoru, lai ..."
click at [209, 206] on body "**********" at bounding box center [317, 171] width 262 height 101
click at [191, 199] on p "**********" at bounding box center [315, 200] width 258 height 6
click at [258, 211] on p "**********" at bounding box center [315, 210] width 258 height 6
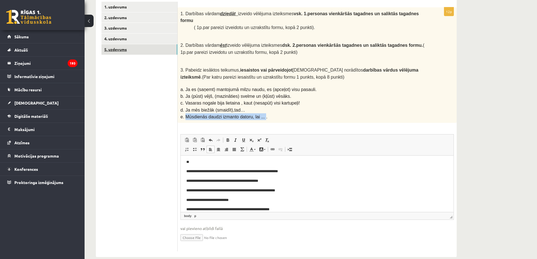
click at [120, 50] on link "5. uzdevums" at bounding box center [140, 49] width 76 height 10
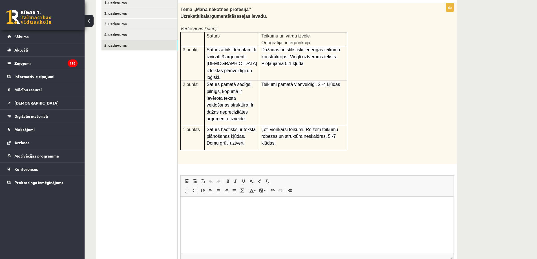
scroll to position [108, 0]
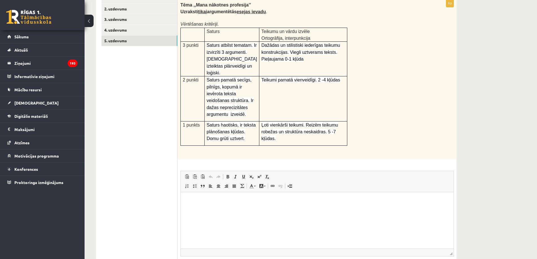
click at [241, 206] on html at bounding box center [317, 200] width 273 height 17
click at [246, 203] on p "**********" at bounding box center [317, 201] width 262 height 6
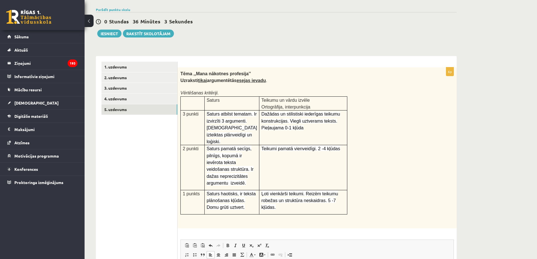
scroll to position [0, 0]
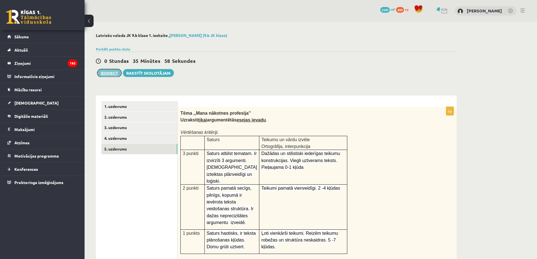
click at [108, 72] on button "Iesniegt" at bounding box center [109, 73] width 24 height 8
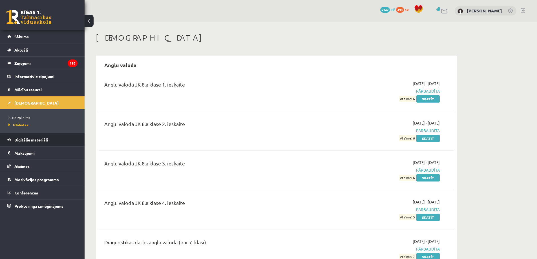
click at [37, 137] on link "Digitālie materiāli" at bounding box center [42, 139] width 70 height 13
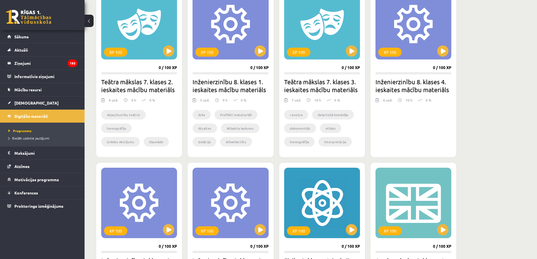
scroll to position [181, 0]
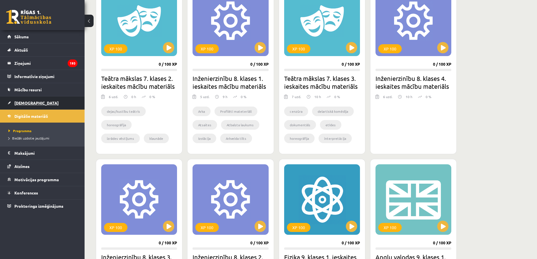
click at [43, 100] on link "[DEMOGRAPHIC_DATA]" at bounding box center [42, 102] width 70 height 13
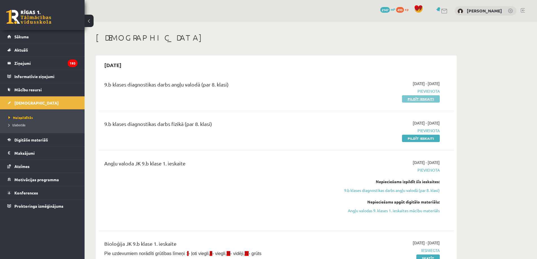
click at [412, 101] on link "Pildīt ieskaiti" at bounding box center [421, 98] width 38 height 7
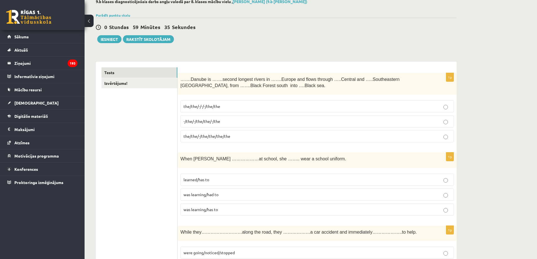
scroll to position [45, 0]
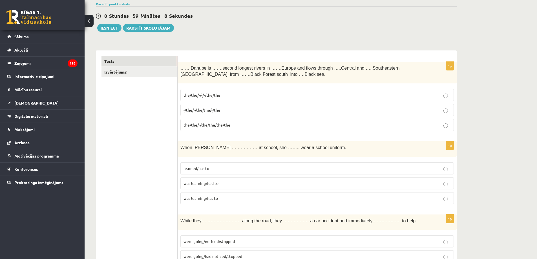
click at [443, 111] on p "-/the/-/the/the/-/the" at bounding box center [317, 110] width 267 height 6
click at [450, 114] on label "-/the/-/the/the/-/the" at bounding box center [318, 110] width 274 height 12
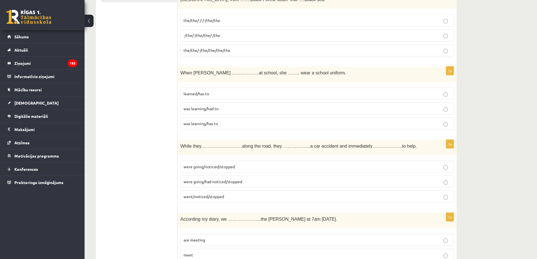
scroll to position [158, 0]
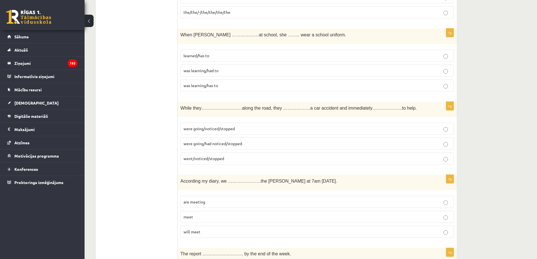
click at [364, 127] on p "were going/noticed/stopped" at bounding box center [317, 129] width 267 height 6
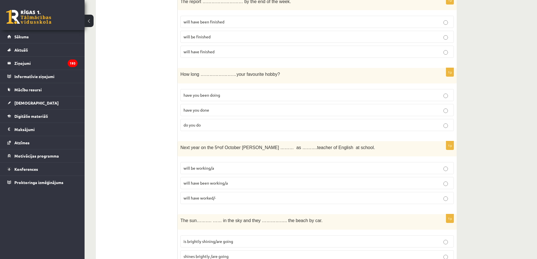
scroll to position [468, 0]
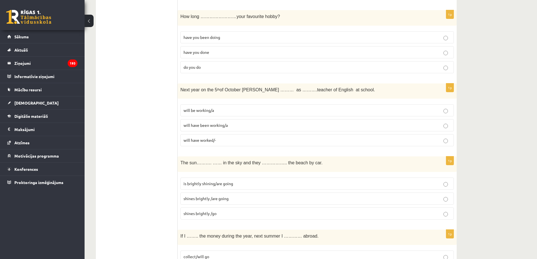
click at [451, 115] on label "will be working/a" at bounding box center [318, 110] width 274 height 12
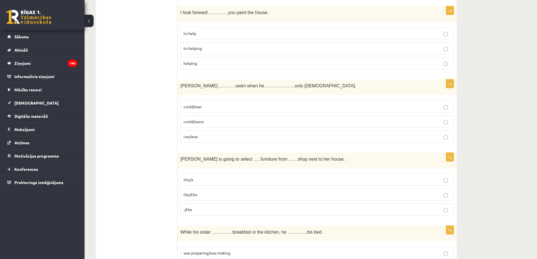
scroll to position [779, 0]
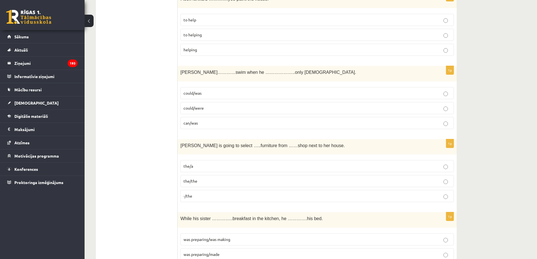
click at [443, 96] on p "could/was" at bounding box center [317, 93] width 267 height 6
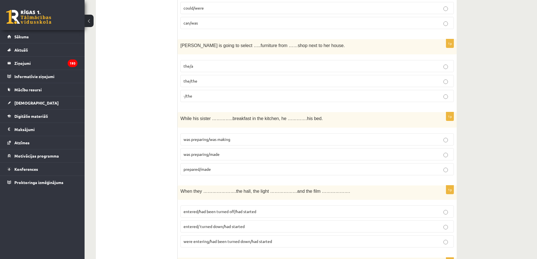
scroll to position [891, 0]
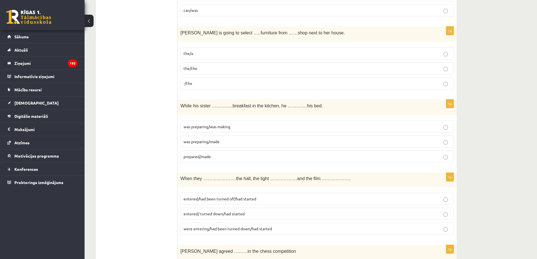
click at [443, 125] on p "was preparing/was making" at bounding box center [317, 127] width 267 height 6
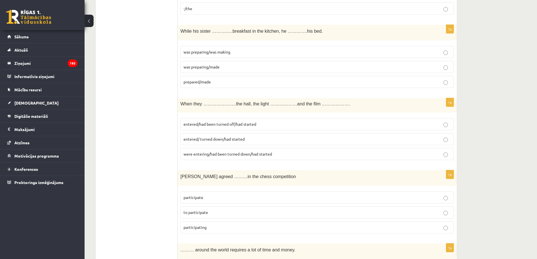
scroll to position [976, 0]
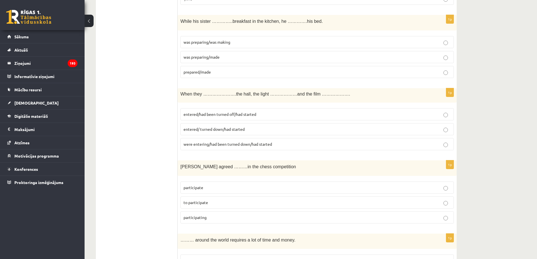
click at [447, 120] on label "entered/had been turned off/had started" at bounding box center [318, 114] width 274 height 12
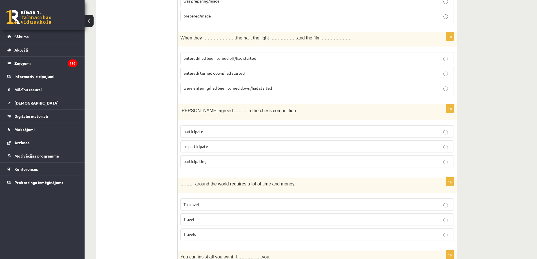
scroll to position [1033, 0]
click at [442, 151] on label "to participate" at bounding box center [318, 146] width 274 height 12
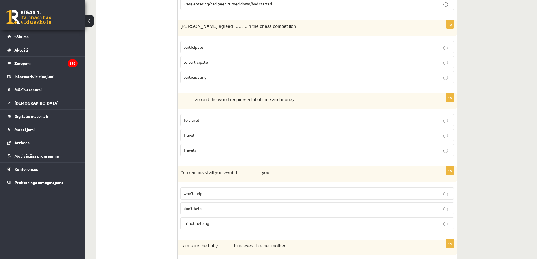
scroll to position [1117, 0]
click at [446, 112] on fieldset "To travel Travel Travels" at bounding box center [318, 134] width 274 height 47
click at [445, 115] on label "To travel" at bounding box center [318, 120] width 274 height 12
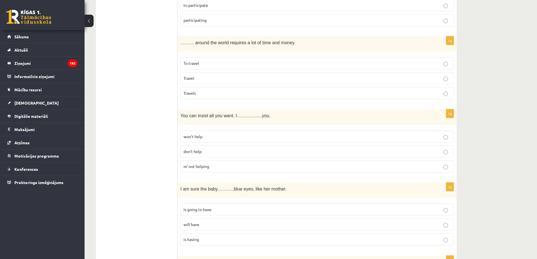
scroll to position [1202, 0]
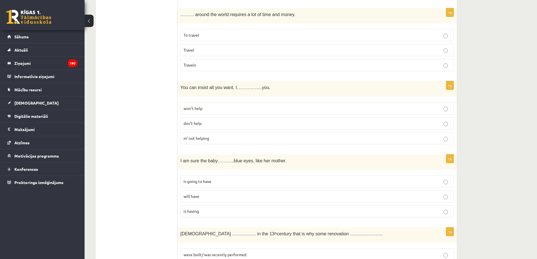
click at [442, 142] on label "m’ not helping" at bounding box center [318, 138] width 274 height 12
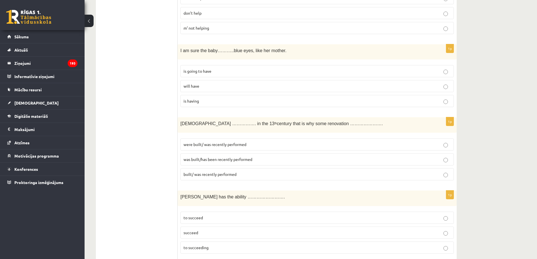
scroll to position [1343, 0]
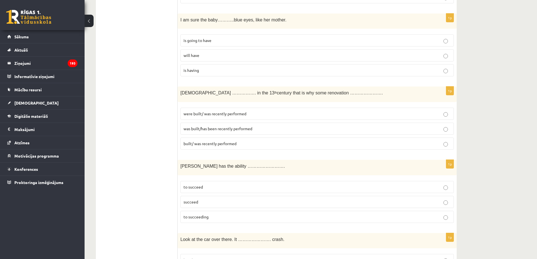
click at [444, 126] on p "was built/has been recently performed" at bounding box center [317, 129] width 267 height 6
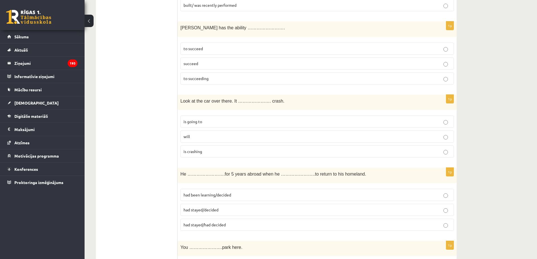
scroll to position [1512, 0]
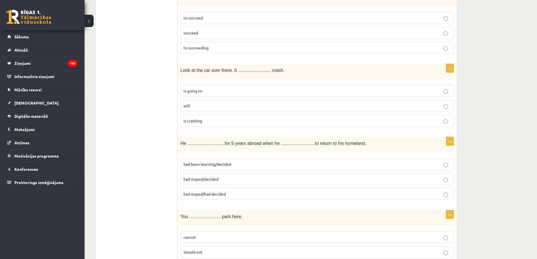
click at [448, 89] on p "is going to" at bounding box center [317, 91] width 267 height 6
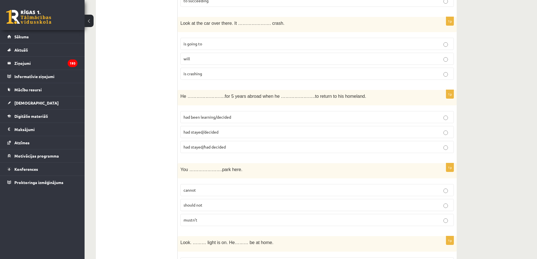
scroll to position [1569, 0]
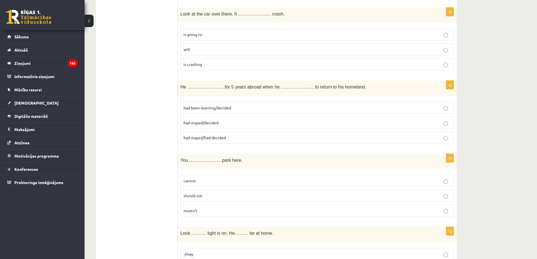
click at [446, 135] on label "had stayed/had decided" at bounding box center [318, 138] width 274 height 12
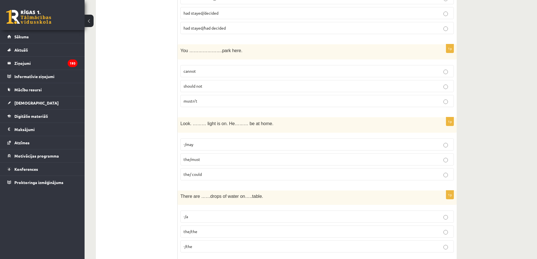
scroll to position [1710, 0]
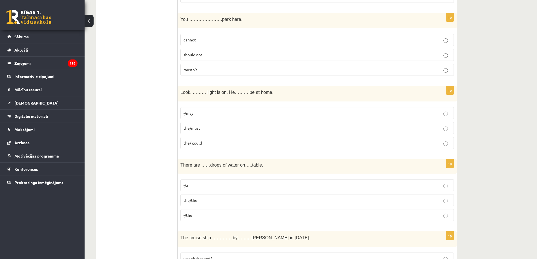
click at [442, 125] on p "the/must" at bounding box center [317, 128] width 267 height 6
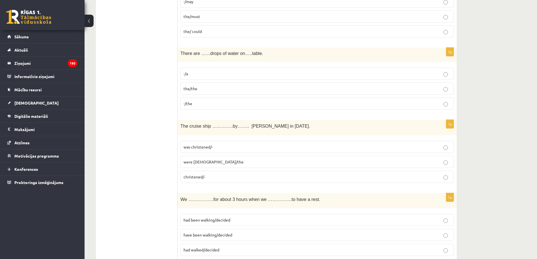
scroll to position [1822, 0]
click at [299, 104] on p "-/the" at bounding box center [317, 103] width 267 height 6
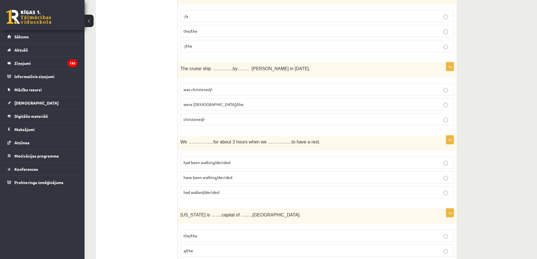
scroll to position [1907, 0]
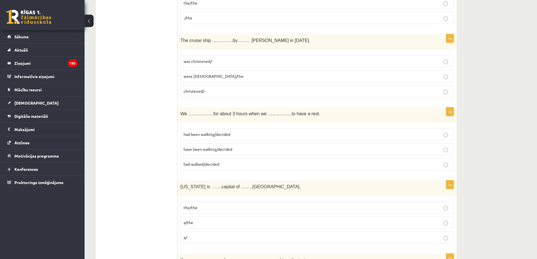
click at [258, 68] on fieldset "was christened/- were christened/the [DEMOGRAPHIC_DATA]/-" at bounding box center [318, 75] width 274 height 47
click at [258, 64] on p "was christened/-" at bounding box center [317, 61] width 267 height 6
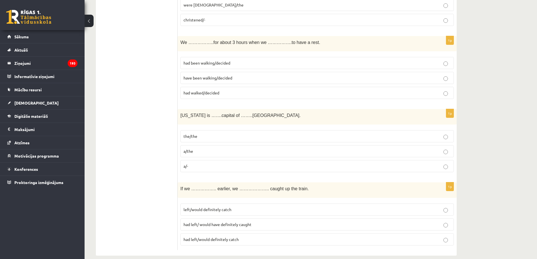
scroll to position [1987, 0]
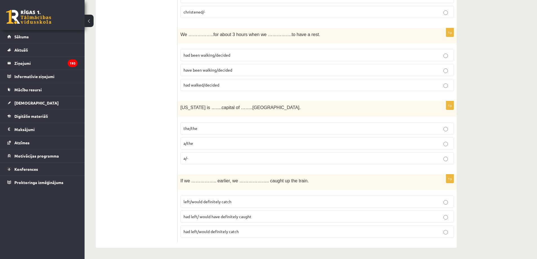
click at [257, 74] on label "have been walking/decided" at bounding box center [318, 70] width 274 height 12
click at [199, 128] on p "the/the" at bounding box center [317, 129] width 267 height 6
click at [198, 147] on label "a/the" at bounding box center [318, 143] width 274 height 12
click at [267, 213] on label "had left/ would have definitely caught" at bounding box center [318, 217] width 274 height 12
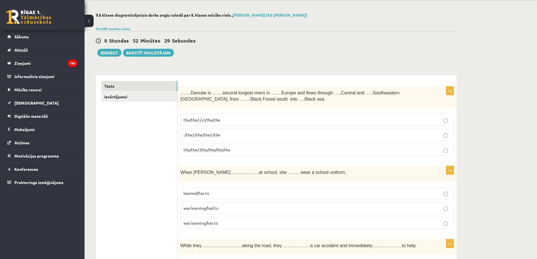
scroll to position [0, 0]
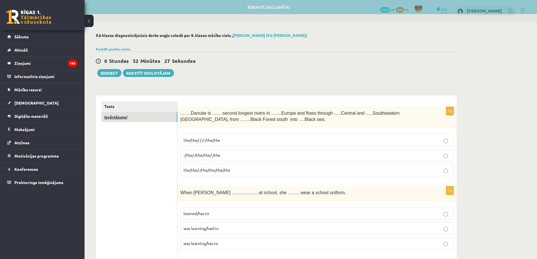
click at [135, 120] on link "Izvērtējums!" at bounding box center [140, 117] width 76 height 10
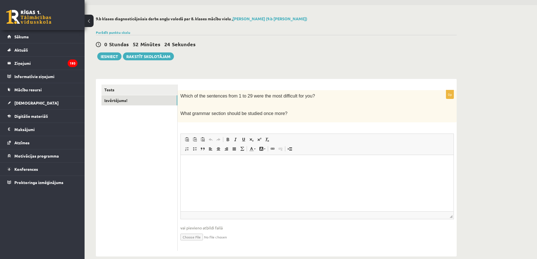
scroll to position [26, 0]
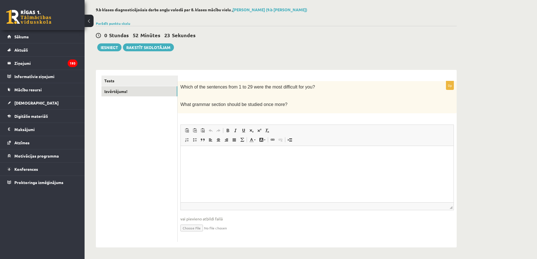
click at [227, 163] on html at bounding box center [317, 154] width 273 height 17
click at [229, 154] on p "**********" at bounding box center [317, 154] width 262 height 6
click at [220, 155] on p "**********" at bounding box center [317, 154] width 262 height 6
click at [233, 153] on p "**********" at bounding box center [317, 154] width 262 height 6
click at [339, 154] on p "**********" at bounding box center [317, 154] width 262 height 6
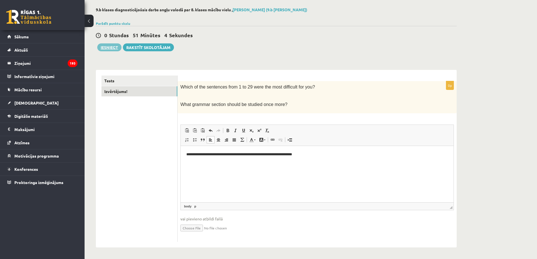
click at [114, 50] on button "Iesniegt" at bounding box center [109, 47] width 24 height 8
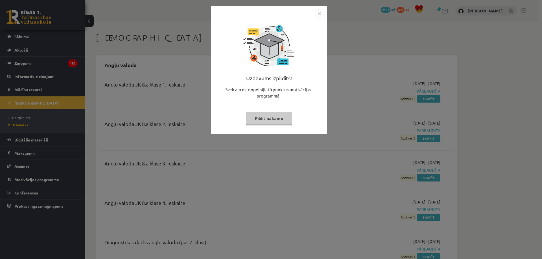
click at [283, 116] on button "Pildīt nākamo" at bounding box center [269, 118] width 46 height 13
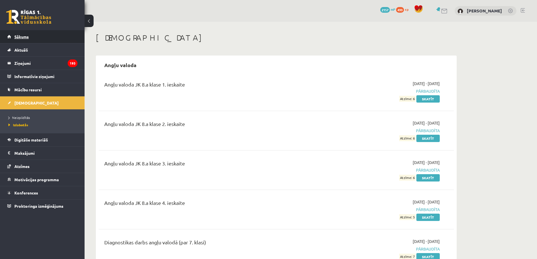
click at [44, 36] on link "Sākums" at bounding box center [42, 36] width 70 height 13
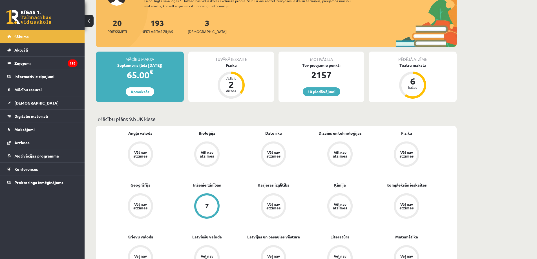
scroll to position [85, 0]
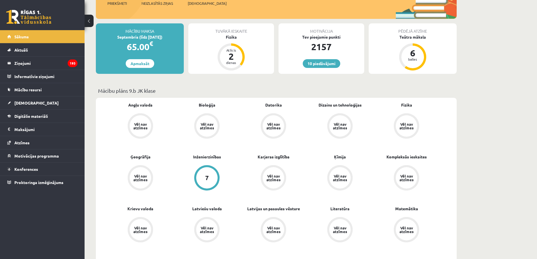
click at [136, 120] on div "Vēl nav atzīmes" at bounding box center [140, 125] width 21 height 21
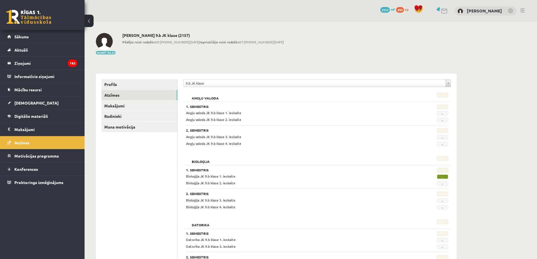
click at [205, 182] on span "Bioloģija JK 9.b klase 2. ieskaite" at bounding box center [210, 183] width 49 height 5
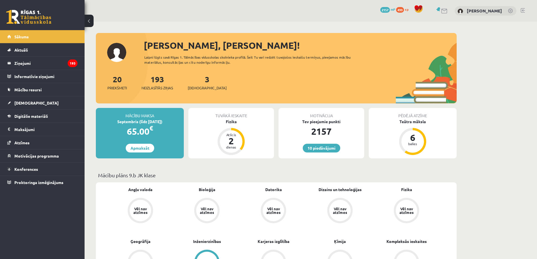
scroll to position [85, 0]
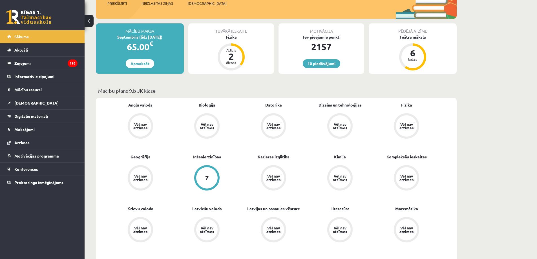
click at [155, 121] on link "Vēl nav atzīmes" at bounding box center [140, 126] width 67 height 27
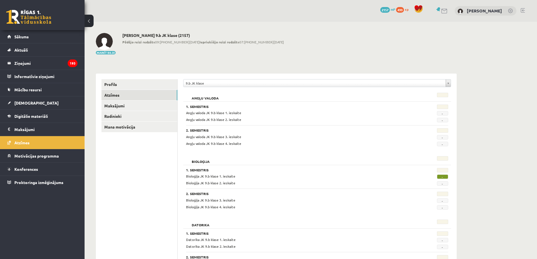
click at [441, 115] on span "-" at bounding box center [442, 113] width 11 height 5
click at [441, 111] on div "-" at bounding box center [430, 112] width 45 height 5
click at [44, 113] on link "Digitālie materiāli" at bounding box center [42, 116] width 70 height 13
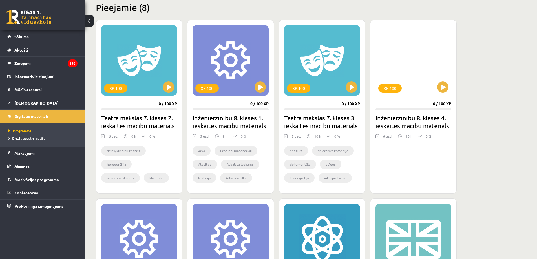
scroll to position [226, 0]
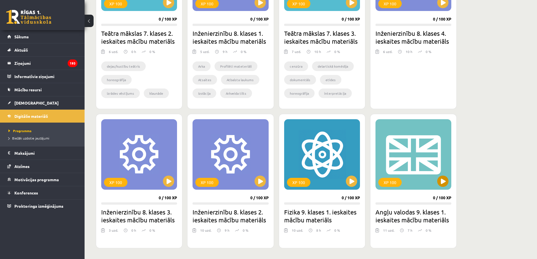
click at [413, 179] on div "XP 100" at bounding box center [414, 154] width 76 height 71
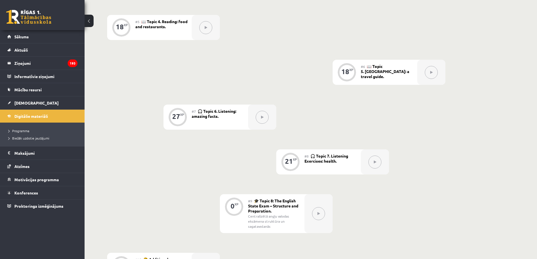
scroll to position [274, 0]
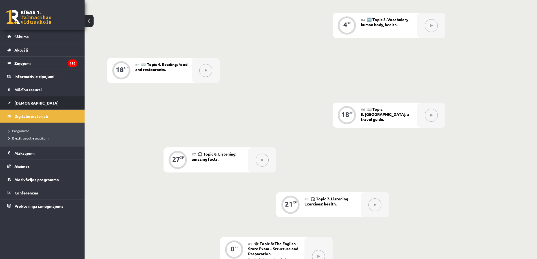
click at [29, 104] on span "[DEMOGRAPHIC_DATA]" at bounding box center [36, 102] width 44 height 5
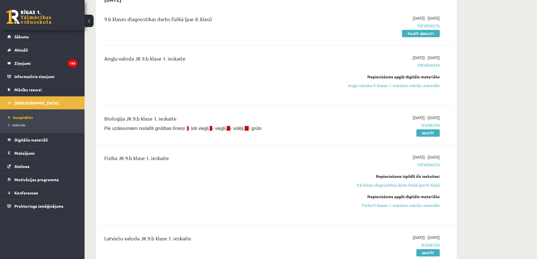
scroll to position [56, 0]
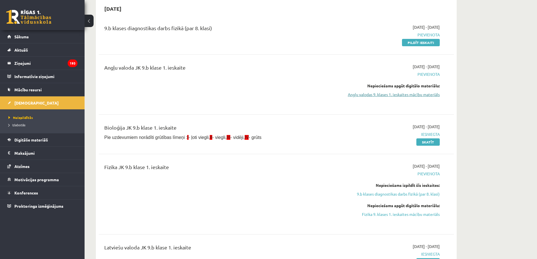
click at [385, 94] on link "Angļu valodas 9. klases 1. ieskaites mācību materiāls" at bounding box center [387, 95] width 106 height 6
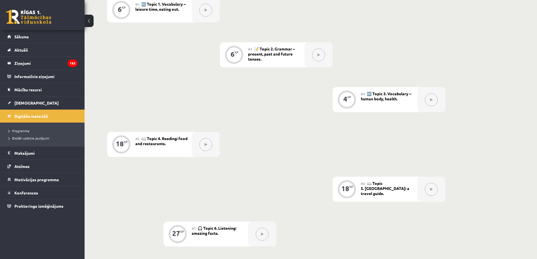
scroll to position [310, 0]
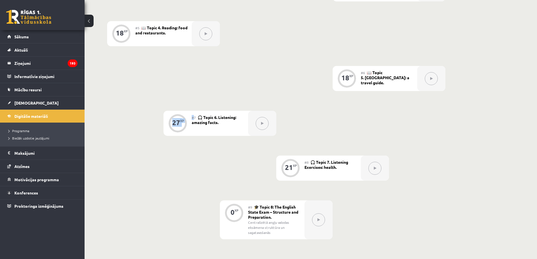
drag, startPoint x: 191, startPoint y: 120, endPoint x: 195, endPoint y: 120, distance: 3.9
click at [195, 120] on div "27 XP #7 🎧 Topic 6. Listening: amazing facts." at bounding box center [220, 123] width 113 height 25
click at [324, 154] on div "0 XP #1 💡 Pirms sāc mācīties! Ievada daļa Introduction 6 XP #2 🔤 Topic 1. Vocab…" at bounding box center [276, 67] width 339 height 451
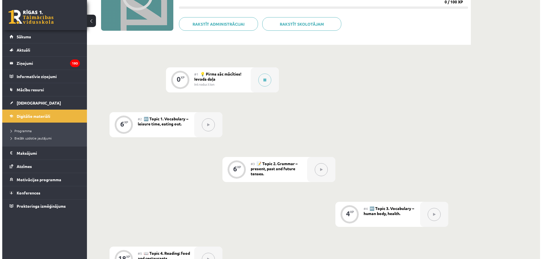
scroll to position [28, 0]
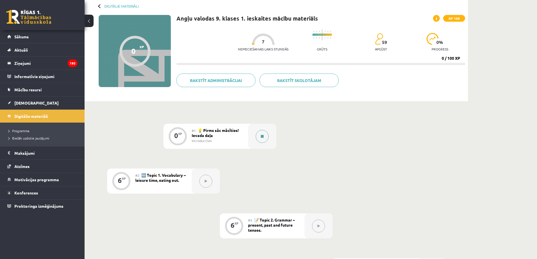
click at [262, 133] on button at bounding box center [262, 136] width 13 height 13
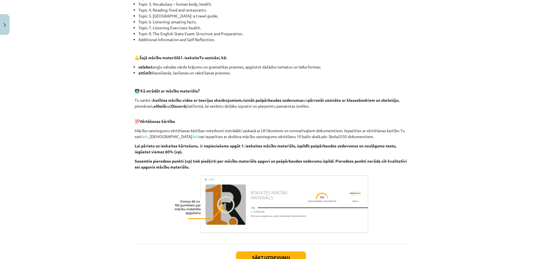
scroll to position [339, 0]
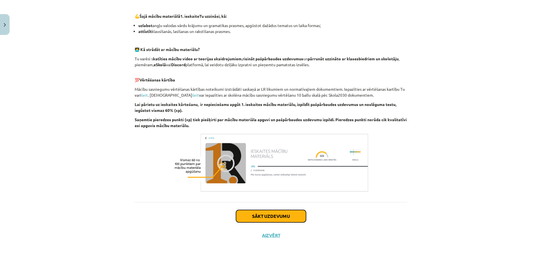
click at [262, 216] on button "Sākt uzdevumu" at bounding box center [271, 216] width 70 height 12
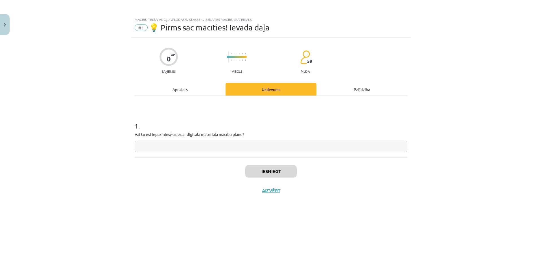
click at [146, 142] on input "text" at bounding box center [271, 147] width 273 height 12
type input "*"
type input "**"
click at [275, 164] on div "Iesniegt Aizvērt" at bounding box center [271, 176] width 273 height 39
click at [275, 166] on button "Iesniegt" at bounding box center [270, 171] width 51 height 12
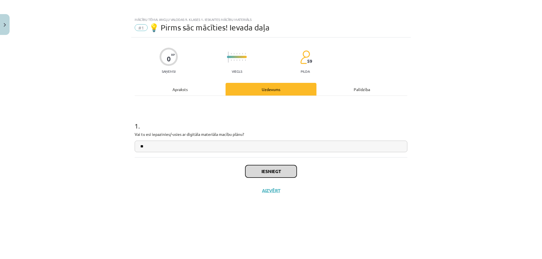
click at [255, 167] on button "Iesniegt" at bounding box center [270, 171] width 51 height 12
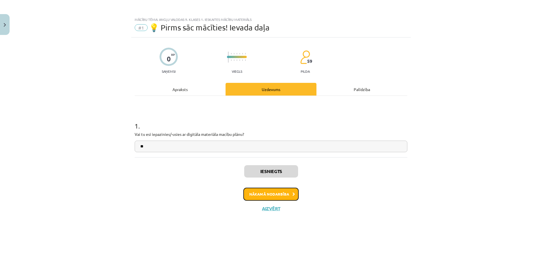
click at [278, 197] on button "Nākamā nodarbība" at bounding box center [270, 194] width 55 height 13
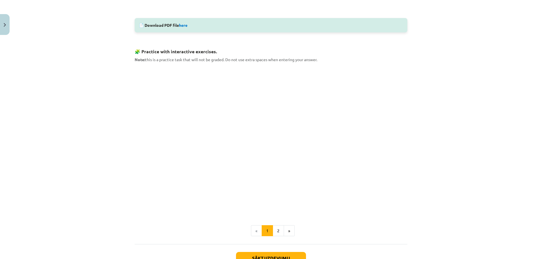
scroll to position [312, 0]
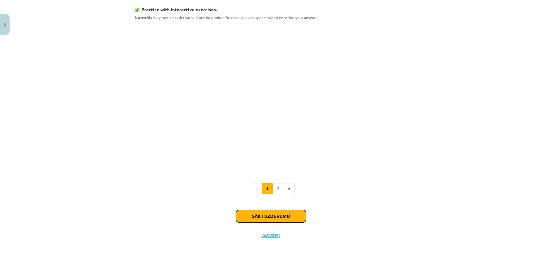
click at [271, 218] on button "Sākt uzdevumu" at bounding box center [271, 216] width 70 height 12
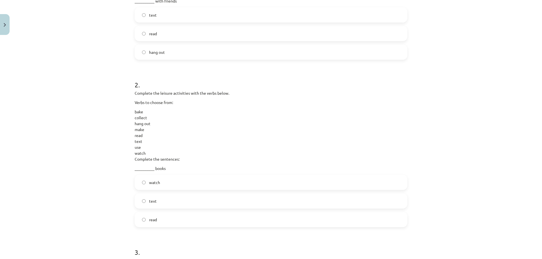
scroll to position [99, 0]
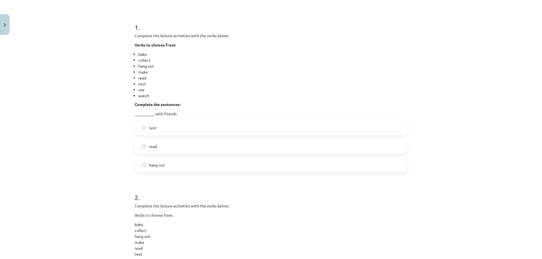
click at [165, 159] on label "hang out" at bounding box center [270, 165] width 271 height 14
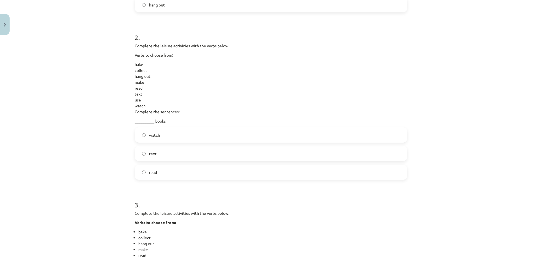
scroll to position [268, 0]
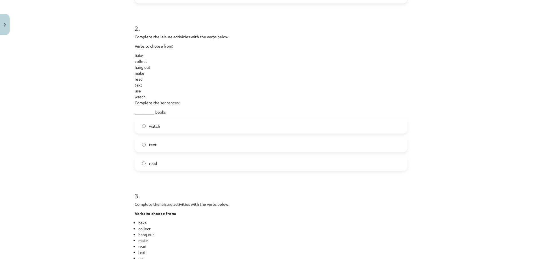
click at [168, 166] on label "read" at bounding box center [270, 163] width 271 height 14
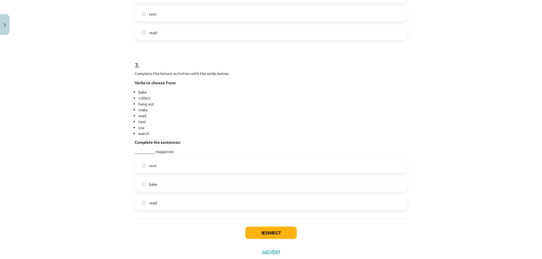
scroll to position [409, 0]
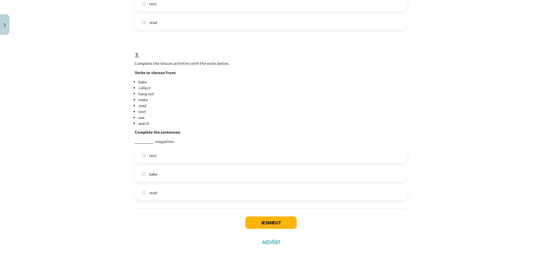
click at [175, 197] on label "read" at bounding box center [270, 193] width 271 height 14
click at [264, 225] on button "Iesniegt" at bounding box center [270, 223] width 51 height 12
click at [255, 223] on button "Iesniegt" at bounding box center [270, 223] width 51 height 12
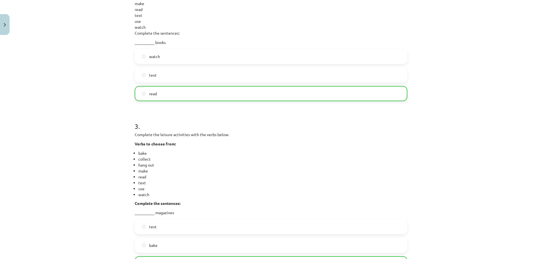
scroll to position [423, 0]
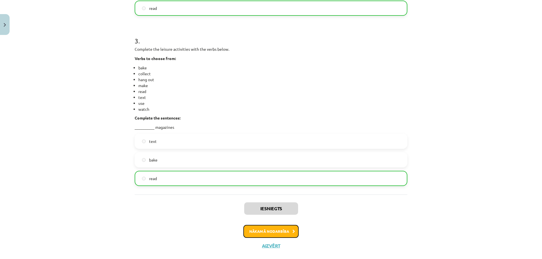
click at [282, 229] on button "Nākamā nodarbība" at bounding box center [270, 231] width 55 height 13
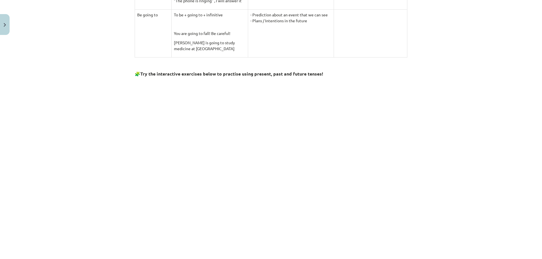
scroll to position [522, 0]
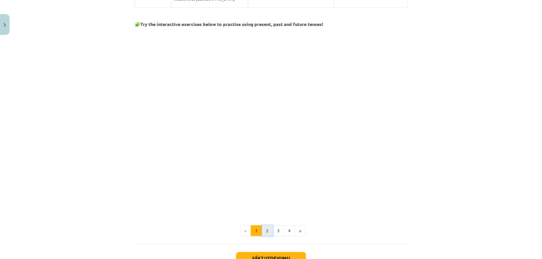
click at [264, 226] on button "2" at bounding box center [267, 230] width 11 height 11
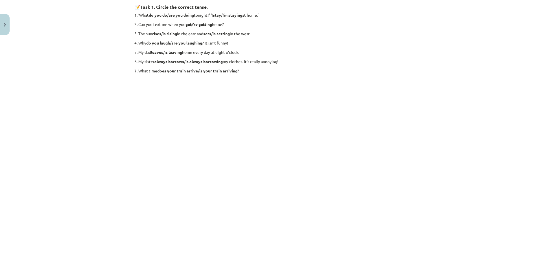
scroll to position [41, 0]
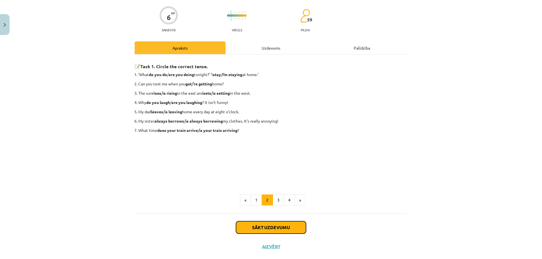
click at [250, 225] on button "Sākt uzdevumu" at bounding box center [271, 227] width 70 height 12
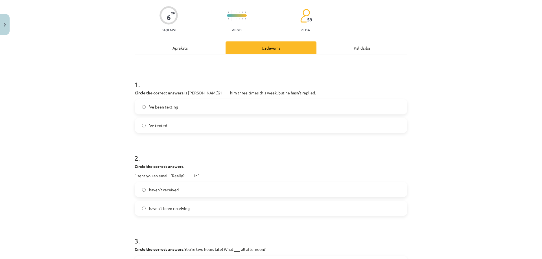
scroll to position [14, 0]
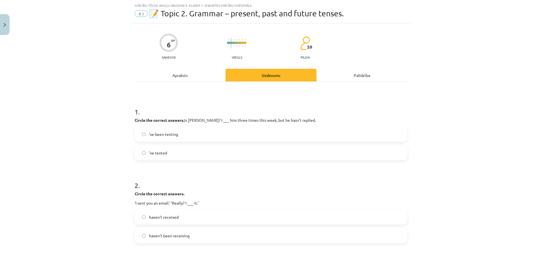
click at [186, 154] on label "’ve texted" at bounding box center [270, 153] width 271 height 14
click at [223, 216] on label "haven’t received" at bounding box center [270, 217] width 271 height 14
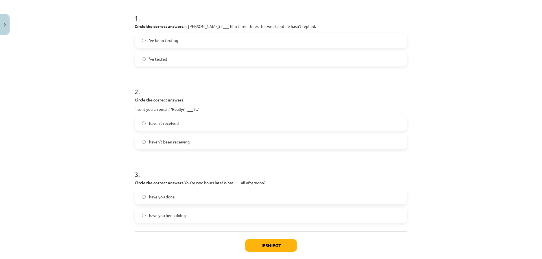
scroll to position [137, 0]
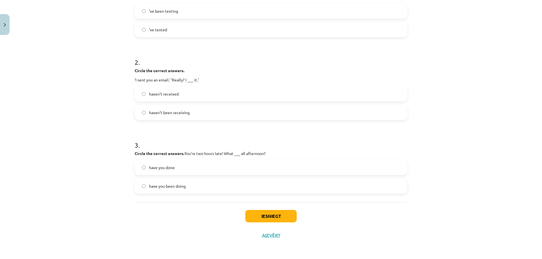
click at [202, 183] on label "have you been doing" at bounding box center [270, 186] width 271 height 14
click at [263, 218] on button "Iesniegt" at bounding box center [270, 216] width 51 height 12
click at [271, 216] on button "Iesniegt" at bounding box center [270, 216] width 51 height 12
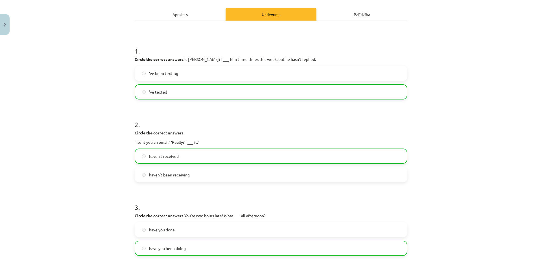
scroll to position [155, 0]
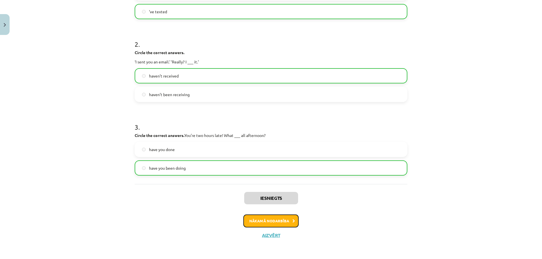
click at [263, 221] on button "Nākamā nodarbība" at bounding box center [270, 221] width 55 height 13
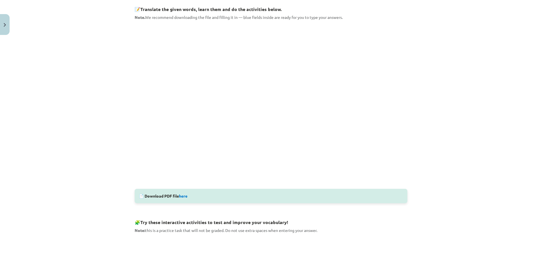
scroll to position [268, 0]
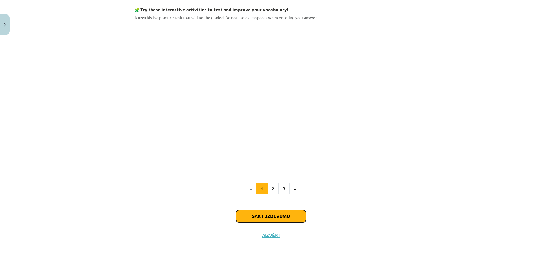
click at [279, 219] on button "Sākt uzdevumu" at bounding box center [271, 216] width 70 height 12
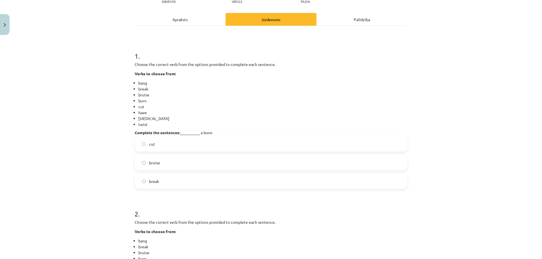
scroll to position [71, 0]
click at [192, 184] on label "break" at bounding box center [270, 181] width 271 height 14
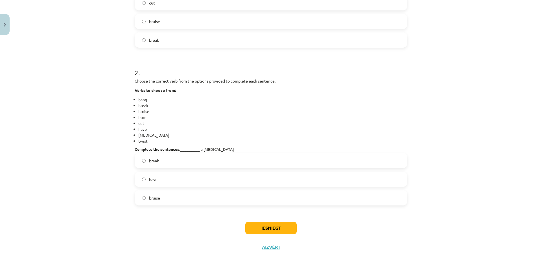
scroll to position [212, 0]
click at [198, 174] on label "have" at bounding box center [270, 179] width 271 height 14
click at [256, 222] on button "Iesniegt" at bounding box center [270, 228] width 51 height 12
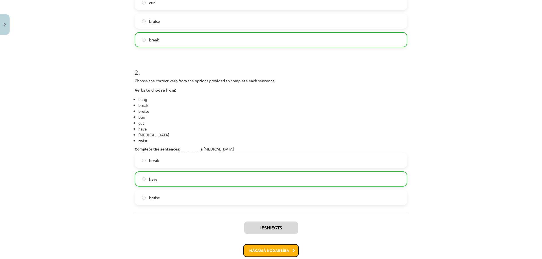
click at [271, 248] on button "Nākamā nodarbība" at bounding box center [270, 250] width 55 height 13
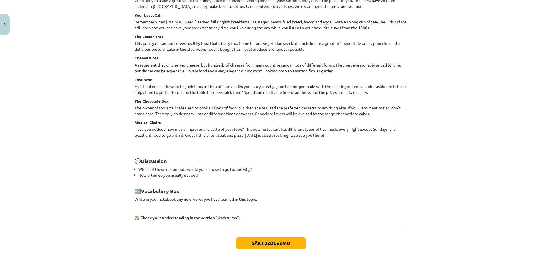
scroll to position [722, 0]
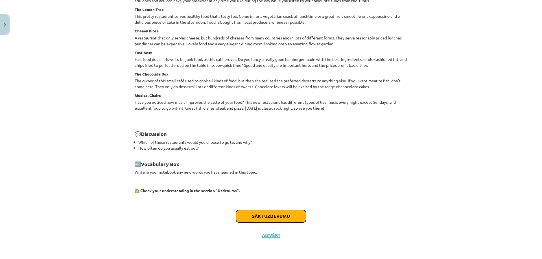
click at [256, 216] on button "Sākt uzdevumu" at bounding box center [271, 216] width 70 height 12
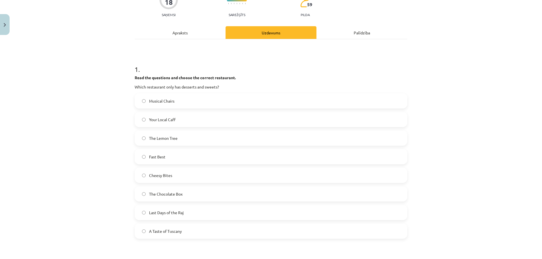
scroll to position [0, 0]
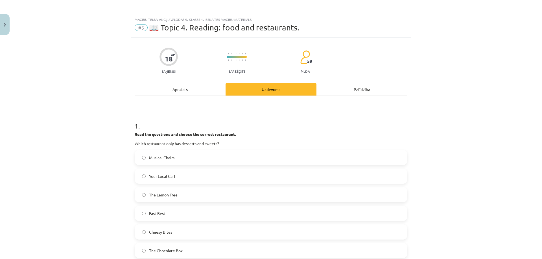
click at [192, 87] on div "Apraksts" at bounding box center [180, 89] width 91 height 13
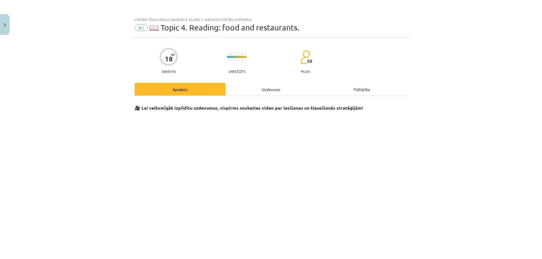
click at [272, 89] on div "Uzdevums" at bounding box center [270, 89] width 91 height 13
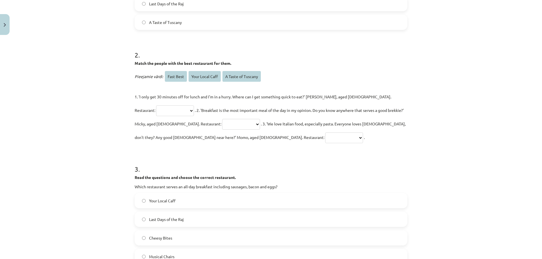
scroll to position [353, 0]
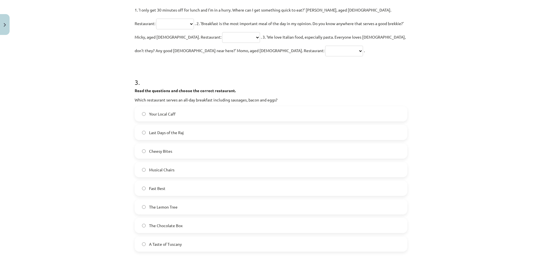
click at [208, 128] on label "Last Days of the Raj" at bounding box center [270, 133] width 271 height 14
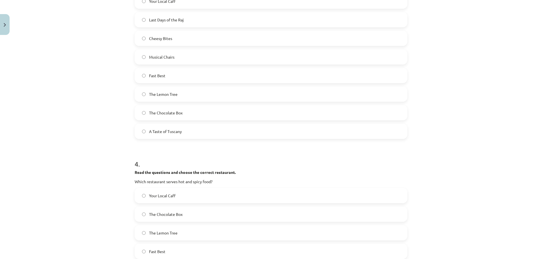
scroll to position [550, 0]
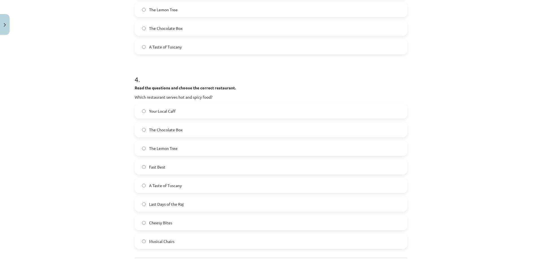
click at [180, 206] on span "Last Days of the Raj" at bounding box center [166, 204] width 35 height 6
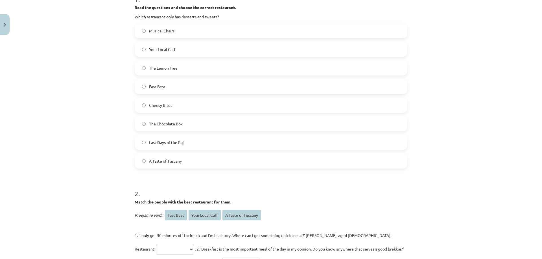
scroll to position [0, 0]
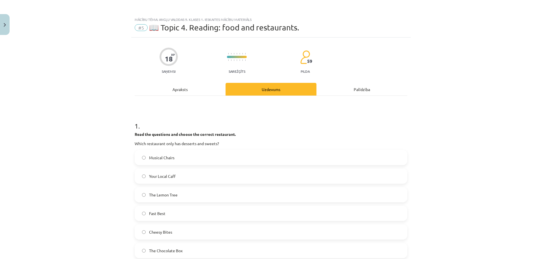
click at [183, 95] on div "Apraksts" at bounding box center [180, 89] width 91 height 13
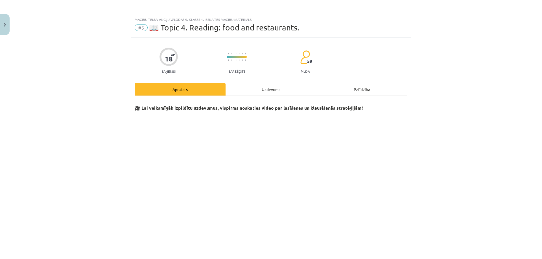
click at [270, 104] on h3 "🎥 Lai veiksmīgāk izpildītu uzdevumus, vispirms noskaties video par lasīšanas un…" at bounding box center [271, 106] width 273 height 10
click at [267, 91] on div "Uzdevums" at bounding box center [270, 89] width 91 height 13
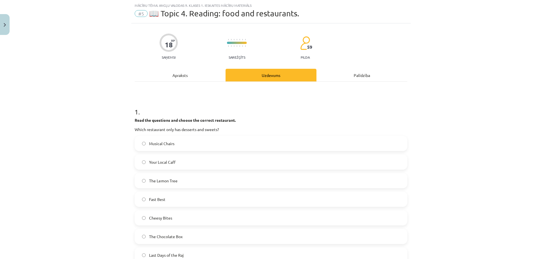
click at [211, 73] on div "Apraksts" at bounding box center [180, 75] width 91 height 13
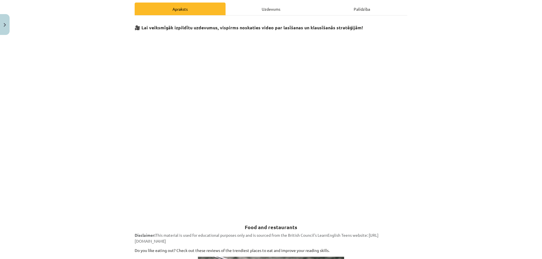
scroll to position [0, 0]
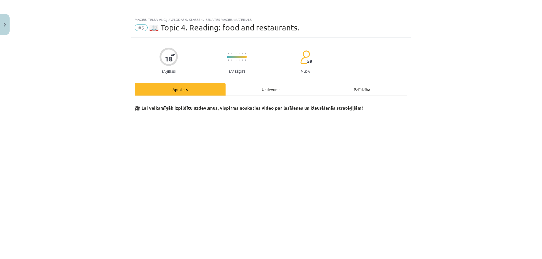
click at [253, 94] on div "Uzdevums" at bounding box center [270, 89] width 91 height 13
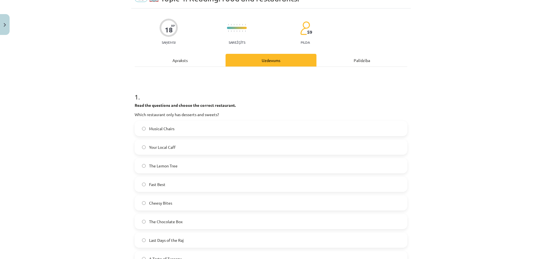
scroll to position [42, 0]
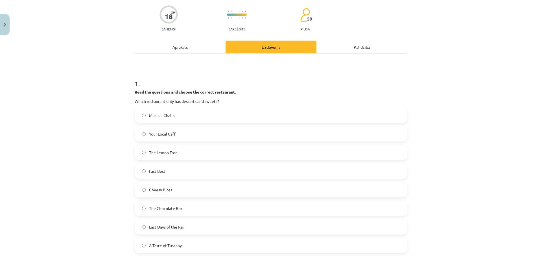
click at [177, 209] on span "The Chocolate Box" at bounding box center [166, 209] width 34 height 6
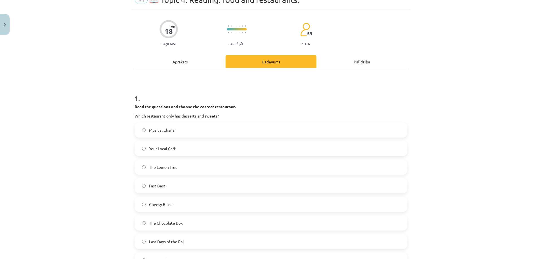
scroll to position [0, 0]
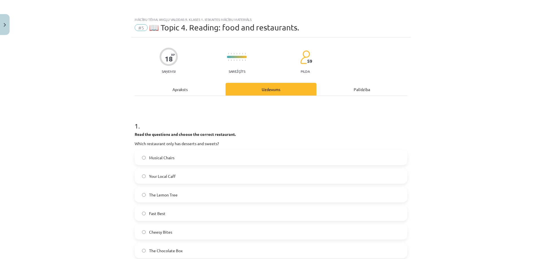
click at [173, 94] on div "Apraksts" at bounding box center [180, 89] width 91 height 13
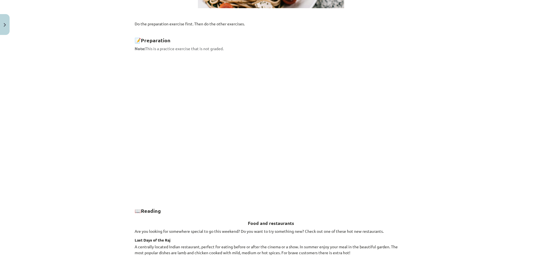
scroll to position [504, 0]
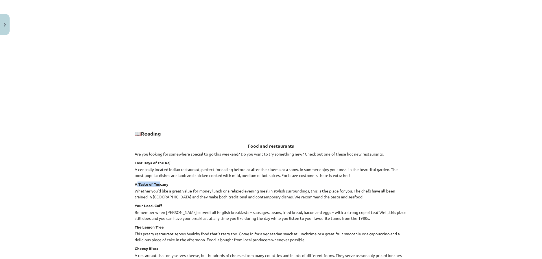
drag, startPoint x: 134, startPoint y: 183, endPoint x: 157, endPoint y: 182, distance: 23.2
click at [157, 182] on strong "A Taste of Tuscany" at bounding box center [152, 184] width 34 height 5
click at [214, 180] on div "🎥 Lai veiksmīgāk izpildītu uzdevumus, vispirms noskaties video par lasīšanas un…" at bounding box center [271, 4] width 273 height 814
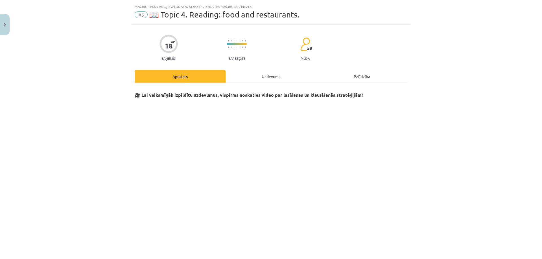
scroll to position [0, 0]
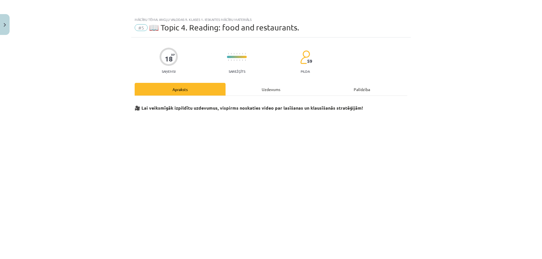
click at [263, 87] on div "Uzdevums" at bounding box center [270, 89] width 91 height 13
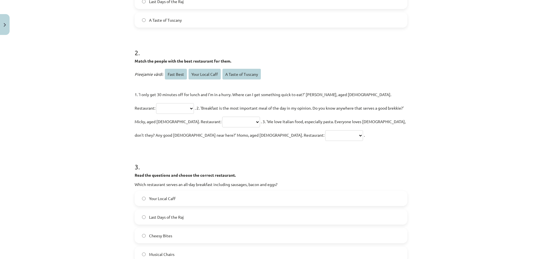
scroll to position [324, 0]
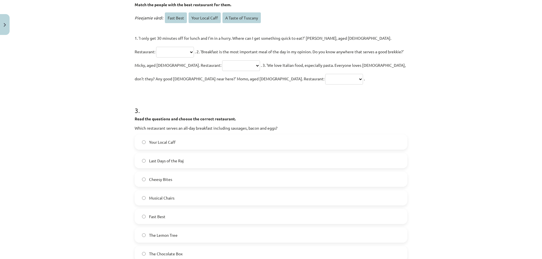
click at [188, 142] on label "Your Local Caff" at bounding box center [270, 142] width 271 height 14
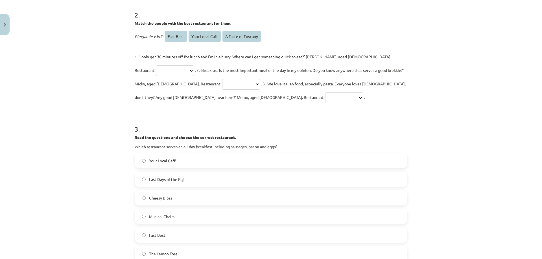
scroll to position [268, 0]
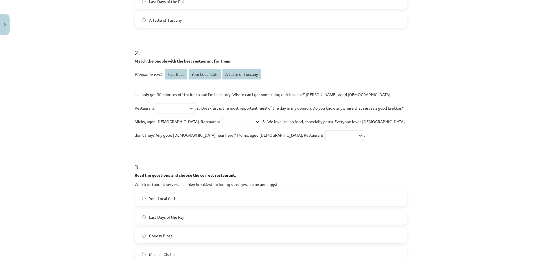
click at [222, 125] on select "**********" at bounding box center [241, 122] width 38 height 11
select select "**********"
click at [222, 117] on select "**********" at bounding box center [241, 122] width 38 height 11
click at [325, 140] on select "**********" at bounding box center [344, 135] width 38 height 11
select select "**********"
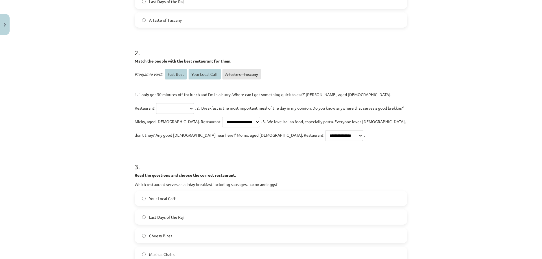
click at [325, 130] on select "**********" at bounding box center [344, 135] width 38 height 11
click at [222, 124] on select "**********" at bounding box center [241, 122] width 38 height 11
click at [194, 103] on select "**********" at bounding box center [175, 108] width 38 height 11
select select "*********"
click at [194, 103] on select "**********" at bounding box center [175, 108] width 38 height 11
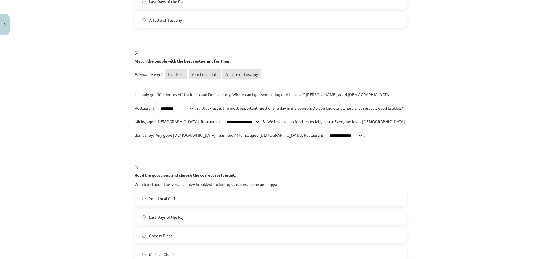
click at [222, 120] on select "**********" at bounding box center [241, 122] width 38 height 11
click at [204, 133] on p "**********" at bounding box center [271, 115] width 273 height 54
click at [325, 135] on select "**********" at bounding box center [344, 135] width 38 height 11
select select "**********"
click at [325, 130] on select "**********" at bounding box center [344, 135] width 38 height 11
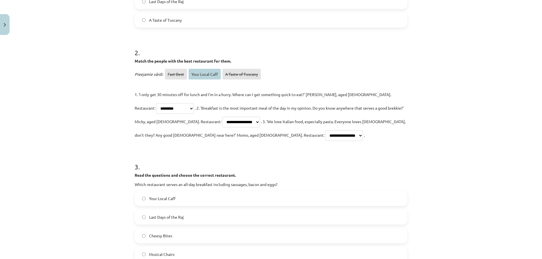
click at [222, 126] on select "**********" at bounding box center [241, 122] width 38 height 11
select select "**********"
click at [222, 117] on select "**********" at bounding box center [241, 122] width 38 height 11
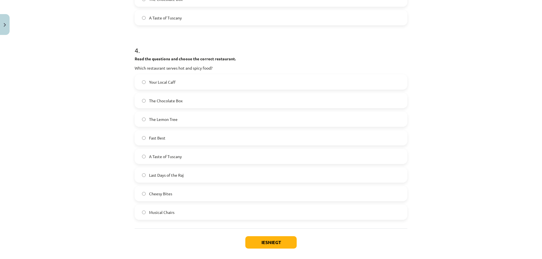
scroll to position [605, 0]
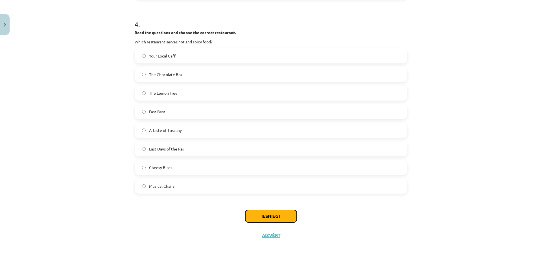
click at [272, 216] on button "Iesniegt" at bounding box center [270, 216] width 51 height 12
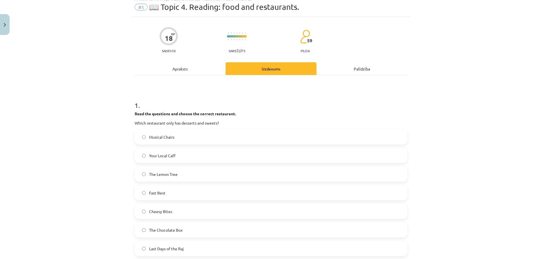
scroll to position [0, 0]
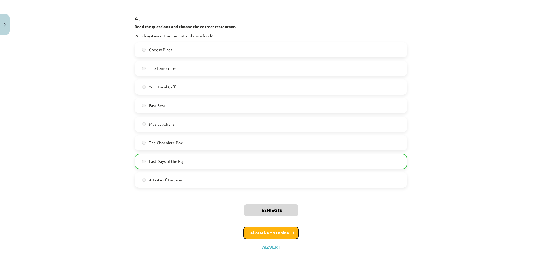
click at [275, 227] on button "Nākamā nodarbība" at bounding box center [270, 233] width 55 height 13
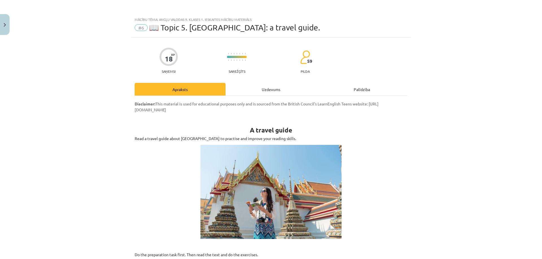
click at [269, 95] on div "Uzdevums" at bounding box center [270, 89] width 91 height 13
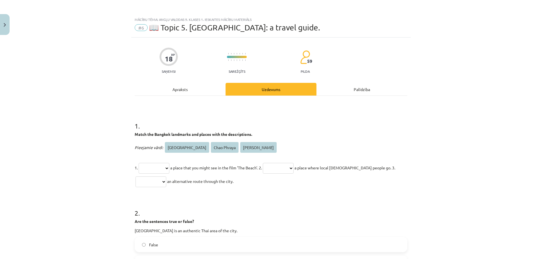
scroll to position [14, 0]
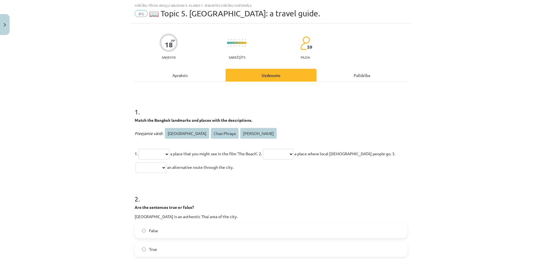
click at [184, 68] on div "**********" at bounding box center [270, 248] width 279 height 451
click at [186, 78] on div "Apraksts" at bounding box center [180, 75] width 91 height 13
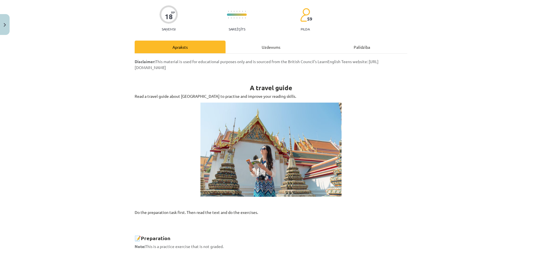
scroll to position [0, 0]
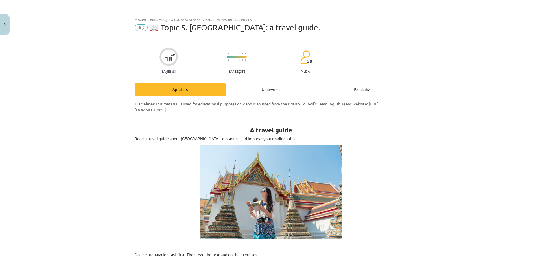
click at [259, 92] on div "Uzdevums" at bounding box center [270, 89] width 91 height 13
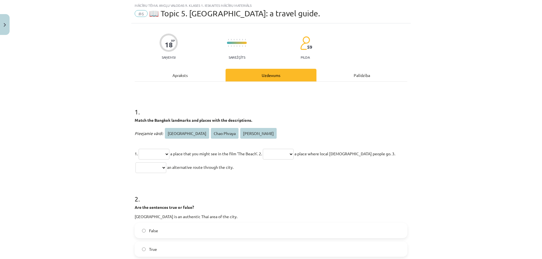
click at [159, 170] on select "**********" at bounding box center [150, 167] width 31 height 11
select select "**********"
click at [135, 162] on select "**********" at bounding box center [150, 167] width 31 height 11
click at [287, 153] on select "**********" at bounding box center [278, 154] width 31 height 11
select select "**********"
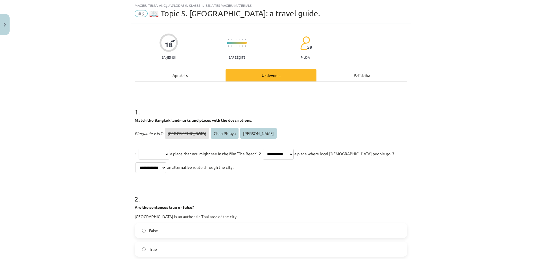
click at [272, 149] on select "**********" at bounding box center [278, 154] width 31 height 11
click at [165, 155] on select "**********" at bounding box center [154, 154] width 31 height 11
select select "**********"
click at [139, 149] on select "**********" at bounding box center [154, 154] width 31 height 11
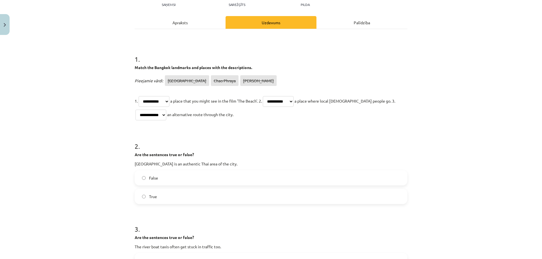
scroll to position [42, 0]
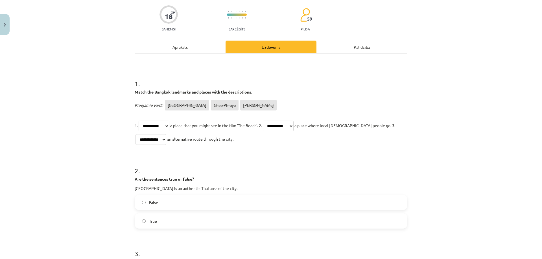
click at [190, 48] on div "Apraksts" at bounding box center [180, 47] width 91 height 13
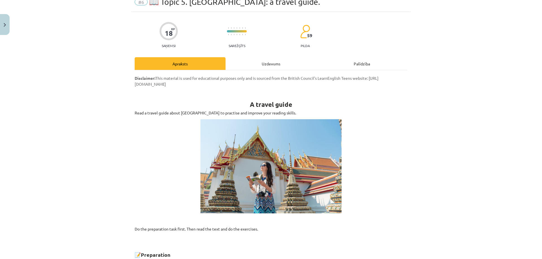
scroll to position [0, 0]
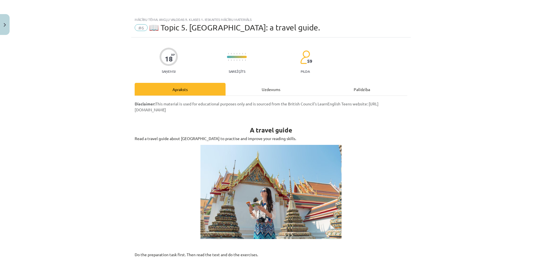
click at [267, 87] on div "Uzdevums" at bounding box center [270, 89] width 91 height 13
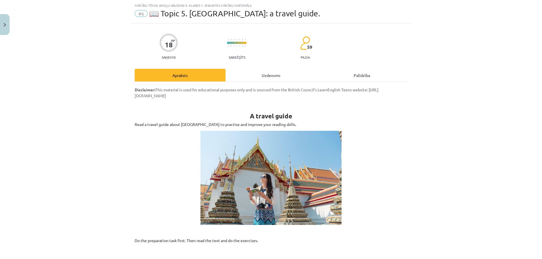
select select "**********"
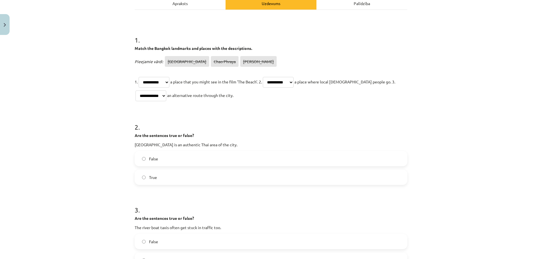
scroll to position [99, 0]
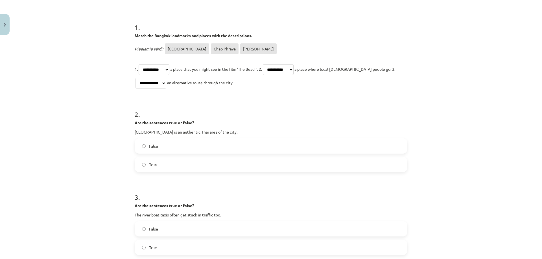
click at [159, 73] on select "**********" at bounding box center [154, 69] width 31 height 11
click at [171, 126] on p "Are the sentences true or false?" at bounding box center [271, 123] width 273 height 6
click at [165, 162] on label "True" at bounding box center [270, 165] width 271 height 14
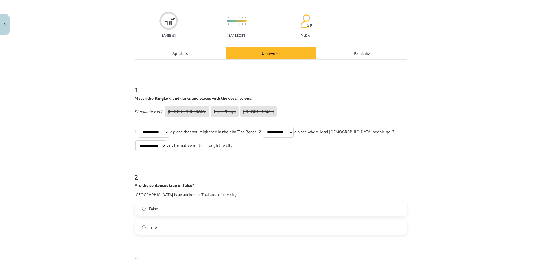
scroll to position [0, 0]
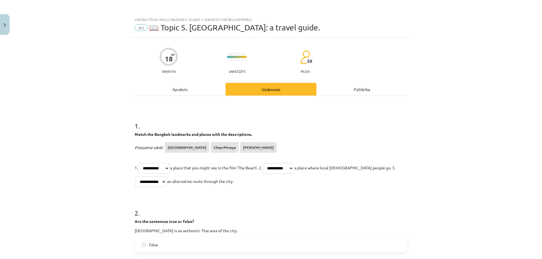
click at [208, 91] on div "Apraksts" at bounding box center [180, 89] width 91 height 13
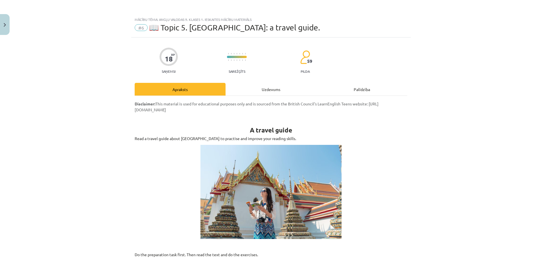
click at [265, 95] on div "Uzdevums" at bounding box center [270, 89] width 91 height 13
select select "**********"
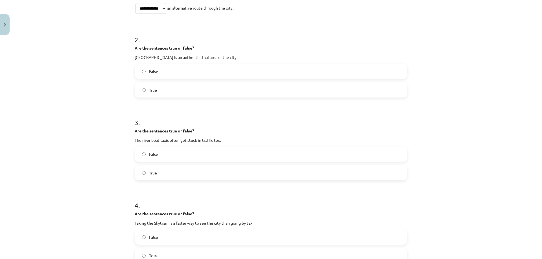
scroll to position [183, 0]
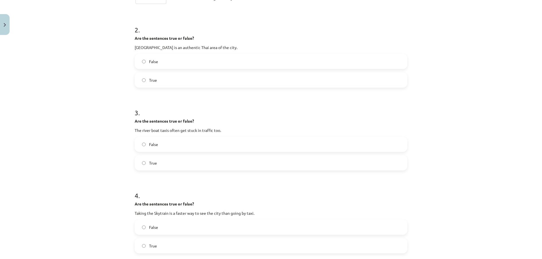
click at [167, 150] on label "False" at bounding box center [270, 144] width 271 height 14
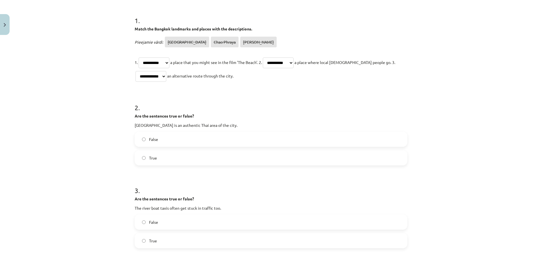
scroll to position [71, 0]
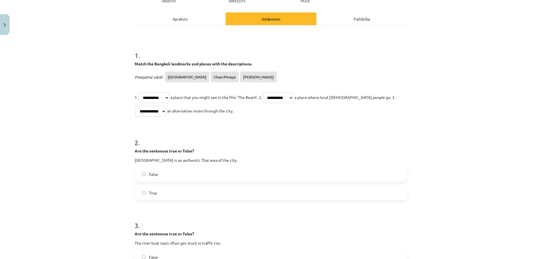
click at [186, 22] on div "Apraksts" at bounding box center [180, 18] width 91 height 13
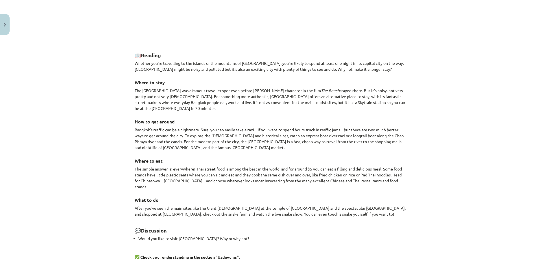
scroll to position [409, 0]
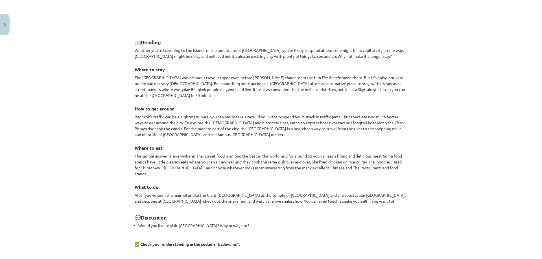
click at [269, 180] on h3 "What to do" at bounding box center [271, 185] width 273 height 10
drag, startPoint x: 82, startPoint y: 202, endPoint x: 406, endPoint y: 179, distance: 325.5
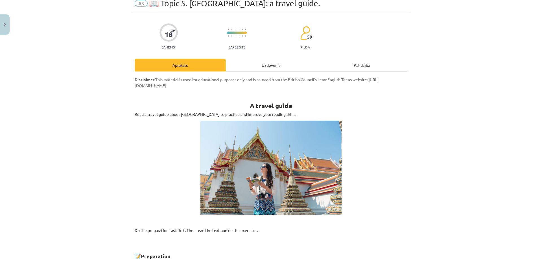
scroll to position [0, 0]
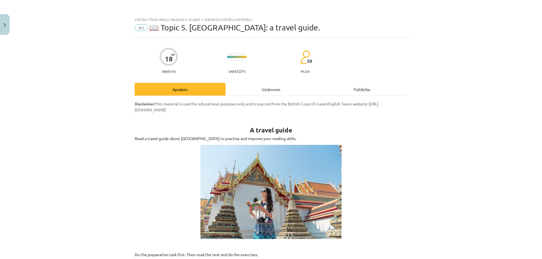
click at [267, 86] on div "Uzdevums" at bounding box center [270, 89] width 91 height 13
select select "**********"
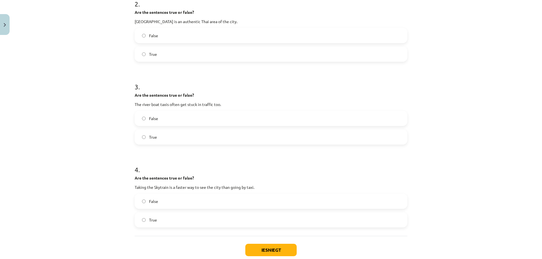
scroll to position [243, 0]
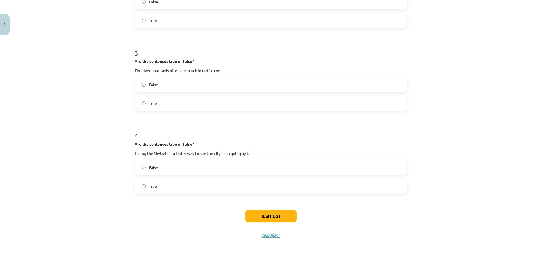
click at [179, 164] on label "False" at bounding box center [270, 168] width 271 height 14
click at [181, 184] on label "True" at bounding box center [270, 186] width 271 height 14
click at [267, 213] on button "Iesniegt" at bounding box center [270, 216] width 51 height 12
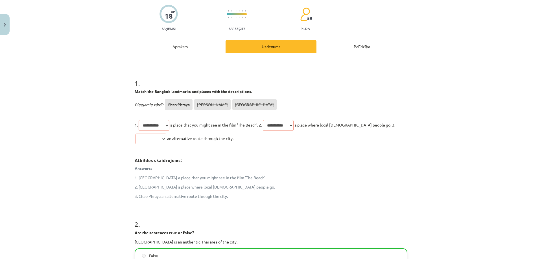
scroll to position [0, 0]
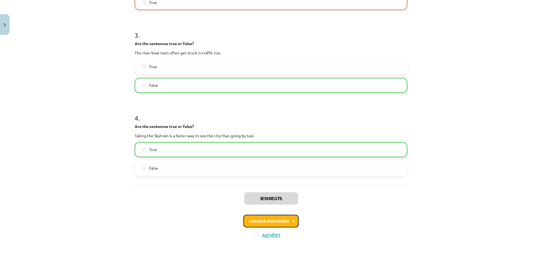
click at [269, 215] on button "Nākamā nodarbība" at bounding box center [270, 221] width 55 height 13
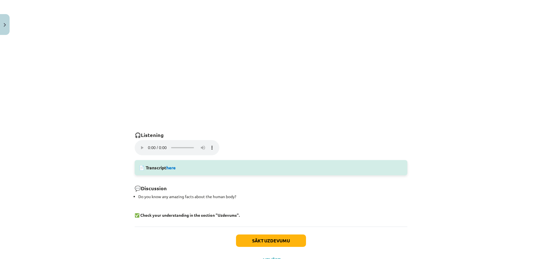
scroll to position [335, 0]
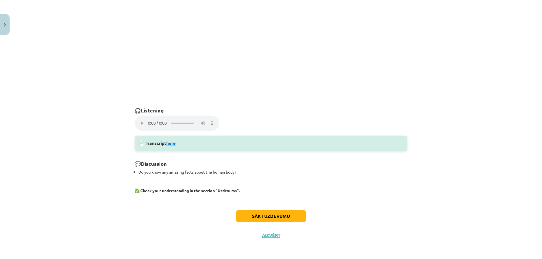
click at [172, 144] on link "here" at bounding box center [170, 143] width 9 height 6
click at [270, 219] on button "Sākt uzdevumu" at bounding box center [271, 216] width 70 height 12
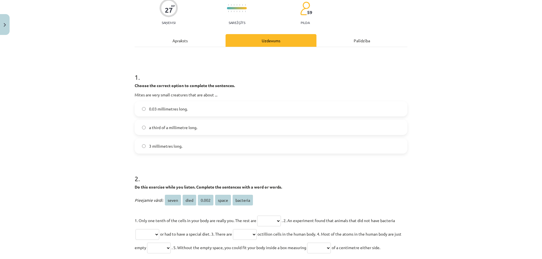
scroll to position [14, 0]
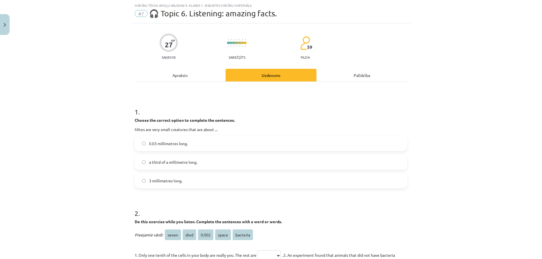
click at [207, 140] on label "0.03 millimetres long." at bounding box center [270, 144] width 271 height 14
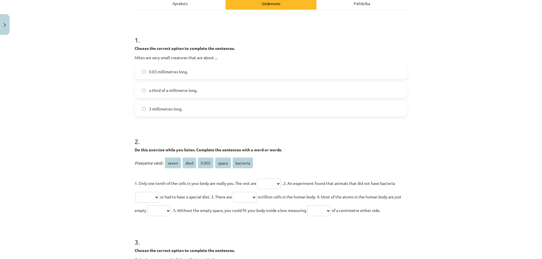
scroll to position [127, 0]
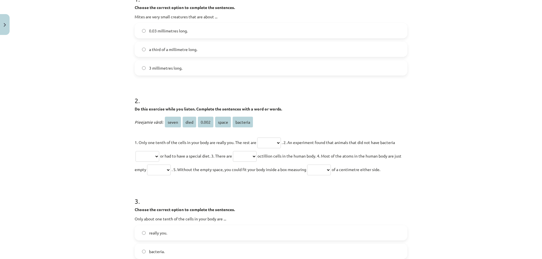
click at [265, 144] on select "***** **** ***** ***** ********" at bounding box center [269, 143] width 24 height 11
select select "********"
click at [257, 138] on select "***** **** ***** ***** ********" at bounding box center [269, 143] width 24 height 11
click at [145, 155] on select "***** **** ***** ***** ********" at bounding box center [147, 156] width 24 height 11
select select "****"
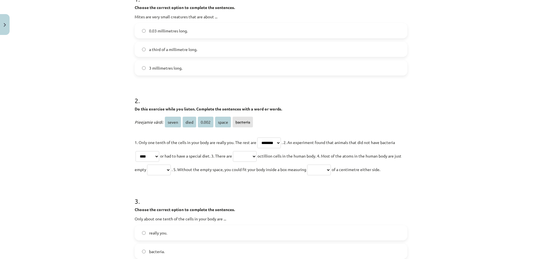
click at [135, 151] on select "***** **** ***** ***** ********" at bounding box center [147, 156] width 24 height 11
click at [236, 155] on p "1. Only one tenth of the cells in your body are really you. The rest are ***** …" at bounding box center [271, 156] width 273 height 41
click at [237, 155] on select "***** **** ***** ***** ********" at bounding box center [245, 156] width 24 height 11
select select "*****"
click at [236, 151] on select "***** **** ***** ***** ********" at bounding box center [245, 156] width 24 height 11
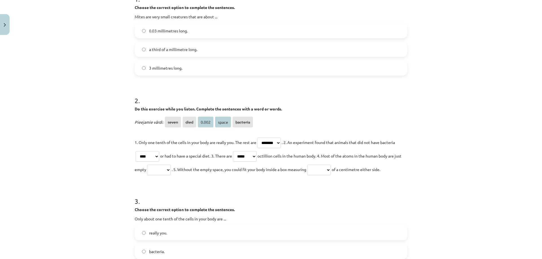
click at [159, 172] on select "***** **** ***** ***** ********" at bounding box center [159, 170] width 24 height 11
select select "*****"
click at [153, 165] on select "***** **** ***** ***** ********" at bounding box center [159, 170] width 24 height 11
click at [331, 170] on select "***** **** ***** ***** ********" at bounding box center [319, 170] width 24 height 11
select select "*****"
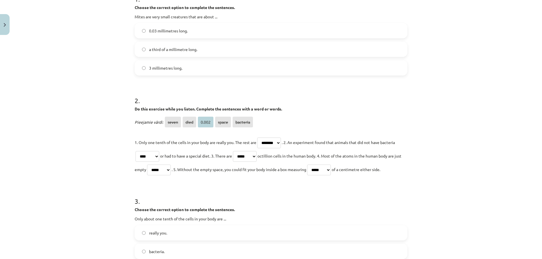
click at [318, 165] on select "***** **** ***** ***** ********" at bounding box center [319, 170] width 24 height 11
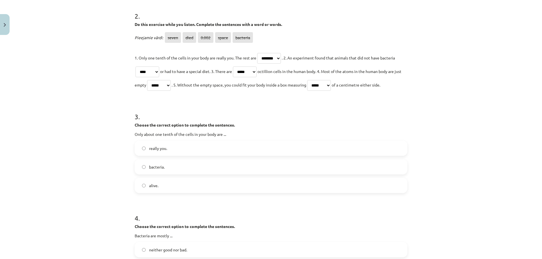
scroll to position [240, 0]
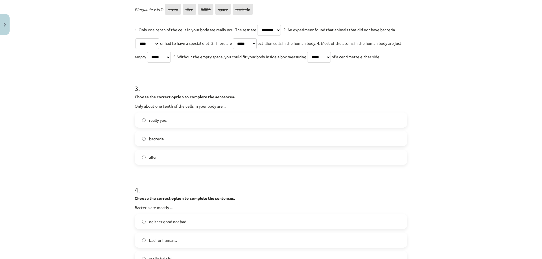
click at [195, 153] on label "alive." at bounding box center [270, 157] width 271 height 14
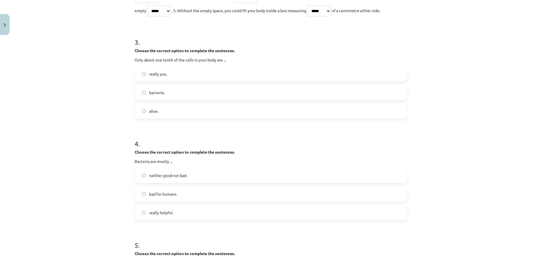
scroll to position [296, 0]
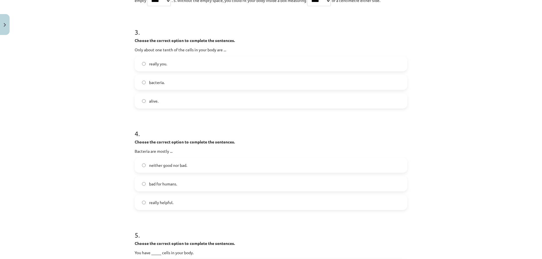
click at [196, 202] on label "really helpful." at bounding box center [270, 203] width 271 height 14
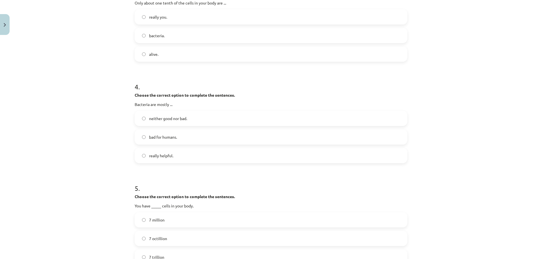
scroll to position [353, 0]
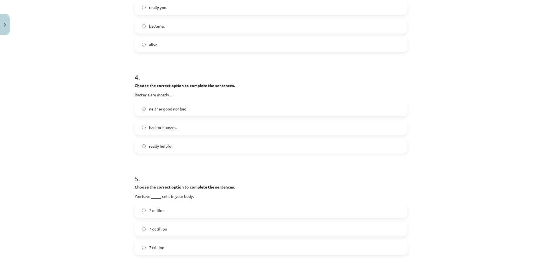
click at [179, 211] on label "7 million" at bounding box center [270, 210] width 271 height 14
click at [190, 227] on label "7 octillion" at bounding box center [270, 229] width 271 height 14
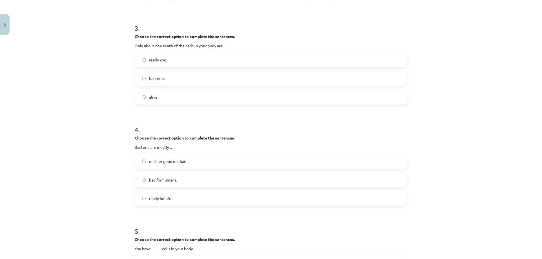
scroll to position [301, 0]
click at [223, 159] on label "neither good nor bad." at bounding box center [270, 160] width 271 height 14
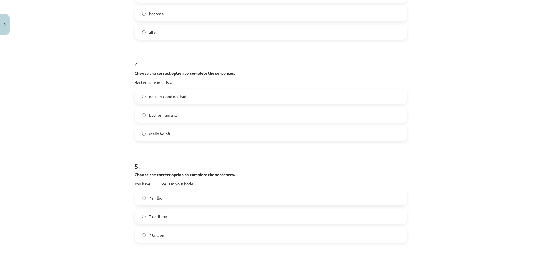
scroll to position [414, 0]
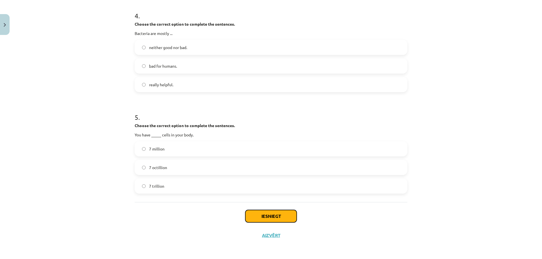
click at [268, 215] on button "Iesniegt" at bounding box center [270, 216] width 51 height 12
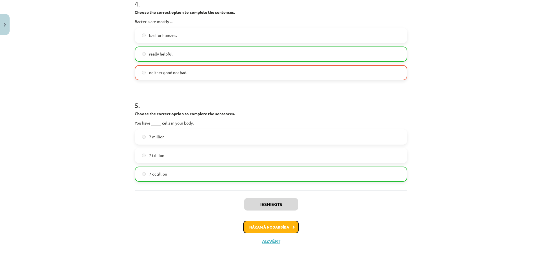
click at [260, 224] on button "Nākamā nodarbība" at bounding box center [270, 227] width 55 height 13
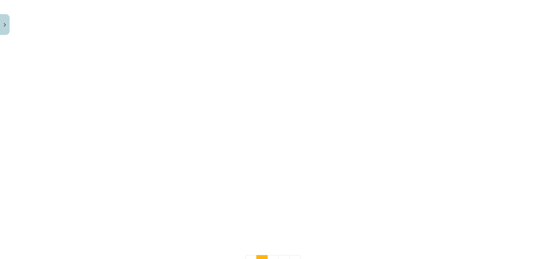
scroll to position [467, 0]
click at [271, 218] on button "2" at bounding box center [272, 217] width 11 height 11
click at [278, 223] on button "3" at bounding box center [283, 223] width 11 height 11
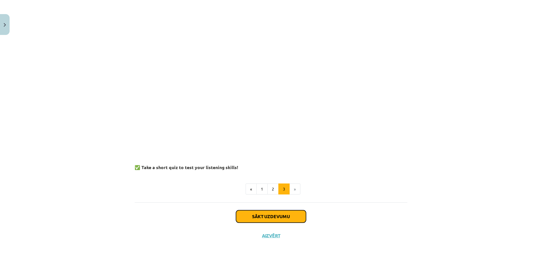
click at [284, 215] on button "Sākt uzdevumu" at bounding box center [271, 216] width 70 height 12
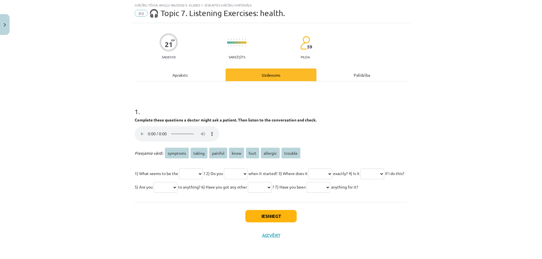
scroll to position [14, 0]
click at [196, 175] on select "******** ****** ******* **** **** ******** *******" at bounding box center [191, 174] width 24 height 11
select select "*******"
click at [179, 169] on select "******** ****** ******* **** **** ******** *******" at bounding box center [191, 174] width 24 height 11
click at [240, 165] on div "Pieejamie vārdi: symptoms taking painful know hurt allergic trouble 1) What see…" at bounding box center [271, 170] width 273 height 47
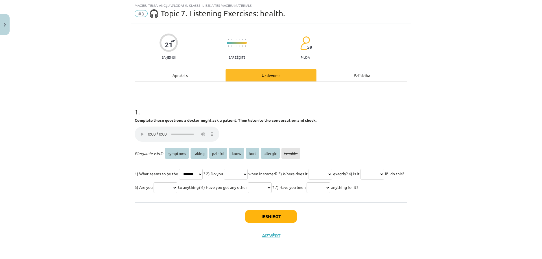
click at [242, 174] on select "******** ****** ******* **** **** ******** *******" at bounding box center [236, 174] width 24 height 11
click at [235, 176] on select "******** ****** ******* **** **** ******** *******" at bounding box center [236, 174] width 24 height 11
click at [442, 179] on div "Mācību tēma: Angļu valodas 9. klases 1. ieskaites mācību materiāls #8 🎧 Topic 7…" at bounding box center [271, 129] width 542 height 259
click at [245, 177] on select "******** ****** ******* **** **** ******** *******" at bounding box center [236, 174] width 24 height 11
click at [247, 177] on select "******** ****** ******* **** **** ******** *******" at bounding box center [236, 174] width 24 height 11
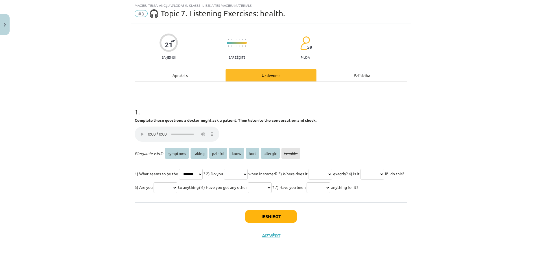
select select "****"
click at [230, 169] on select "******** ****** ******* **** **** ******** *******" at bounding box center [236, 174] width 24 height 11
click at [332, 174] on select "******** ****** ******* **** **** ******** *******" at bounding box center [320, 174] width 24 height 11
click at [332, 170] on select "******** ****** ******* **** **** ******** *******" at bounding box center [320, 174] width 24 height 11
select select "****"
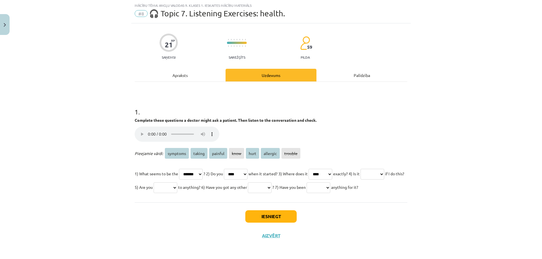
click at [323, 169] on select "******** ****** ******* **** **** ******** *******" at bounding box center [320, 174] width 24 height 11
click at [131, 188] on div "21 XP Saņemsi Sarežģīts 59 pilda Apraksts Uzdevums Palīdzība 1 . Complete these…" at bounding box center [270, 134] width 279 height 222
click at [360, 180] on select "******** ****** ******* **** **** ******** *******" at bounding box center [372, 174] width 24 height 11
select select "*******"
click at [360, 180] on select "******** ****** ******* **** **** ******** *******" at bounding box center [372, 174] width 24 height 11
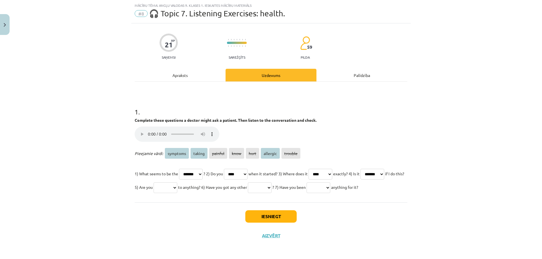
click at [177, 189] on select "******** ****** ******* **** **** ******** *******" at bounding box center [165, 188] width 24 height 11
click at [177, 183] on select "******** ****** ******* **** **** ******** *******" at bounding box center [165, 188] width 24 height 11
click at [177, 190] on select "******** ****** ******* **** **** ******** *******" at bounding box center [165, 188] width 24 height 11
select select "********"
click at [177, 183] on select "******** ****** ******* **** **** ******** *******" at bounding box center [165, 188] width 24 height 11
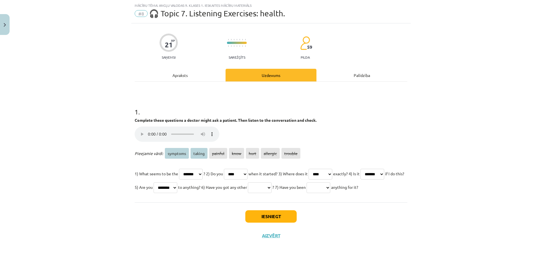
click at [271, 184] on select "******** ****** ******* **** **** ******** *******" at bounding box center [260, 188] width 24 height 11
select select "********"
click at [271, 183] on select "******** ****** ******* **** **** ******** *******" at bounding box center [260, 188] width 24 height 11
click at [306, 193] on select "******** ****** ******* **** **** ******** *******" at bounding box center [318, 188] width 24 height 11
select select "******"
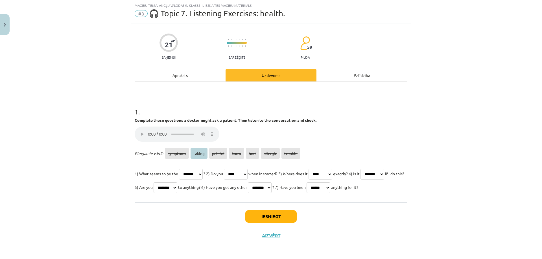
click at [306, 193] on select "******** ****** ******* **** **** ******** *******" at bounding box center [318, 188] width 24 height 11
click at [282, 223] on button "Iesniegt" at bounding box center [270, 216] width 51 height 12
click at [280, 223] on button "Iesniegt" at bounding box center [270, 216] width 51 height 12
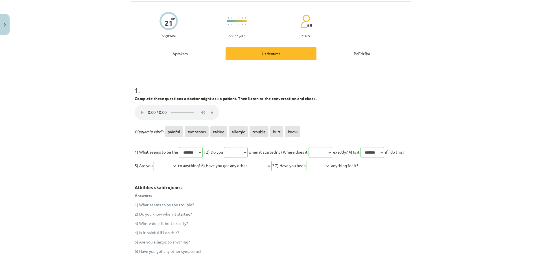
scroll to position [137, 0]
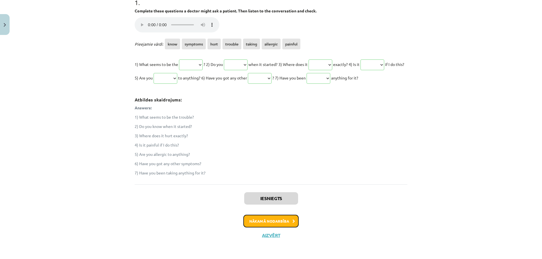
click at [273, 217] on button "Nākamā nodarbība" at bounding box center [270, 221] width 55 height 13
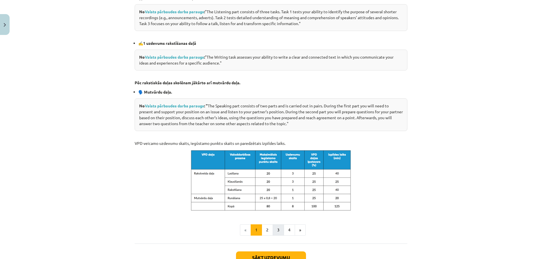
scroll to position [244, 0]
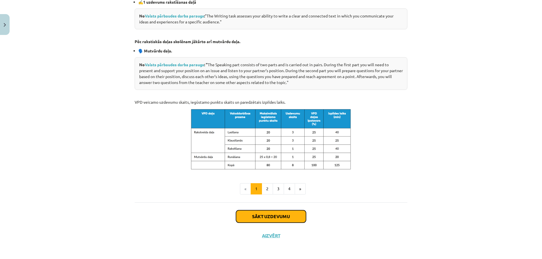
click at [288, 217] on button "Sākt uzdevumu" at bounding box center [271, 216] width 70 height 12
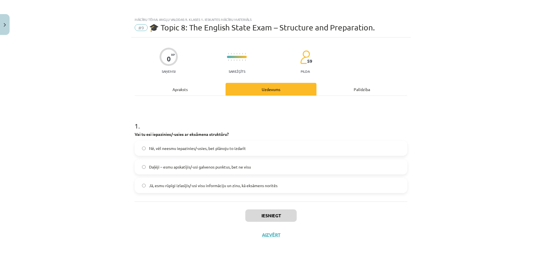
click at [213, 172] on label "Daļēji – esmu apskatījis/-usi galvenos punktus, bet ne visu" at bounding box center [270, 167] width 271 height 14
click at [265, 209] on div "Iesniegt Aizvērt" at bounding box center [271, 221] width 273 height 39
click at [265, 212] on button "Iesniegt" at bounding box center [270, 216] width 51 height 12
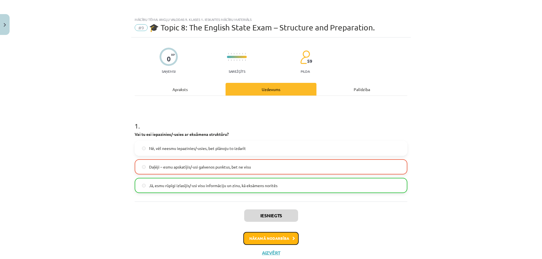
click at [262, 239] on button "Nākamā nodarbība" at bounding box center [270, 238] width 55 height 13
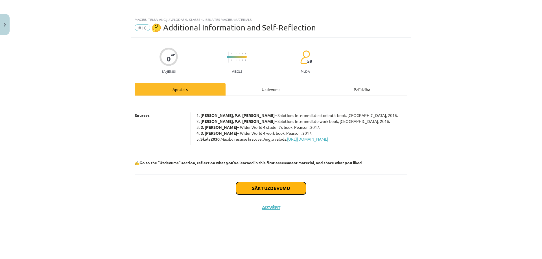
click at [262, 192] on button "Sākt uzdevumu" at bounding box center [271, 188] width 70 height 12
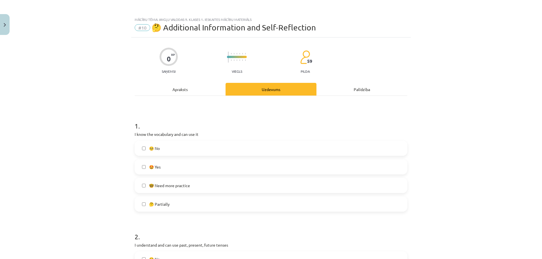
click at [165, 165] on label "🤩 Yes" at bounding box center [270, 167] width 271 height 14
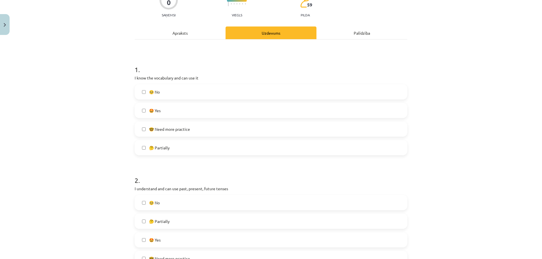
click at [183, 135] on label "🤓 Need more practice" at bounding box center [270, 129] width 271 height 14
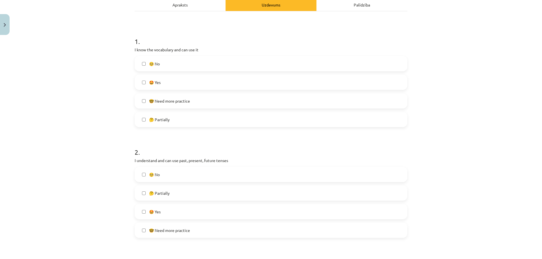
click at [145, 83] on label "🤩 Yes" at bounding box center [270, 82] width 271 height 14
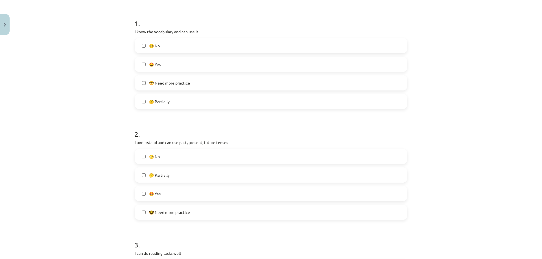
scroll to position [113, 0]
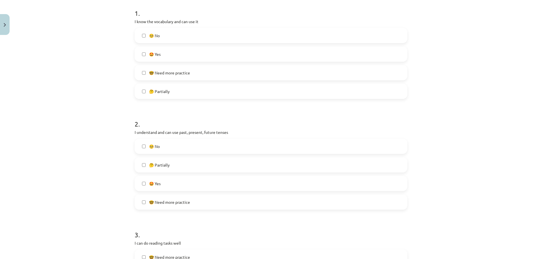
click at [169, 168] on label "🤔 Partially" at bounding box center [270, 165] width 271 height 14
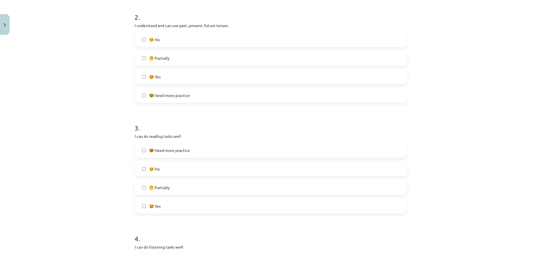
scroll to position [254, 0]
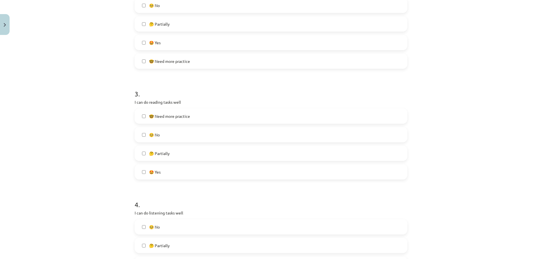
click at [175, 173] on label "🤩 Yes" at bounding box center [270, 172] width 271 height 14
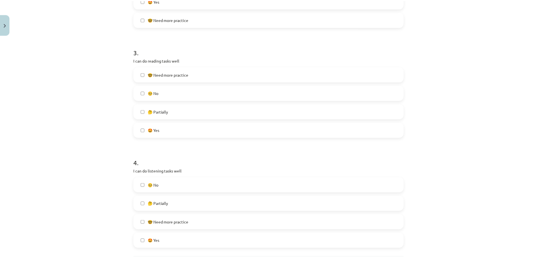
scroll to position [351, 0]
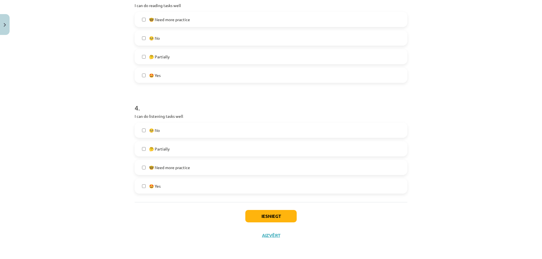
click at [167, 165] on span "🤓 Need more practice" at bounding box center [169, 168] width 41 height 6
click at [264, 214] on button "Iesniegt" at bounding box center [270, 216] width 51 height 12
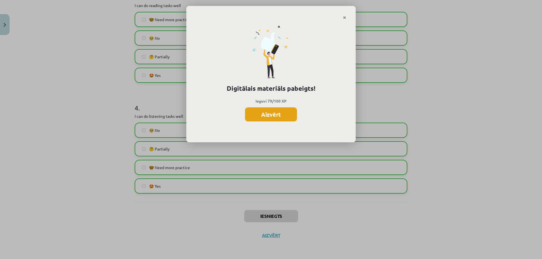
click at [272, 108] on button "Aizvērt" at bounding box center [271, 114] width 52 height 14
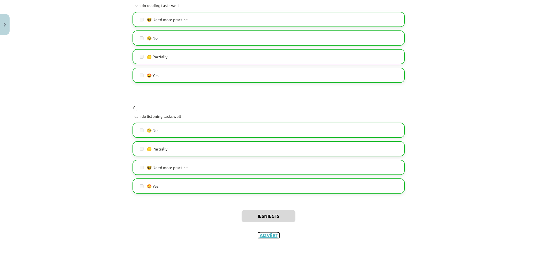
click at [265, 233] on button "Aizvērt" at bounding box center [268, 236] width 21 height 6
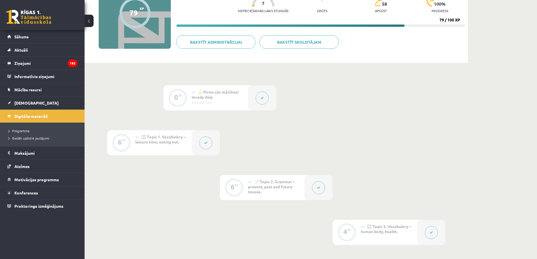
scroll to position [0, 0]
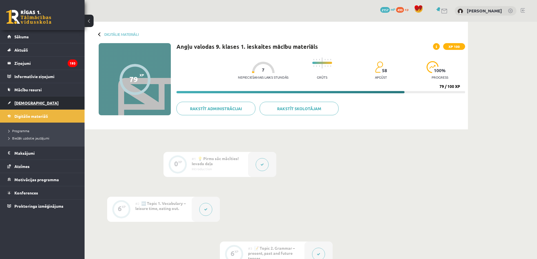
click at [30, 102] on span "[DEMOGRAPHIC_DATA]" at bounding box center [36, 102] width 44 height 5
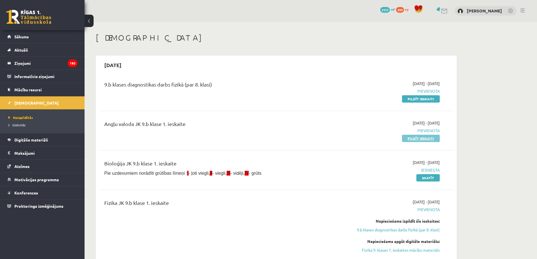
click at [414, 138] on link "Pildīt ieskaiti" at bounding box center [421, 138] width 38 height 7
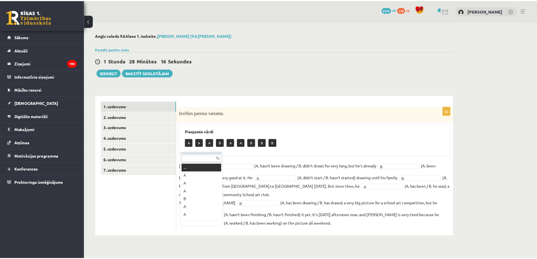
scroll to position [7, 0]
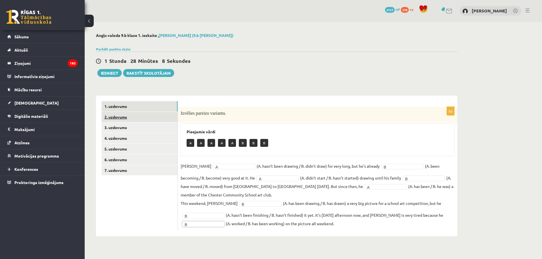
click at [115, 118] on link "2. uzdevums" at bounding box center [140, 117] width 76 height 10
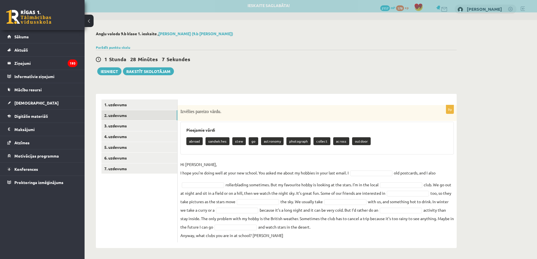
scroll to position [2, 0]
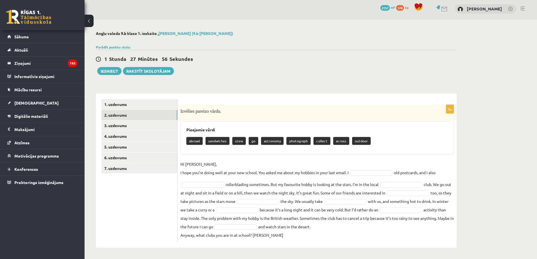
click at [373, 170] on fieldset "Hi Gracie, I hope you’re doing well at your new school. You asked me about my h…" at bounding box center [318, 200] width 274 height 80
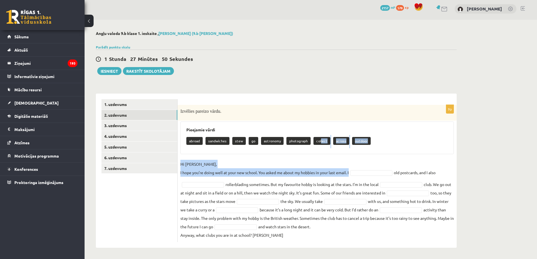
drag, startPoint x: 318, startPoint y: 143, endPoint x: 372, endPoint y: 166, distance: 58.7
click at [372, 166] on div "9p Izvēlies pareizo vārdu. Pieejamie vārdi abroad sandwiches stew go astronomy …" at bounding box center [317, 173] width 279 height 137
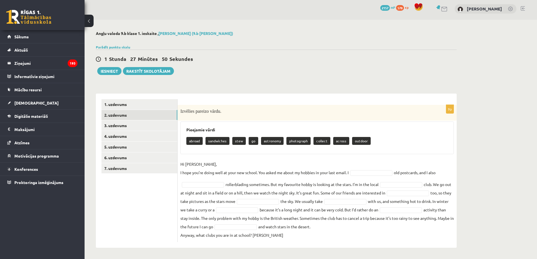
drag, startPoint x: 372, startPoint y: 171, endPoint x: 368, endPoint y: 173, distance: 4.0
click at [210, 190] on fieldset "Hi Gracie, I hope you’re doing well at your new school. You asked me about my h…" at bounding box center [318, 200] width 274 height 80
click at [210, 189] on fieldset "Hi Gracie, I hope you’re doing well at your new school. You asked me about my h…" at bounding box center [318, 200] width 274 height 80
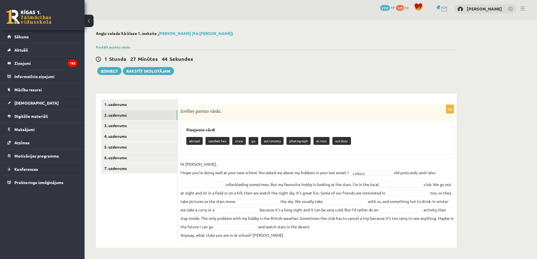
click at [210, 179] on fieldset "Hi Gracie, I hope you’re doing well at your new school. You asked me about my h…" at bounding box center [318, 200] width 274 height 80
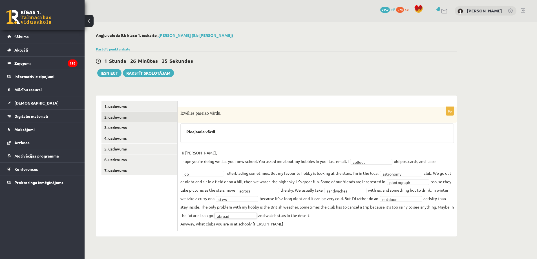
scroll to position [0, 0]
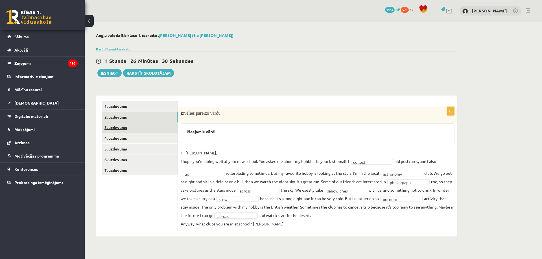
click at [111, 126] on link "3. uzdevums" at bounding box center [140, 127] width 76 height 10
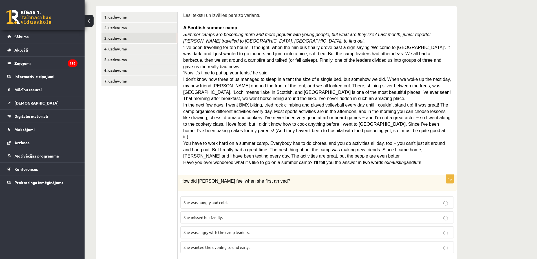
scroll to position [85, 0]
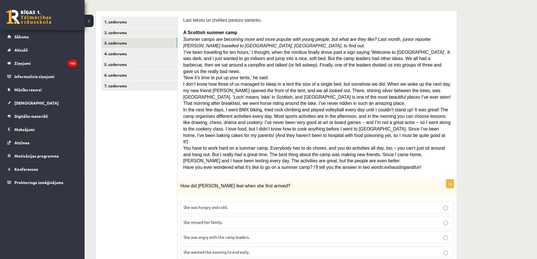
click at [231, 201] on label "She was hungry and cold." at bounding box center [318, 207] width 274 height 12
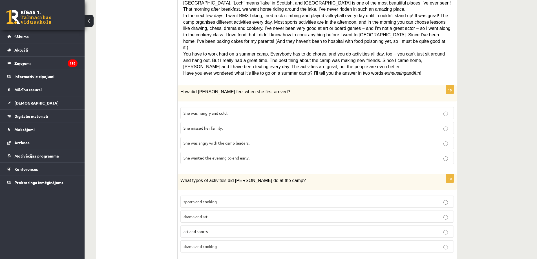
scroll to position [169, 0]
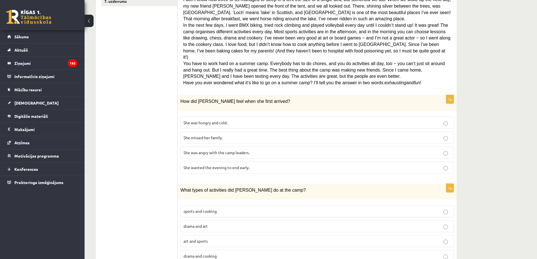
click at [247, 208] on p "sports and cooking" at bounding box center [317, 211] width 267 height 6
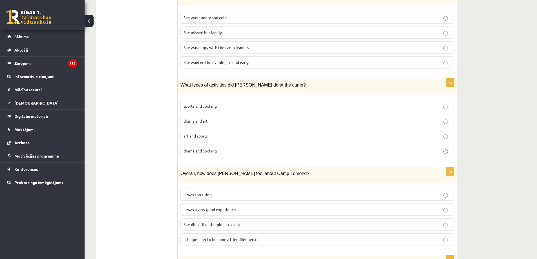
scroll to position [339, 0]
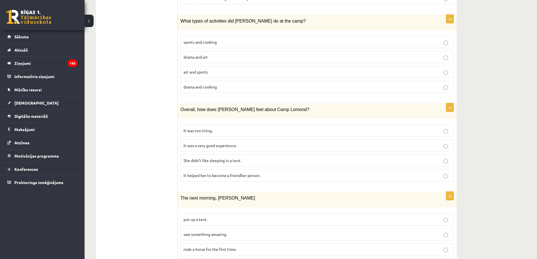
click at [252, 140] on label "It was a very good experience." at bounding box center [318, 146] width 274 height 12
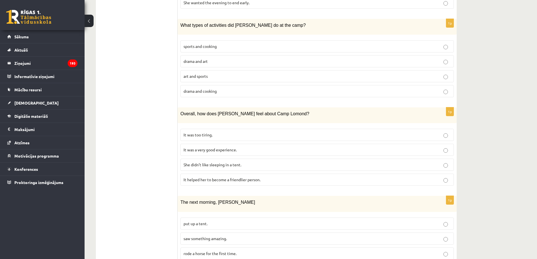
scroll to position [388, 0]
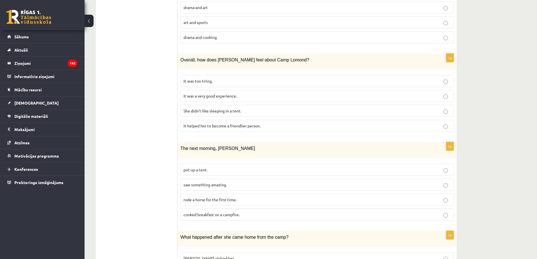
click at [289, 197] on p "rode a horse for the first time." at bounding box center [317, 200] width 267 height 6
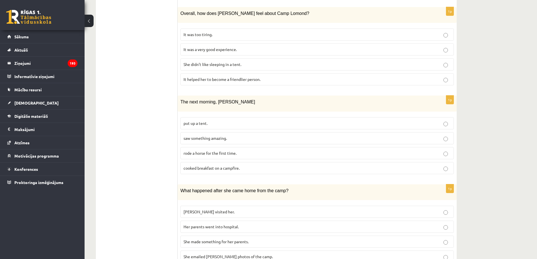
scroll to position [445, 0]
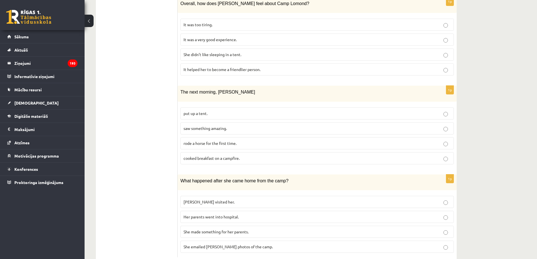
click at [234, 229] on p "She made something for her parents." at bounding box center [317, 232] width 267 height 6
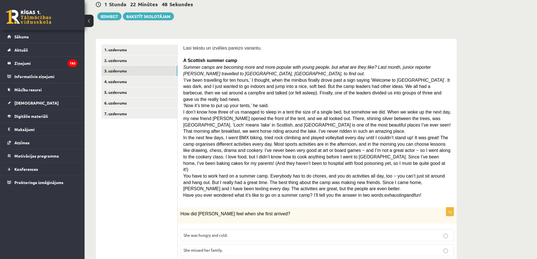
scroll to position [0, 0]
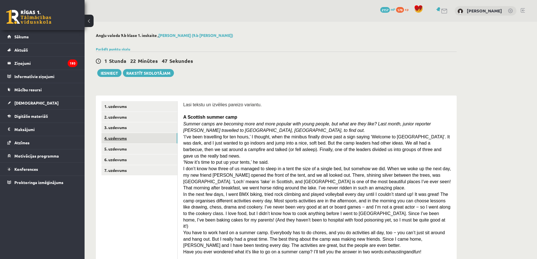
click at [105, 135] on link "4. uzdevums" at bounding box center [140, 138] width 76 height 10
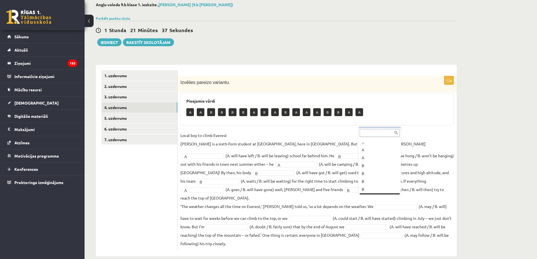
scroll to position [7, 0]
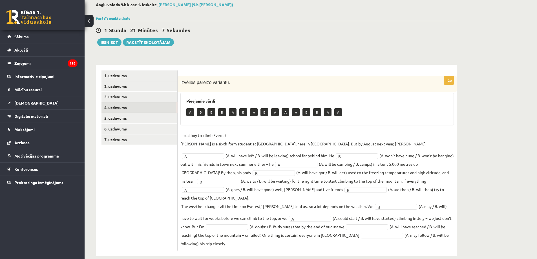
click at [210, 214] on fieldset "Local boy to climb Everest Nathan Short is a sixth-form student at Pittville Co…" at bounding box center [318, 189] width 274 height 117
drag, startPoint x: 205, startPoint y: 196, endPoint x: 204, endPoint y: 200, distance: 3.8
click at [330, 215] on fieldset "Local boy to climb Everest Nathan Short is a sixth-form student at Pittville Co…" at bounding box center [318, 189] width 274 height 117
click at [116, 119] on link "5. uzdevums" at bounding box center [140, 118] width 76 height 10
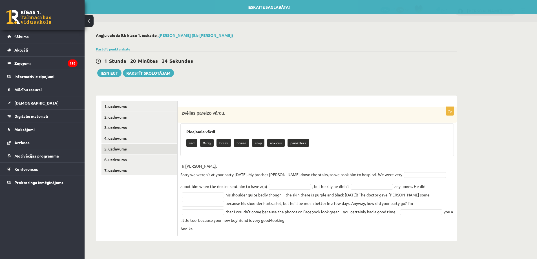
scroll to position [0, 0]
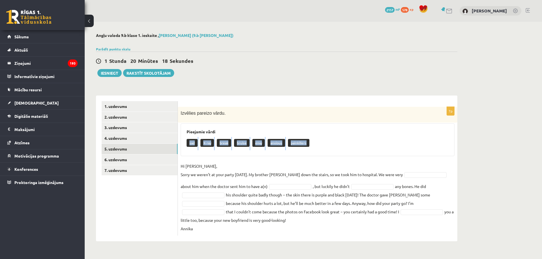
drag, startPoint x: 182, startPoint y: 143, endPoint x: 283, endPoint y: 157, distance: 101.3
click at [283, 157] on div "7p Izvēlies pareizo vārdu. Pieejamie vārdi sad X-ray break bruise envy anxious …" at bounding box center [317, 171] width 279 height 129
click at [194, 144] on p "sad" at bounding box center [191, 143] width 11 height 8
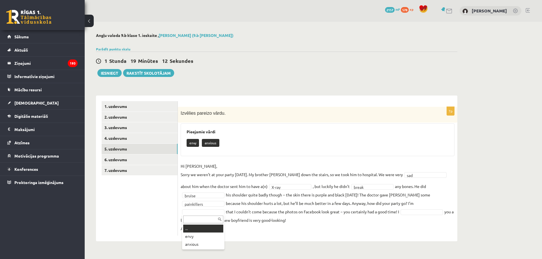
drag, startPoint x: 194, startPoint y: 236, endPoint x: 366, endPoint y: 178, distance: 181.5
click at [336, 188] on body "0 Dāvanas 2157 mP 578 xp Inga Tomberga Sākums Aktuāli Kā mācīties eSKOLĀ Kontak…" at bounding box center [271, 129] width 542 height 259
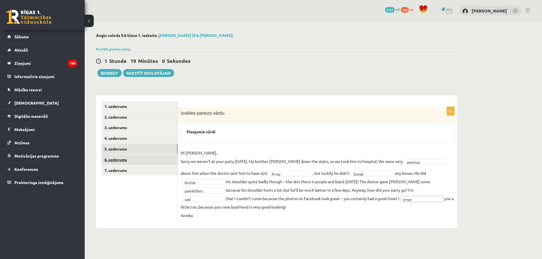
click at [124, 161] on link "6. uzdevums" at bounding box center [140, 160] width 76 height 10
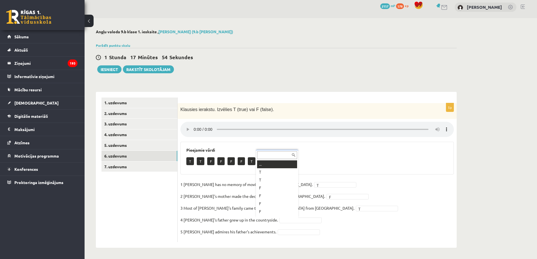
scroll to position [7, 0]
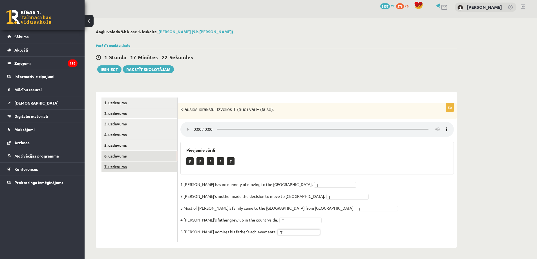
click at [126, 163] on link "7. uzdevums" at bounding box center [140, 167] width 76 height 10
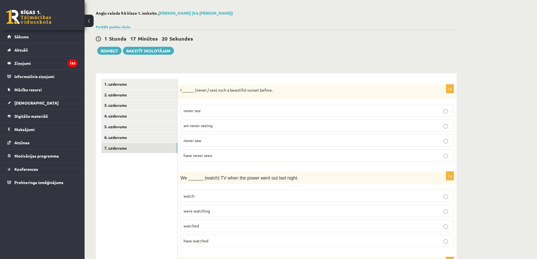
scroll to position [32, 0]
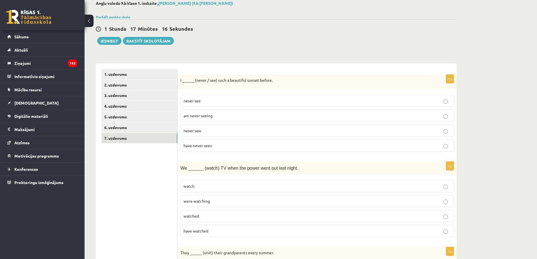
click at [240, 100] on p "never see" at bounding box center [317, 101] width 267 height 6
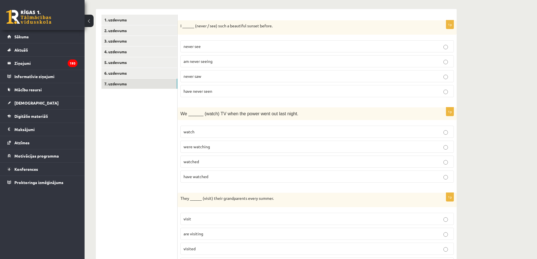
scroll to position [89, 0]
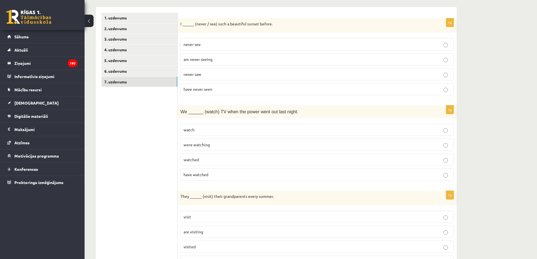
click at [209, 144] on span "were watching" at bounding box center [197, 144] width 27 height 5
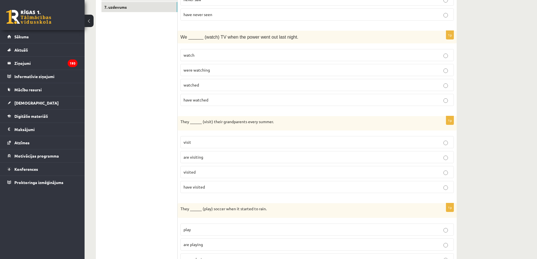
scroll to position [173, 0]
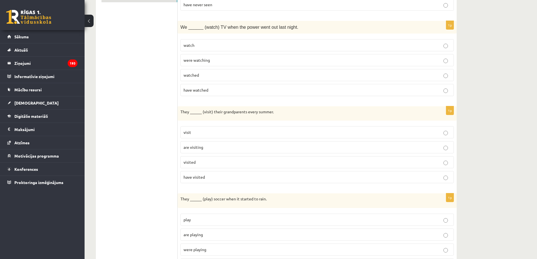
click at [197, 134] on p "visit" at bounding box center [317, 132] width 267 height 6
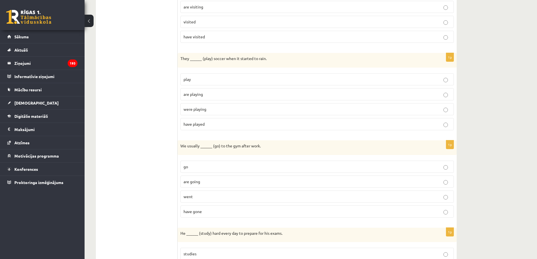
scroll to position [314, 0]
click at [211, 107] on p "were playing" at bounding box center [317, 109] width 267 height 6
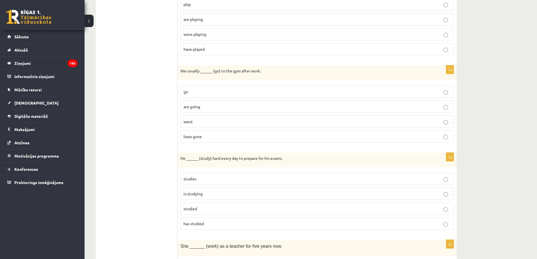
scroll to position [399, 0]
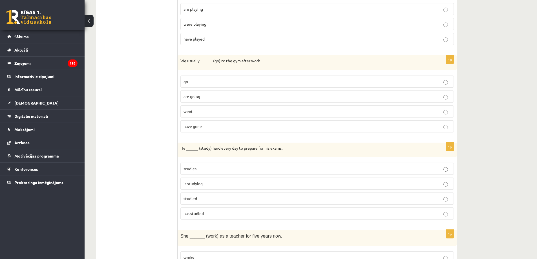
click at [213, 114] on p "went" at bounding box center [317, 112] width 267 height 6
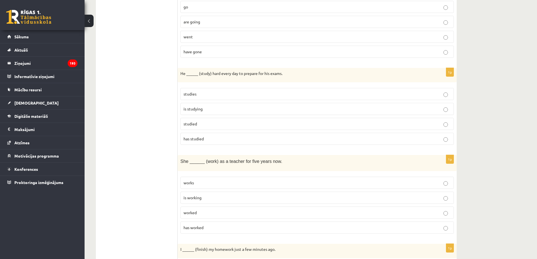
scroll to position [484, 0]
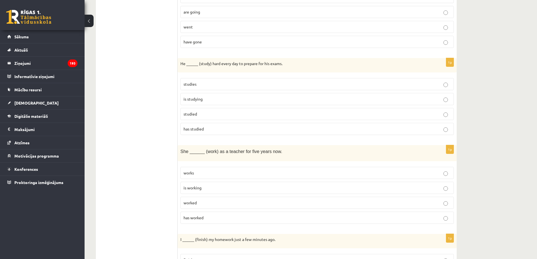
click at [212, 117] on p "studied" at bounding box center [317, 114] width 267 height 6
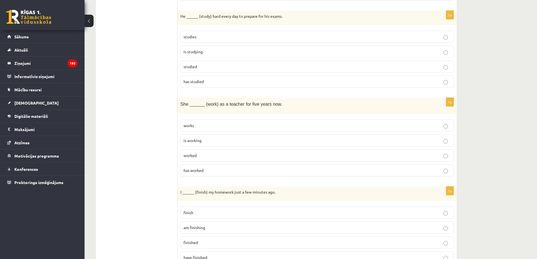
scroll to position [540, 0]
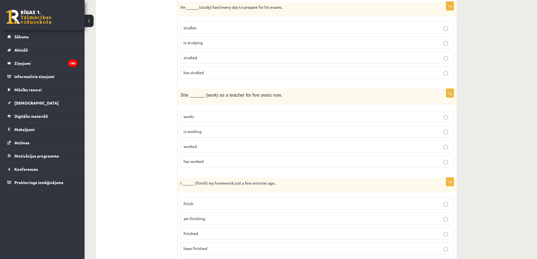
click at [202, 145] on p "worked" at bounding box center [317, 147] width 267 height 6
click at [209, 130] on p "is working" at bounding box center [317, 132] width 267 height 6
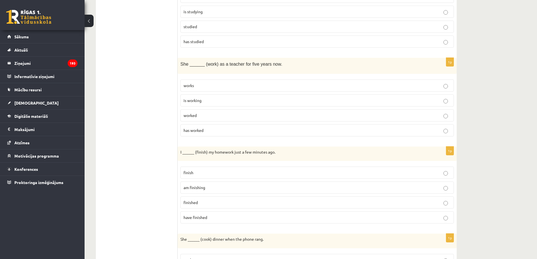
scroll to position [625, 0]
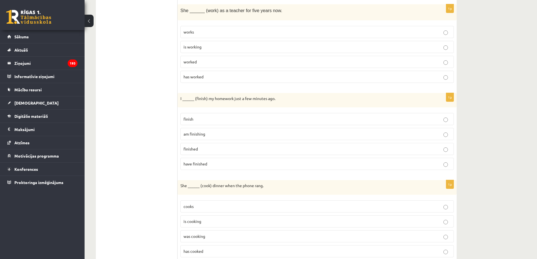
click at [214, 148] on p "finished" at bounding box center [317, 149] width 267 height 6
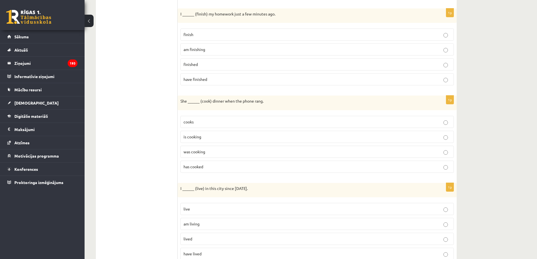
scroll to position [731, 0]
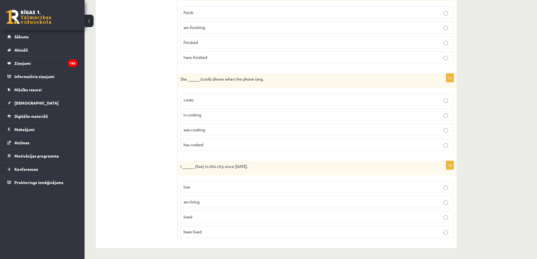
click at [202, 134] on label "was cooking" at bounding box center [318, 130] width 274 height 12
click at [202, 218] on p "lived" at bounding box center [317, 217] width 267 height 6
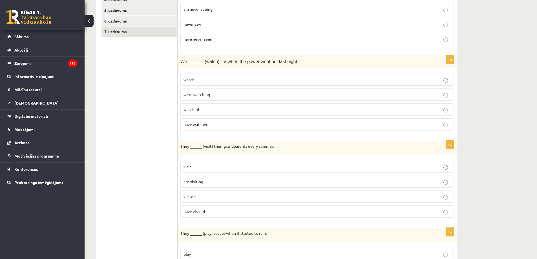
scroll to position [0, 0]
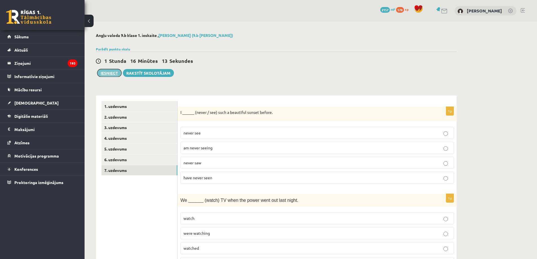
click at [102, 72] on button "Iesniegt" at bounding box center [109, 73] width 24 height 8
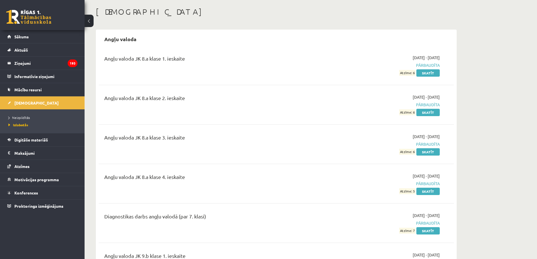
scroll to position [28, 0]
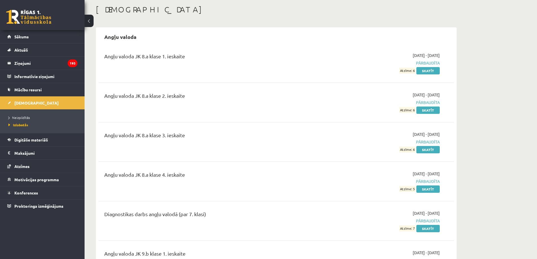
click at [0, 236] on div "0 Dāvanas 2157 mP 578 xp [PERSON_NAME] Sākums Aktuāli Kā mācīties eSKOLĀ Kontak…" at bounding box center [42, 129] width 85 height 259
click at [41, 135] on link "Digitālie materiāli" at bounding box center [42, 139] width 70 height 13
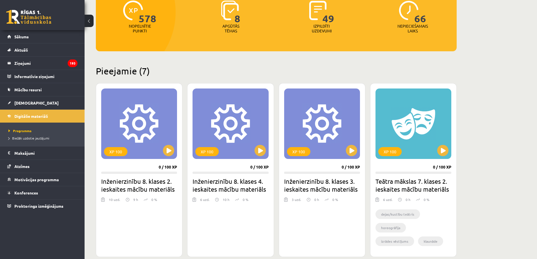
scroll to position [169, 0]
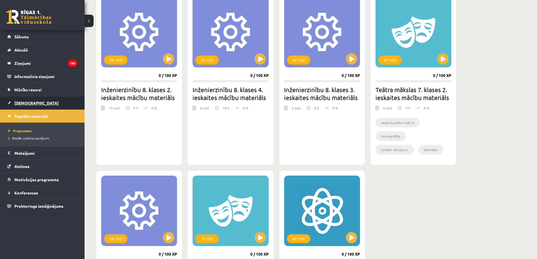
click at [25, 101] on span "[DEMOGRAPHIC_DATA]" at bounding box center [36, 102] width 44 height 5
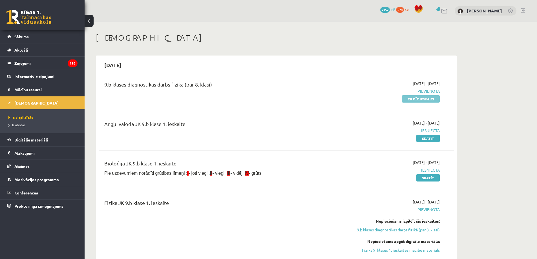
click at [424, 101] on link "Pildīt ieskaiti" at bounding box center [421, 98] width 38 height 7
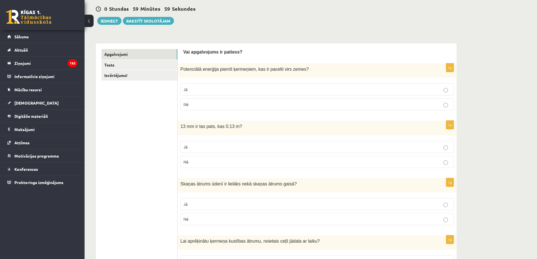
scroll to position [56, 0]
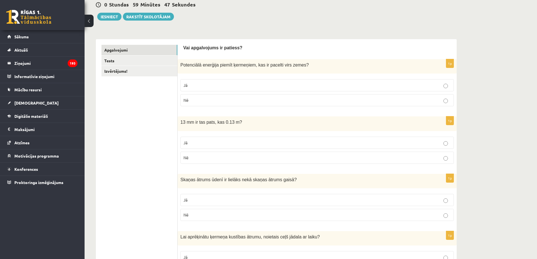
click at [216, 161] on p "Nē" at bounding box center [317, 158] width 267 height 6
click at [246, 98] on p "Nē" at bounding box center [317, 100] width 267 height 6
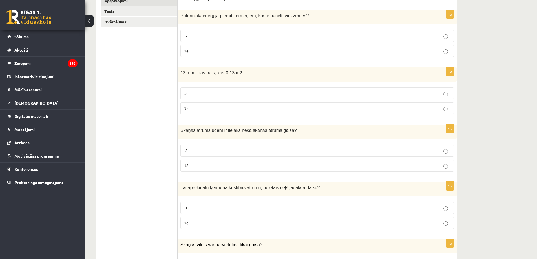
scroll to position [141, 0]
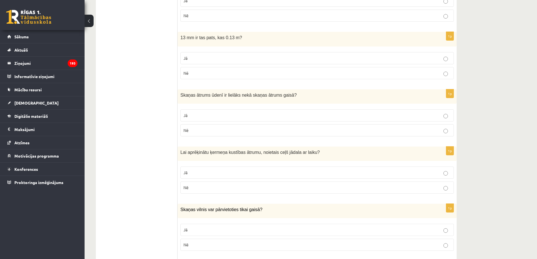
click at [214, 115] on p "Jā" at bounding box center [317, 116] width 267 height 6
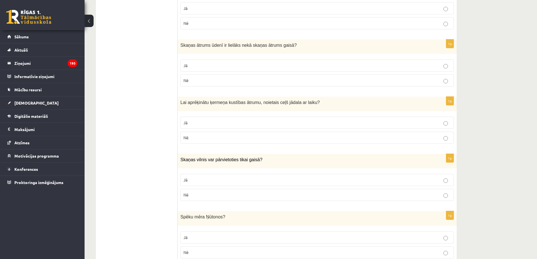
scroll to position [197, 0]
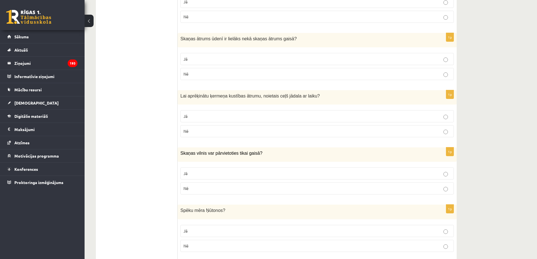
click at [236, 117] on p "Jā" at bounding box center [317, 116] width 267 height 6
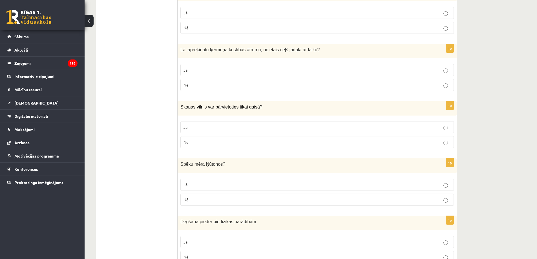
scroll to position [254, 0]
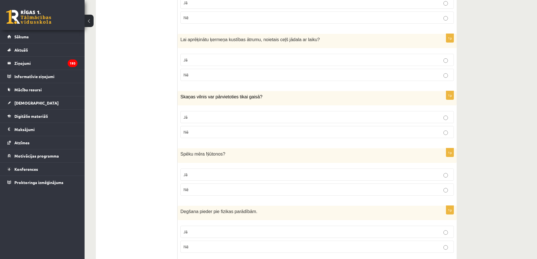
click at [225, 130] on p "Nē" at bounding box center [317, 132] width 267 height 6
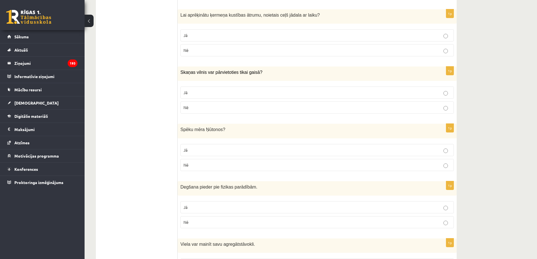
scroll to position [339, 0]
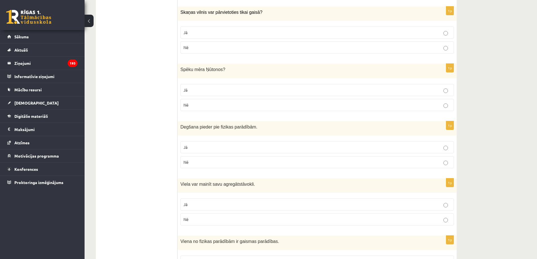
click at [206, 90] on p "Jā" at bounding box center [317, 90] width 267 height 6
click at [211, 149] on p "Jā" at bounding box center [317, 147] width 267 height 6
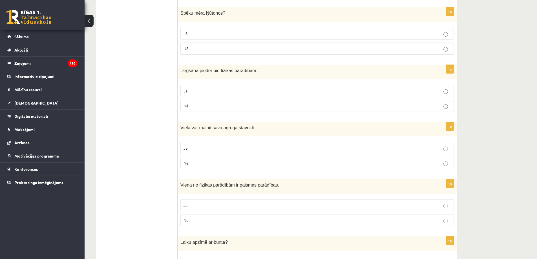
click at [216, 144] on label "Jā" at bounding box center [318, 148] width 274 height 12
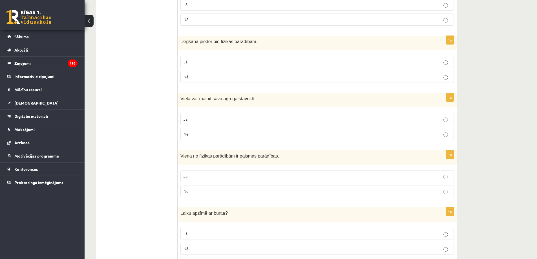
scroll to position [451, 0]
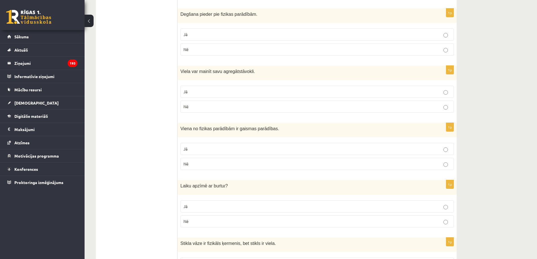
click at [237, 146] on label "Jā" at bounding box center [318, 149] width 274 height 12
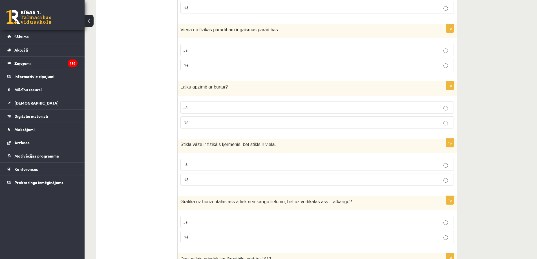
scroll to position [564, 0]
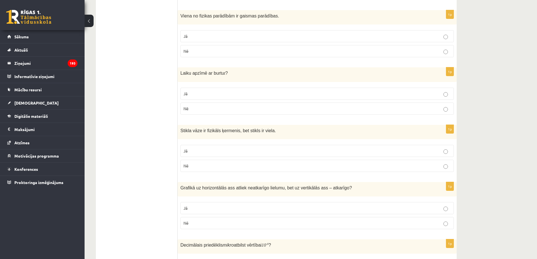
click at [208, 96] on p "Jā" at bounding box center [317, 94] width 267 height 6
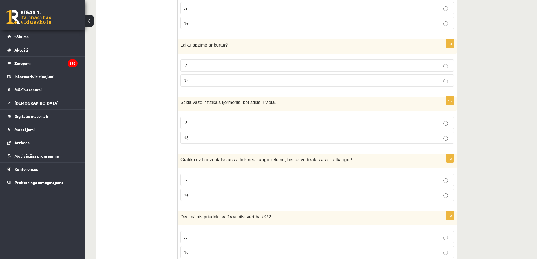
click at [214, 122] on p "Jā" at bounding box center [317, 123] width 267 height 6
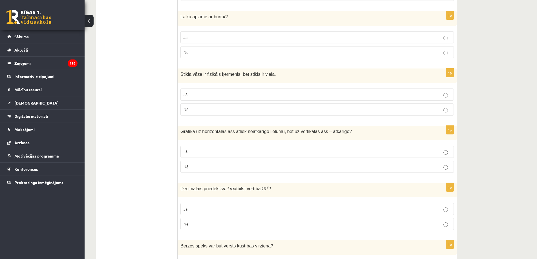
click at [268, 148] on label "Jā" at bounding box center [318, 152] width 274 height 12
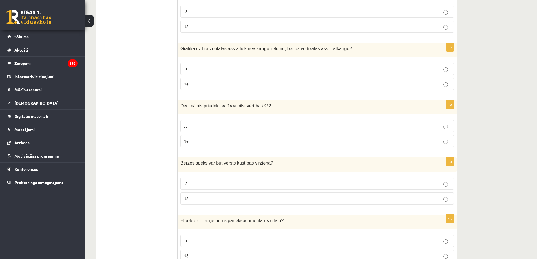
scroll to position [705, 0]
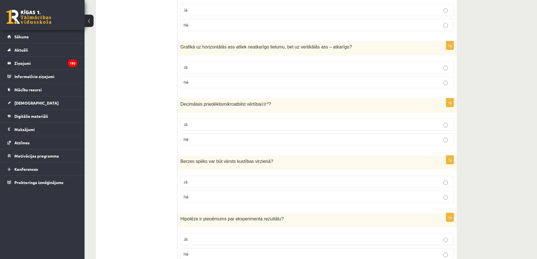
click at [187, 120] on label "Jā" at bounding box center [318, 124] width 274 height 12
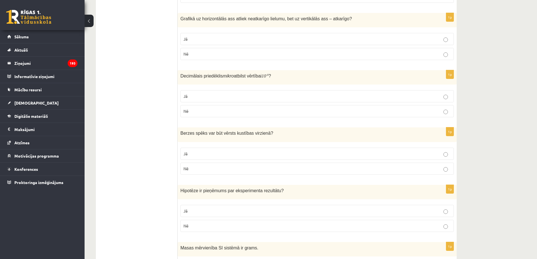
click at [212, 169] on p "Nē" at bounding box center [317, 169] width 267 height 6
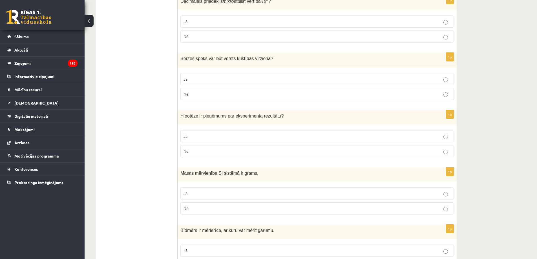
scroll to position [818, 0]
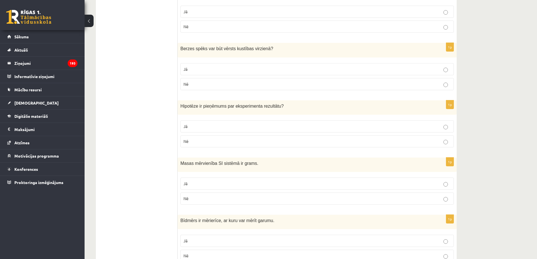
click at [223, 126] on p "Jā" at bounding box center [317, 127] width 267 height 6
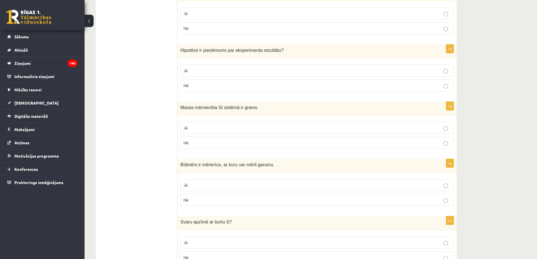
scroll to position [875, 0]
click at [235, 130] on p "Jā" at bounding box center [317, 127] width 267 height 6
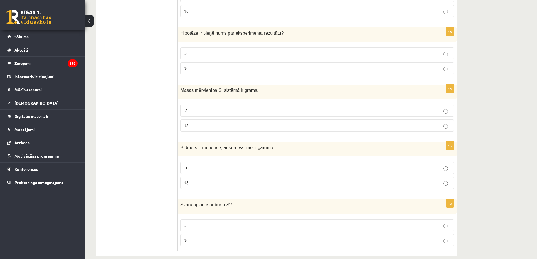
scroll to position [900, 0]
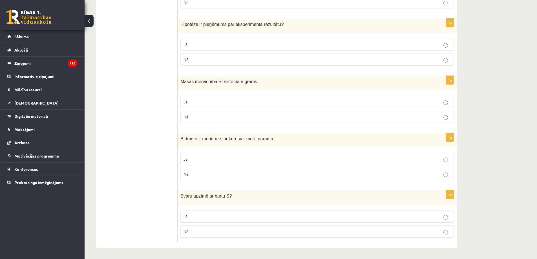
click at [202, 157] on p "Jā" at bounding box center [317, 159] width 267 height 6
click at [207, 234] on p "Nē" at bounding box center [317, 232] width 267 height 6
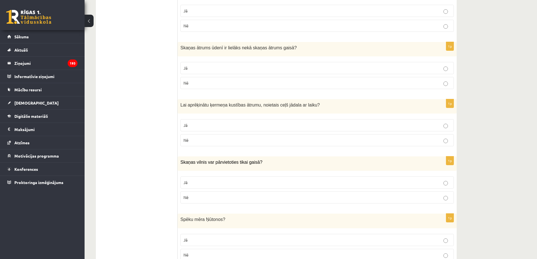
scroll to position [0, 0]
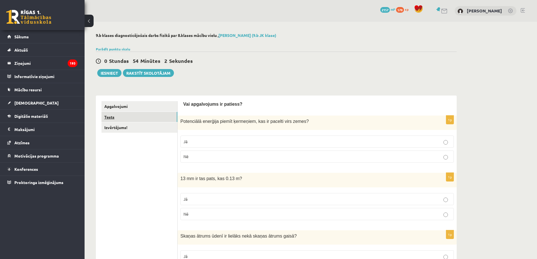
click at [111, 116] on link "Tests" at bounding box center [140, 117] width 76 height 10
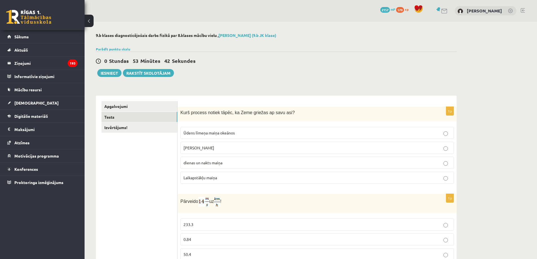
click at [216, 162] on span "dienas un nakts maiņa" at bounding box center [203, 162] width 39 height 5
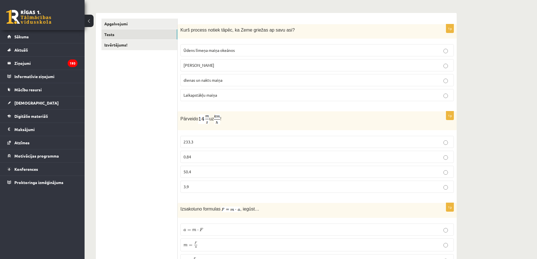
scroll to position [85, 0]
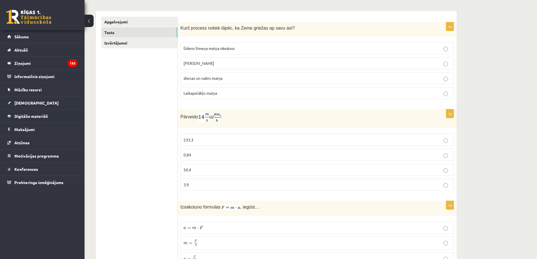
click at [198, 169] on p "50.4" at bounding box center [317, 170] width 267 height 6
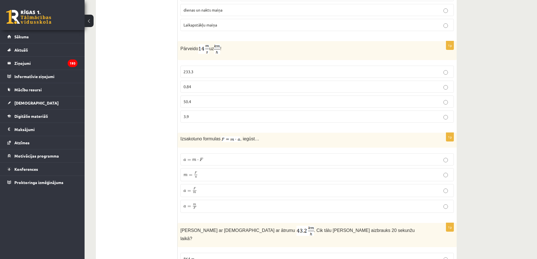
scroll to position [197, 0]
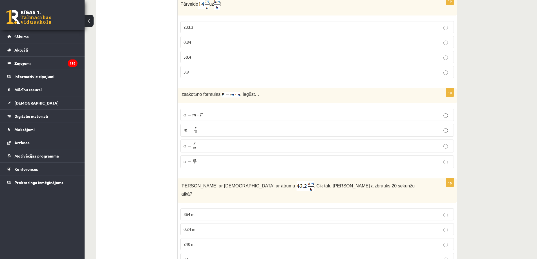
click at [193, 157] on label "a = m F a = m F" at bounding box center [318, 161] width 274 height 13
click at [194, 143] on span "F" at bounding box center [195, 144] width 2 height 3
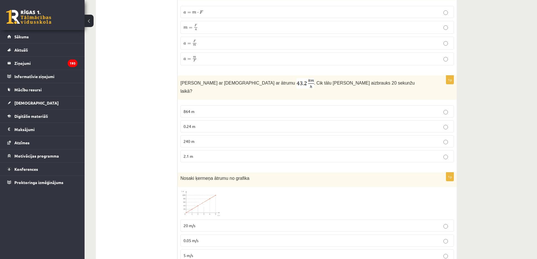
scroll to position [310, 0]
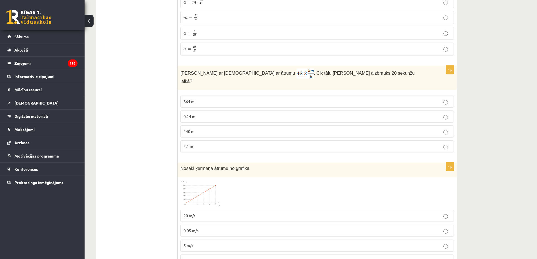
click at [278, 129] on p "240 m" at bounding box center [317, 132] width 267 height 6
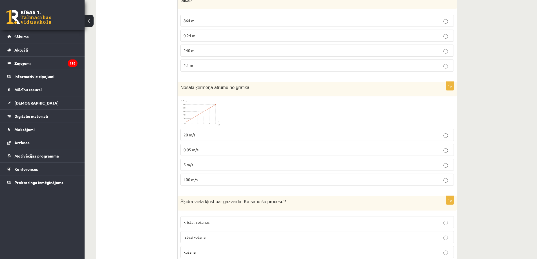
scroll to position [395, 0]
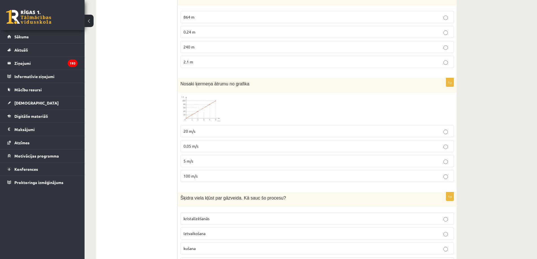
click at [208, 107] on img at bounding box center [202, 109] width 42 height 27
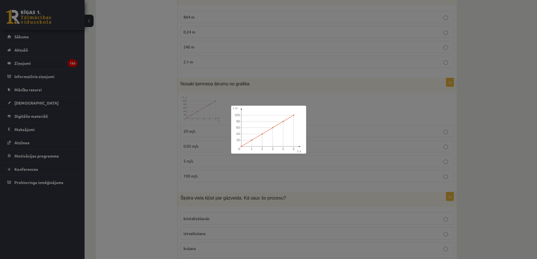
click at [279, 99] on div at bounding box center [268, 129] width 537 height 259
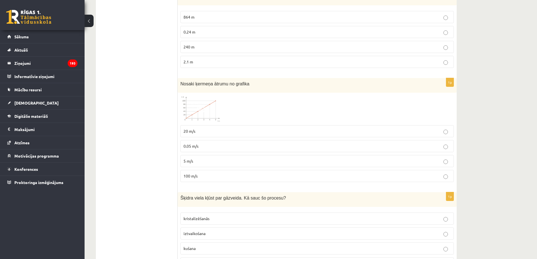
click at [219, 128] on p "20 m/s" at bounding box center [317, 131] width 267 height 6
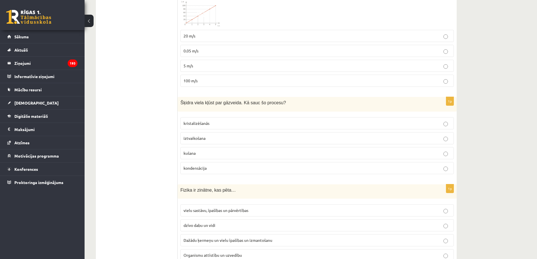
scroll to position [508, 0]
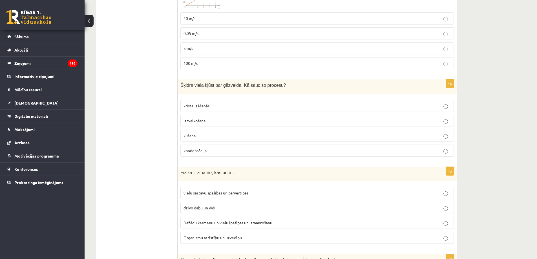
click at [199, 118] on span "iztvaikošana" at bounding box center [195, 120] width 22 height 5
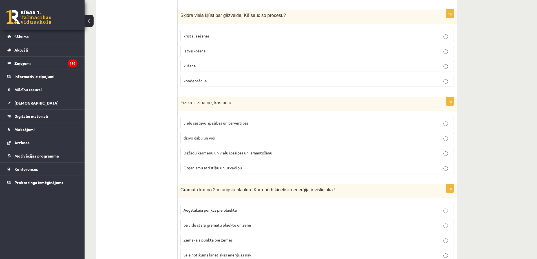
scroll to position [592, 0]
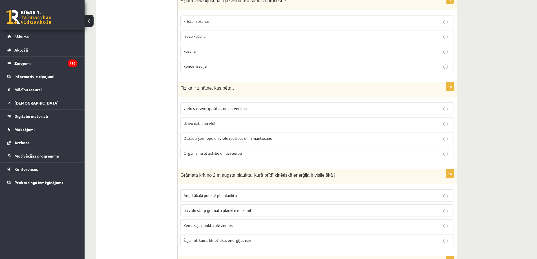
click at [216, 136] on span "Dažādu ķermeņu un vielu īpašības un izmantošanu" at bounding box center [228, 138] width 89 height 5
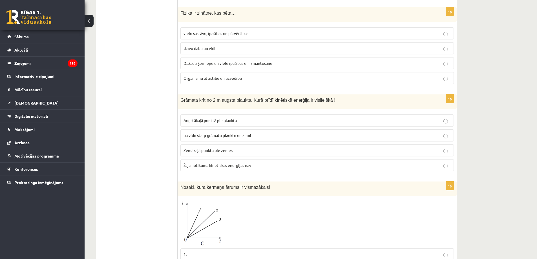
scroll to position [677, 0]
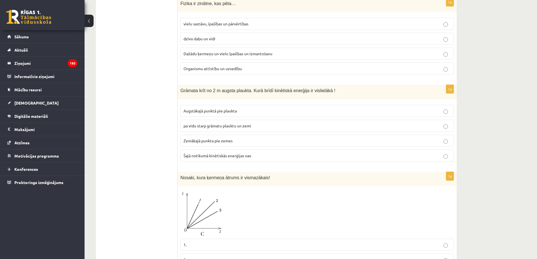
click at [218, 138] on span "Zemākajā punkta pie zemes" at bounding box center [208, 140] width 49 height 5
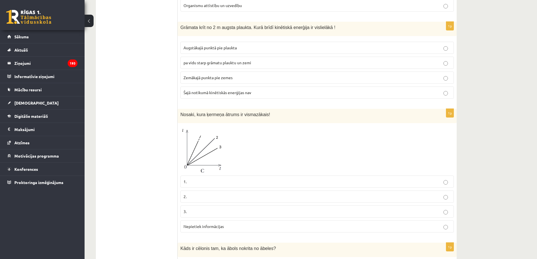
scroll to position [790, 0]
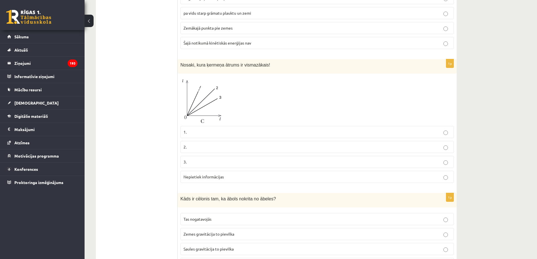
click at [199, 159] on p "3." at bounding box center [317, 162] width 267 height 6
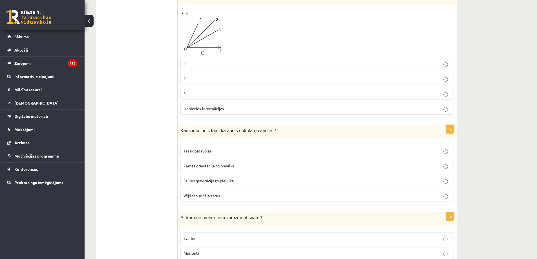
scroll to position [875, 0]
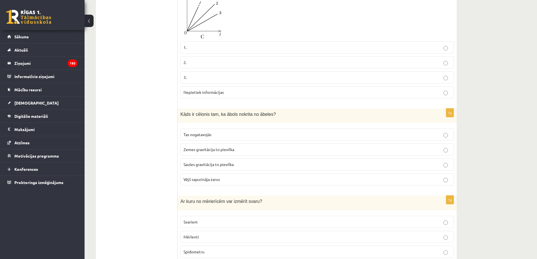
click at [236, 147] on p "Zemes gravitācija to pievilka" at bounding box center [317, 150] width 267 height 6
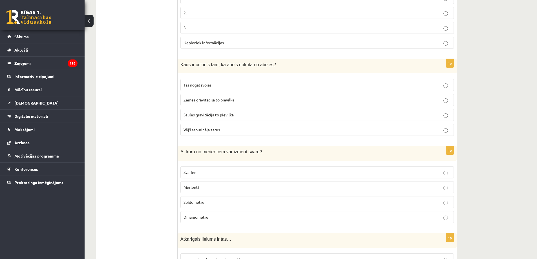
scroll to position [959, 0]
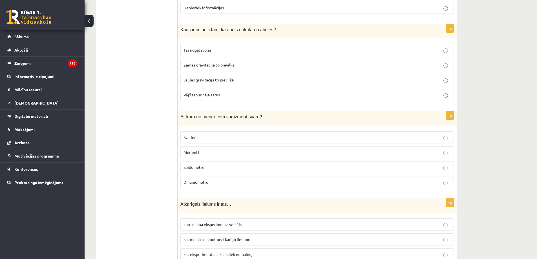
click at [192, 135] on span "Svariem" at bounding box center [191, 137] width 14 height 5
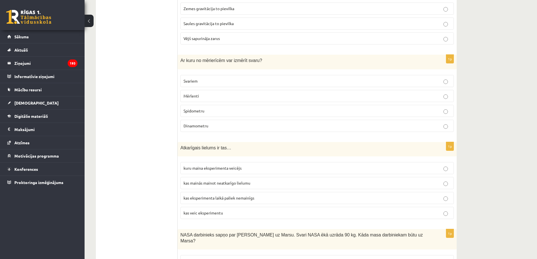
scroll to position [1044, 0]
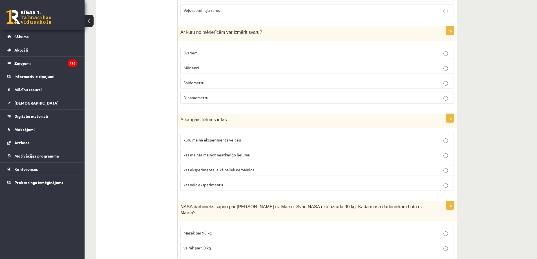
click at [216, 152] on span "kas mainās mainot neatkarīgo lielumu" at bounding box center [217, 154] width 67 height 5
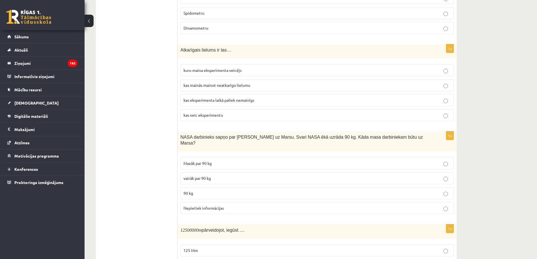
scroll to position [1128, 0]
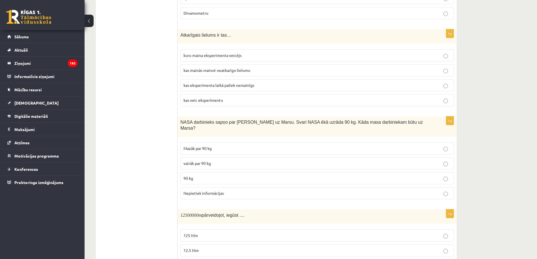
click at [206, 146] on span "Mazāk par 90 kg" at bounding box center [198, 148] width 28 height 5
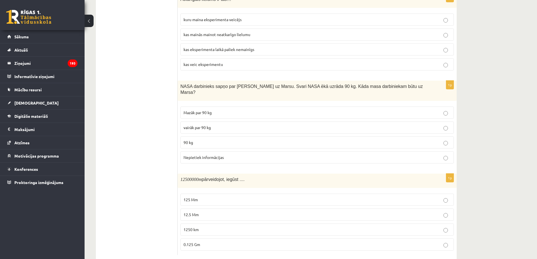
scroll to position [1165, 0]
click at [228, 196] on p "125 Mm" at bounding box center [317, 199] width 267 height 6
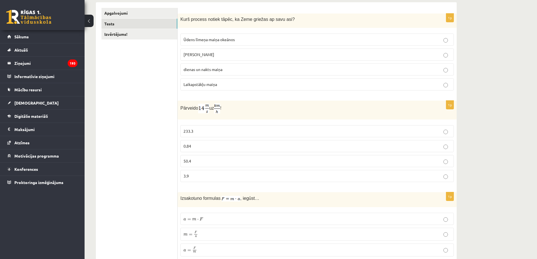
scroll to position [0, 0]
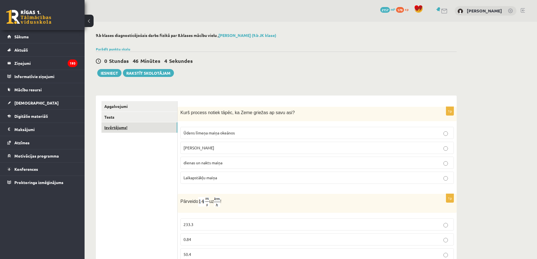
click at [122, 128] on link "Izvērtējums!" at bounding box center [140, 127] width 76 height 10
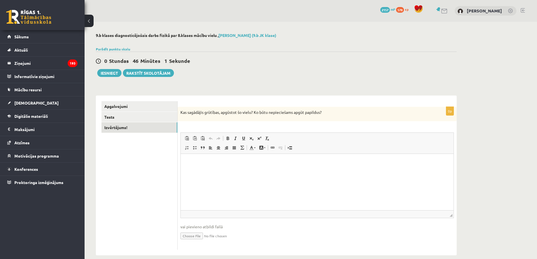
click at [249, 171] on html at bounding box center [317, 162] width 273 height 17
click at [202, 162] on p "**********" at bounding box center [317, 163] width 262 height 6
click at [241, 163] on p "**********" at bounding box center [317, 163] width 262 height 6
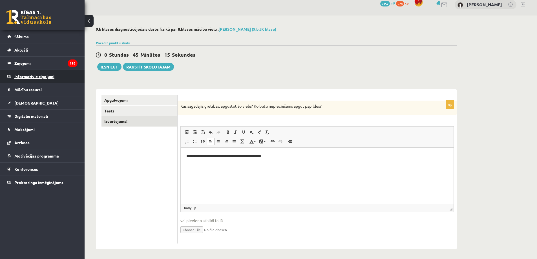
scroll to position [8, 0]
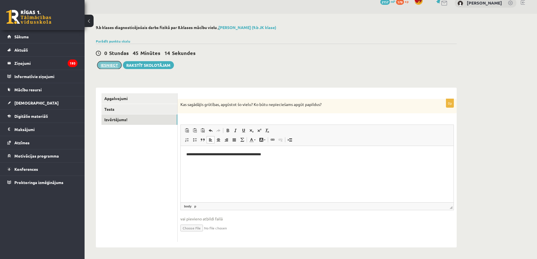
click at [110, 65] on button "Iesniegt" at bounding box center [109, 65] width 24 height 8
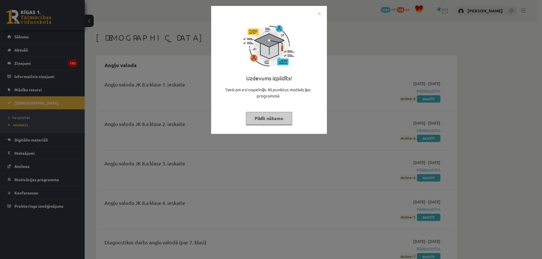
click at [280, 118] on button "Pildīt nākamo" at bounding box center [269, 118] width 46 height 13
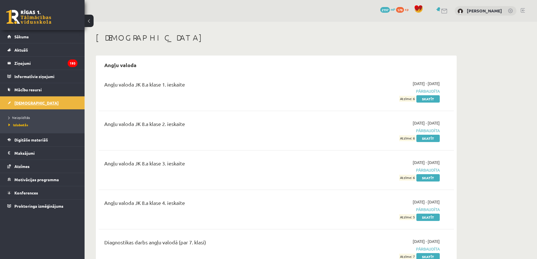
click at [22, 100] on link "[DEMOGRAPHIC_DATA]" at bounding box center [42, 102] width 70 height 13
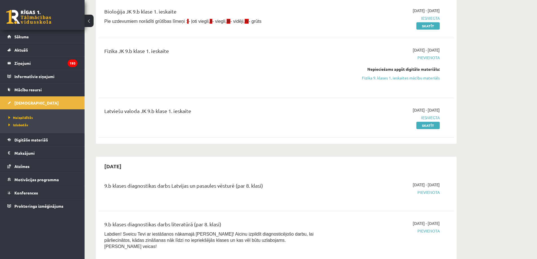
scroll to position [113, 0]
click at [398, 78] on link "Fizika 9. klases 1. ieskaites mācību materiāls" at bounding box center [387, 78] width 106 height 6
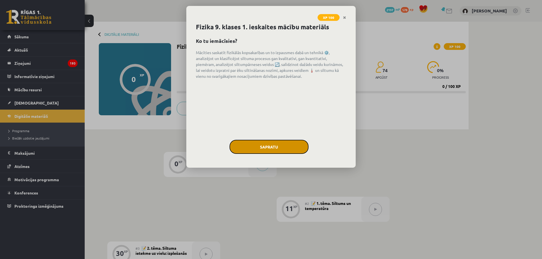
click at [274, 141] on button "Sapratu" at bounding box center [268, 147] width 79 height 14
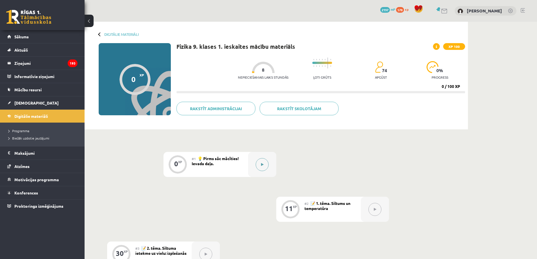
click at [260, 168] on button at bounding box center [262, 164] width 13 height 13
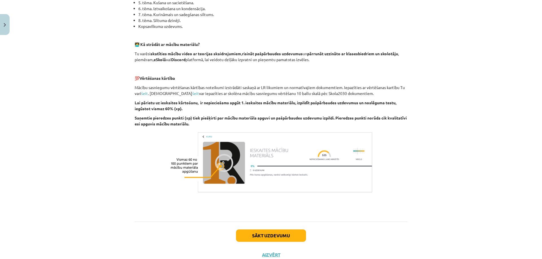
scroll to position [310, 0]
click at [276, 234] on button "Sākt uzdevumu" at bounding box center [271, 235] width 70 height 12
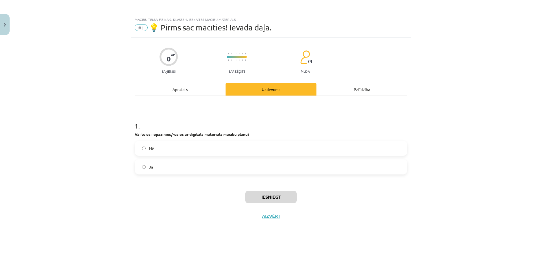
scroll to position [0, 0]
click at [181, 168] on label "Jā" at bounding box center [270, 167] width 271 height 14
click at [266, 200] on button "Iesniegt" at bounding box center [270, 197] width 51 height 12
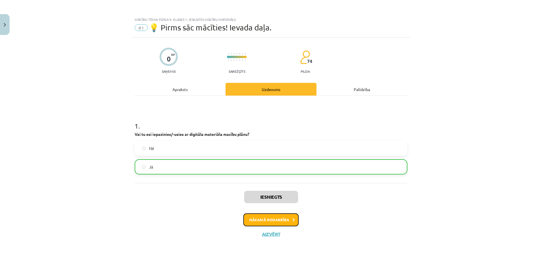
click at [278, 218] on button "Nākamā nodarbība" at bounding box center [270, 220] width 55 height 13
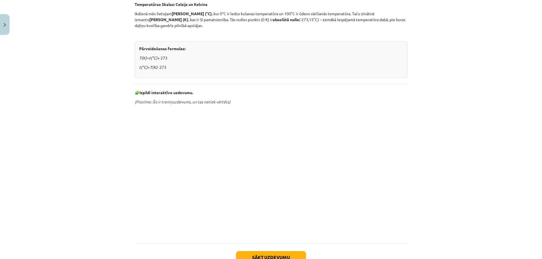
scroll to position [247, 0]
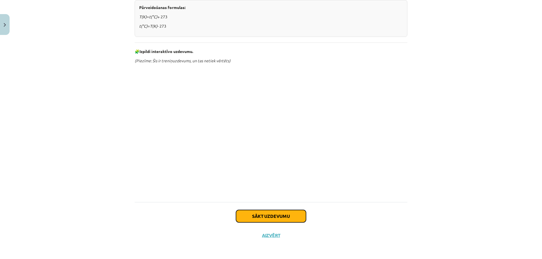
click at [282, 218] on button "Sākt uzdevumu" at bounding box center [271, 216] width 70 height 12
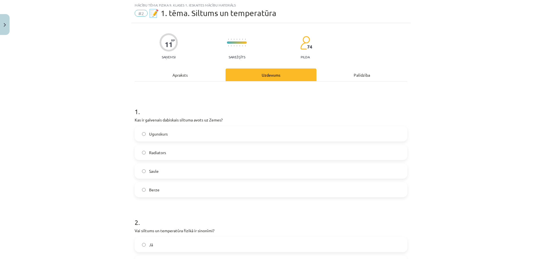
scroll to position [14, 0]
click at [177, 172] on label "Saule" at bounding box center [270, 171] width 271 height 14
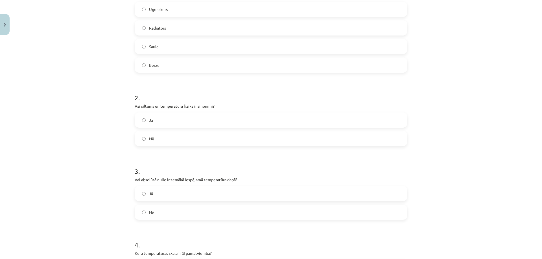
scroll to position [155, 0]
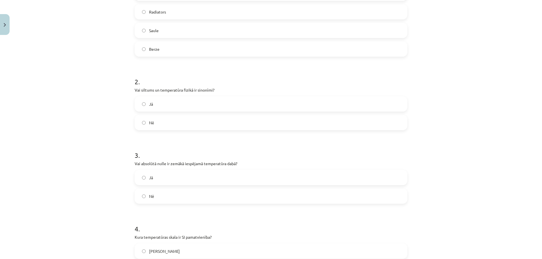
click at [166, 121] on label "Nē" at bounding box center [270, 123] width 271 height 14
click at [166, 194] on label "Nē" at bounding box center [270, 196] width 271 height 14
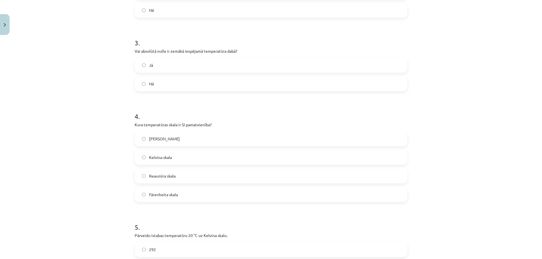
scroll to position [268, 0]
click at [163, 138] on span "[PERSON_NAME]" at bounding box center [164, 139] width 31 height 6
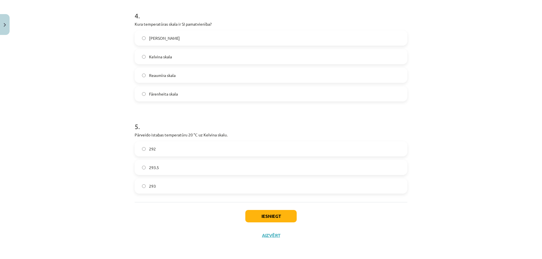
click at [159, 166] on label "293.5" at bounding box center [270, 168] width 271 height 14
click at [271, 219] on button "Iesniegt" at bounding box center [270, 216] width 51 height 12
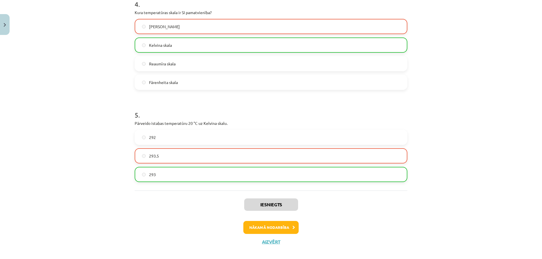
scroll to position [387, 0]
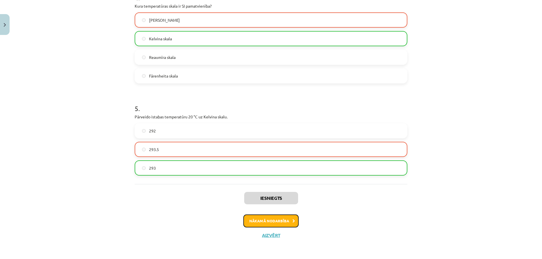
click at [277, 223] on button "Nākamā nodarbība" at bounding box center [270, 221] width 55 height 13
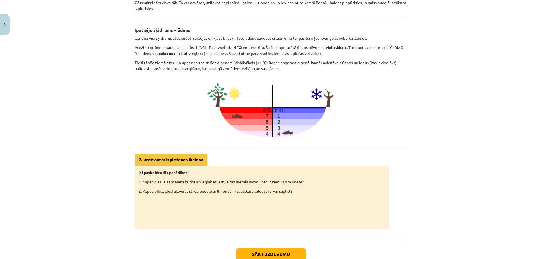
scroll to position [221, 0]
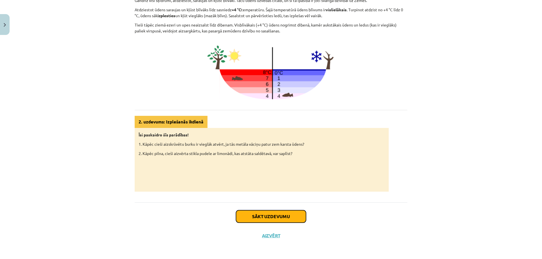
click at [267, 215] on button "Sākt uzdevumu" at bounding box center [271, 216] width 70 height 12
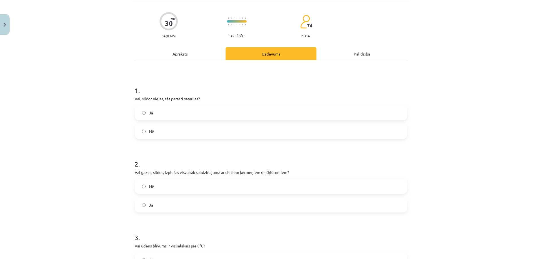
scroll to position [14, 0]
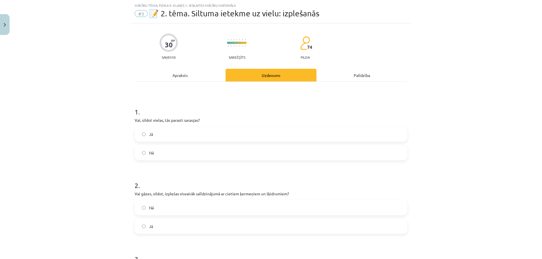
click at [190, 151] on label "Nē" at bounding box center [270, 153] width 271 height 14
click at [177, 223] on label "Jā" at bounding box center [270, 226] width 271 height 14
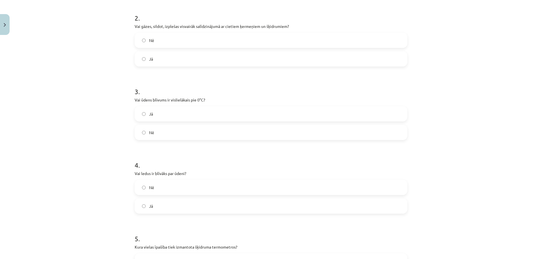
scroll to position [183, 0]
click at [195, 184] on label "Nē" at bounding box center [270, 186] width 271 height 14
click at [170, 131] on label "Nē" at bounding box center [270, 131] width 271 height 14
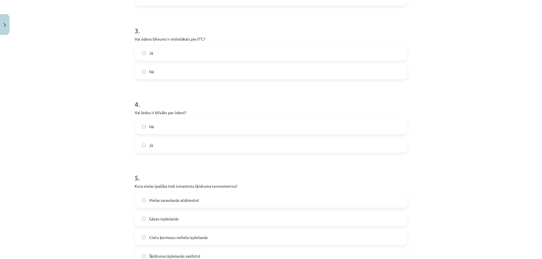
scroll to position [296, 0]
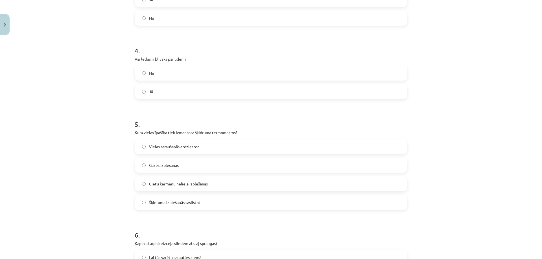
click at [162, 203] on span "Šķidruma izplešanās sasilstot" at bounding box center [174, 203] width 51 height 6
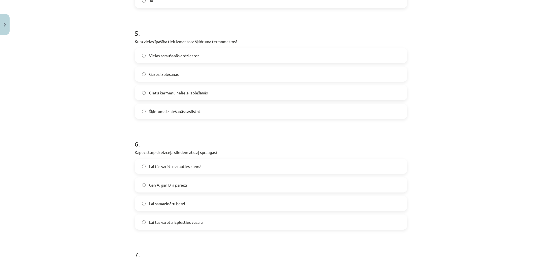
scroll to position [409, 0]
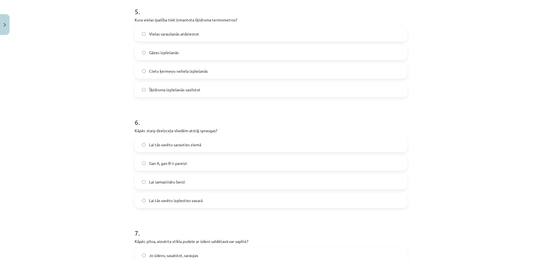
click at [175, 196] on label "Lai tās varētu izplesties vasarā" at bounding box center [270, 201] width 271 height 14
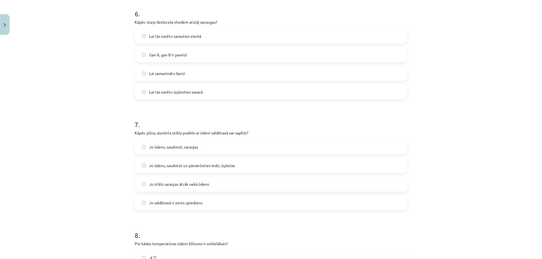
scroll to position [522, 0]
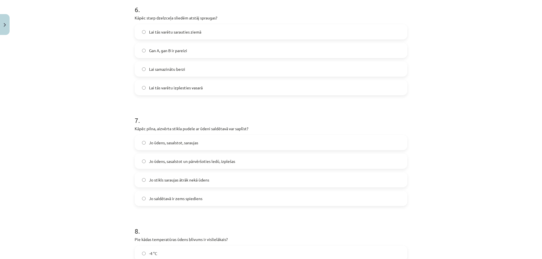
click at [170, 162] on span "Jo ūdens, sasalstot un pārvēršoties ledū, izplešas" at bounding box center [192, 162] width 86 height 6
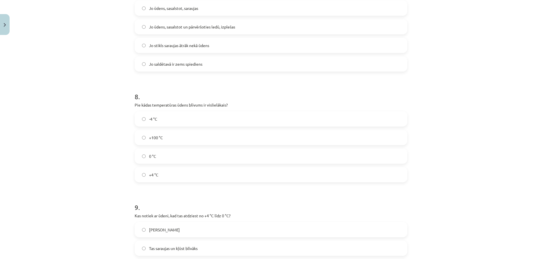
scroll to position [663, 0]
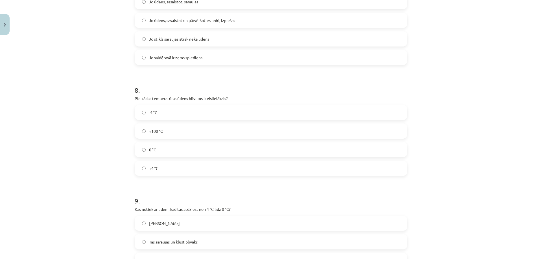
click at [153, 165] on label "+4 °C" at bounding box center [270, 168] width 271 height 14
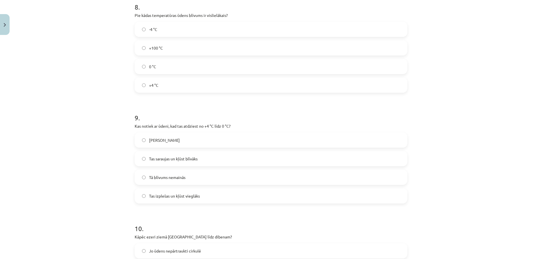
scroll to position [748, 0]
click at [170, 195] on span "Tas izplešas un kļūst vieglāks" at bounding box center [174, 195] width 51 height 6
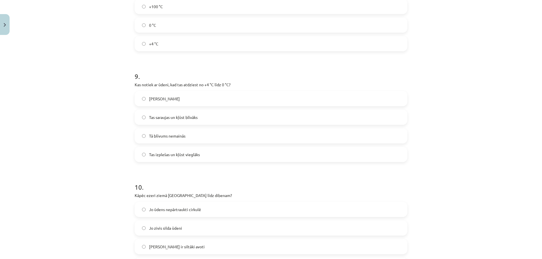
scroll to position [860, 0]
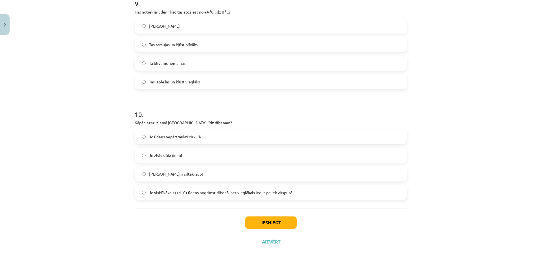
click at [159, 136] on span "Jo ūdens nepārtraukti cirkulē" at bounding box center [175, 137] width 52 height 6
click at [164, 172] on span "[PERSON_NAME] ir siltāki avoti" at bounding box center [177, 174] width 56 height 6
click at [264, 222] on button "Iesniegt" at bounding box center [270, 223] width 51 height 12
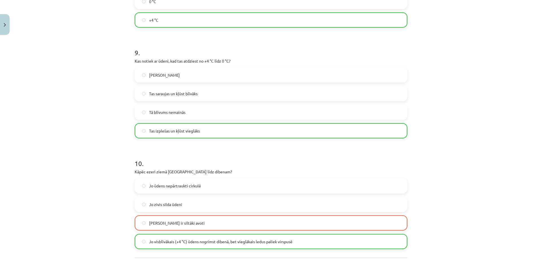
scroll to position [885, 0]
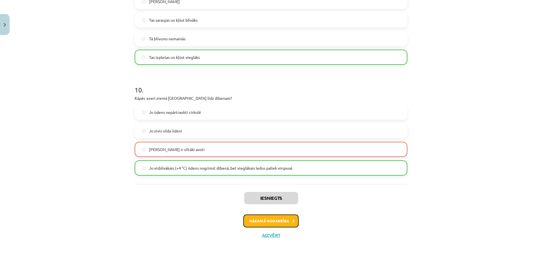
click at [275, 223] on button "Nākamā nodarbība" at bounding box center [270, 221] width 55 height 13
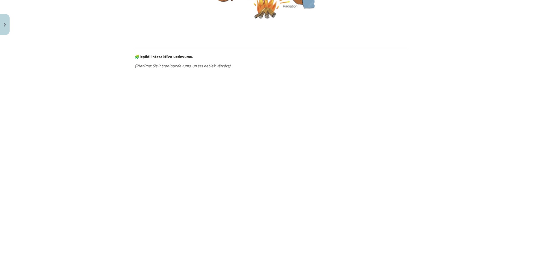
scroll to position [297, 0]
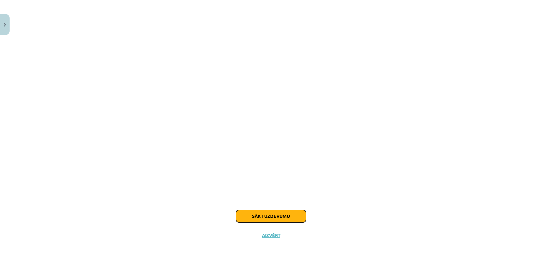
click at [263, 214] on button "Sākt uzdevumu" at bounding box center [271, 216] width 70 height 12
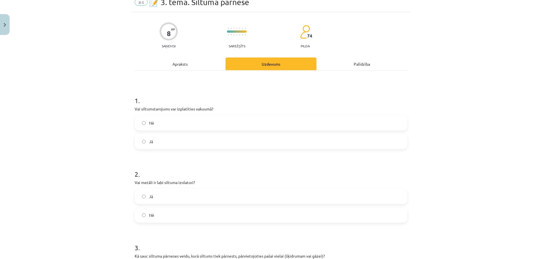
scroll to position [14, 0]
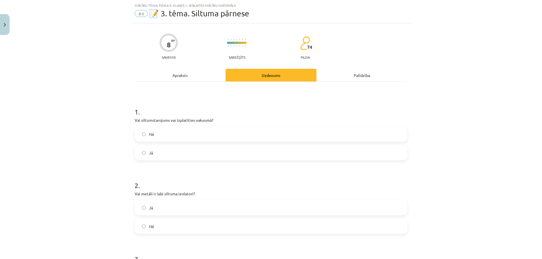
click at [161, 151] on label "Jā" at bounding box center [270, 153] width 271 height 14
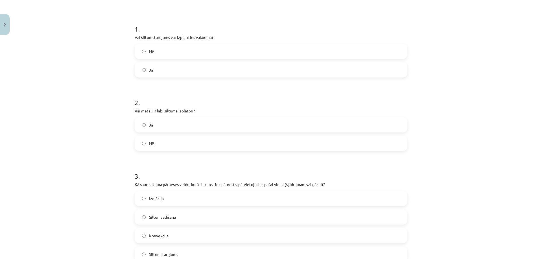
scroll to position [99, 0]
click at [196, 144] on label "Nē" at bounding box center [270, 142] width 271 height 14
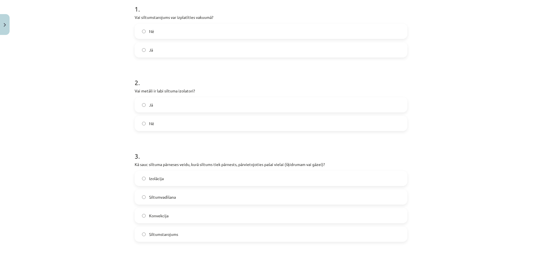
scroll to position [127, 0]
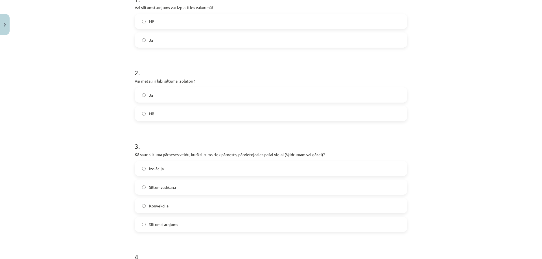
click at [169, 185] on span "Siltumvadīšana" at bounding box center [162, 188] width 27 height 6
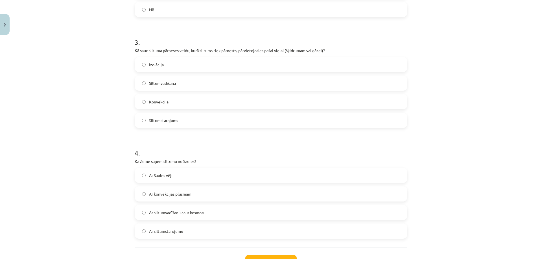
scroll to position [240, 0]
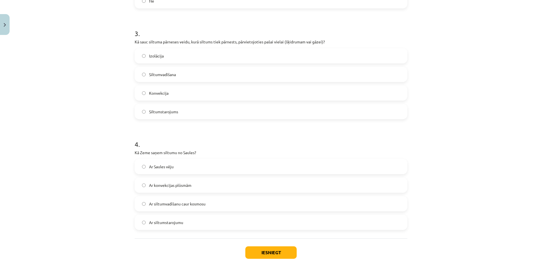
click at [175, 221] on span "Ar siltumstarojumu" at bounding box center [166, 223] width 34 height 6
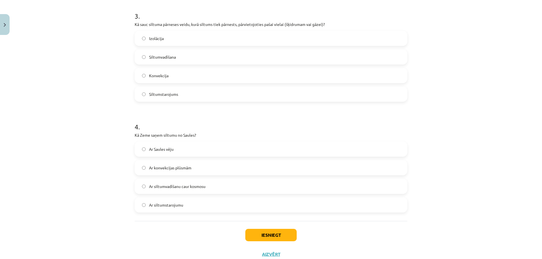
scroll to position [276, 0]
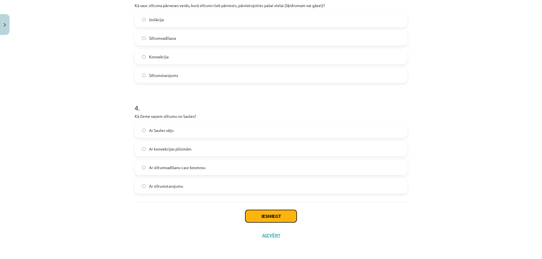
click at [269, 219] on button "Iesniegt" at bounding box center [270, 216] width 51 height 12
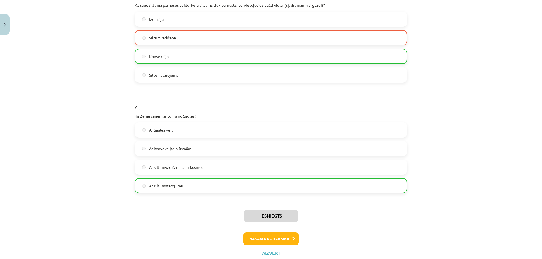
scroll to position [282, 0]
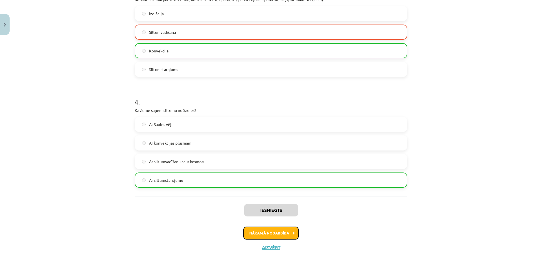
click at [283, 232] on button "Nākamā nodarbība" at bounding box center [270, 233] width 55 height 13
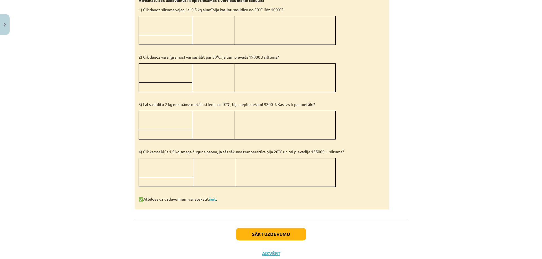
scroll to position [506, 0]
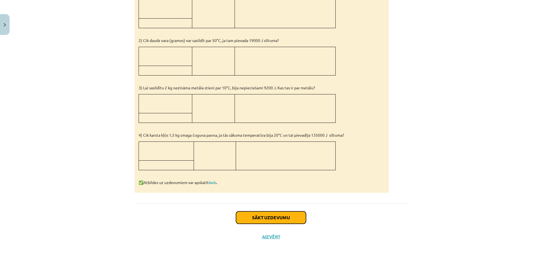
click at [269, 217] on button "Sākt uzdevumu" at bounding box center [271, 218] width 70 height 12
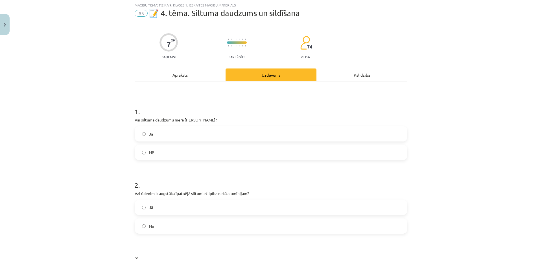
scroll to position [14, 0]
click at [167, 150] on label "Nē" at bounding box center [270, 153] width 271 height 14
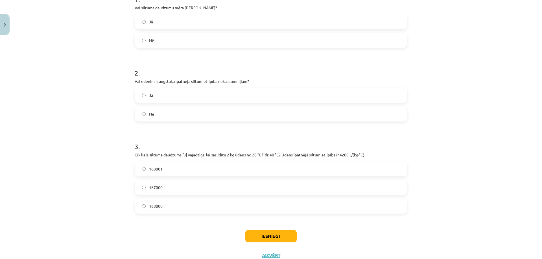
scroll to position [127, 0]
click at [171, 95] on label "Jā" at bounding box center [270, 95] width 271 height 14
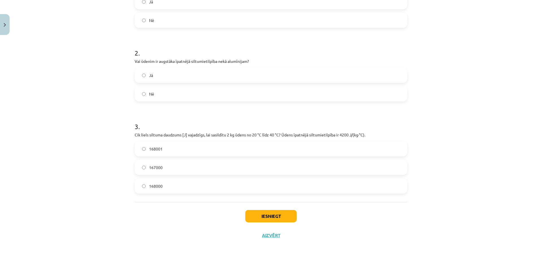
click at [181, 190] on label "168000" at bounding box center [270, 186] width 271 height 14
click at [275, 217] on button "Iesniegt" at bounding box center [270, 216] width 51 height 12
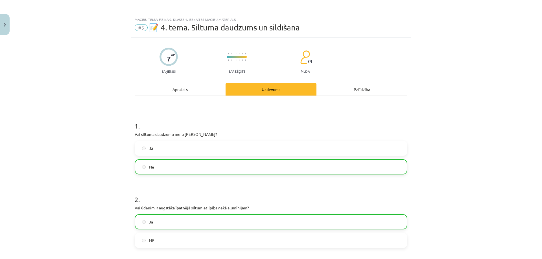
scroll to position [165, 0]
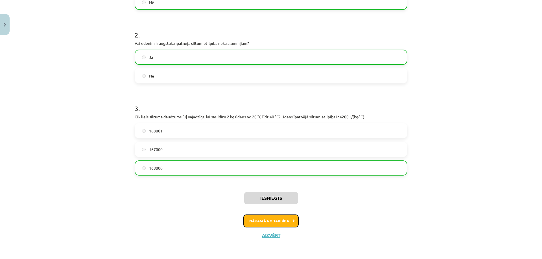
click at [264, 221] on button "Nākamā nodarbība" at bounding box center [270, 221] width 55 height 13
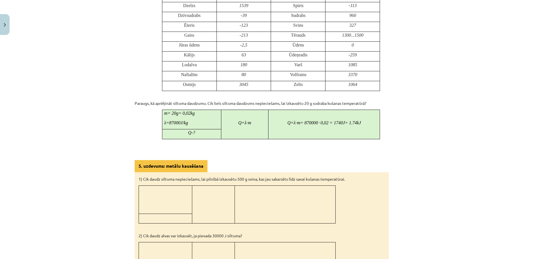
scroll to position [485, 0]
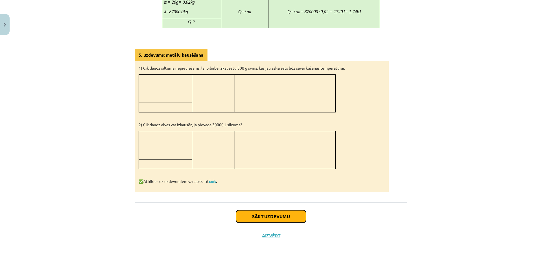
click at [262, 218] on button "Sākt uzdevumu" at bounding box center [271, 216] width 70 height 12
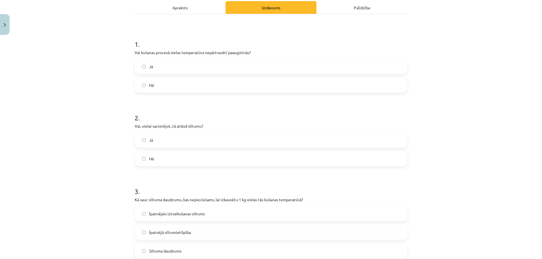
scroll to position [14, 0]
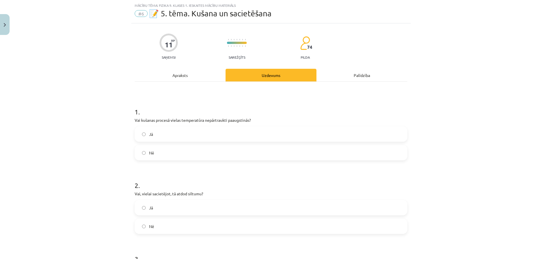
click at [186, 132] on label "Jā" at bounding box center [270, 134] width 271 height 14
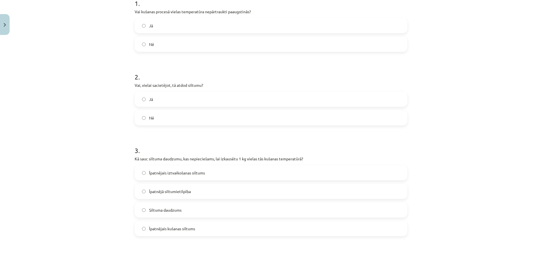
scroll to position [127, 0]
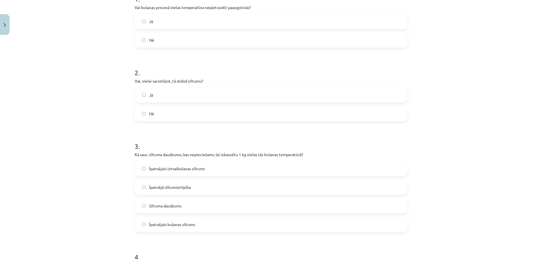
click at [167, 94] on label "Jā" at bounding box center [270, 95] width 271 height 14
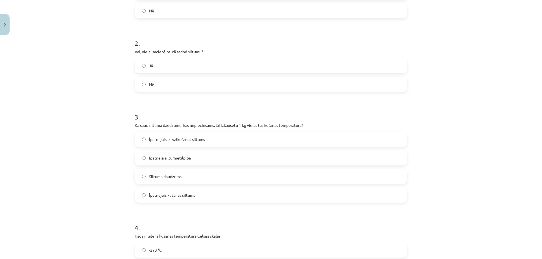
scroll to position [212, 0]
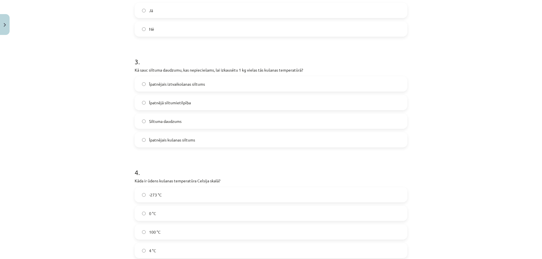
click at [170, 140] on span "Īpatnējais kušanas siltums" at bounding box center [172, 140] width 46 height 6
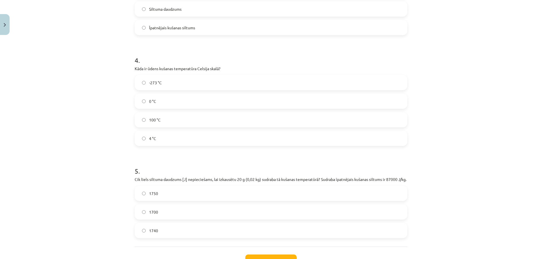
scroll to position [324, 0]
click at [173, 101] on label "0 °C" at bounding box center [270, 101] width 271 height 14
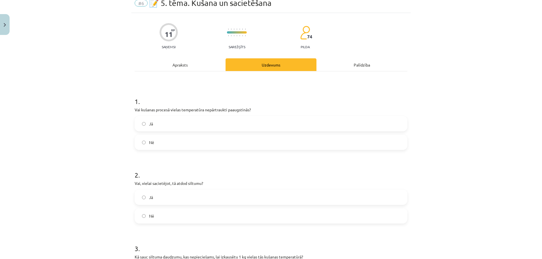
scroll to position [0, 0]
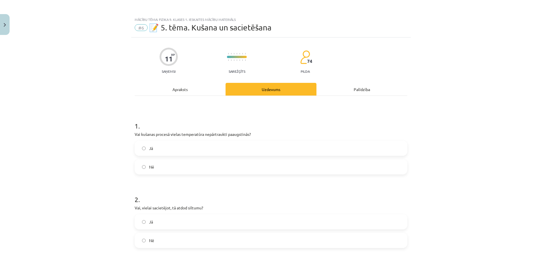
click at [176, 88] on div "Apraksts" at bounding box center [180, 89] width 91 height 13
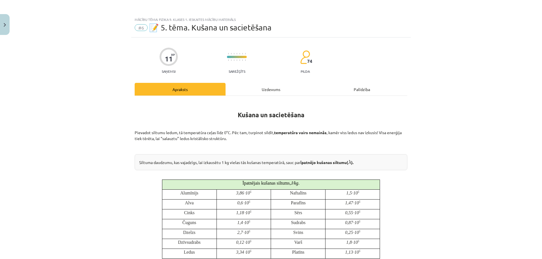
click at [260, 89] on div "Uzdevums" at bounding box center [270, 89] width 91 height 13
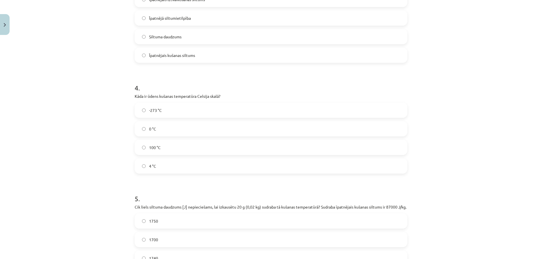
scroll to position [374, 0]
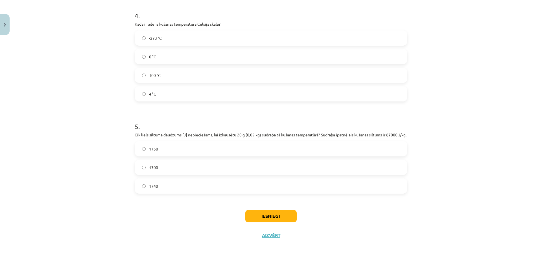
click at [197, 168] on label "1700" at bounding box center [270, 168] width 271 height 14
click at [272, 215] on button "Iesniegt" at bounding box center [270, 216] width 51 height 12
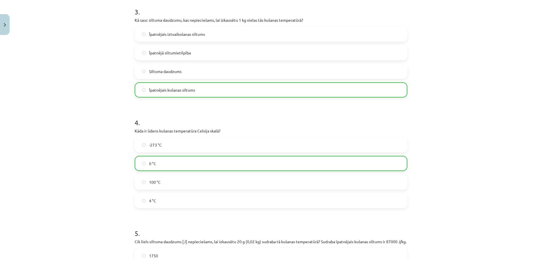
scroll to position [392, 0]
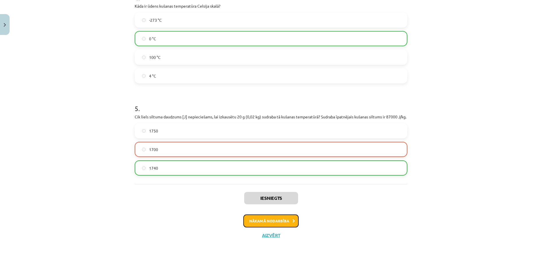
click at [271, 218] on button "Nākamā nodarbība" at bounding box center [270, 221] width 55 height 13
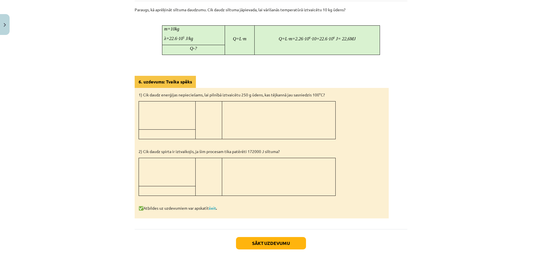
scroll to position [409, 0]
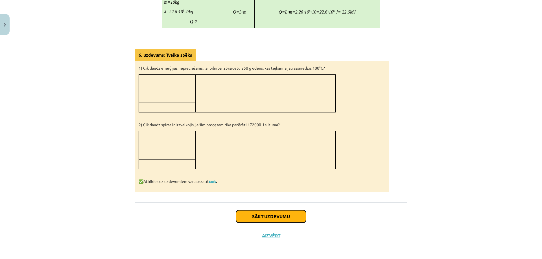
click at [259, 218] on button "Sākt uzdevumu" at bounding box center [271, 216] width 70 height 12
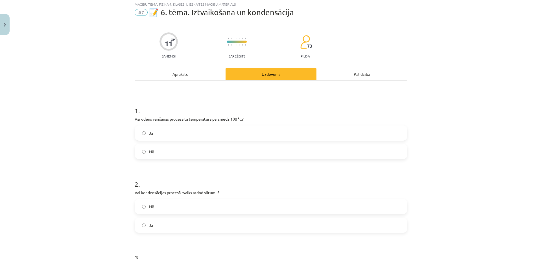
scroll to position [14, 0]
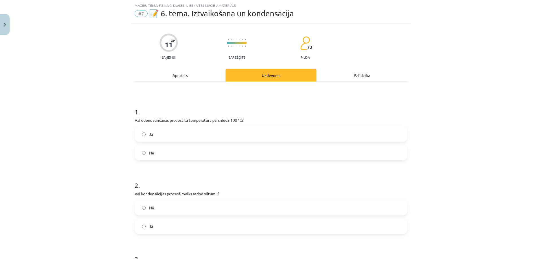
click at [192, 135] on label "Jā" at bounding box center [270, 134] width 271 height 14
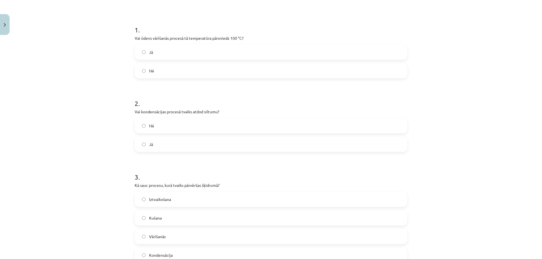
scroll to position [99, 0]
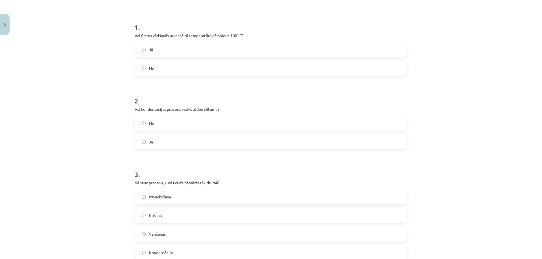
click at [163, 138] on label "Jā" at bounding box center [270, 142] width 271 height 14
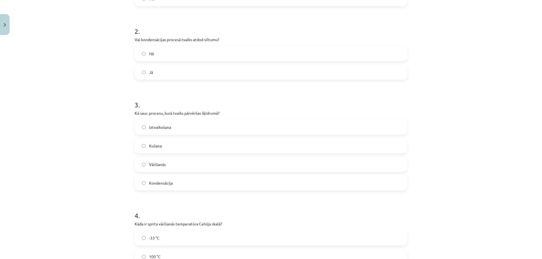
scroll to position [183, 0]
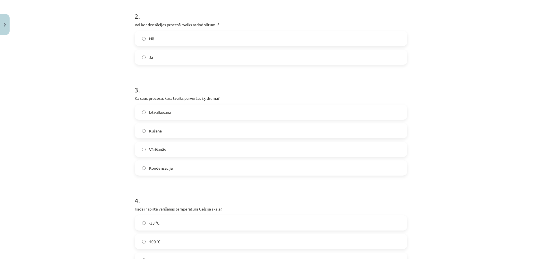
click at [169, 167] on span "Kondensācija" at bounding box center [161, 168] width 24 height 6
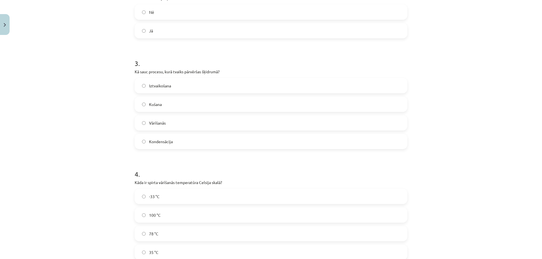
scroll to position [296, 0]
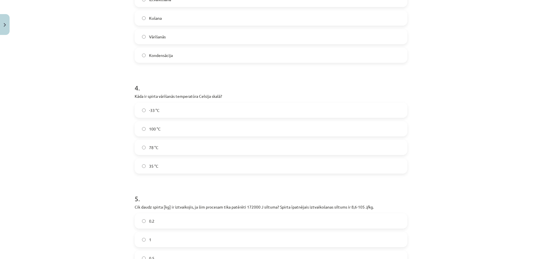
click at [188, 144] on label "78 °C" at bounding box center [270, 147] width 271 height 14
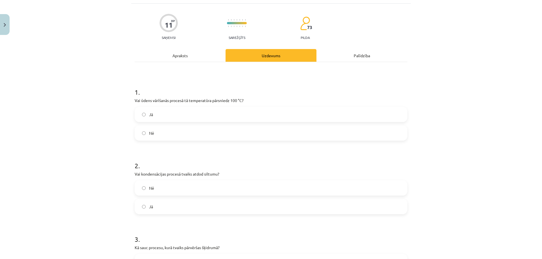
scroll to position [0, 0]
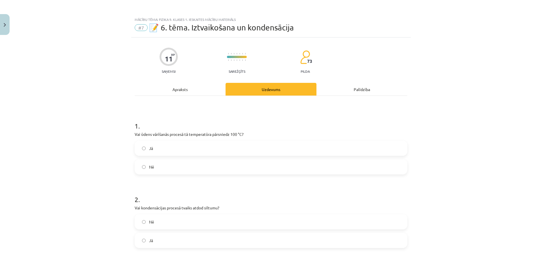
click at [186, 88] on div "Apraksts" at bounding box center [180, 89] width 91 height 13
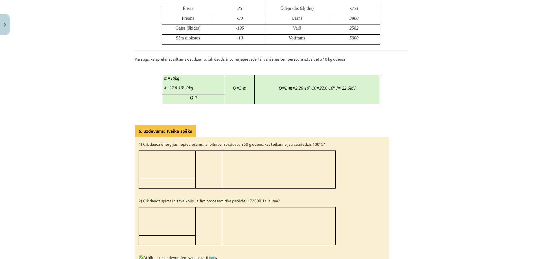
scroll to position [409, 0]
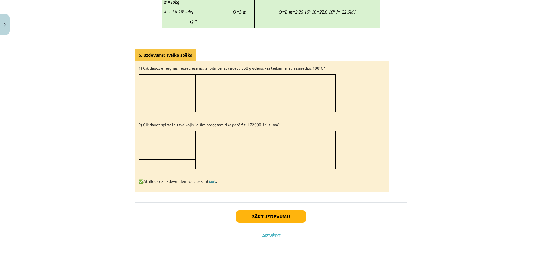
click at [213, 181] on link "šeit" at bounding box center [212, 181] width 7 height 5
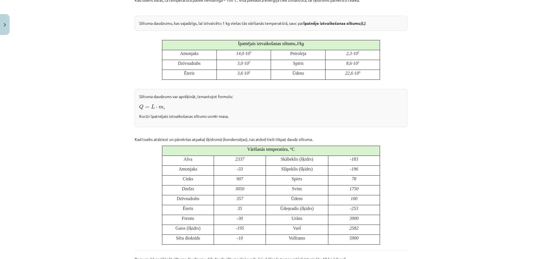
scroll to position [71, 0]
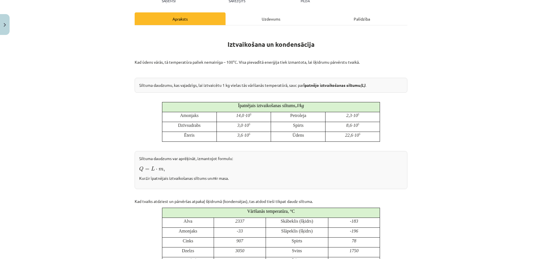
click at [255, 19] on div "Uzdevums" at bounding box center [270, 18] width 91 height 13
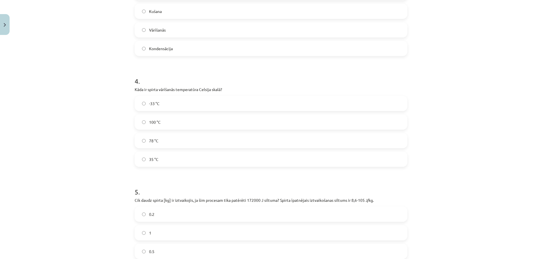
scroll to position [368, 0]
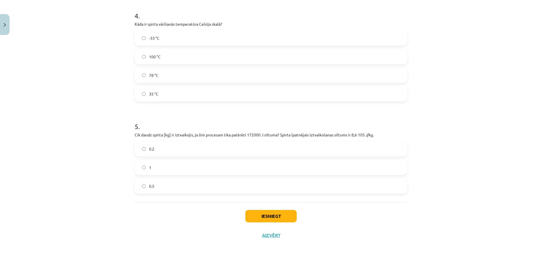
click at [174, 183] on label "0.5" at bounding box center [270, 186] width 271 height 14
click at [269, 221] on button "Iesniegt" at bounding box center [270, 216] width 51 height 12
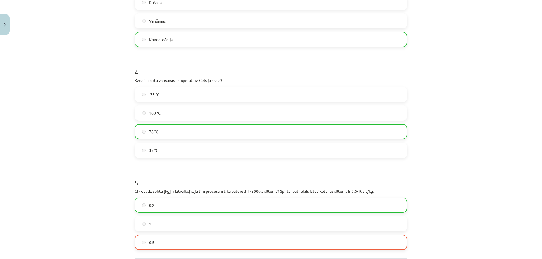
scroll to position [387, 0]
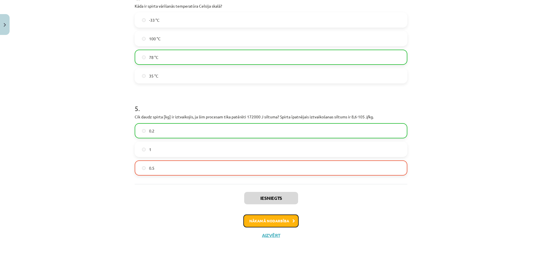
click at [272, 220] on button "Nākamā nodarbība" at bounding box center [270, 221] width 55 height 13
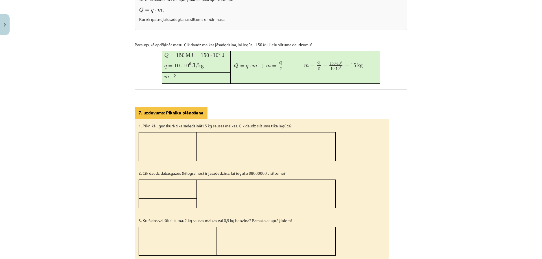
scroll to position [74, 0]
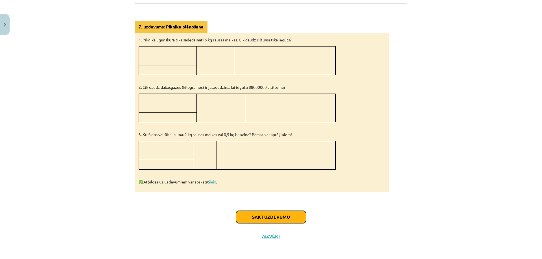
click at [265, 213] on button "Sākt uzdevumu" at bounding box center [271, 217] width 70 height 12
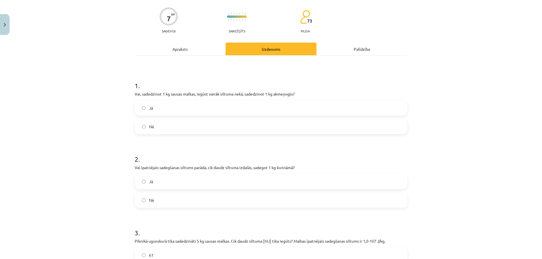
scroll to position [14, 0]
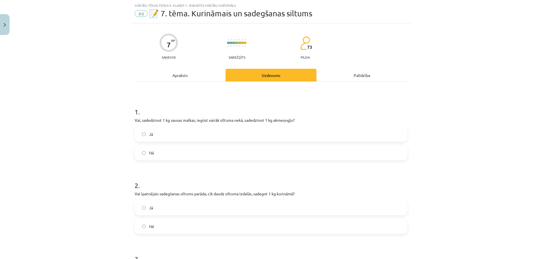
click at [181, 152] on label "Nē" at bounding box center [270, 153] width 271 height 14
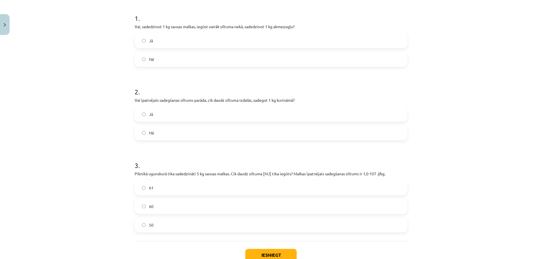
scroll to position [99, 0]
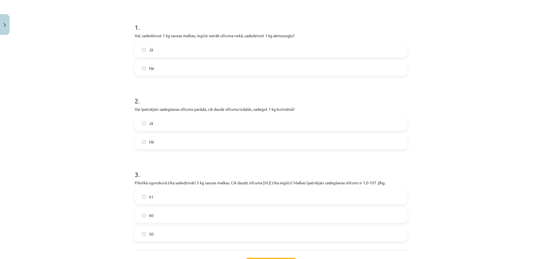
click at [177, 128] on label "Jā" at bounding box center [270, 123] width 271 height 14
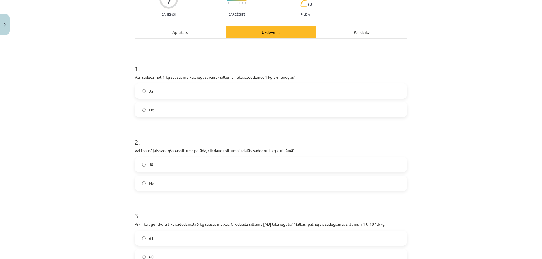
scroll to position [0, 0]
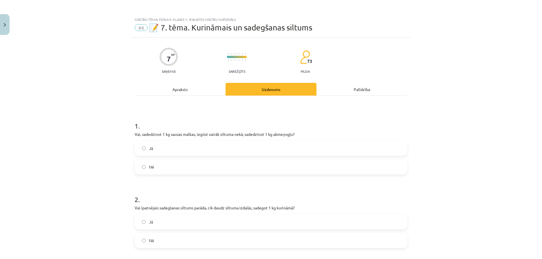
click at [177, 86] on div "Apraksts" at bounding box center [180, 89] width 91 height 13
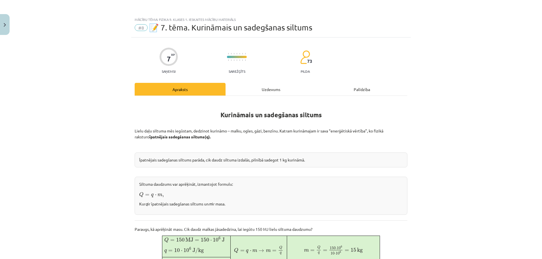
click at [257, 89] on div "Uzdevums" at bounding box center [270, 89] width 91 height 13
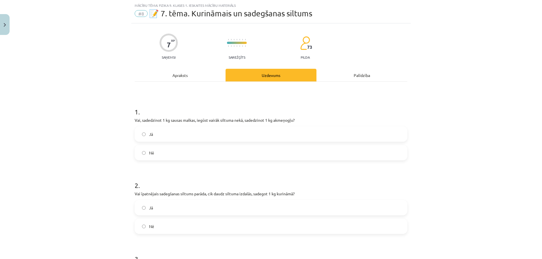
scroll to position [147, 0]
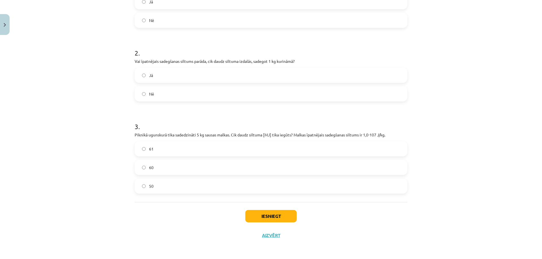
click at [162, 187] on label "50" at bounding box center [270, 186] width 271 height 14
click at [277, 217] on button "Iesniegt" at bounding box center [270, 216] width 51 height 12
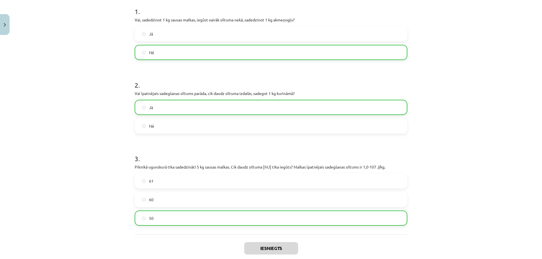
scroll to position [165, 0]
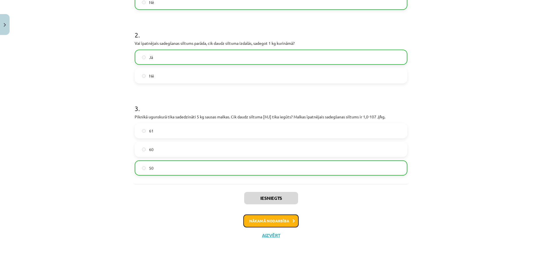
click at [287, 220] on button "Nākamā nodarbība" at bounding box center [270, 221] width 55 height 13
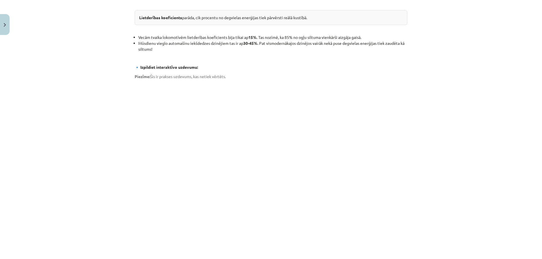
scroll to position [348, 0]
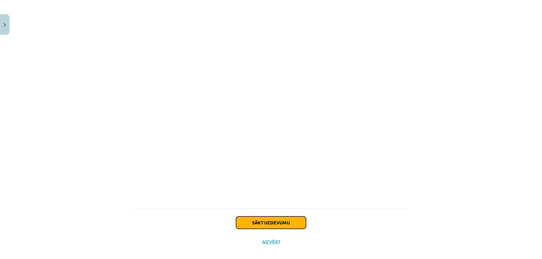
click at [291, 217] on button "Sākt uzdevumu" at bounding box center [271, 223] width 70 height 12
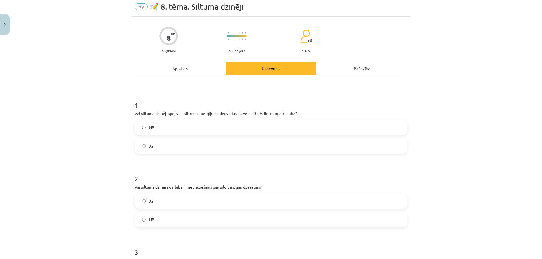
scroll to position [14, 0]
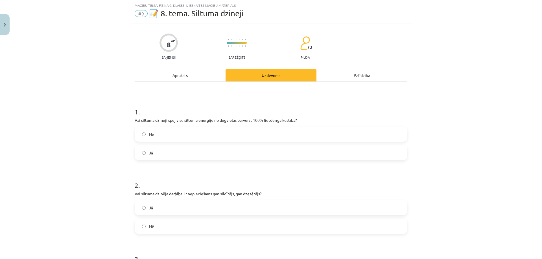
click at [187, 133] on label "Nē" at bounding box center [270, 134] width 271 height 14
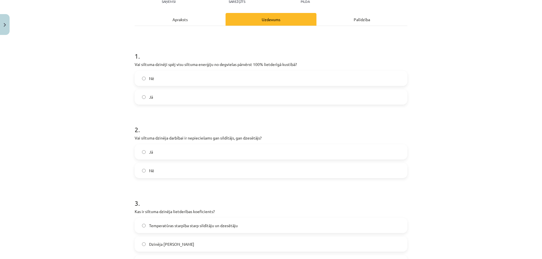
scroll to position [71, 0]
click at [177, 149] on label "Jā" at bounding box center [270, 151] width 271 height 14
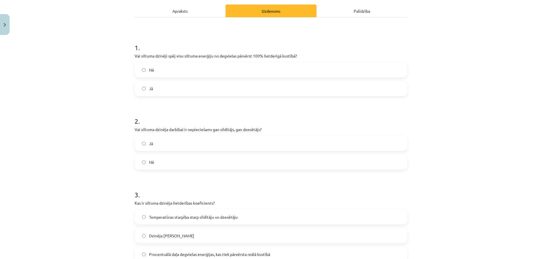
scroll to position [14, 0]
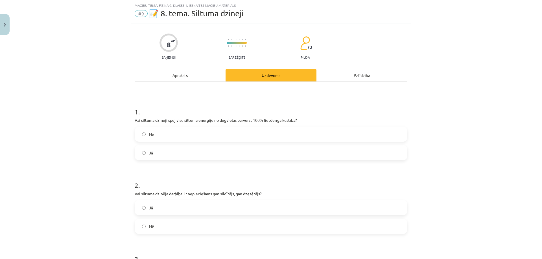
click at [183, 76] on div "Apraksts" at bounding box center [180, 75] width 91 height 13
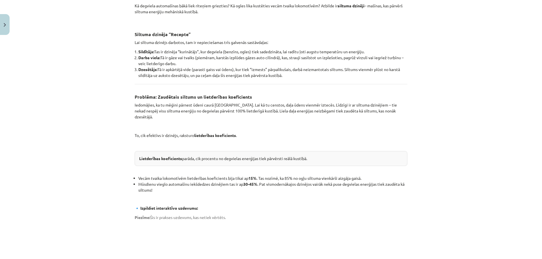
scroll to position [0, 0]
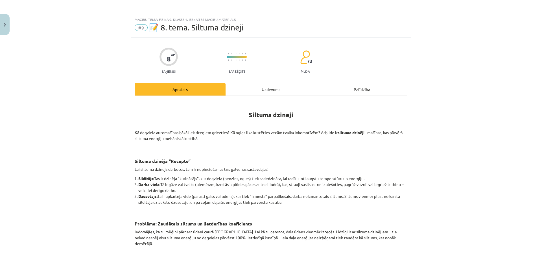
click at [258, 93] on div "Uzdevums" at bounding box center [270, 89] width 91 height 13
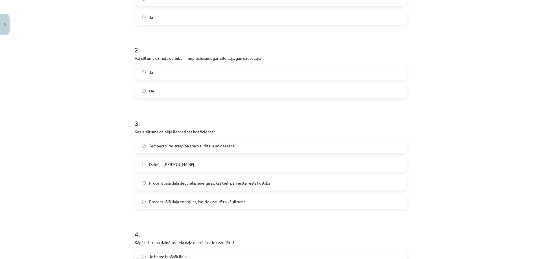
scroll to position [155, 0]
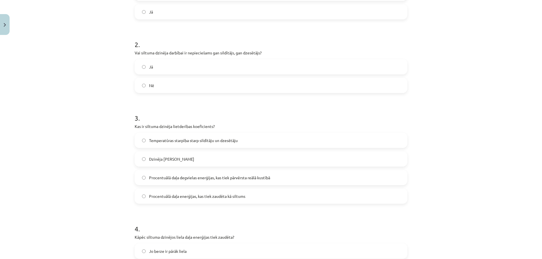
click at [217, 176] on span "Procentuālā daļa degvielas enerģijas, kas tiek pārvērsta reālā kustībā" at bounding box center [209, 178] width 121 height 6
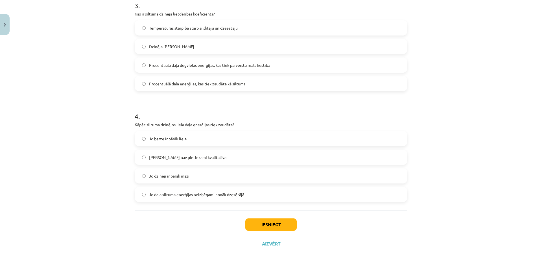
scroll to position [276, 0]
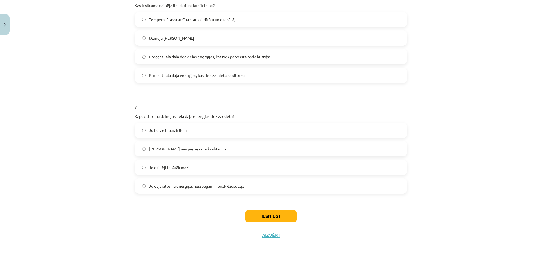
click at [178, 187] on span "Jo daļa siltuma enerģijas neizbēgami nonāk dzesētājā" at bounding box center [196, 186] width 95 height 6
click at [268, 222] on button "Iesniegt" at bounding box center [270, 216] width 51 height 12
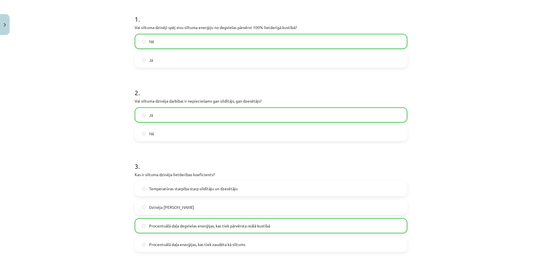
scroll to position [294, 0]
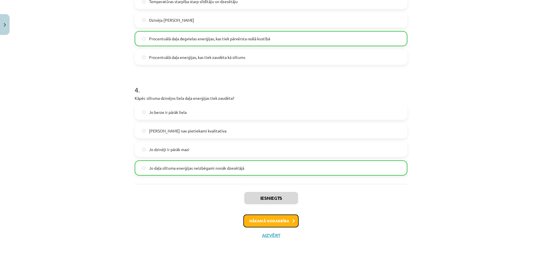
click at [281, 218] on button "Nākamā nodarbība" at bounding box center [270, 221] width 55 height 13
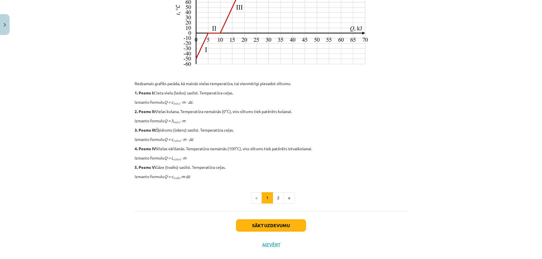
scroll to position [212, 0]
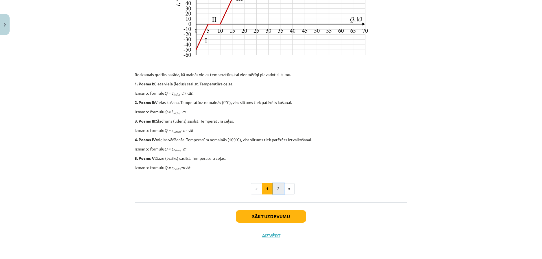
click at [275, 190] on button "2" at bounding box center [278, 188] width 11 height 11
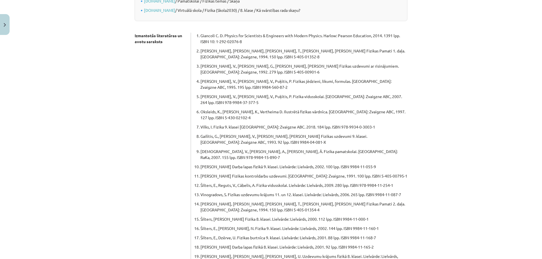
scroll to position [101, 0]
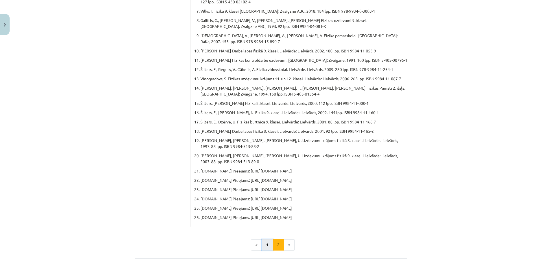
click at [265, 240] on button "1" at bounding box center [267, 245] width 11 height 11
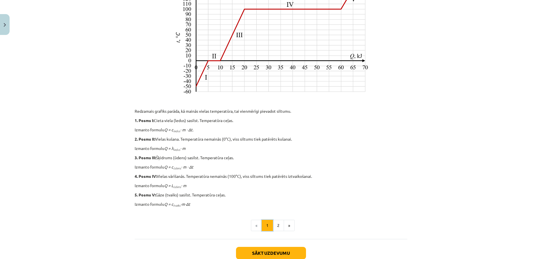
scroll to position [186, 0]
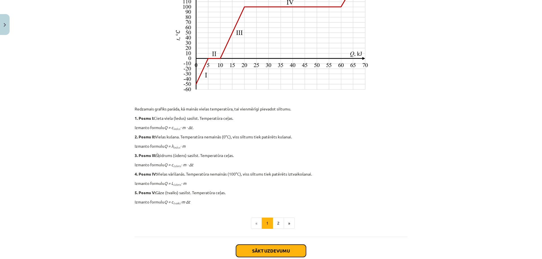
click at [279, 247] on button "Sākt uzdevumu" at bounding box center [271, 251] width 70 height 12
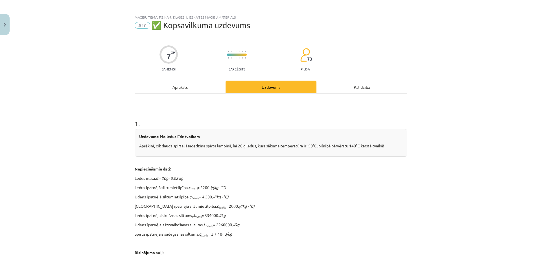
scroll to position [0, 0]
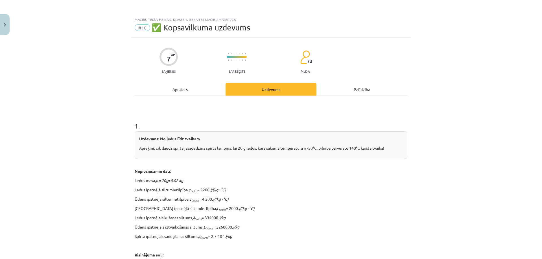
click at [184, 91] on div "Apraksts" at bounding box center [180, 89] width 91 height 13
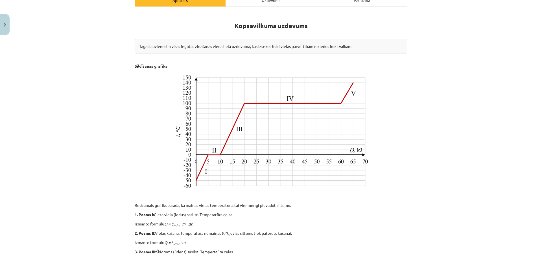
scroll to position [14, 0]
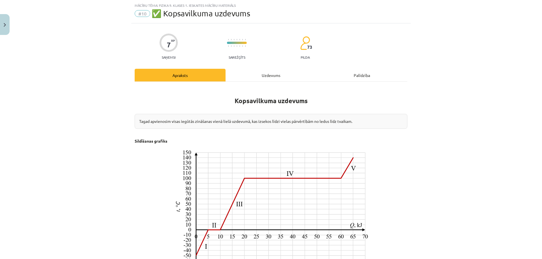
click at [267, 66] on div "7 XP Saņemsi Sarežģīts 73 pilda Apraksts Uzdevums Palīdzība Kopsavilkuma uzdevu…" at bounding box center [270, 237] width 279 height 428
click at [266, 73] on div "Uzdevums" at bounding box center [270, 75] width 91 height 13
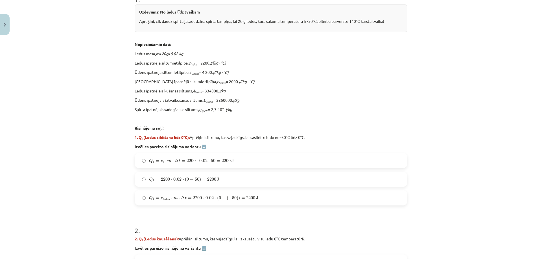
scroll to position [128, 0]
click at [168, 198] on span "Q 1 = c ledus ⋅ m ⋅ Δ t = 2200 ⋅ 0.02 ⋅ ( 0 − ( − 50 ) ) = 2200 J" at bounding box center [203, 197] width 109 height 5
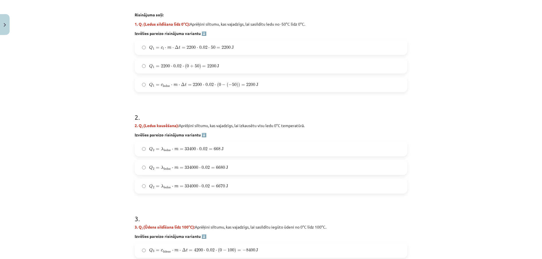
scroll to position [212, 0]
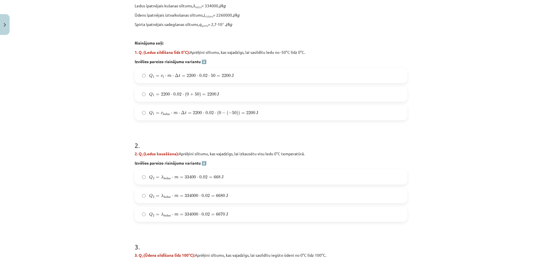
click at [216, 194] on span "6680" at bounding box center [220, 195] width 9 height 3
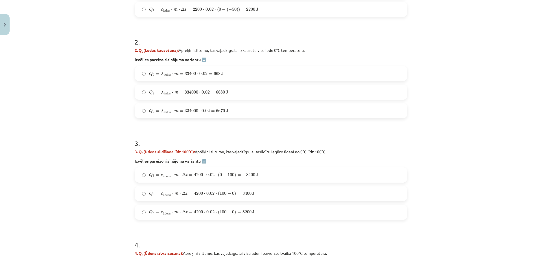
scroll to position [325, 0]
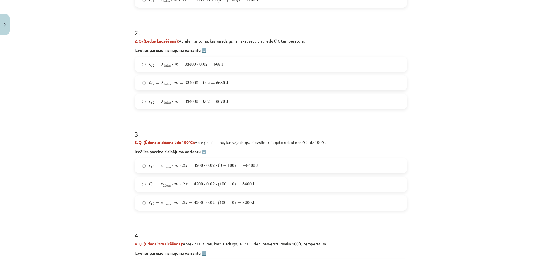
click at [253, 180] on label "Q 3 = c ū dens ⋅ m ⋅ Δ t = 4200 ⋅ 0.02 ⋅ ( 100 − 0 ) = 8400 J Q 3 = c ūdens ⋅ m…" at bounding box center [270, 184] width 271 height 14
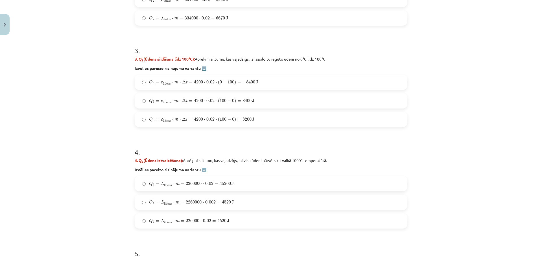
scroll to position [410, 0]
click at [228, 181] on span "45200" at bounding box center [224, 182] width 11 height 3
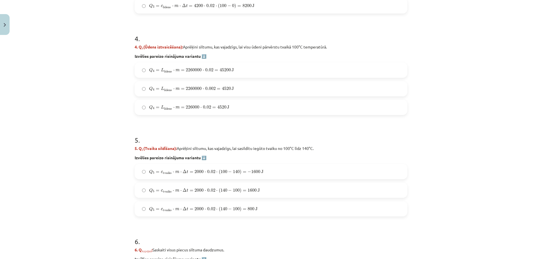
scroll to position [522, 0]
click at [220, 171] on span "100" at bounding box center [223, 171] width 7 height 3
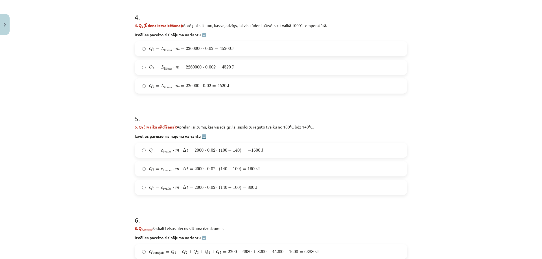
scroll to position [579, 0]
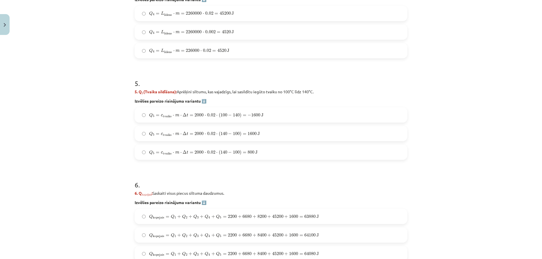
click at [243, 133] on span "=" at bounding box center [245, 134] width 4 height 2
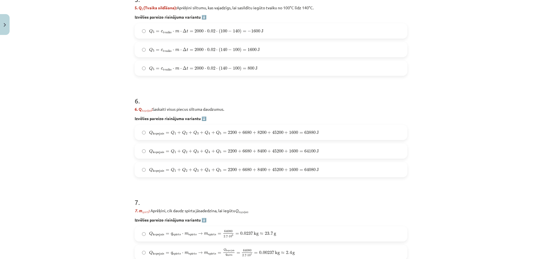
scroll to position [664, 0]
click at [228, 168] on span "2200" at bounding box center [232, 169] width 9 height 3
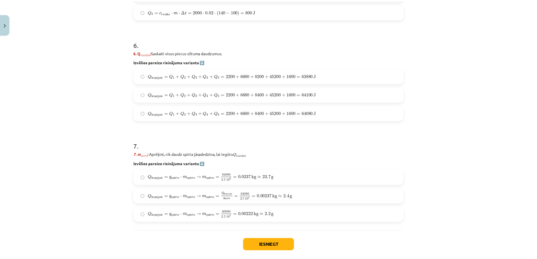
scroll to position [748, 0]
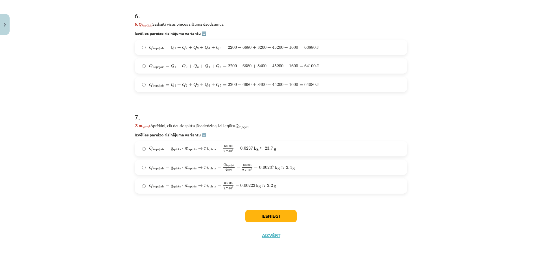
click at [260, 148] on span "≈" at bounding box center [262, 149] width 4 height 2
click at [270, 219] on button "Iesniegt" at bounding box center [270, 216] width 51 height 12
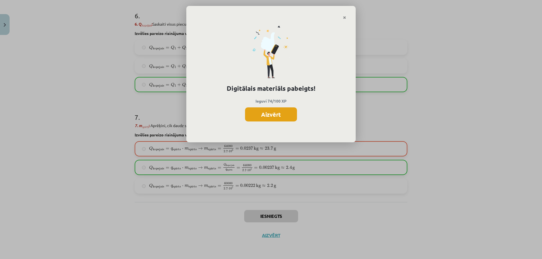
click at [277, 115] on button "Aizvērt" at bounding box center [271, 114] width 52 height 14
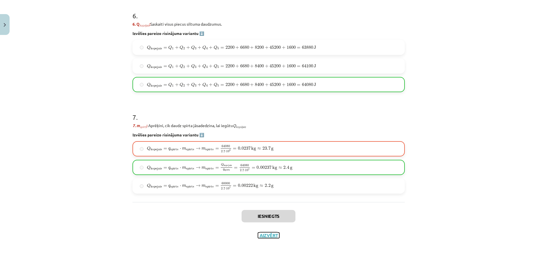
click at [268, 237] on button "Aizvērt" at bounding box center [268, 236] width 21 height 6
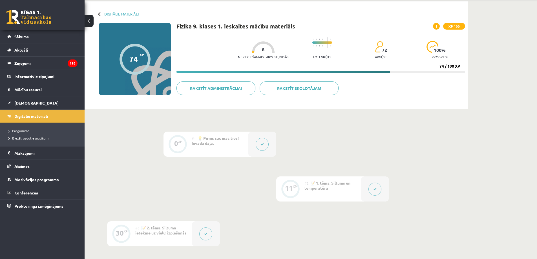
scroll to position [0, 0]
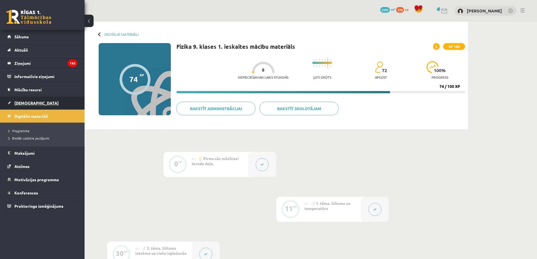
click at [22, 102] on span "[DEMOGRAPHIC_DATA]" at bounding box center [36, 102] width 44 height 5
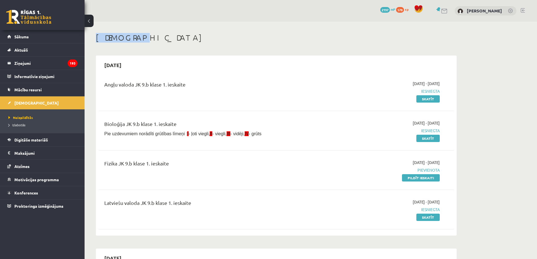
drag, startPoint x: 96, startPoint y: 37, endPoint x: 128, endPoint y: 34, distance: 32.3
click at [128, 34] on h1 "[DEMOGRAPHIC_DATA]" at bounding box center [276, 38] width 361 height 10
click at [129, 37] on h1 "[DEMOGRAPHIC_DATA]" at bounding box center [276, 38] width 361 height 10
drag, startPoint x: 125, startPoint y: 37, endPoint x: 95, endPoint y: 36, distance: 29.6
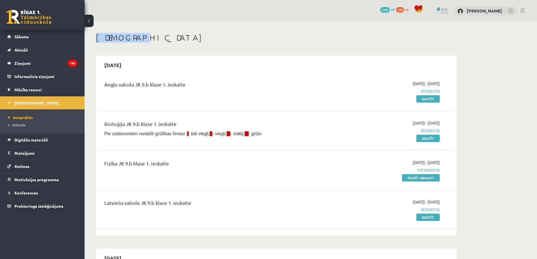
click at [108, 36] on h1 "[DEMOGRAPHIC_DATA]" at bounding box center [276, 38] width 361 height 10
drag, startPoint x: 124, startPoint y: 37, endPoint x: 98, endPoint y: 41, distance: 26.3
click at [98, 41] on h1 "[DEMOGRAPHIC_DATA]" at bounding box center [276, 38] width 361 height 10
drag, startPoint x: 126, startPoint y: 39, endPoint x: 95, endPoint y: 39, distance: 30.8
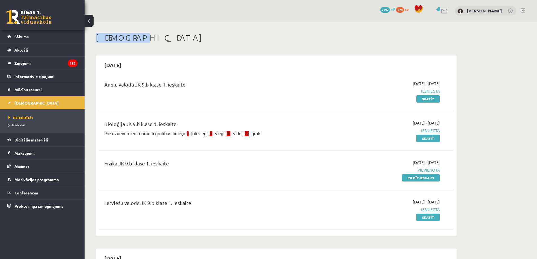
click at [109, 38] on h1 "[DEMOGRAPHIC_DATA]" at bounding box center [276, 38] width 361 height 10
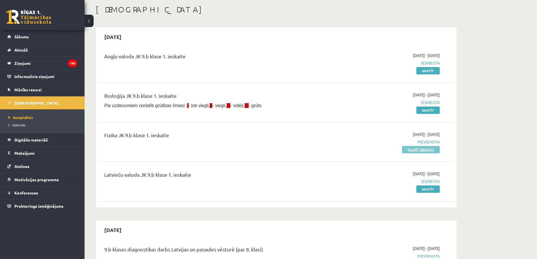
click at [424, 148] on link "Pildīt ieskaiti" at bounding box center [421, 149] width 38 height 7
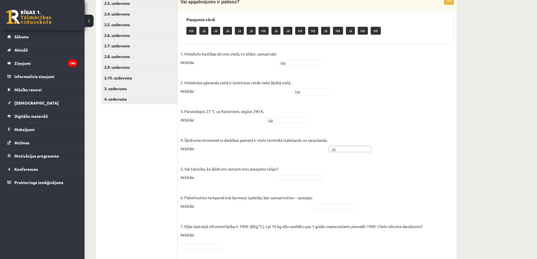
scroll to position [169, 0]
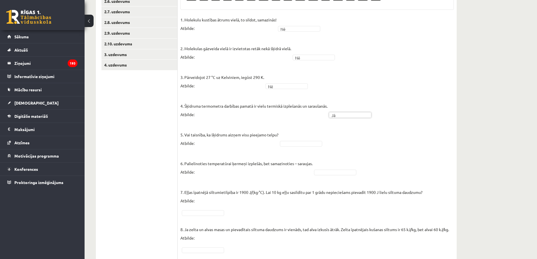
click at [313, 134] on fieldset "1. Molekulu kustības ātrums vielā, to sildot, samazinās! Atbilde: Nē ** 2. Mole…" at bounding box center [318, 168] width 274 height 305
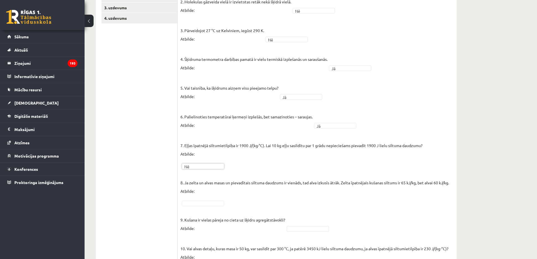
scroll to position [244, 0]
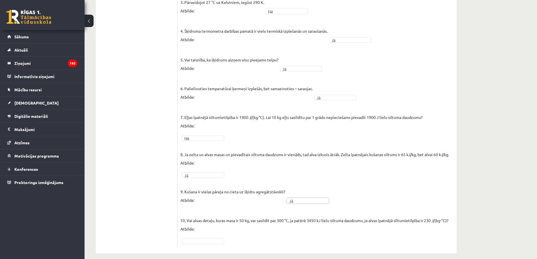
click at [206, 231] on fieldset "1. Molekulu kustības ātrums vielā, to sildot, samazinās! Atbilde: Nē ** 2. Mole…" at bounding box center [318, 92] width 274 height 305
drag, startPoint x: 187, startPoint y: 215, endPoint x: 232, endPoint y: 214, distance: 44.6
click at [232, 214] on p "10. Vai alvas detaļu, kuras masa ir 50 kg, var sasildīt par 300 °C, ja patērē 3…" at bounding box center [315, 220] width 268 height 25
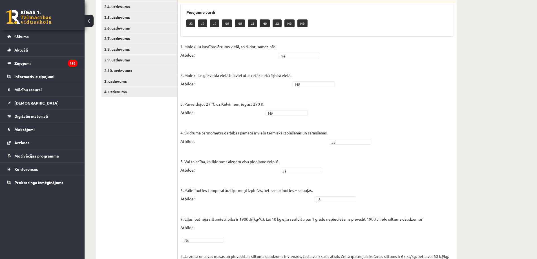
scroll to position [19, 0]
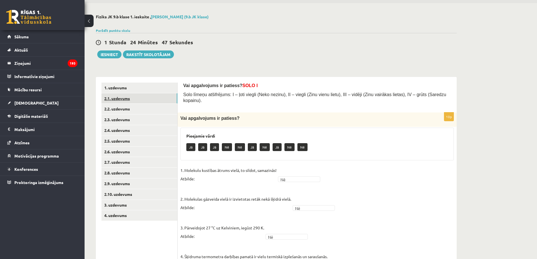
click at [121, 96] on link "2.1. uzdevums" at bounding box center [140, 98] width 76 height 10
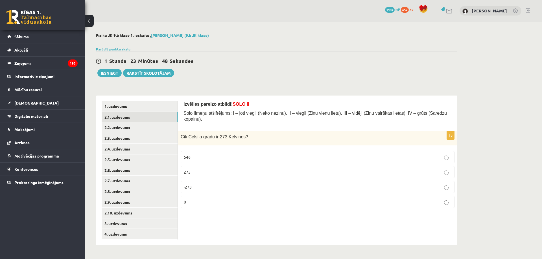
click at [207, 199] on p "0" at bounding box center [317, 202] width 267 height 6
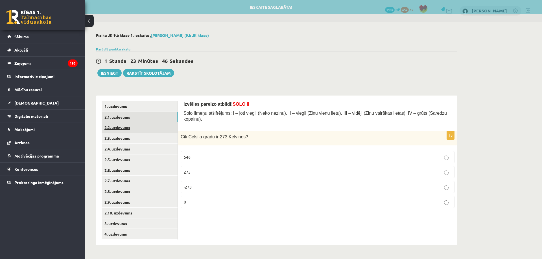
click at [119, 129] on link "2.2. uzdevums" at bounding box center [140, 127] width 76 height 10
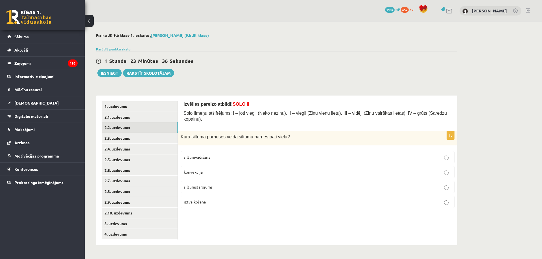
click at [210, 166] on label "konvekcija" at bounding box center [318, 172] width 274 height 12
click at [118, 139] on link "2.3. uzdevums" at bounding box center [140, 138] width 76 height 10
click at [202, 184] on p "Kažokāda" at bounding box center [317, 187] width 267 height 6
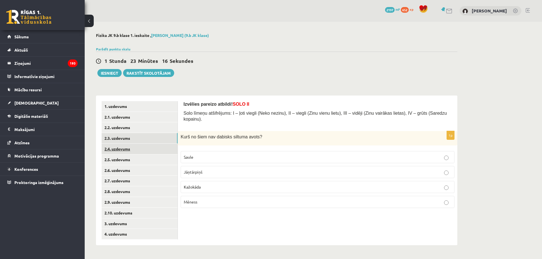
click at [124, 150] on link "2.4. uzdevums" at bounding box center [140, 149] width 76 height 10
click at [213, 169] on p "siltumstarojums" at bounding box center [317, 172] width 267 height 6
click at [117, 158] on link "2.5. uzdevums" at bounding box center [140, 160] width 76 height 10
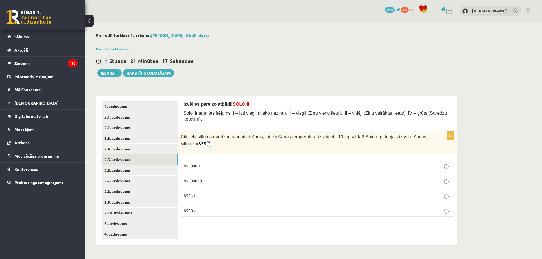
click at [197, 208] on span "8550 kJ" at bounding box center [191, 210] width 14 height 5
click at [113, 170] on link "2.6. uzdevums" at bounding box center [140, 170] width 76 height 10
click at [268, 225] on div "Izvēlies pareizo atbildi! SOLO II Solo līmeņu atšifrējums: I – ļoti viegli (Nek…" at bounding box center [317, 171] width 279 height 150
click at [192, 179] on span "882000" at bounding box center [191, 181] width 14 height 5
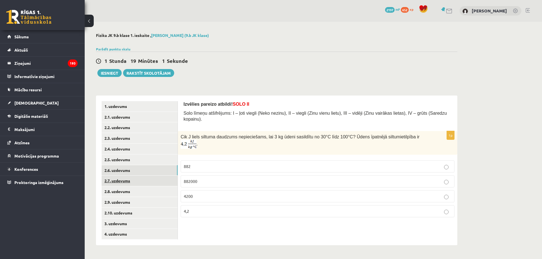
click at [114, 180] on link "2.7. uzdevums" at bounding box center [140, 181] width 76 height 10
click at [200, 190] on label "30" at bounding box center [318, 196] width 274 height 12
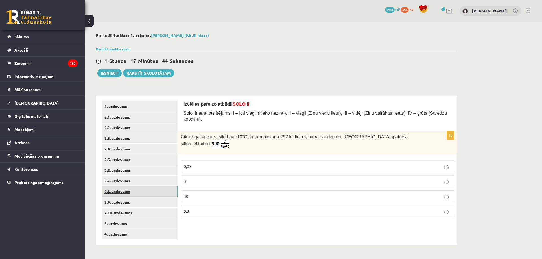
click at [119, 192] on link "2.8. uzdevums" at bounding box center [140, 191] width 76 height 10
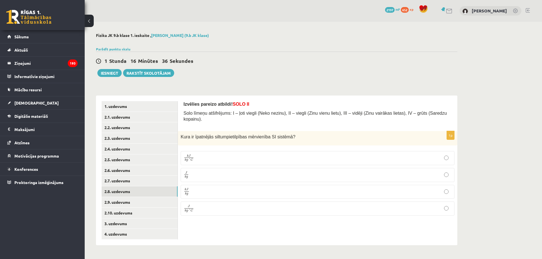
click at [189, 205] on span "J" at bounding box center [189, 206] width 2 height 3
click at [116, 202] on link "2.9. uzdevums" at bounding box center [140, 202] width 76 height 10
click at [195, 155] on span "Kušanā" at bounding box center [190, 157] width 13 height 5
click at [213, 184] on p "sasilšanā" at bounding box center [317, 187] width 267 height 6
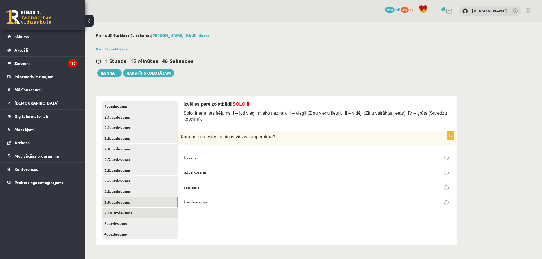
click at [118, 214] on link "2.10. uzdevums" at bounding box center [140, 213] width 76 height 10
click at [217, 199] on p "0 K" at bounding box center [317, 202] width 267 height 6
click at [115, 223] on link "3. uzdevums" at bounding box center [140, 224] width 76 height 10
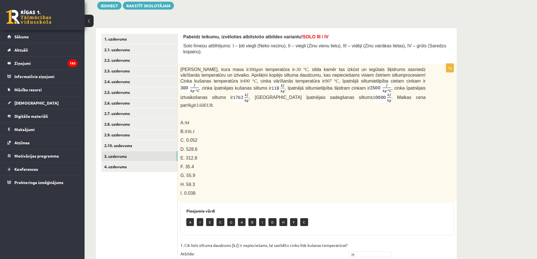
scroll to position [57, 0]
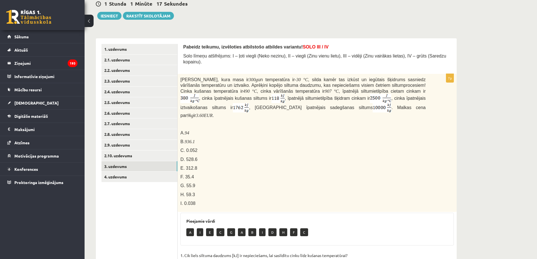
click at [192, 201] on span "I. 0.038" at bounding box center [188, 203] width 15 height 5
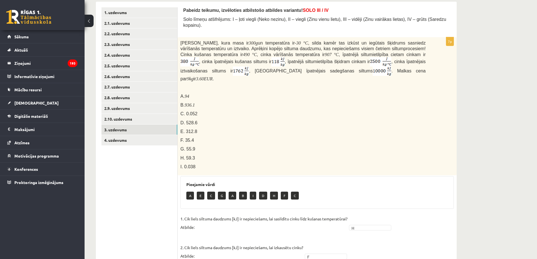
scroll to position [85, 0]
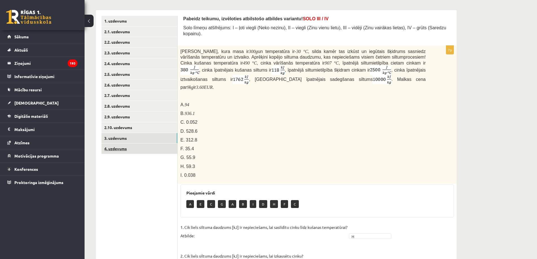
click at [122, 149] on link "4. uzdevums" at bounding box center [140, 149] width 76 height 10
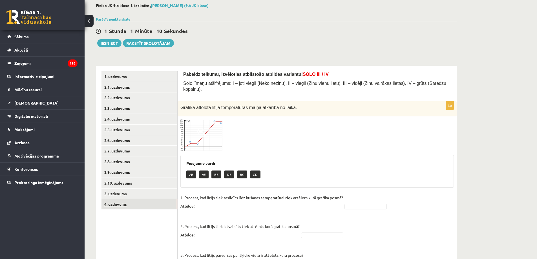
scroll to position [56, 0]
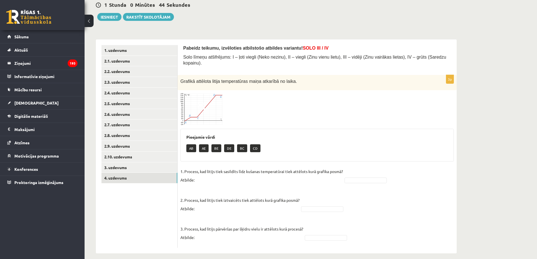
click at [215, 98] on img at bounding box center [202, 109] width 42 height 32
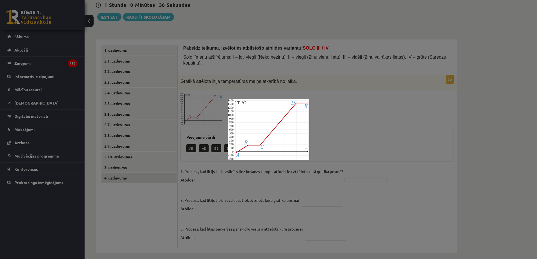
click at [270, 122] on img at bounding box center [268, 130] width 81 height 62
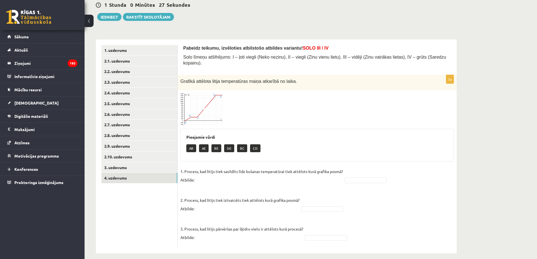
click at [210, 102] on img at bounding box center [202, 109] width 42 height 32
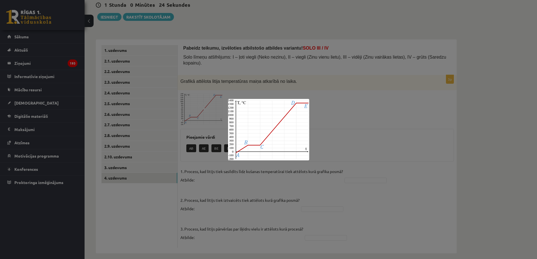
click at [341, 111] on div at bounding box center [268, 129] width 537 height 259
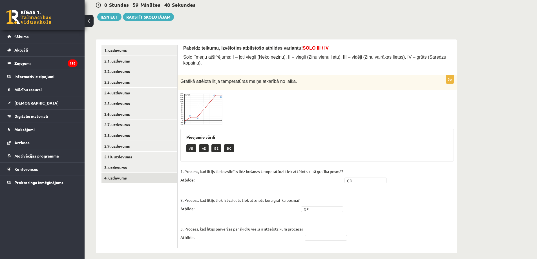
click at [205, 102] on span at bounding box center [201, 106] width 9 height 9
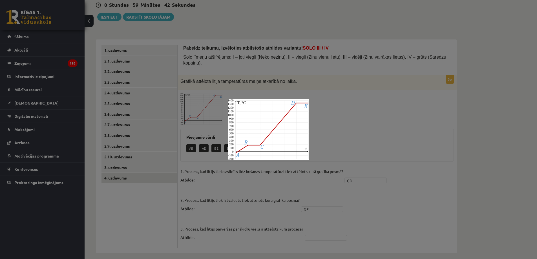
click at [331, 95] on div at bounding box center [268, 129] width 537 height 259
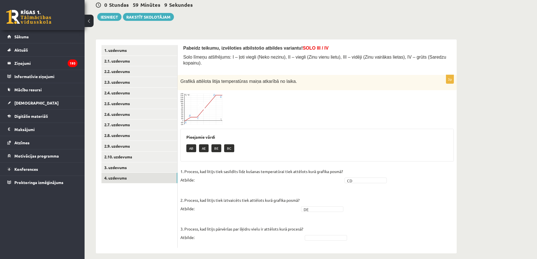
click at [208, 98] on img at bounding box center [202, 109] width 42 height 32
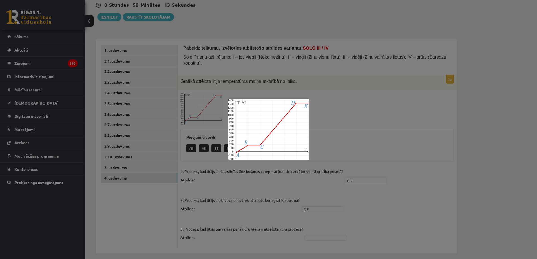
click at [325, 233] on div at bounding box center [268, 129] width 537 height 259
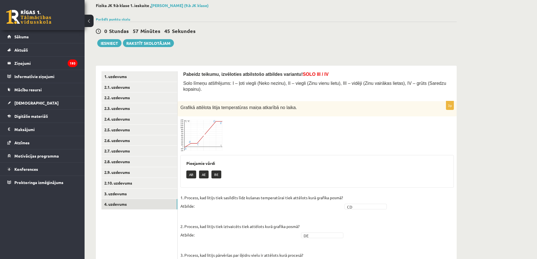
scroll to position [0, 0]
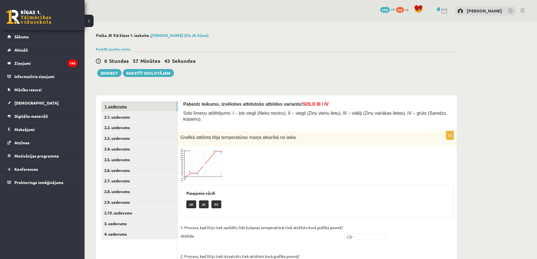
click at [119, 105] on link "1. uzdevums" at bounding box center [140, 106] width 76 height 10
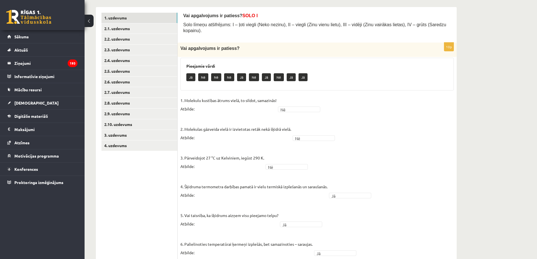
scroll to position [75, 0]
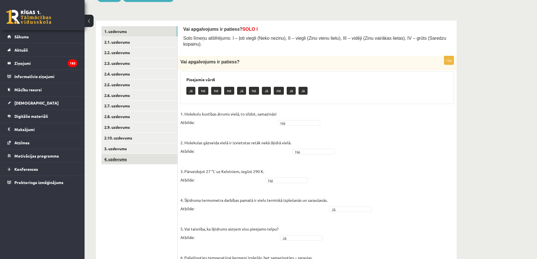
click at [122, 160] on link "4. uzdevums" at bounding box center [140, 159] width 76 height 10
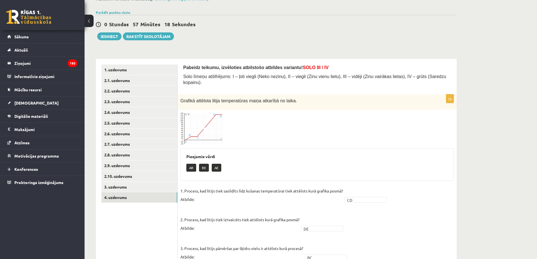
scroll to position [28, 0]
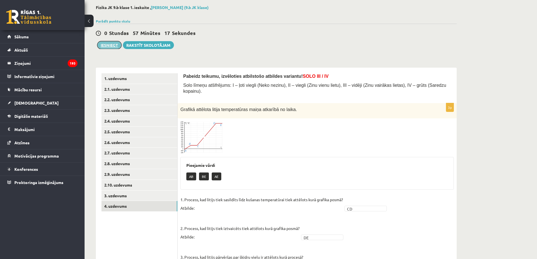
click at [115, 45] on button "Iesniegt" at bounding box center [109, 45] width 24 height 8
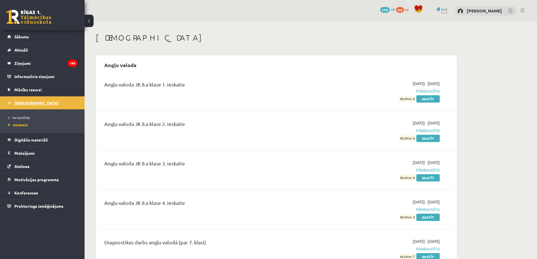
click at [26, 103] on span "[DEMOGRAPHIC_DATA]" at bounding box center [36, 102] width 44 height 5
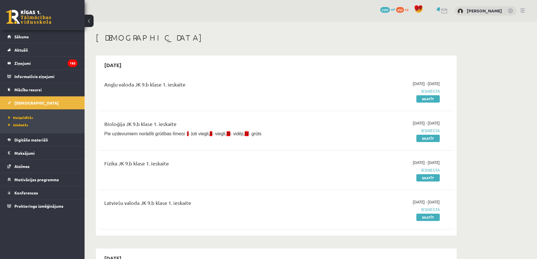
click at [521, 10] on link at bounding box center [523, 10] width 4 height 5
